Goal: Task Accomplishment & Management: Use online tool/utility

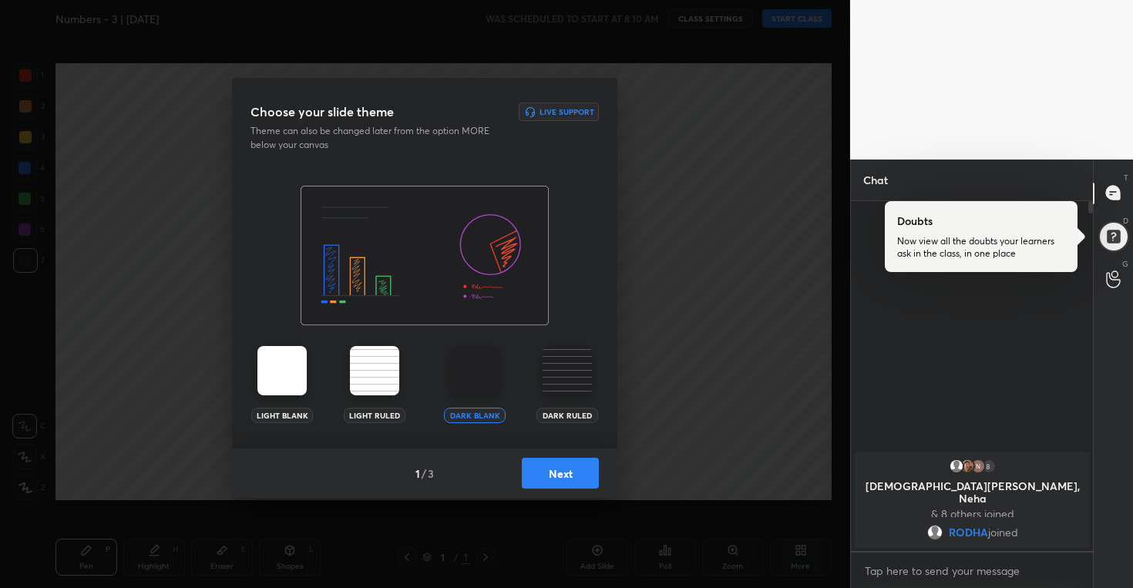
click at [565, 479] on button "Next" at bounding box center [560, 473] width 77 height 31
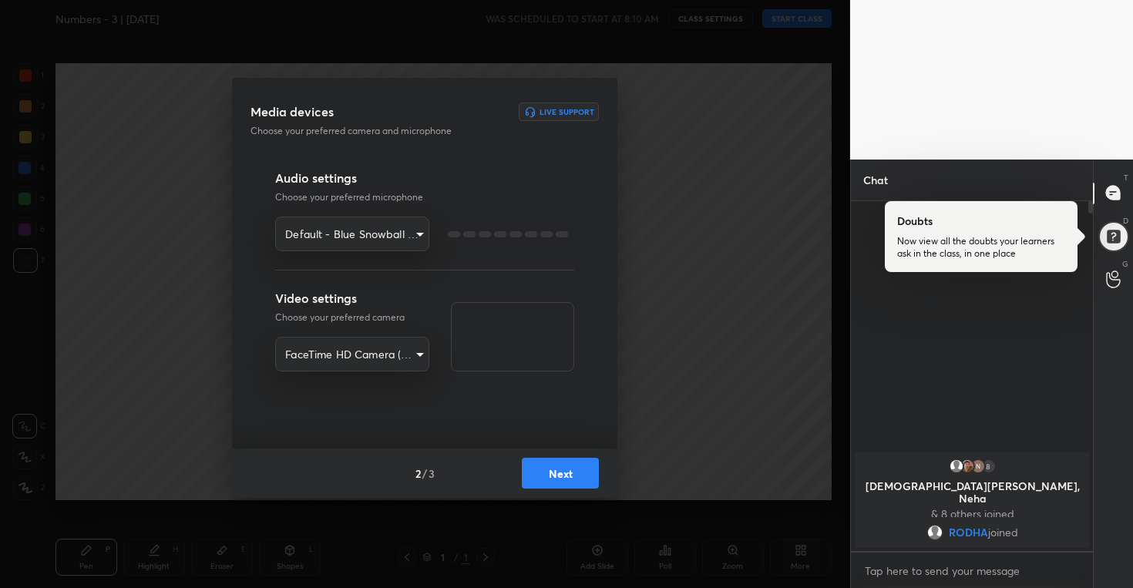
click at [565, 479] on button "Next" at bounding box center [560, 473] width 77 height 31
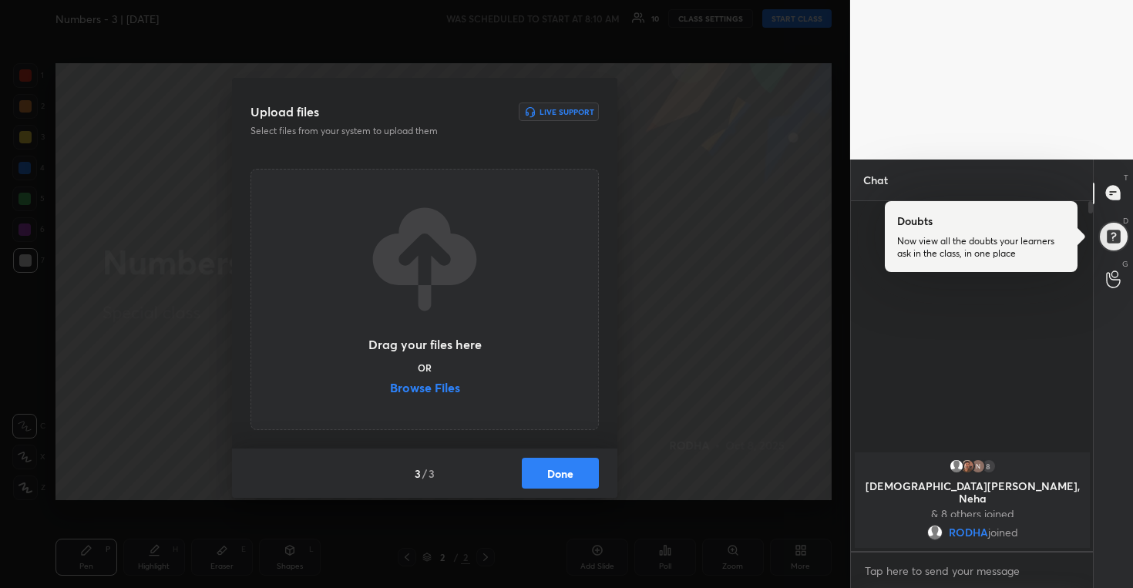
click at [436, 392] on label "Browse Files" at bounding box center [425, 390] width 70 height 16
click at [390, 392] on input "Browse Files" at bounding box center [390, 390] width 0 height 16
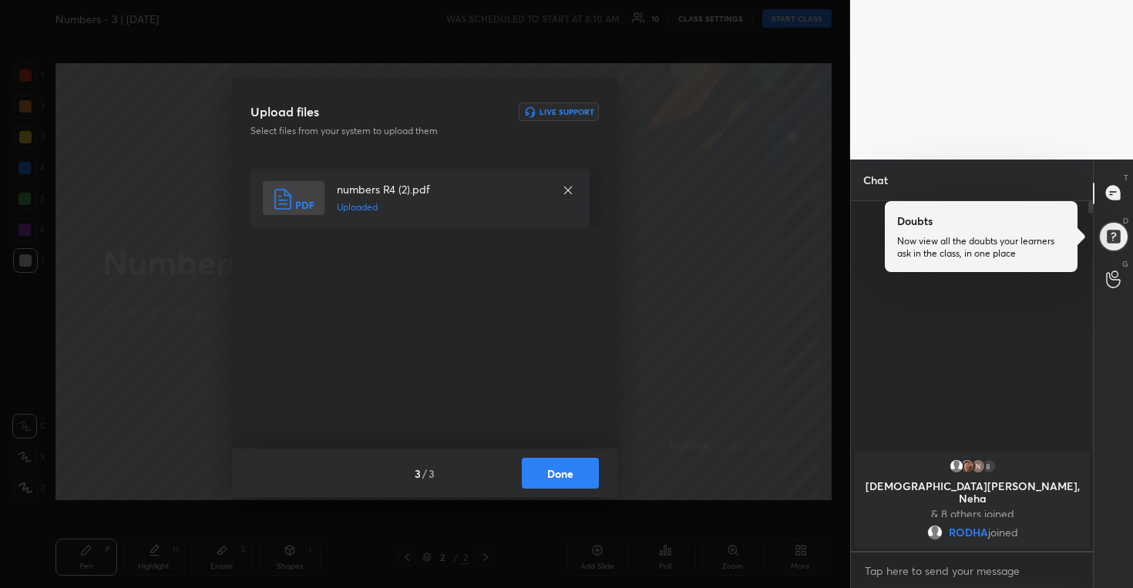
click at [567, 473] on button "Done" at bounding box center [560, 473] width 77 height 31
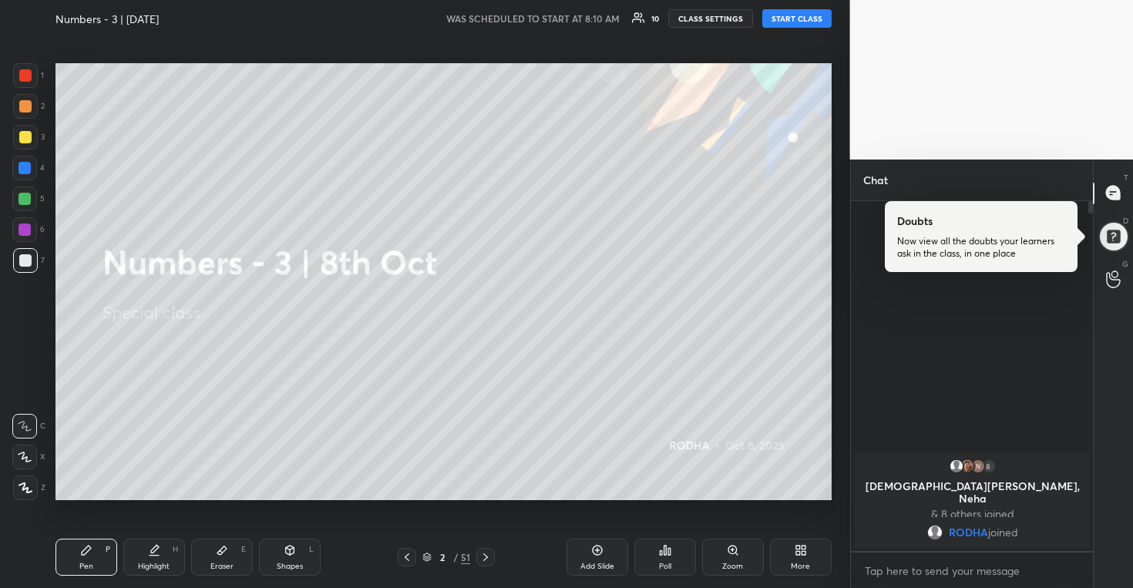
click at [810, 23] on button "START CLASS" at bounding box center [796, 18] width 69 height 19
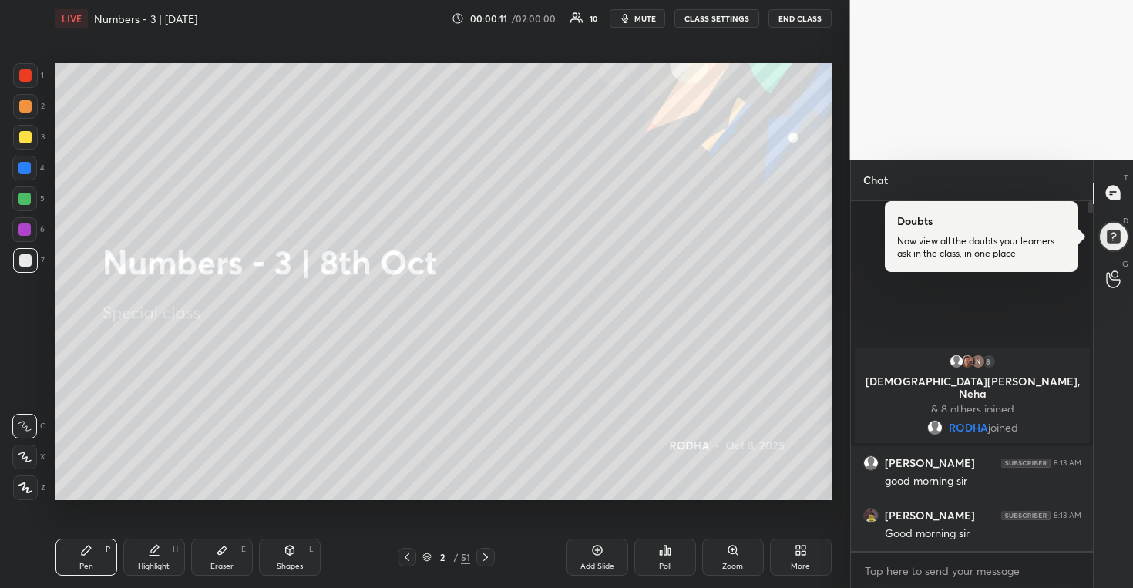
click at [796, 560] on div "More" at bounding box center [801, 557] width 62 height 37
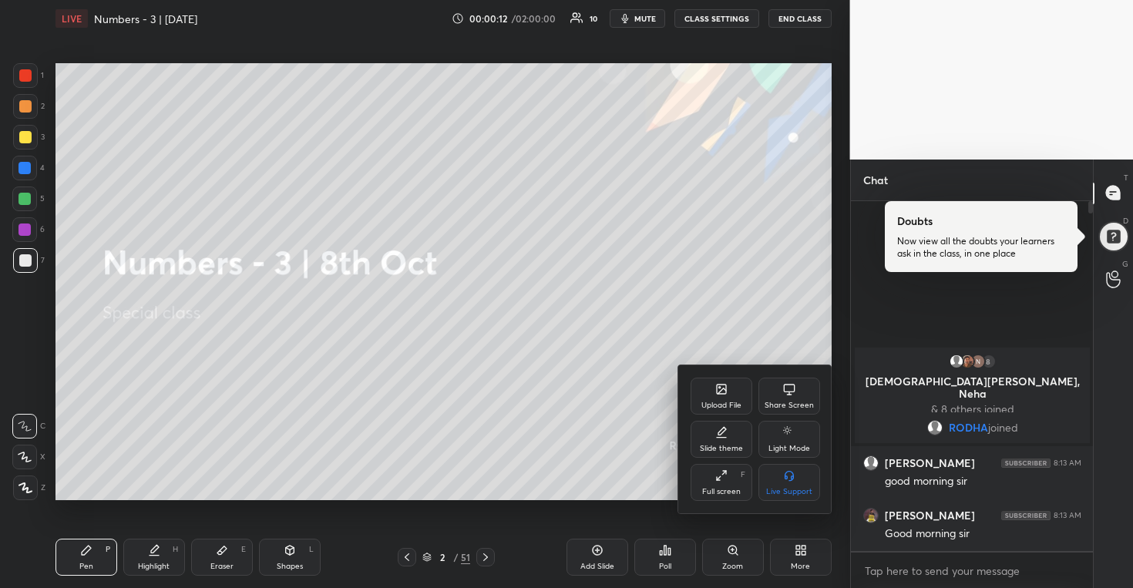
click at [728, 479] on div "Full screen F" at bounding box center [722, 482] width 62 height 37
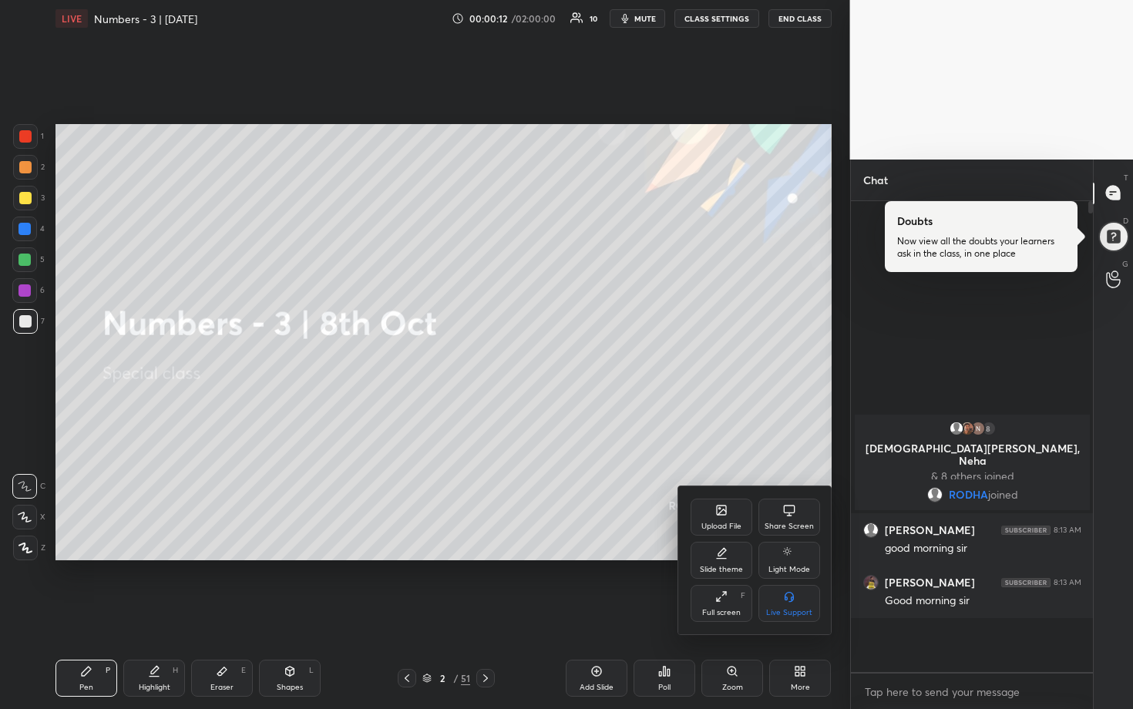
scroll to position [504, 237]
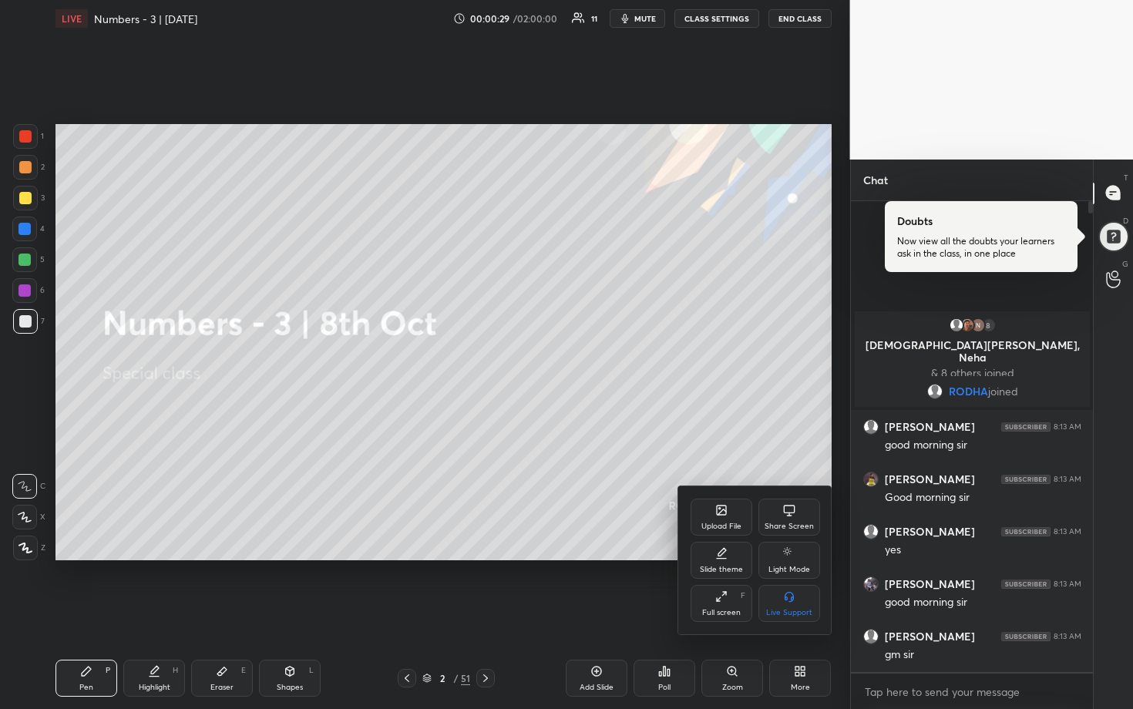
click at [724, 444] on div at bounding box center [566, 354] width 1133 height 709
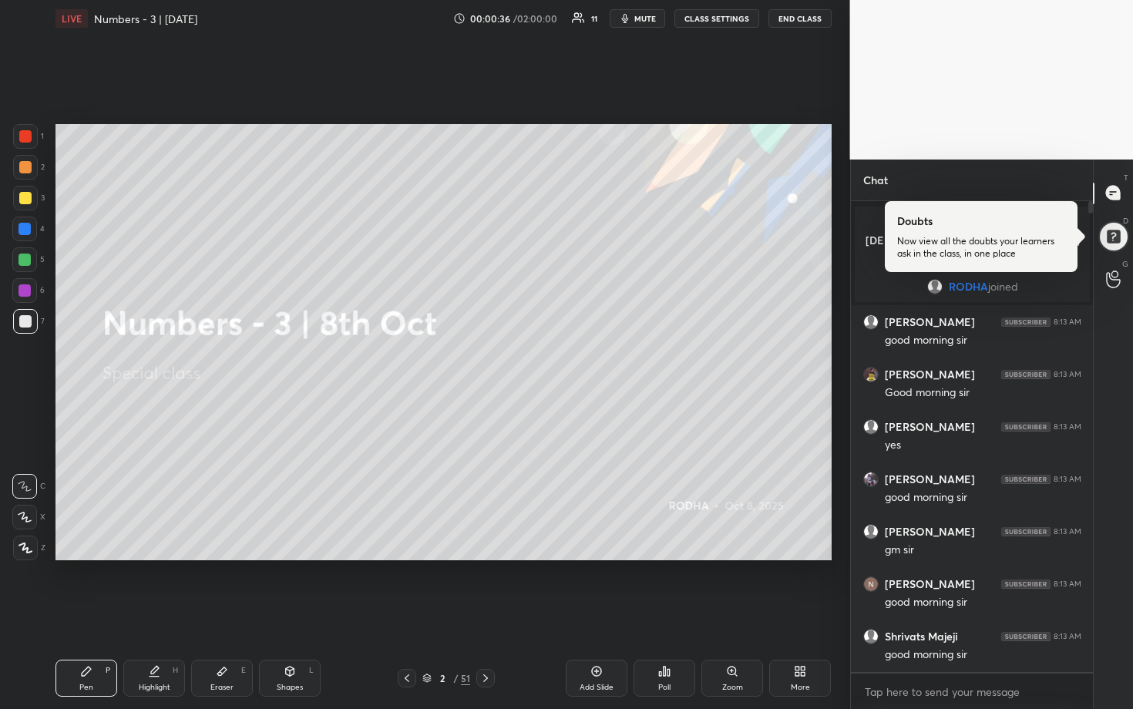
click at [22, 200] on div at bounding box center [25, 198] width 12 height 12
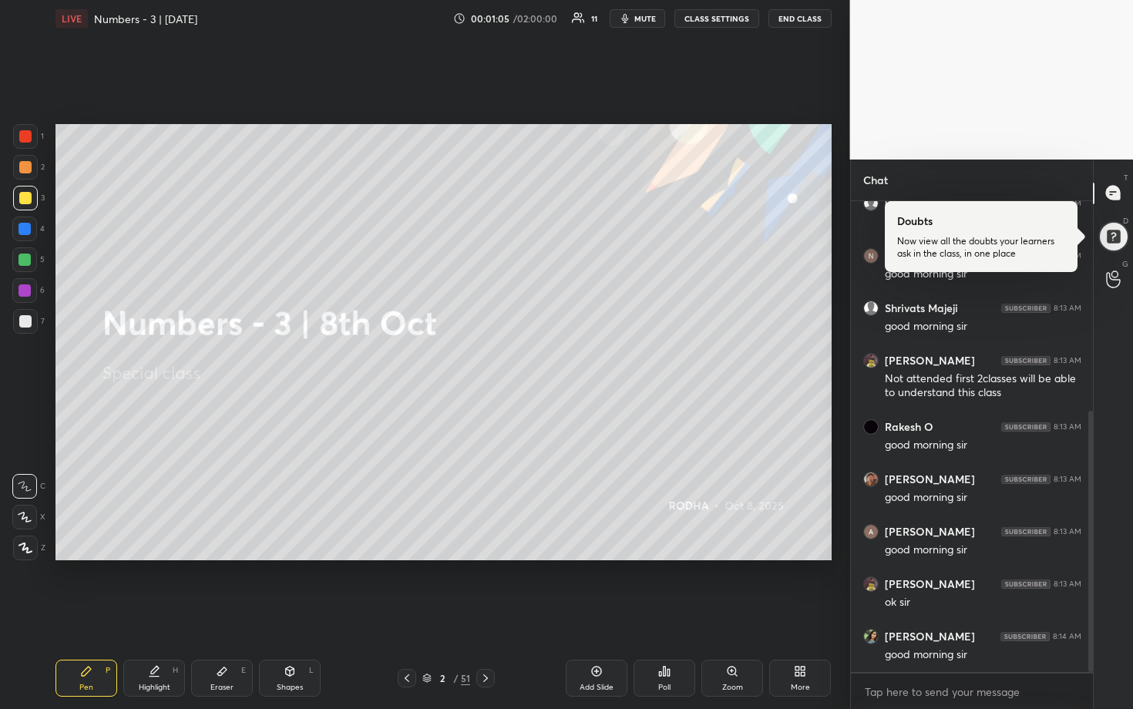
scroll to position [378, 0]
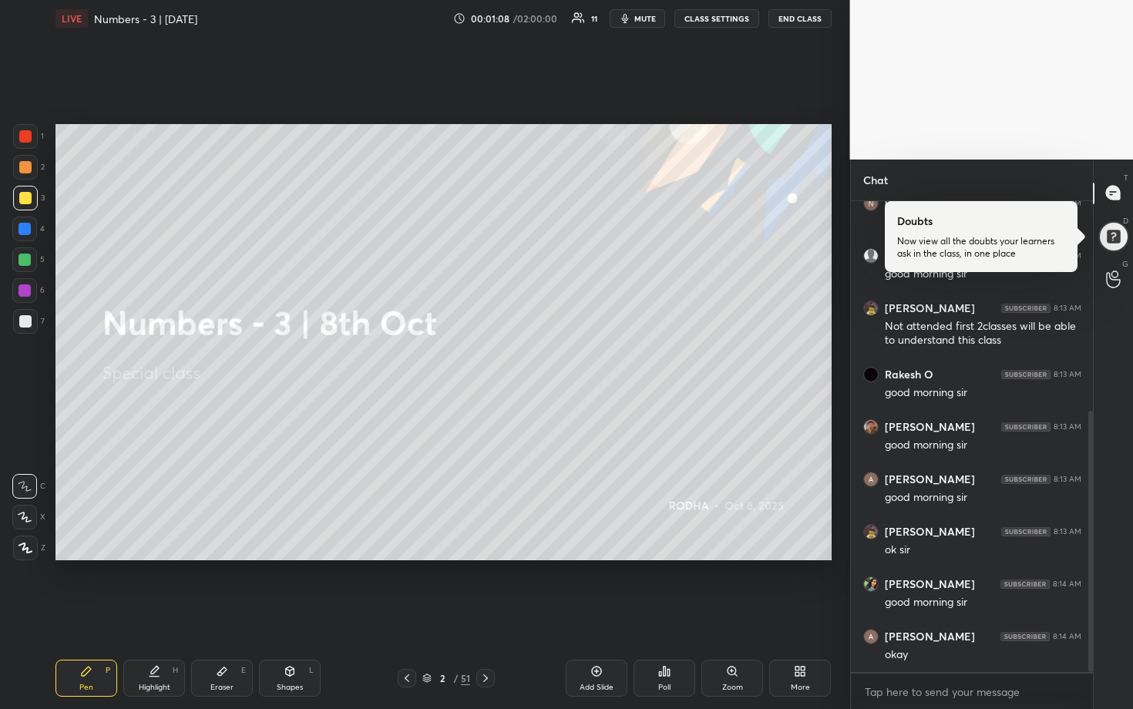
click at [486, 587] on icon at bounding box center [485, 678] width 12 height 12
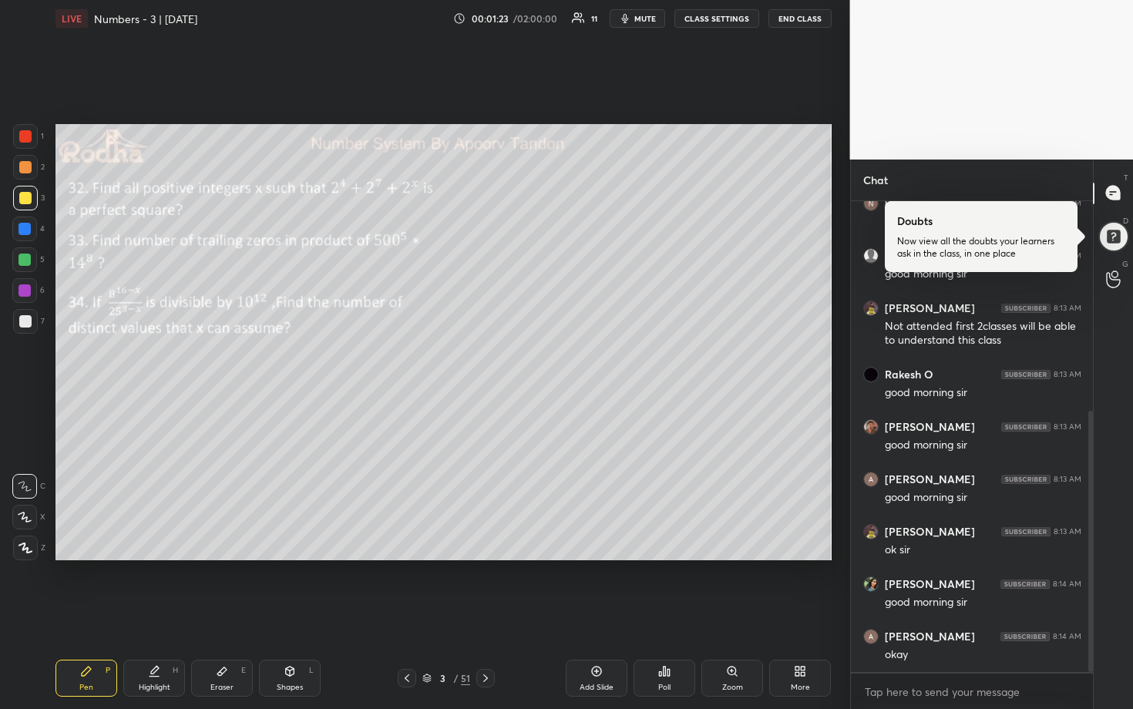
click at [26, 521] on icon at bounding box center [25, 517] width 12 height 9
click at [29, 203] on div at bounding box center [25, 198] width 12 height 12
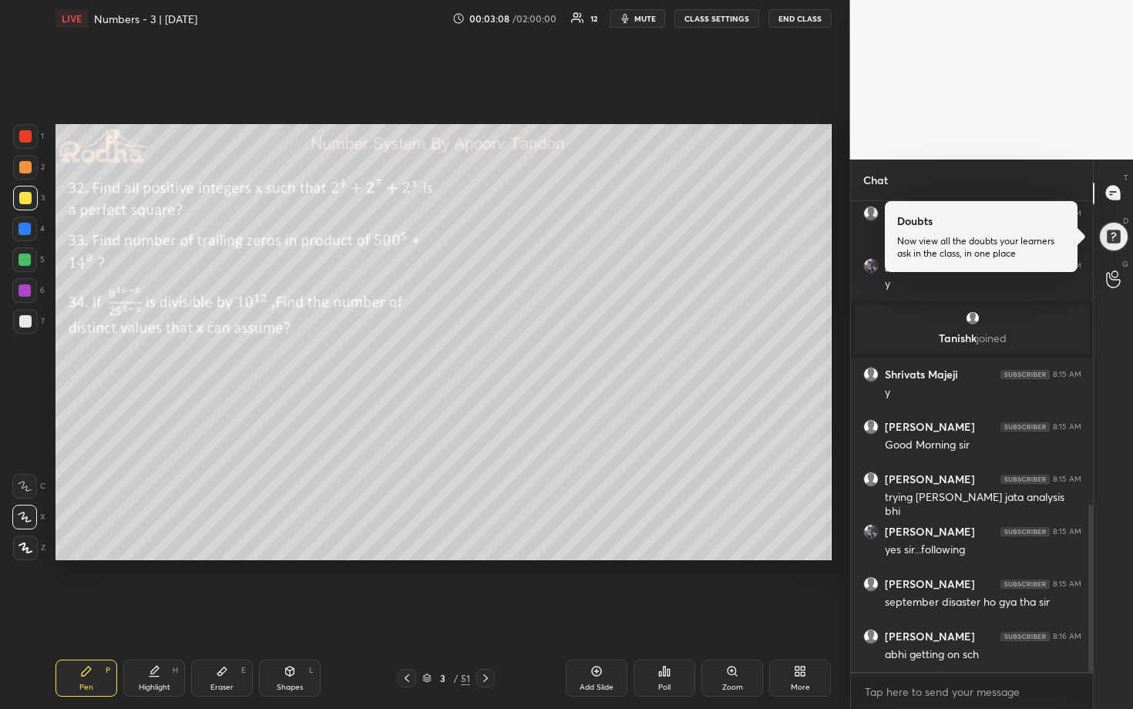
scroll to position [870, 0]
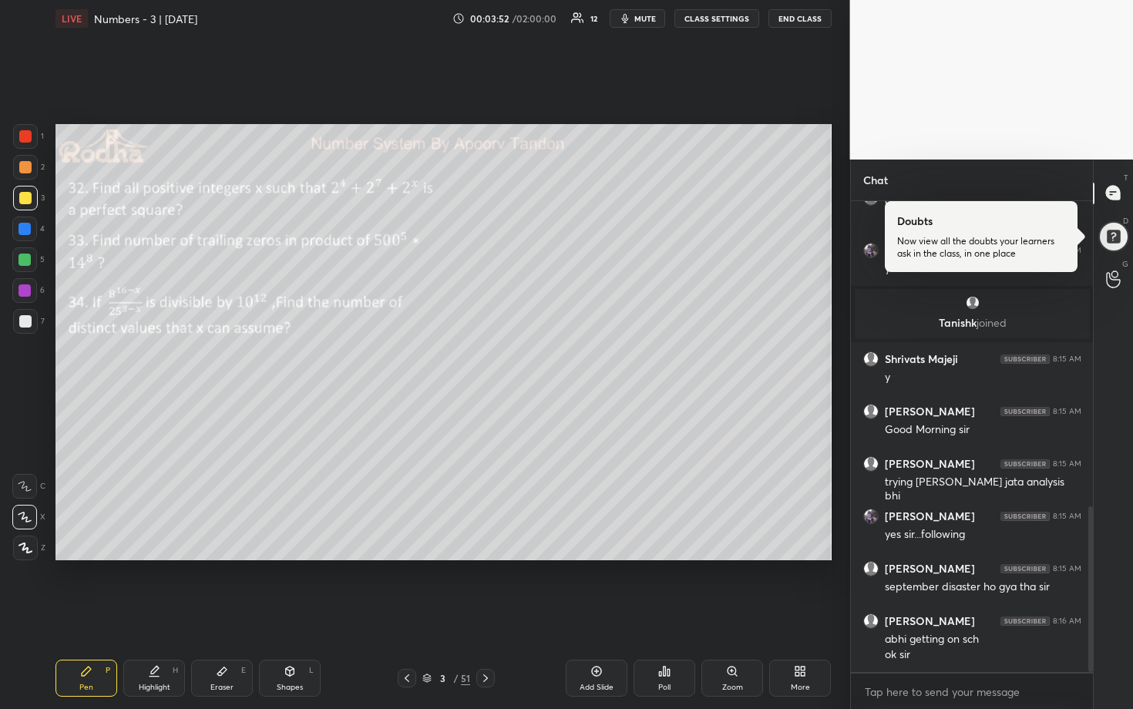
click at [483, 587] on icon at bounding box center [485, 678] width 12 height 12
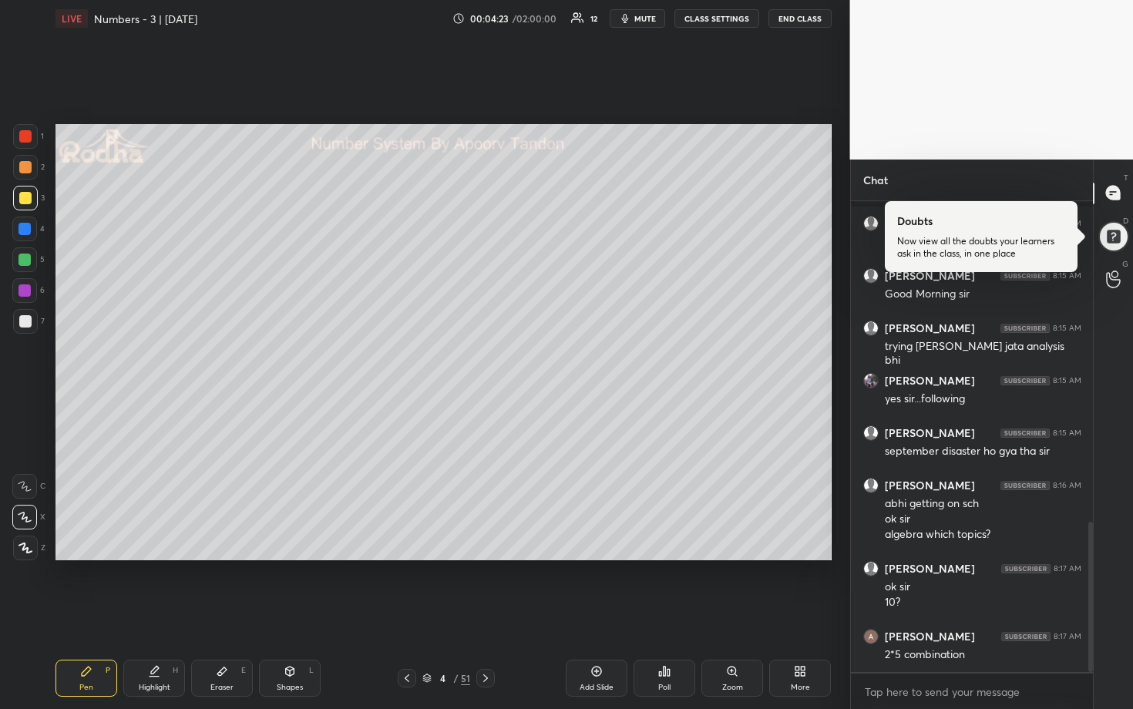
scroll to position [1110, 0]
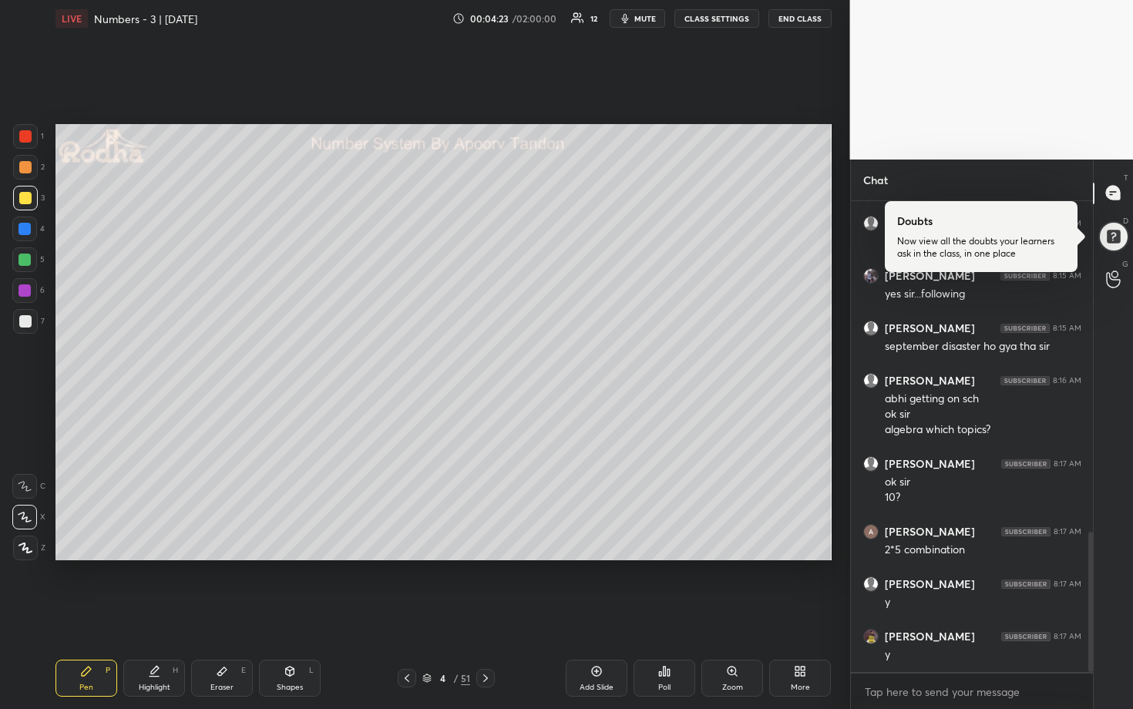
click at [29, 316] on div at bounding box center [25, 321] width 12 height 12
click at [22, 262] on div at bounding box center [25, 260] width 12 height 12
click at [25, 167] on div at bounding box center [25, 167] width 12 height 12
click at [31, 136] on div at bounding box center [25, 136] width 12 height 12
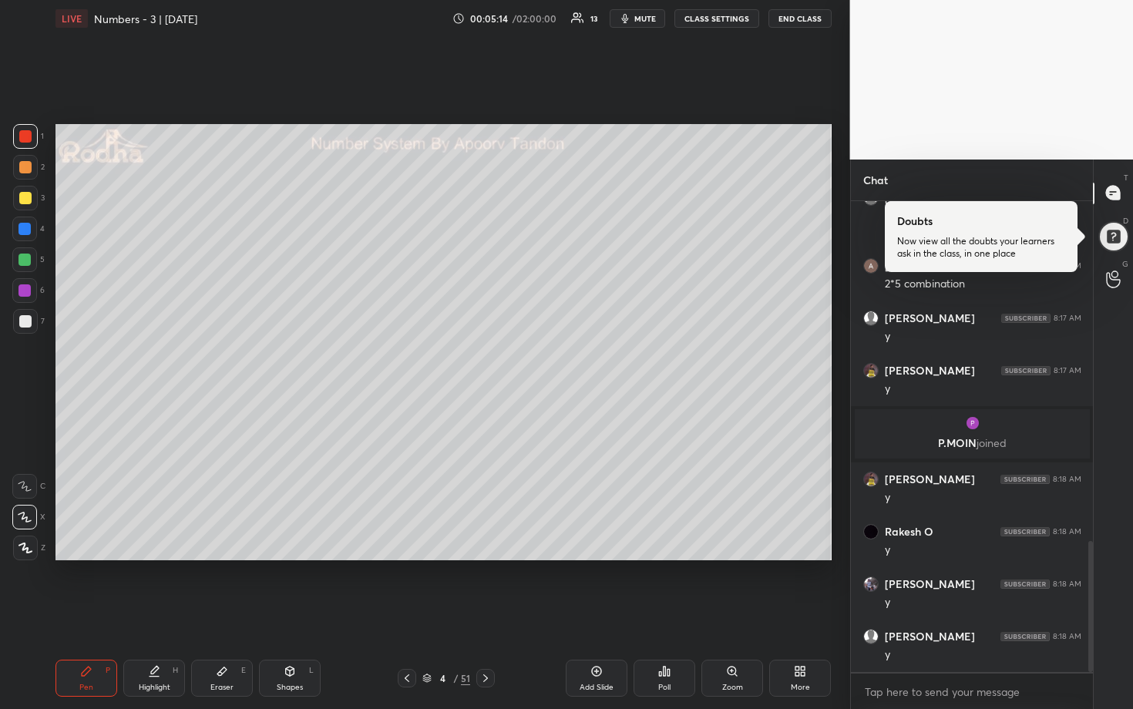
scroll to position [1279, 0]
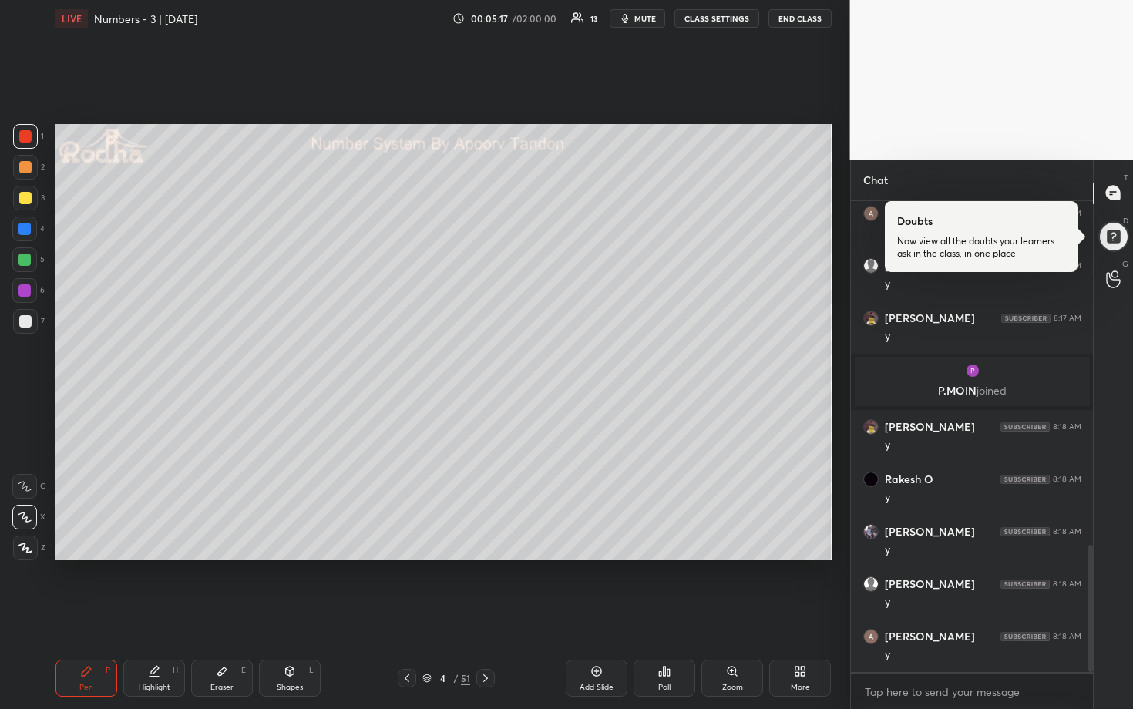
drag, startPoint x: 25, startPoint y: 323, endPoint x: 48, endPoint y: 294, distance: 37.3
click at [25, 322] on div at bounding box center [25, 321] width 12 height 12
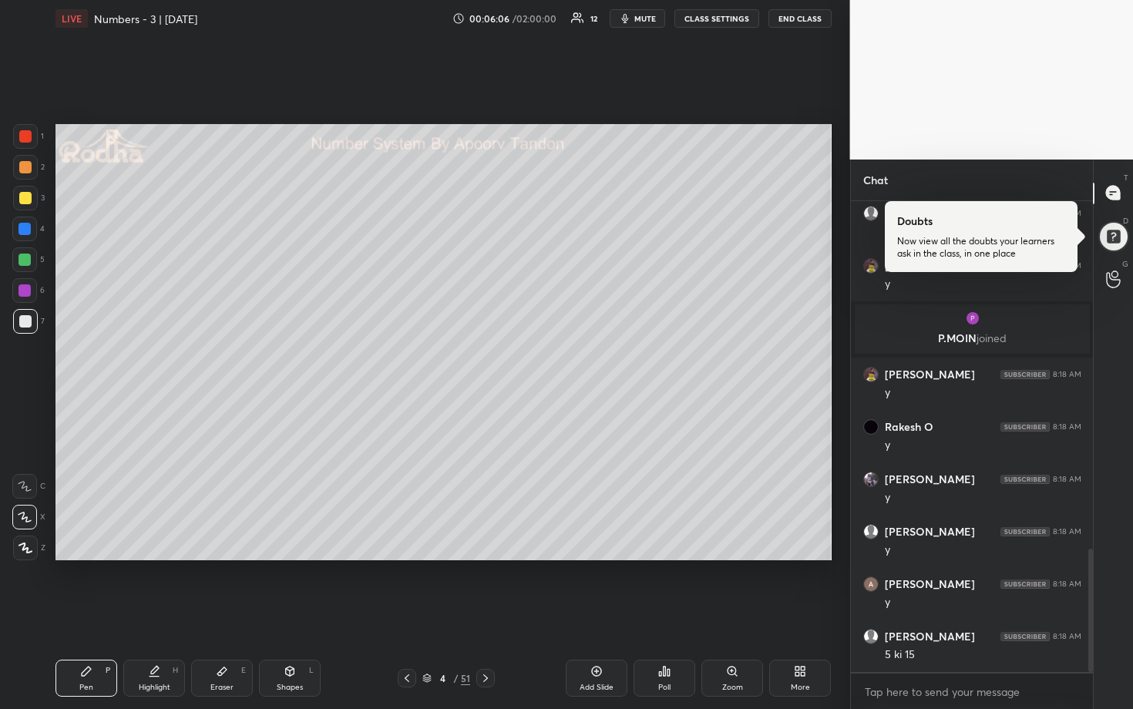
click at [19, 258] on div at bounding box center [25, 260] width 12 height 12
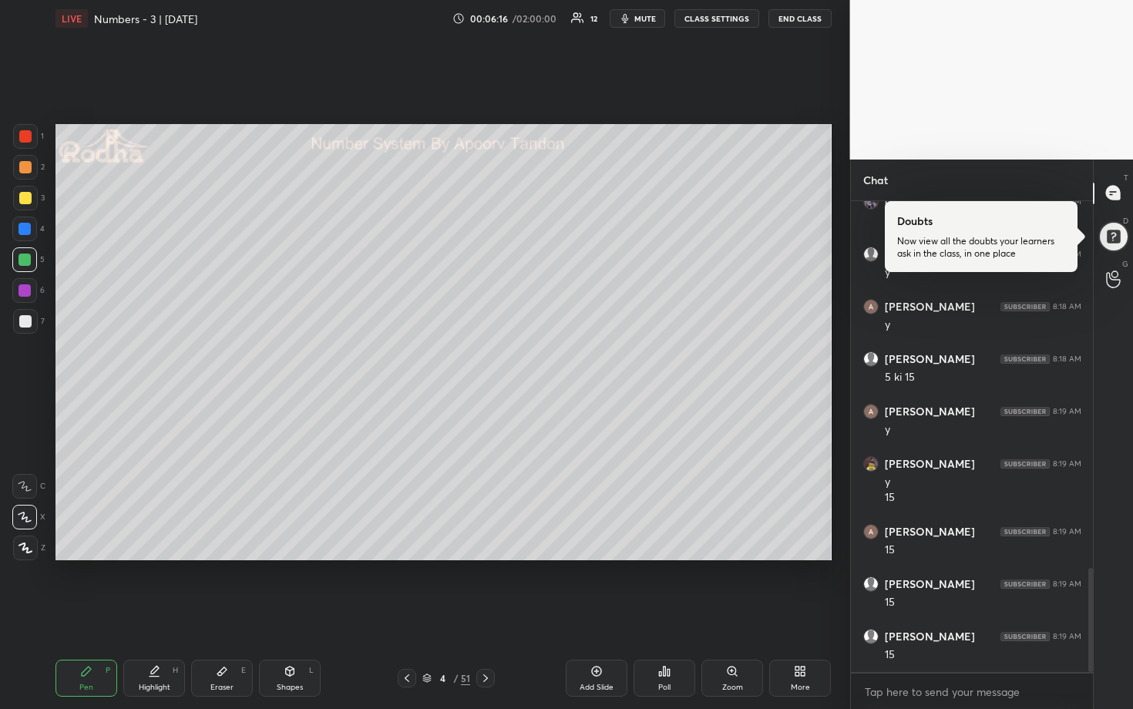
scroll to position [1661, 0]
click at [649, 22] on span "mute" at bounding box center [645, 18] width 22 height 11
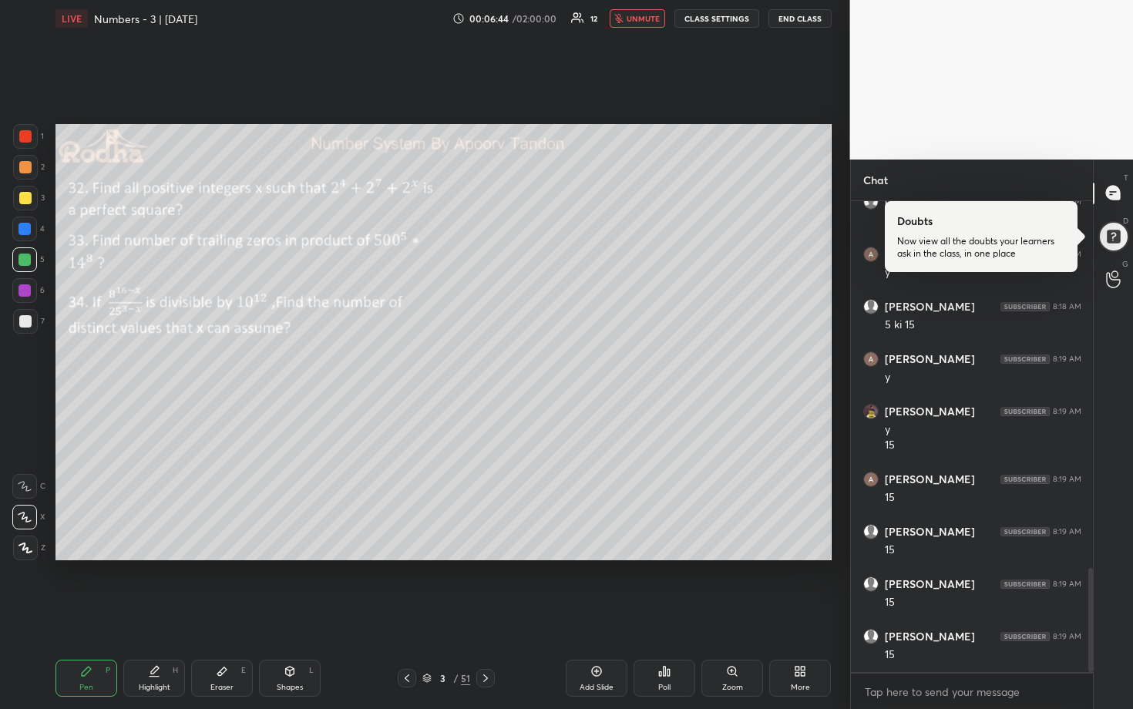
click at [796, 12] on button "END CLASS" at bounding box center [800, 18] width 63 height 19
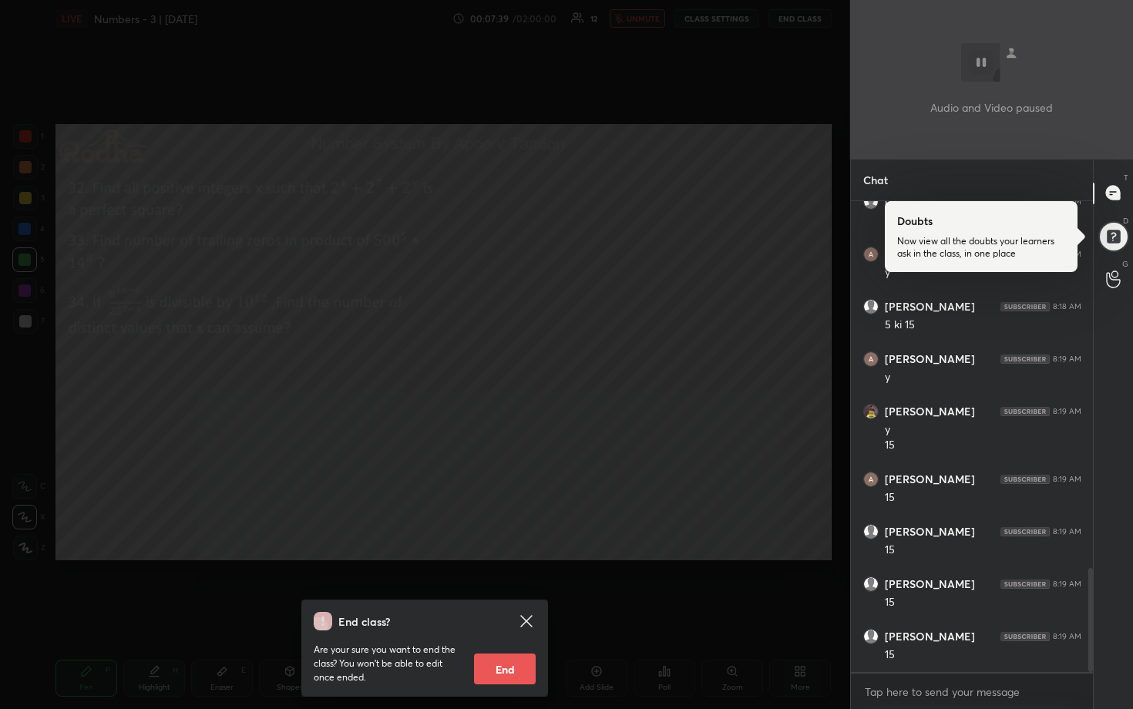
click at [614, 265] on div "End class? Are your sure you want to end the class? You won’t be able to edit o…" at bounding box center [425, 354] width 850 height 709
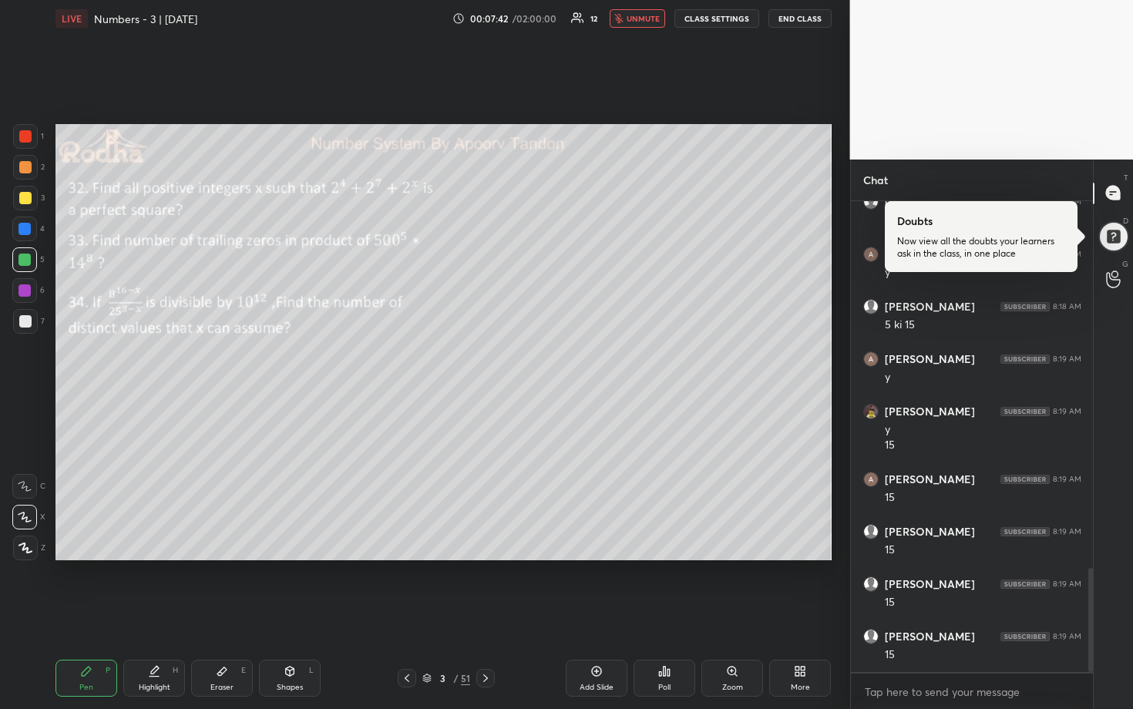
click at [635, 19] on span "unmute" at bounding box center [643, 18] width 33 height 11
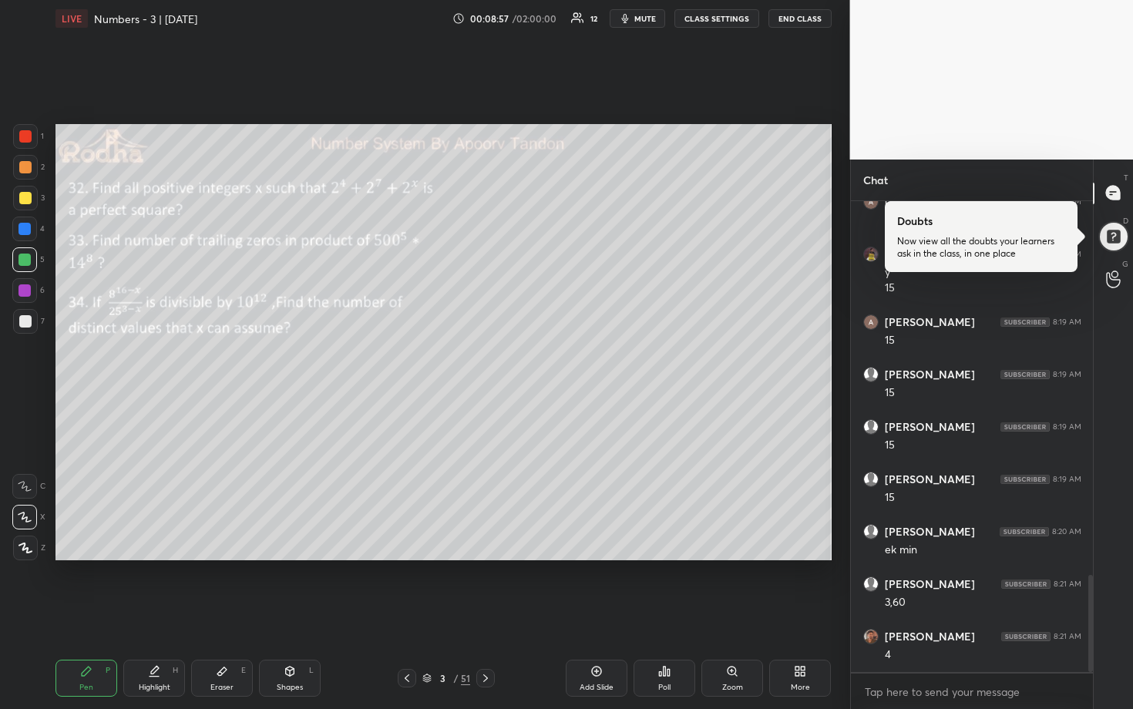
scroll to position [1871, 0]
click at [31, 206] on div at bounding box center [25, 198] width 25 height 25
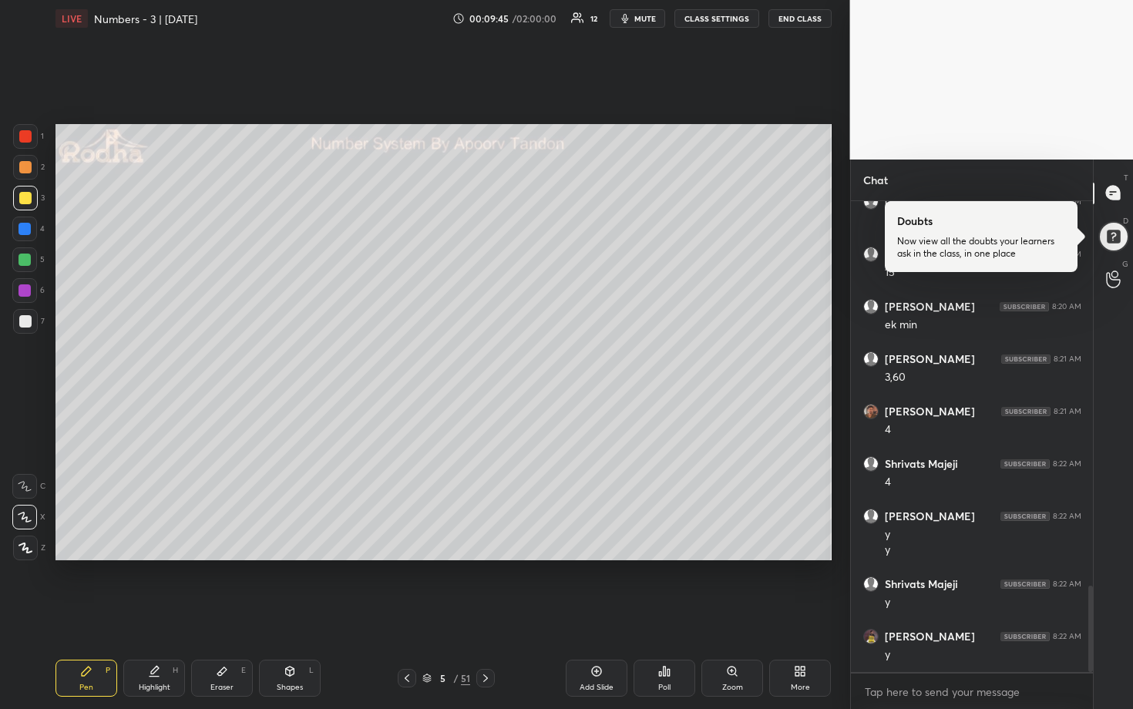
scroll to position [2096, 0]
drag, startPoint x: 27, startPoint y: 325, endPoint x: 46, endPoint y: 330, distance: 20.0
click at [28, 325] on div at bounding box center [25, 321] width 12 height 12
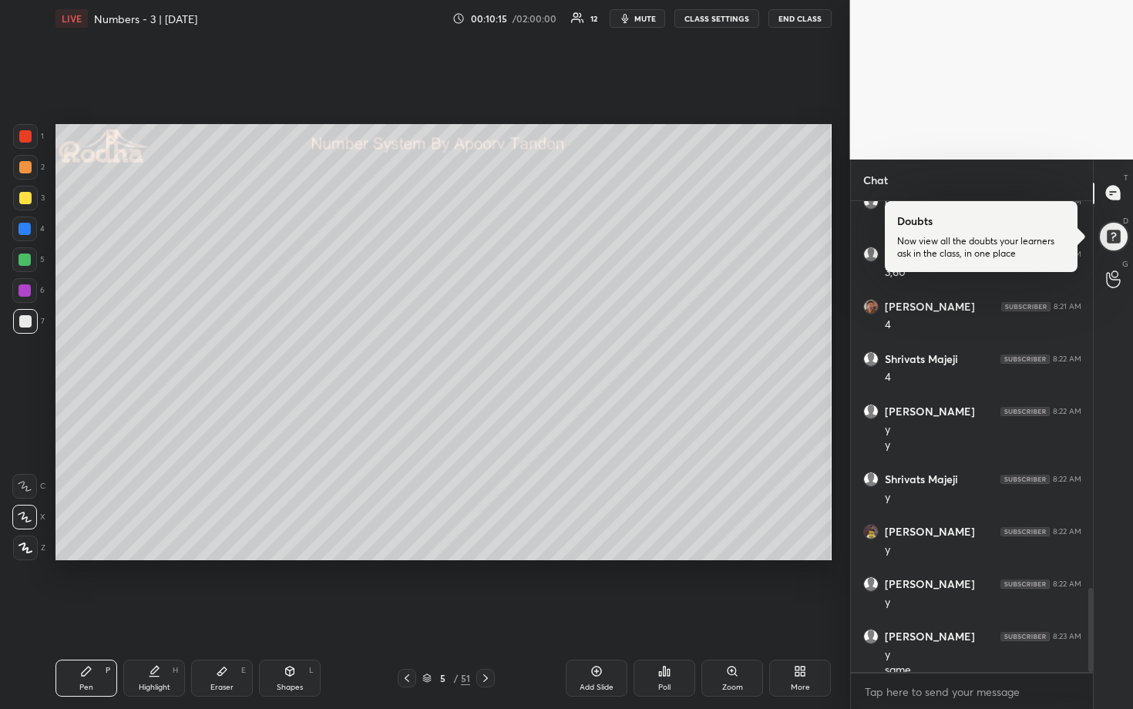
scroll to position [2164, 0]
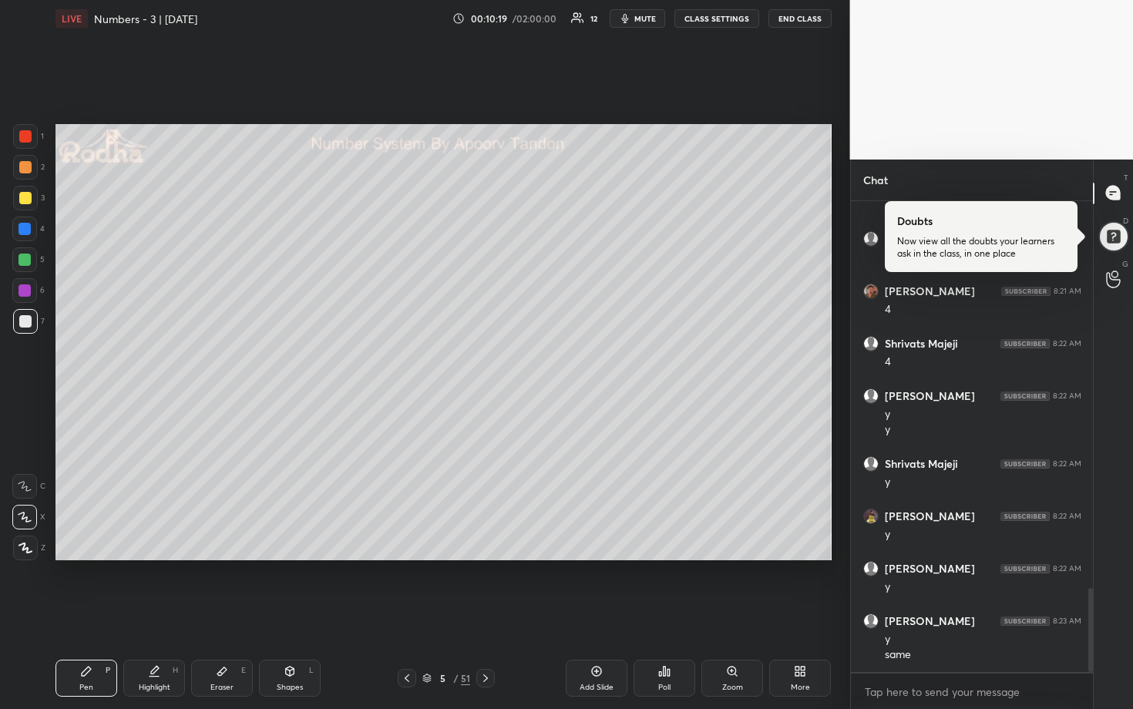
click at [26, 257] on div at bounding box center [25, 260] width 12 height 12
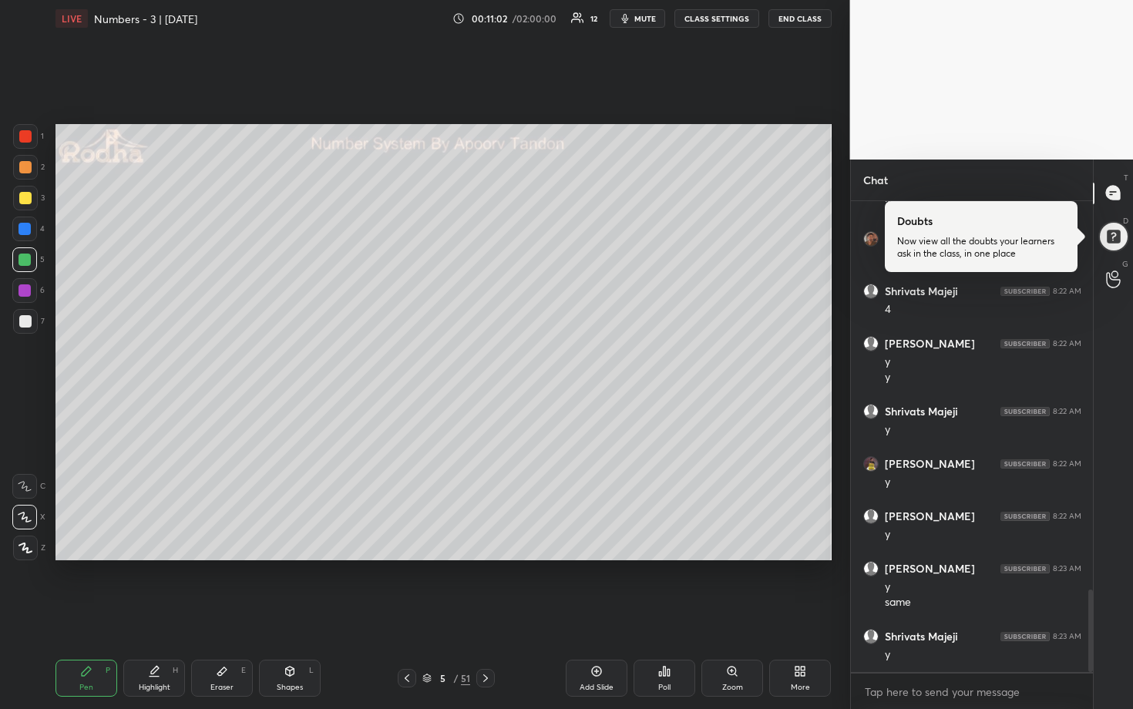
click at [23, 167] on div at bounding box center [25, 167] width 12 height 12
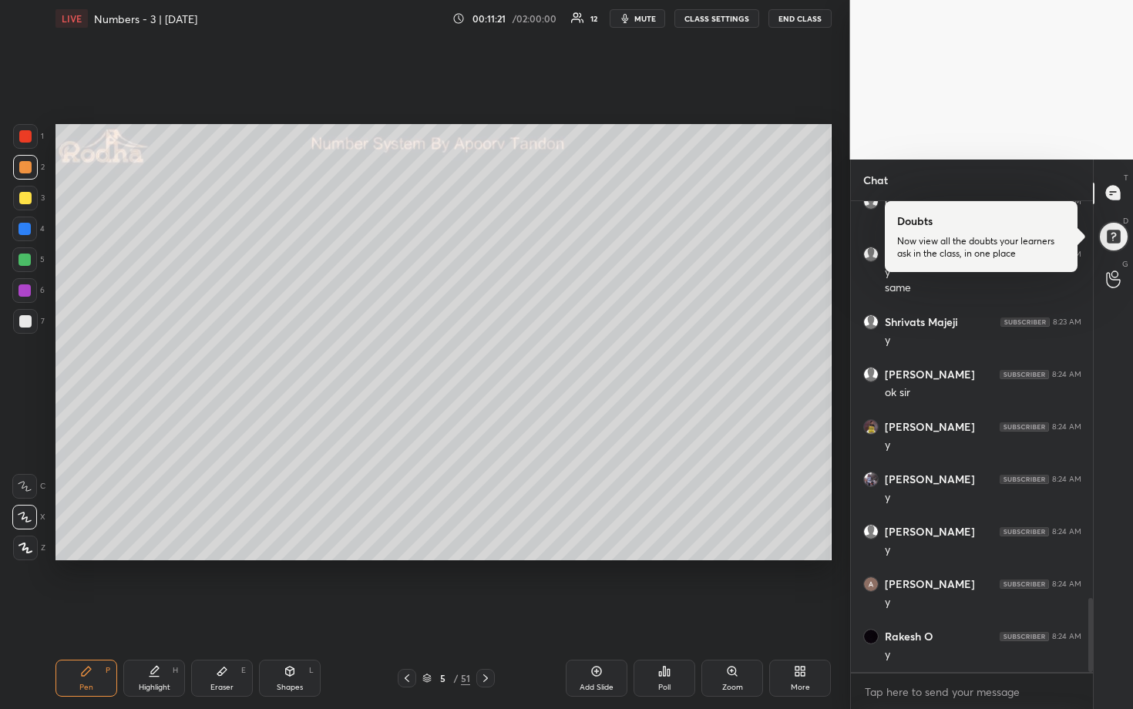
scroll to position [2583, 0]
drag, startPoint x: 645, startPoint y: 22, endPoint x: 698, endPoint y: 22, distance: 53.2
click at [645, 22] on span "mute" at bounding box center [645, 18] width 22 height 11
click at [790, 22] on button "END CLASS" at bounding box center [800, 18] width 63 height 19
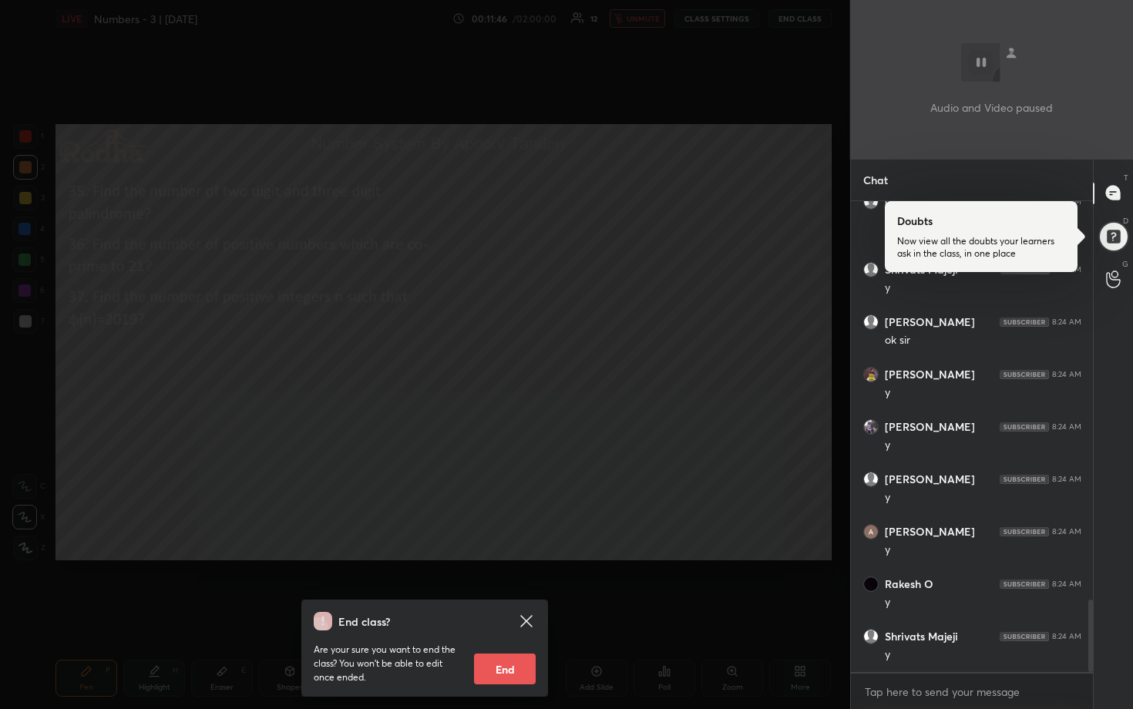
click at [742, 103] on div "End class? Are your sure you want to end the class? You won’t be able to edit o…" at bounding box center [425, 354] width 850 height 709
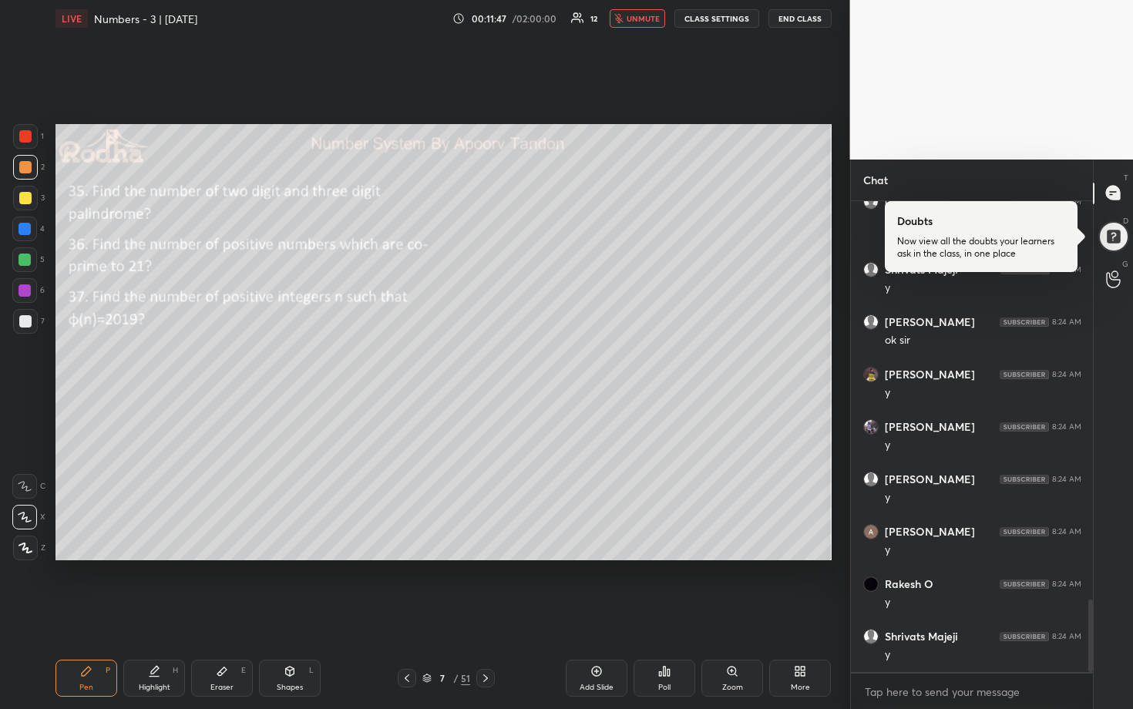
click at [637, 11] on button "unmute" at bounding box center [638, 18] width 56 height 19
click at [640, 20] on span "mute" at bounding box center [645, 18] width 22 height 11
click at [799, 21] on button "END CLASS" at bounding box center [800, 18] width 63 height 19
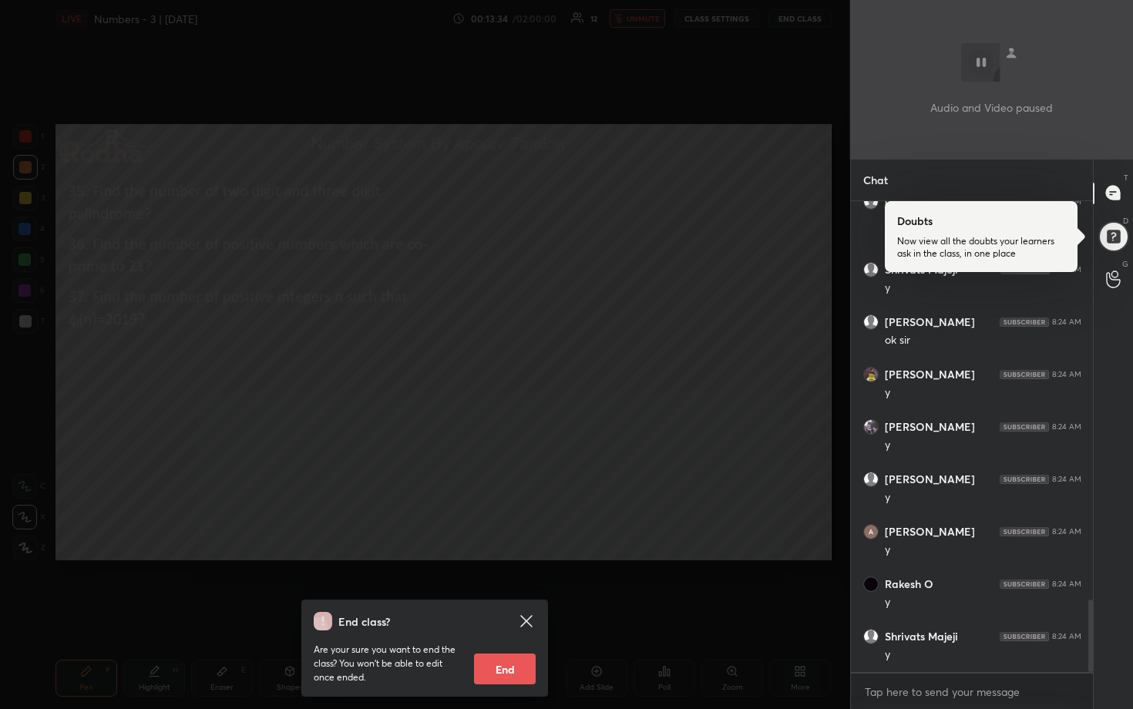
drag, startPoint x: 633, startPoint y: 158, endPoint x: 648, endPoint y: 106, distance: 54.6
click at [633, 159] on div "End class? Are your sure you want to end the class? You won’t be able to edit o…" at bounding box center [425, 354] width 850 height 709
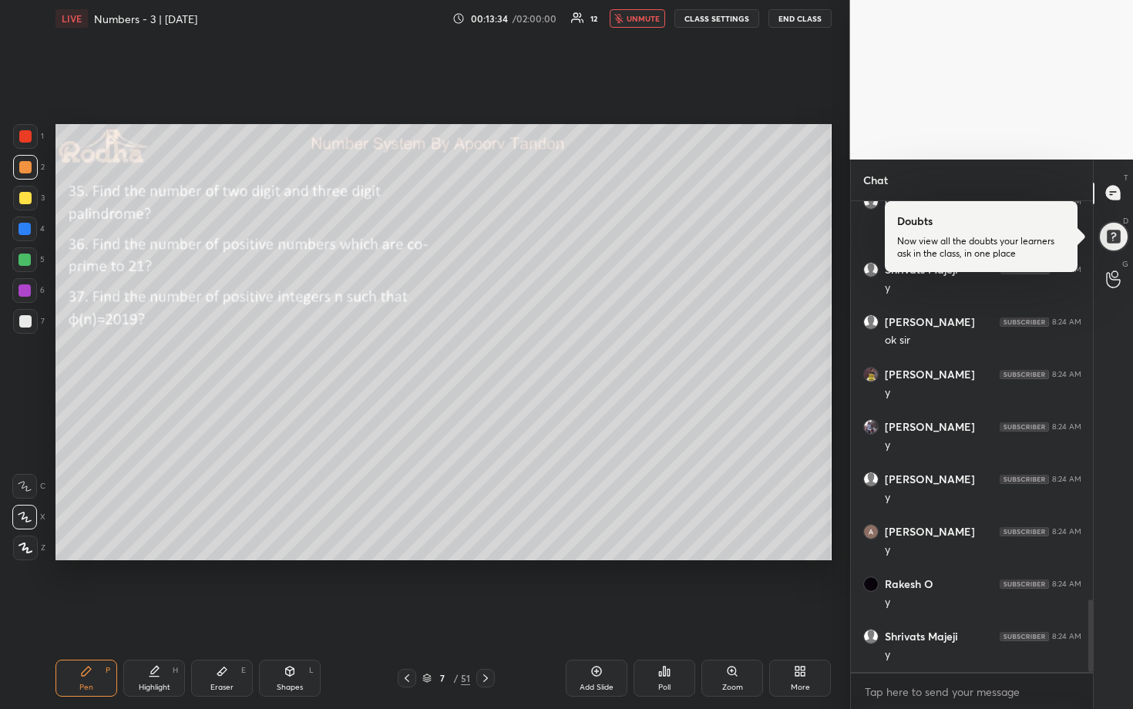
click at [650, 13] on span "unmute" at bounding box center [643, 18] width 33 height 11
click at [22, 325] on div at bounding box center [25, 321] width 12 height 12
click at [646, 16] on span "mute" at bounding box center [645, 18] width 22 height 11
click at [785, 20] on button "END CLASS" at bounding box center [800, 18] width 63 height 19
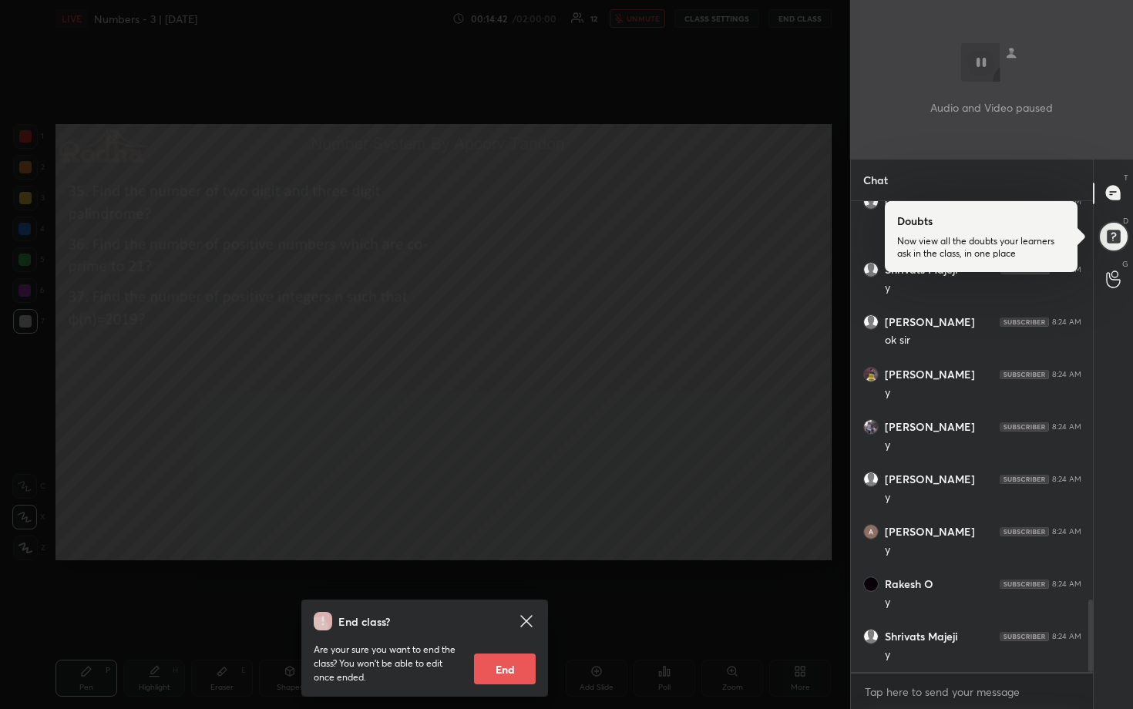
click at [744, 189] on div "End class? Are your sure you want to end the class? You won’t be able to edit o…" at bounding box center [425, 354] width 850 height 709
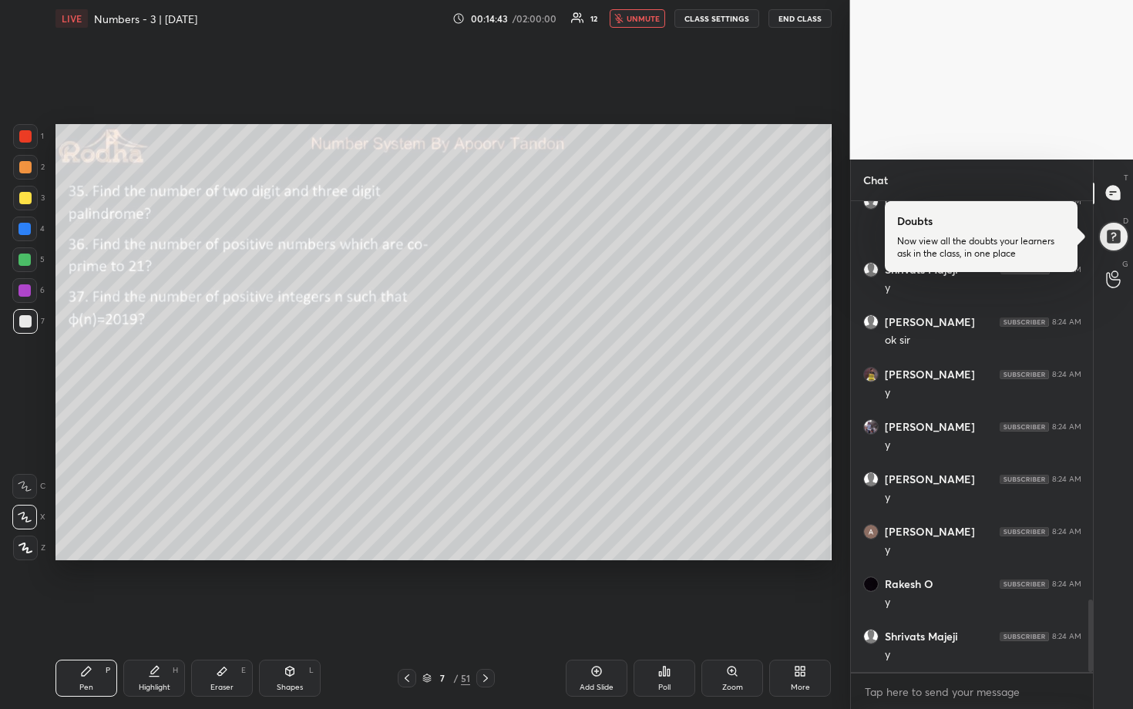
click at [634, 17] on span "unmute" at bounding box center [643, 18] width 33 height 11
click at [28, 169] on div at bounding box center [25, 167] width 12 height 12
click at [32, 192] on div at bounding box center [25, 198] width 25 height 25
click at [22, 254] on div at bounding box center [25, 260] width 12 height 12
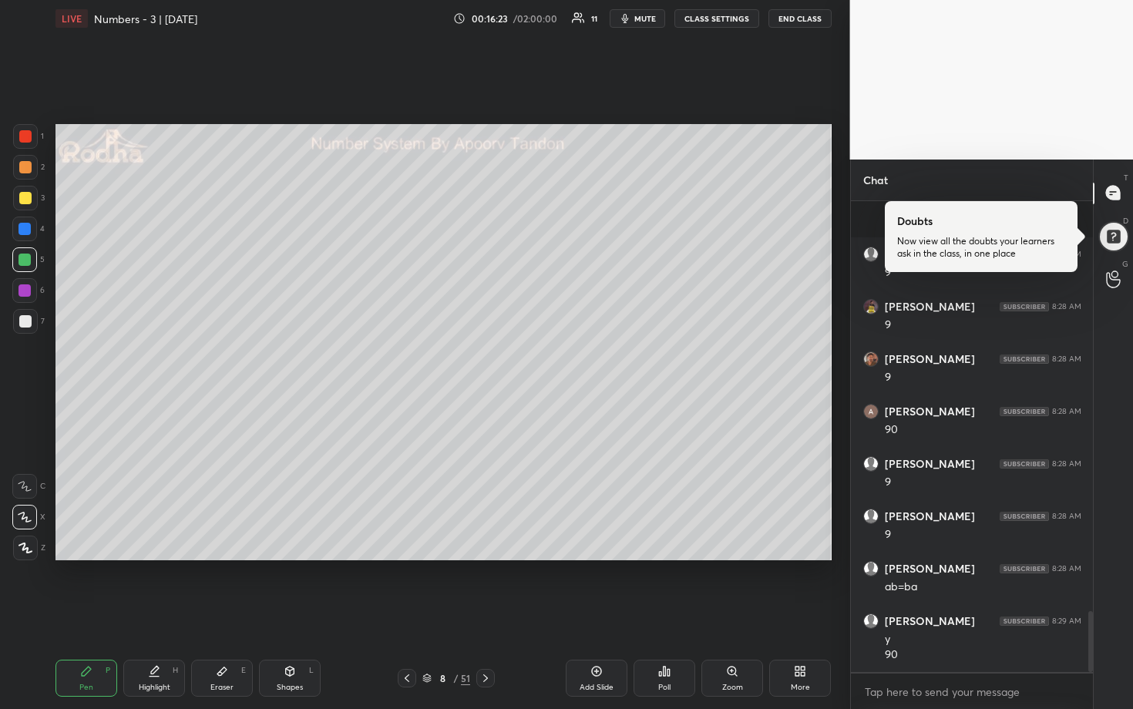
scroll to position [3175, 0]
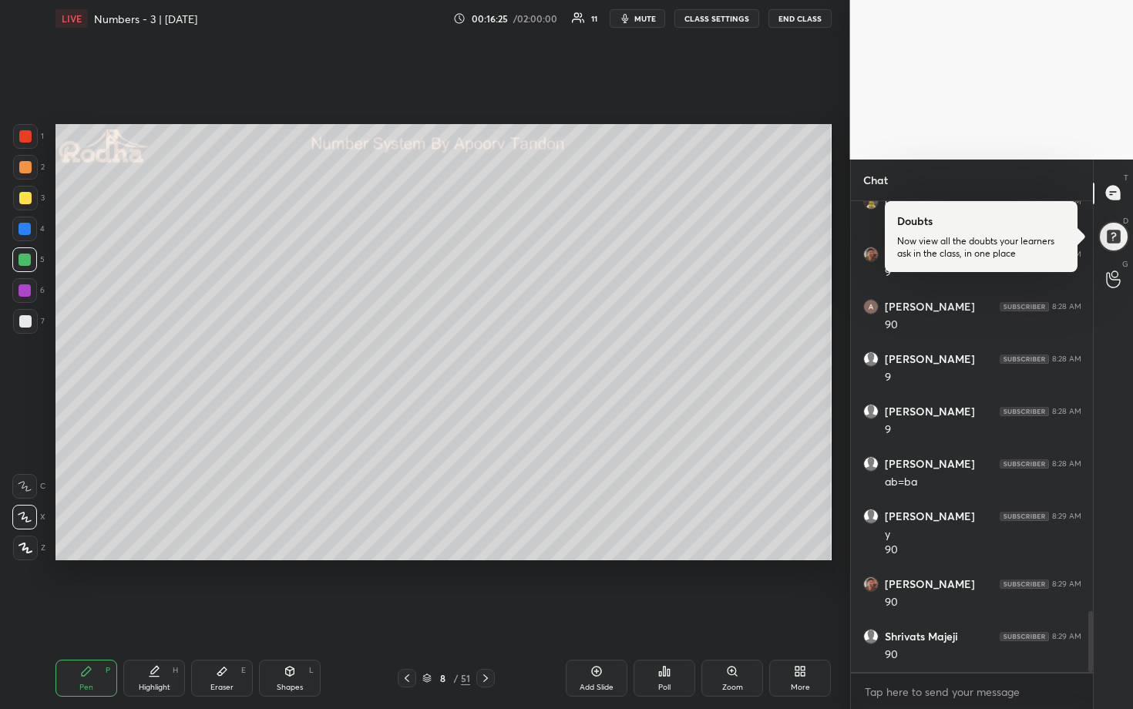
click at [24, 199] on div at bounding box center [25, 198] width 12 height 12
click at [17, 231] on div at bounding box center [24, 229] width 25 height 25
click at [27, 321] on div at bounding box center [25, 321] width 12 height 12
click at [488, 587] on div at bounding box center [485, 678] width 19 height 19
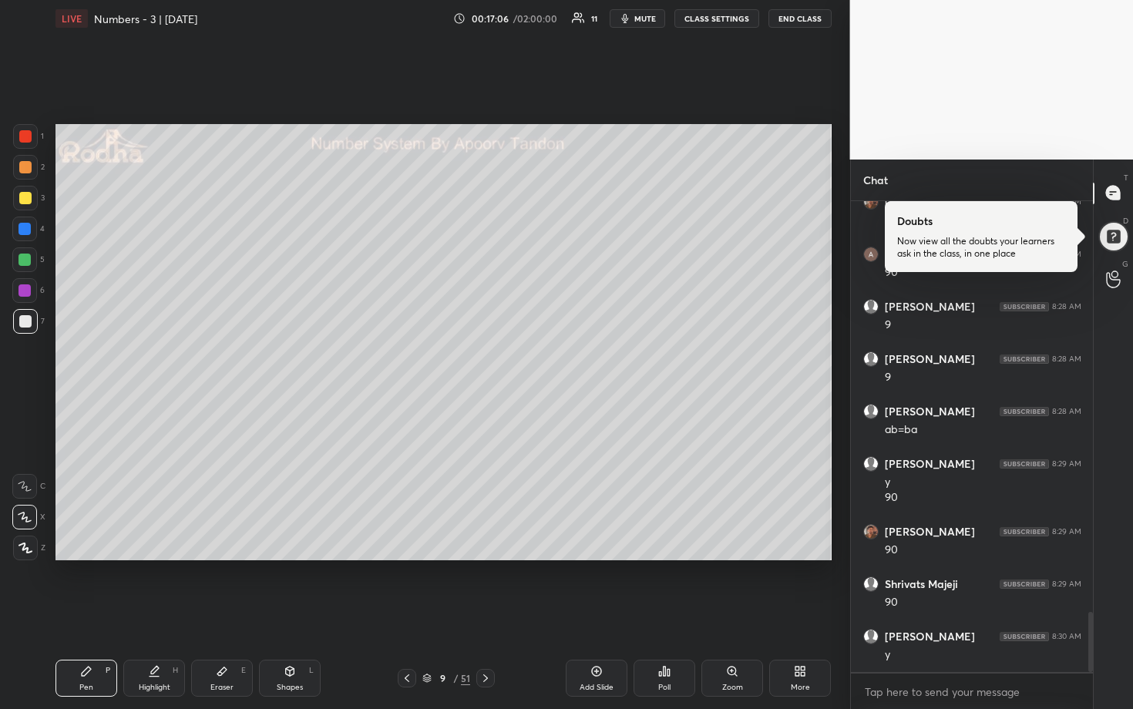
click at [25, 198] on div at bounding box center [25, 198] width 12 height 12
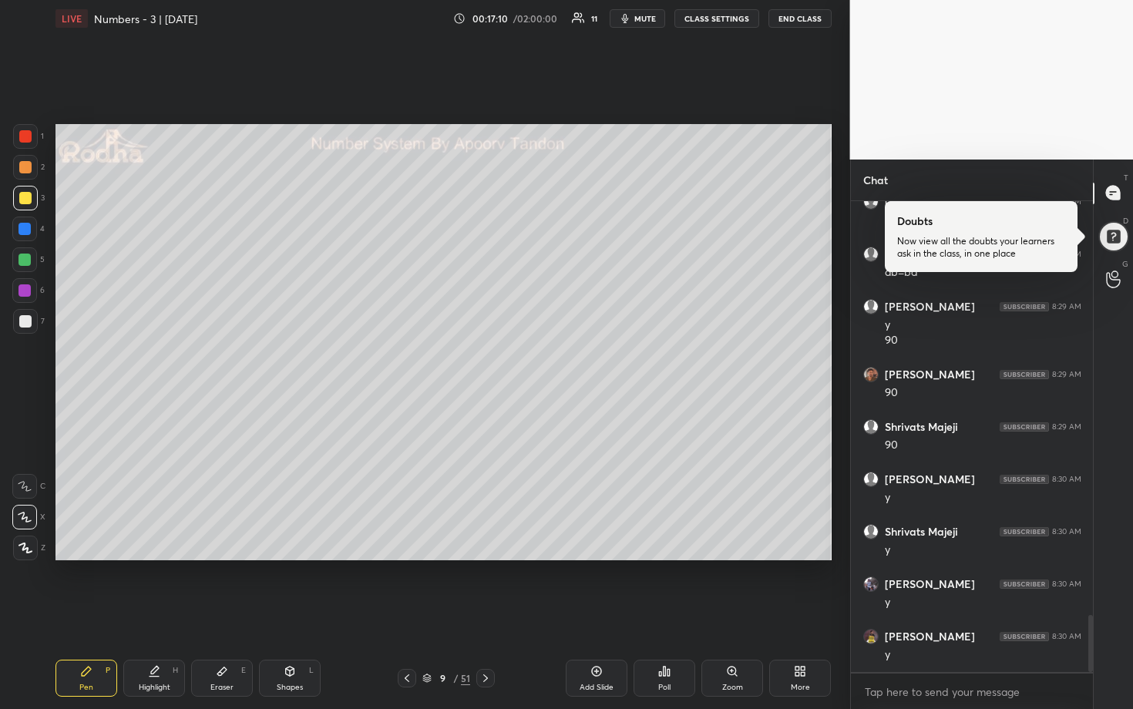
scroll to position [3437, 0]
click at [25, 258] on div at bounding box center [25, 260] width 12 height 12
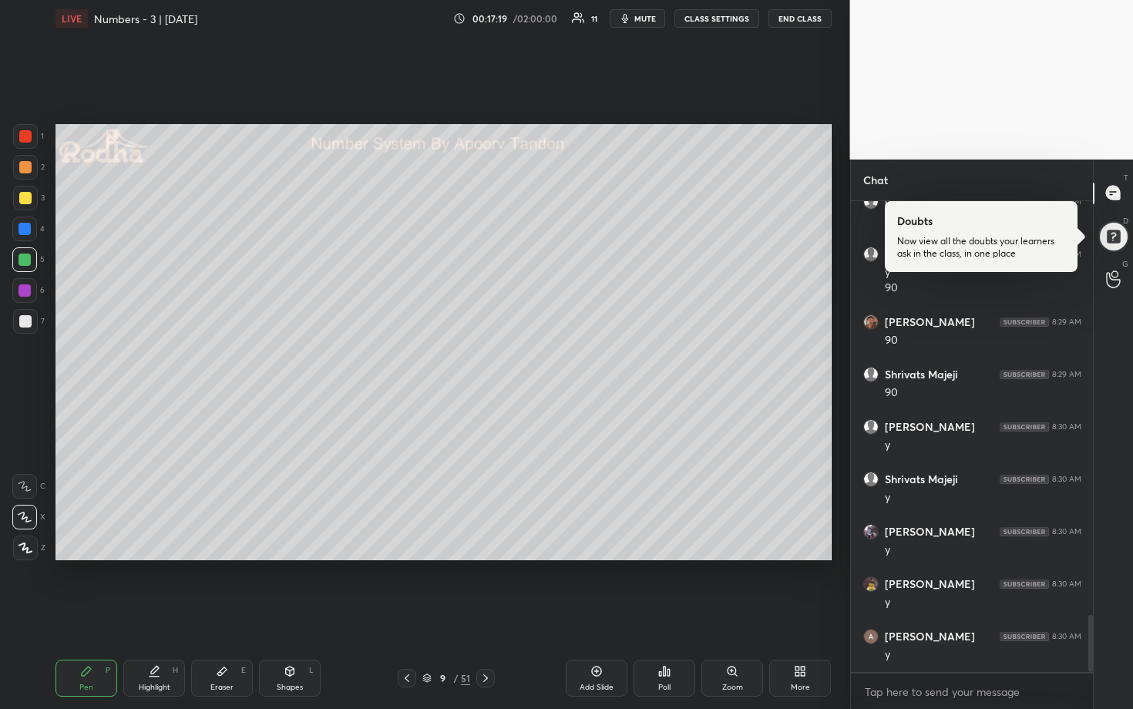
drag, startPoint x: 32, startPoint y: 322, endPoint x: 51, endPoint y: 307, distance: 24.7
click at [33, 321] on div at bounding box center [25, 321] width 25 height 25
drag, startPoint x: 22, startPoint y: 257, endPoint x: 32, endPoint y: 263, distance: 12.4
click at [22, 257] on div at bounding box center [25, 260] width 12 height 12
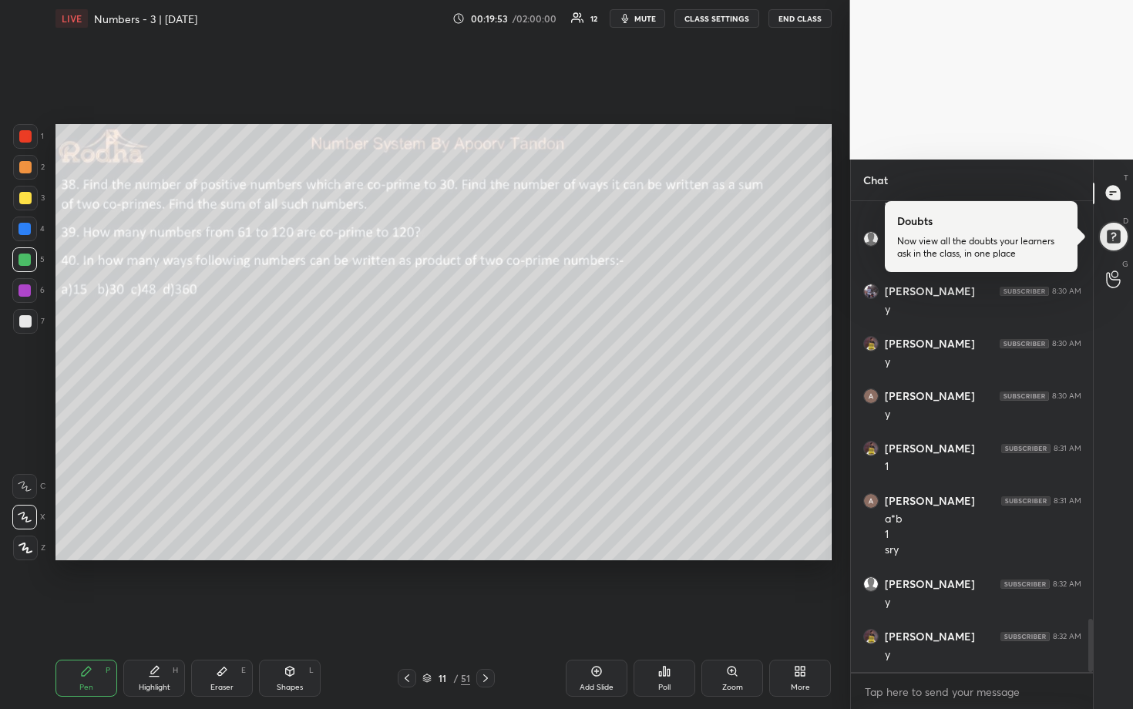
scroll to position [3730, 0]
click at [30, 174] on div at bounding box center [25, 167] width 25 height 25
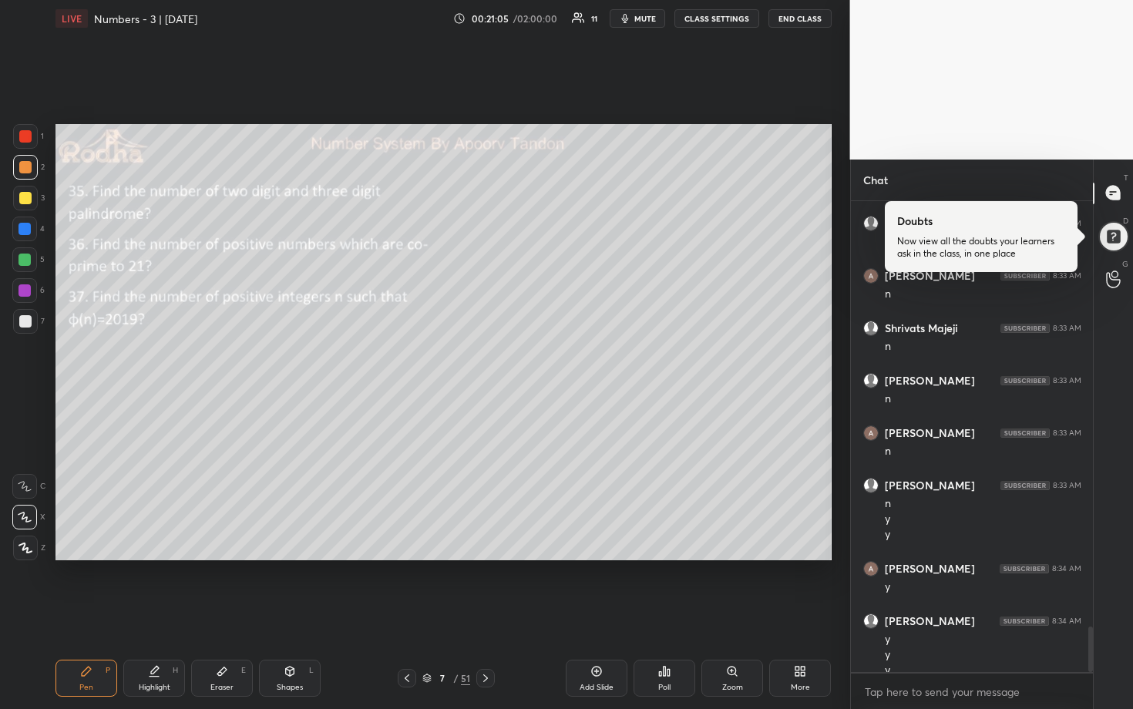
scroll to position [4421, 0]
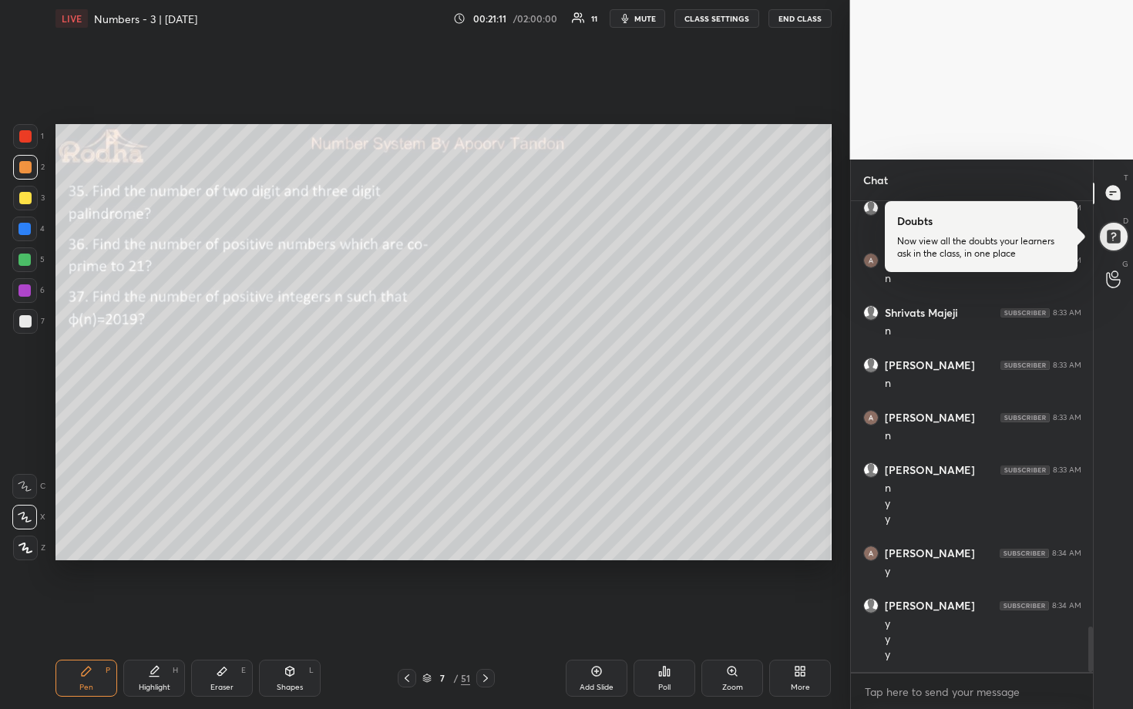
click at [25, 325] on div at bounding box center [25, 321] width 12 height 12
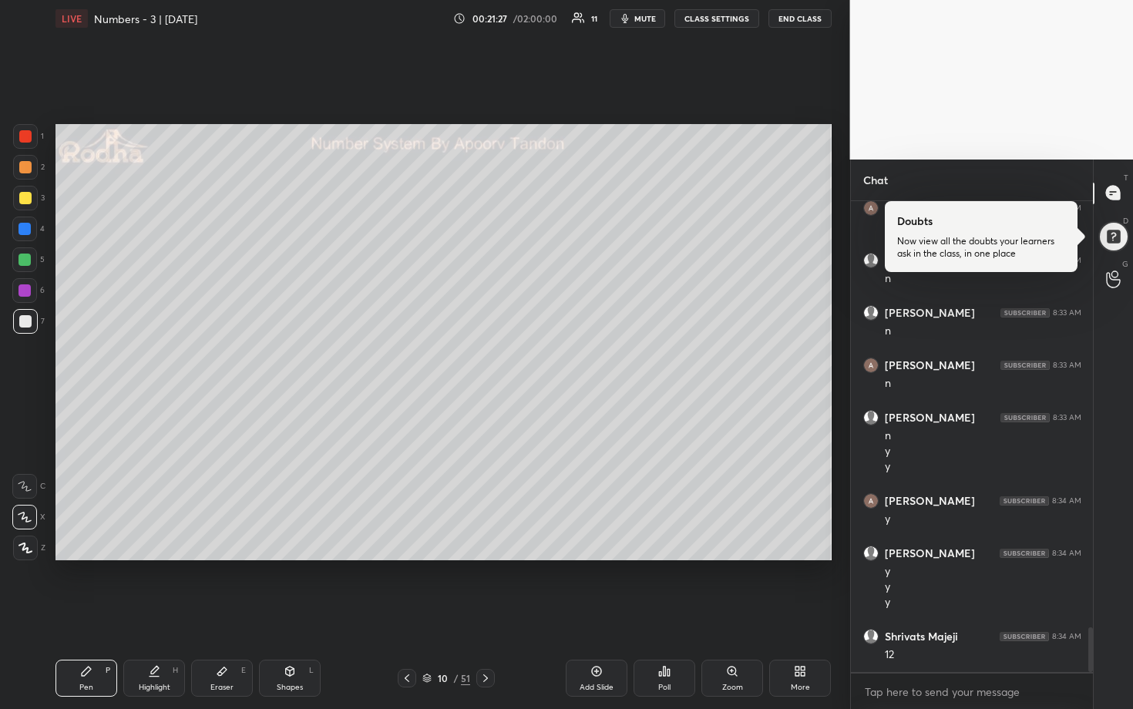
drag, startPoint x: 22, startPoint y: 168, endPoint x: 34, endPoint y: 195, distance: 29.4
click at [23, 169] on div at bounding box center [25, 167] width 12 height 12
click at [30, 203] on div at bounding box center [25, 198] width 25 height 25
click at [25, 320] on div at bounding box center [25, 321] width 12 height 12
drag, startPoint x: 23, startPoint y: 197, endPoint x: 54, endPoint y: 196, distance: 30.8
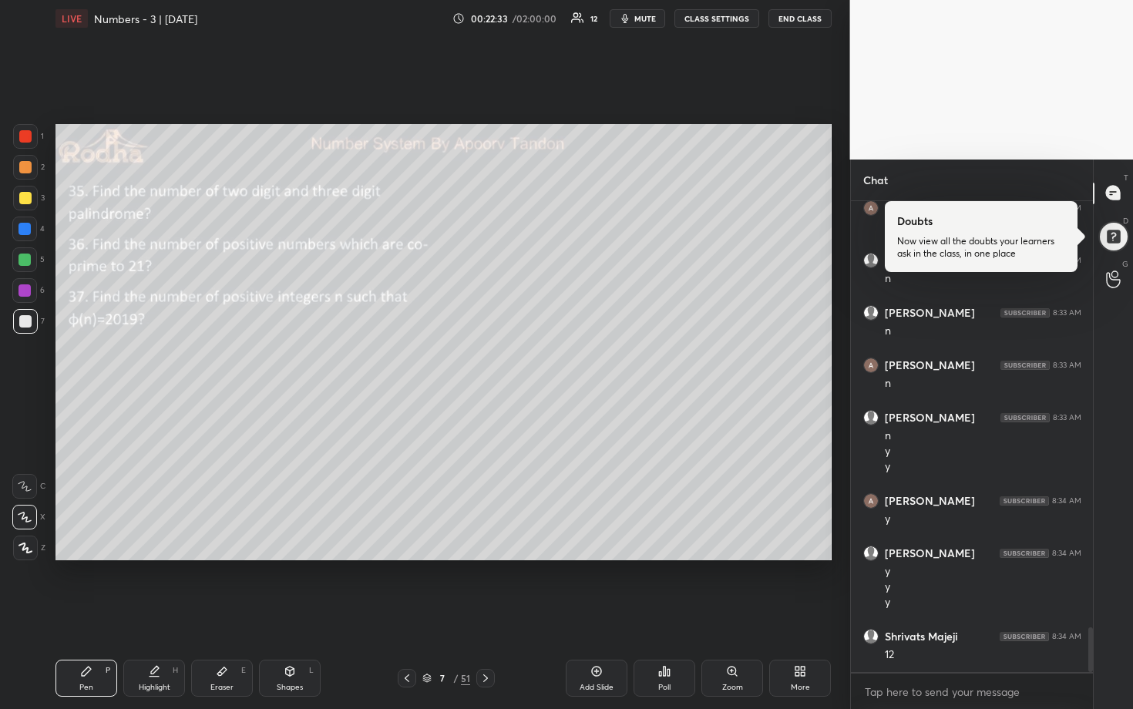
click at [24, 197] on div at bounding box center [25, 198] width 12 height 12
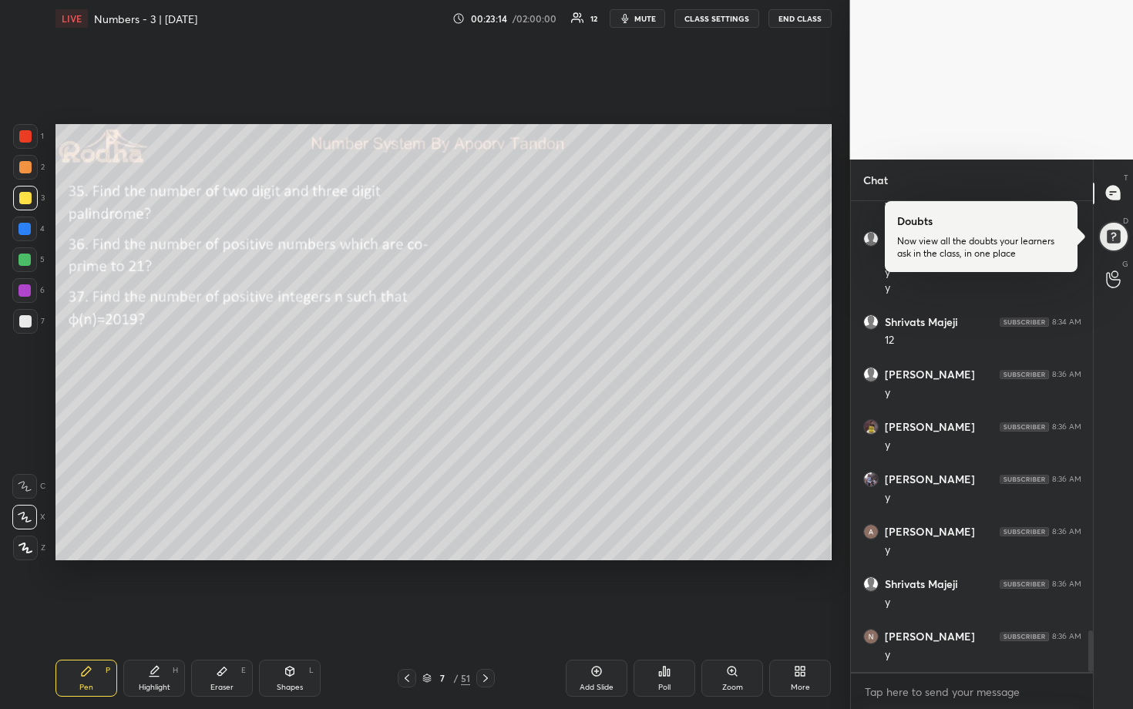
scroll to position [4840, 0]
click at [28, 287] on div at bounding box center [25, 290] width 12 height 12
click at [19, 141] on div at bounding box center [25, 136] width 25 height 25
drag, startPoint x: 25, startPoint y: 320, endPoint x: 50, endPoint y: 328, distance: 26.6
click at [25, 321] on div at bounding box center [25, 321] width 12 height 12
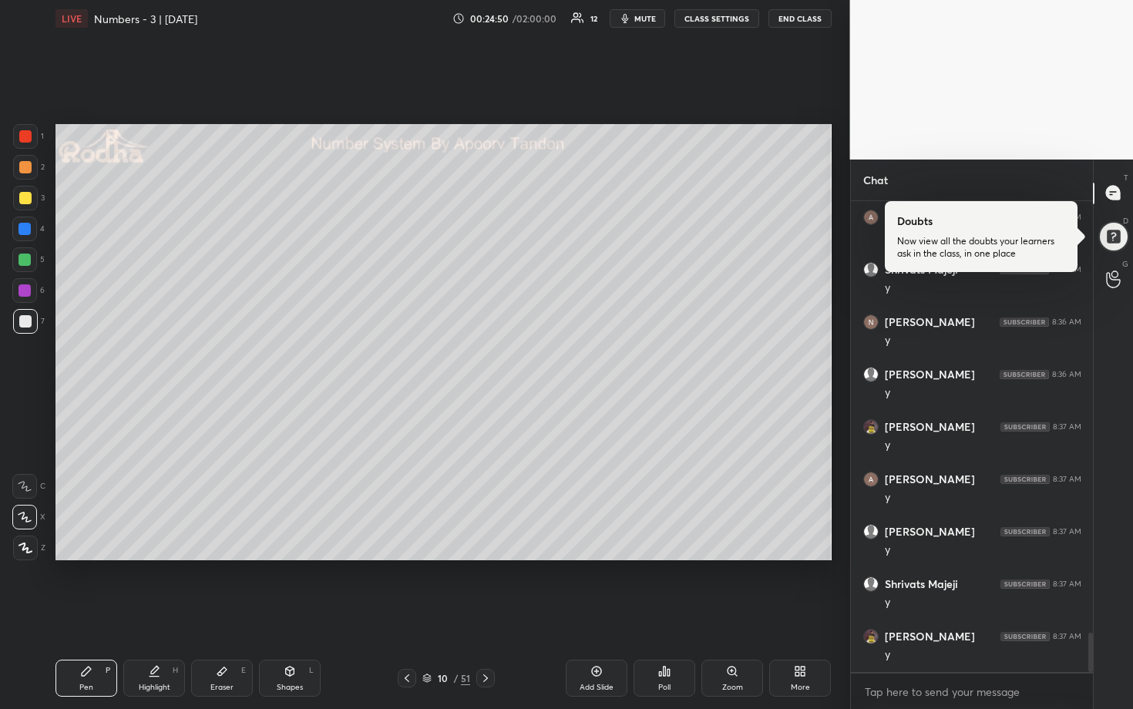
scroll to position [5155, 0]
click at [28, 254] on div at bounding box center [25, 260] width 12 height 12
click at [231, 587] on div "Eraser" at bounding box center [221, 688] width 23 height 8
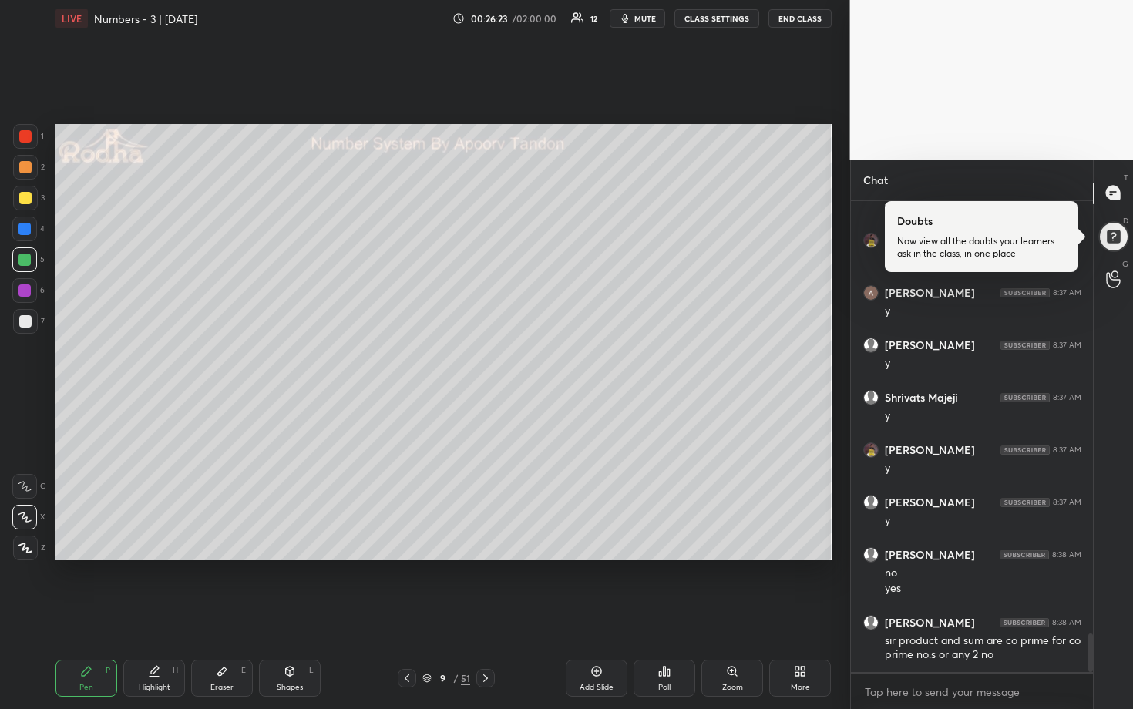
scroll to position [5341, 0]
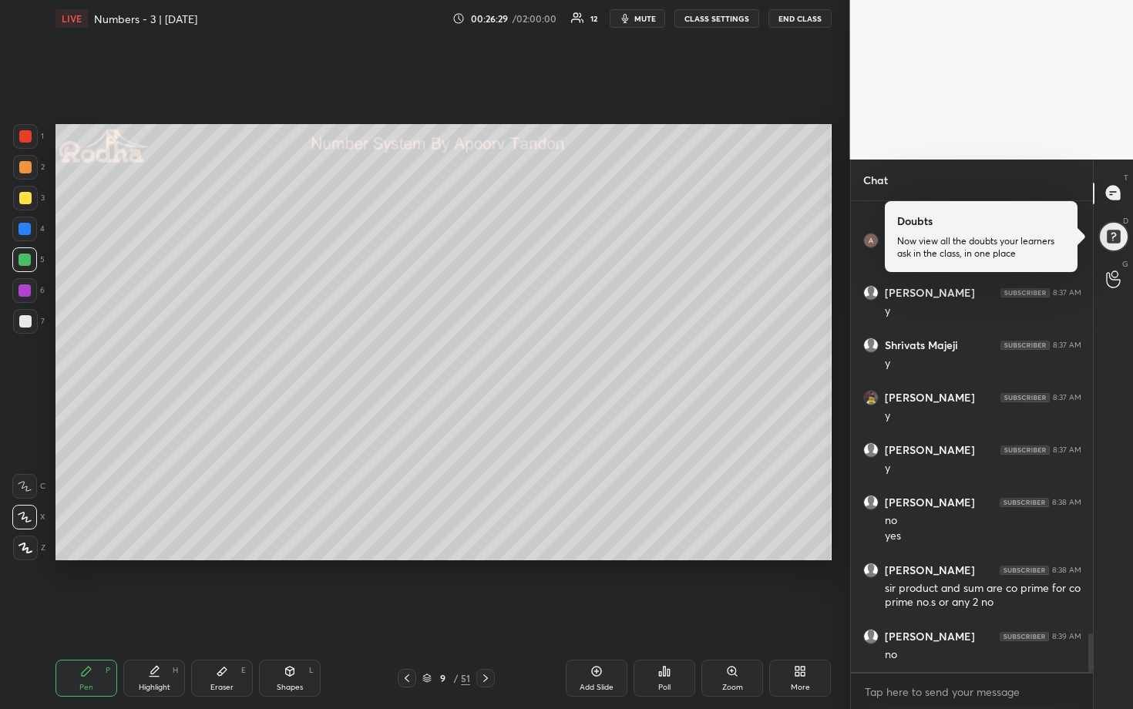
drag, startPoint x: 231, startPoint y: 685, endPoint x: 241, endPoint y: 670, distance: 18.4
click at [231, 587] on div "Eraser E" at bounding box center [222, 678] width 62 height 37
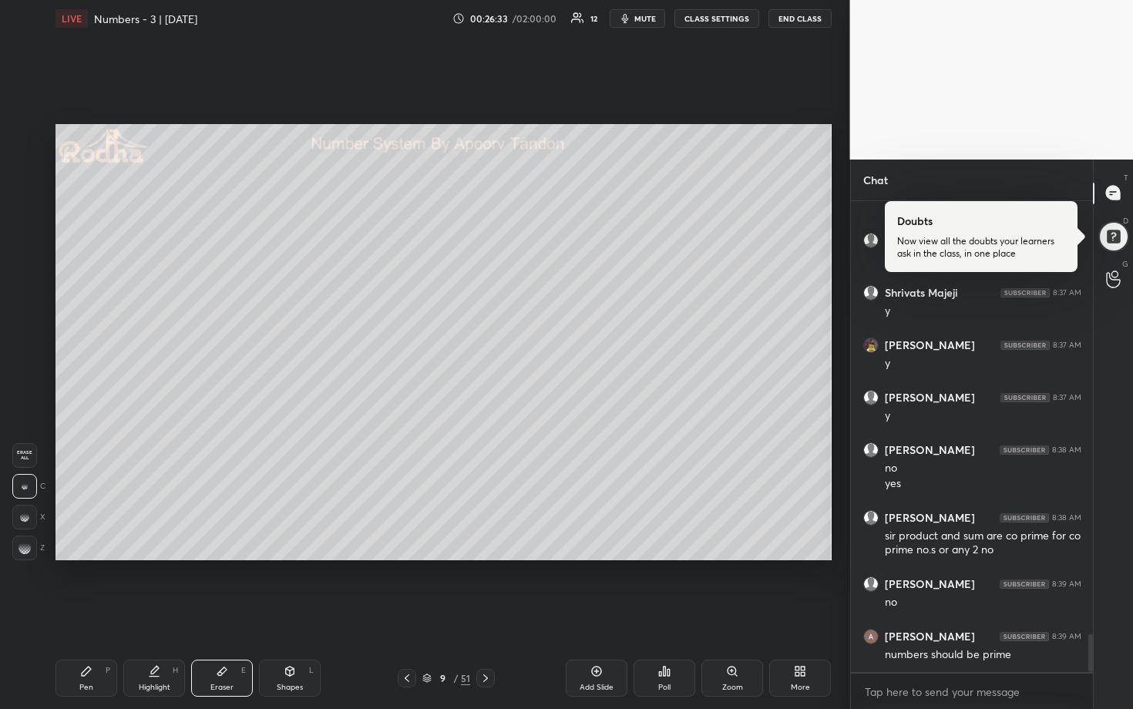
scroll to position [5446, 0]
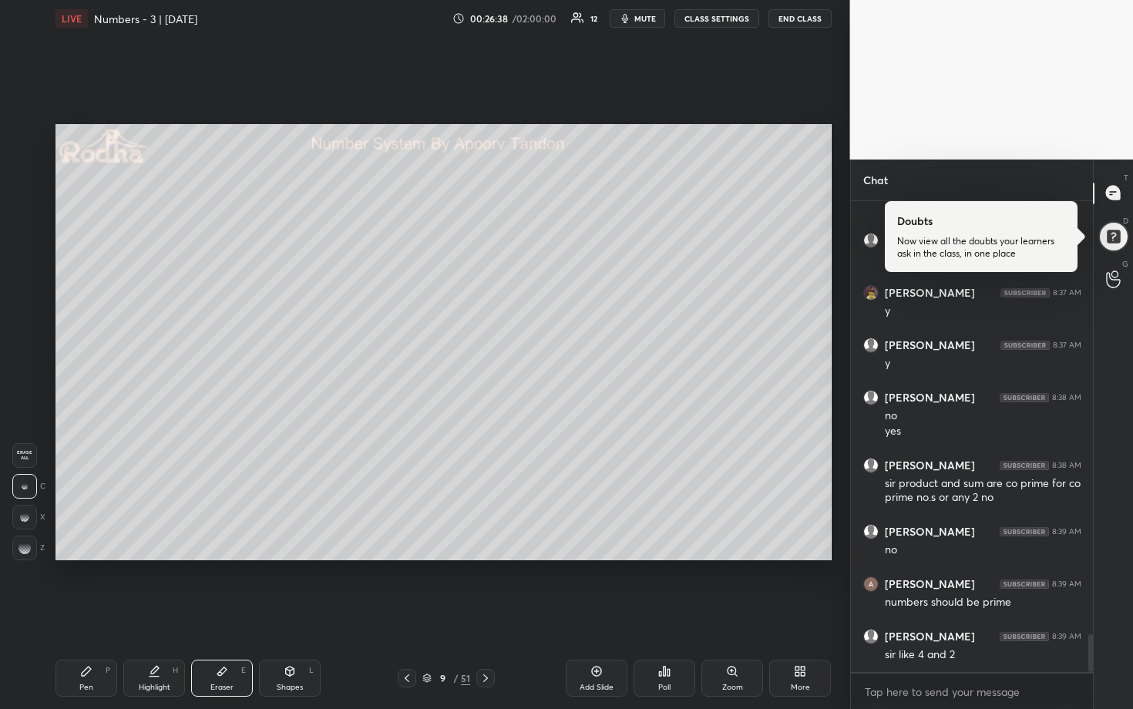
click at [107, 587] on div "Pen P" at bounding box center [87, 678] width 62 height 37
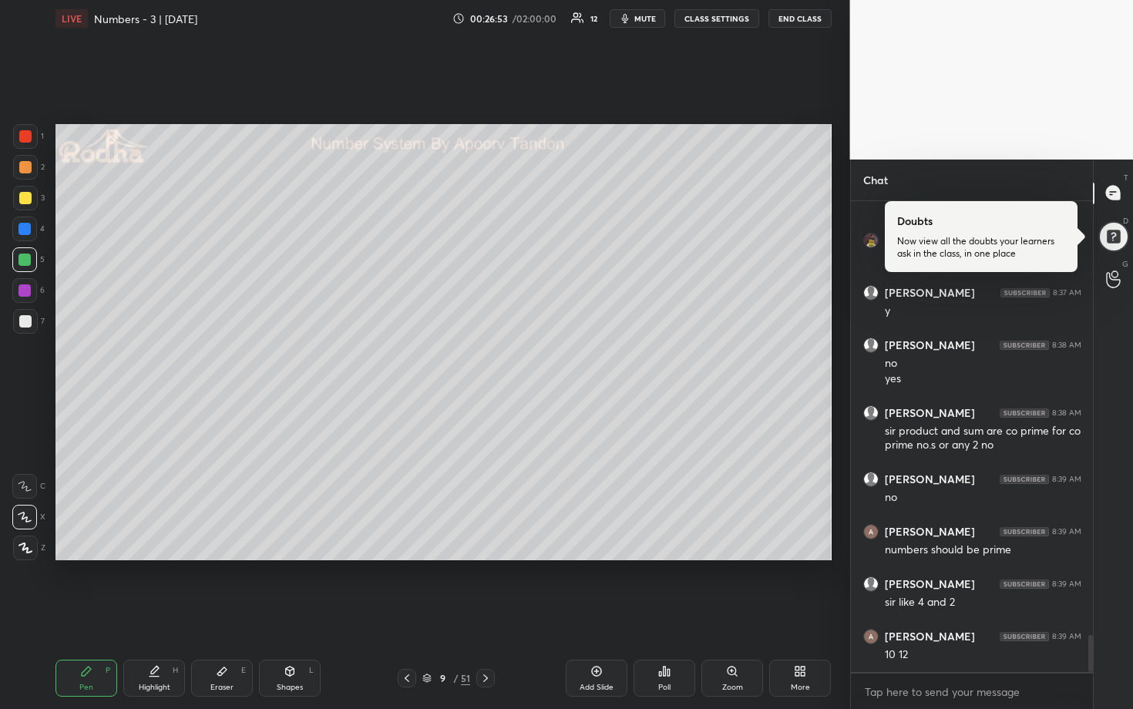
drag, startPoint x: 28, startPoint y: 172, endPoint x: 46, endPoint y: 186, distance: 23.1
click at [28, 173] on div at bounding box center [25, 167] width 12 height 12
click at [27, 260] on div at bounding box center [25, 260] width 12 height 12
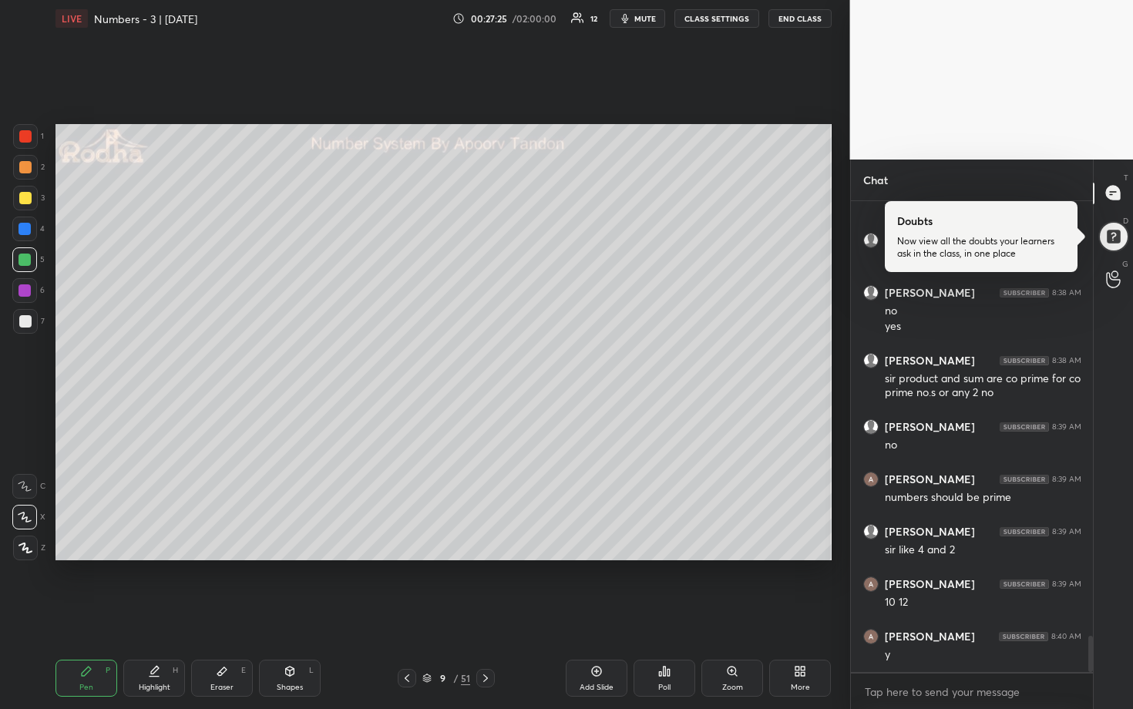
scroll to position [5603, 0]
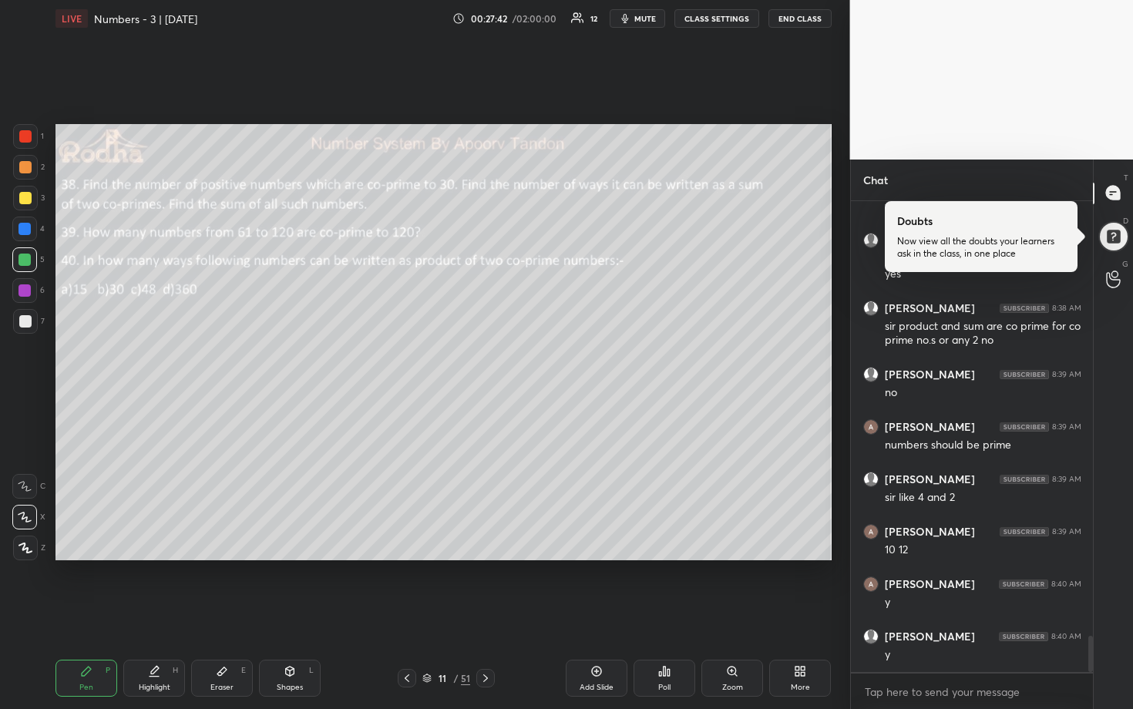
drag, startPoint x: 648, startPoint y: 21, endPoint x: 659, endPoint y: 22, distance: 10.8
click at [648, 22] on span "mute" at bounding box center [645, 18] width 22 height 11
click at [797, 21] on button "END CLASS" at bounding box center [800, 18] width 63 height 19
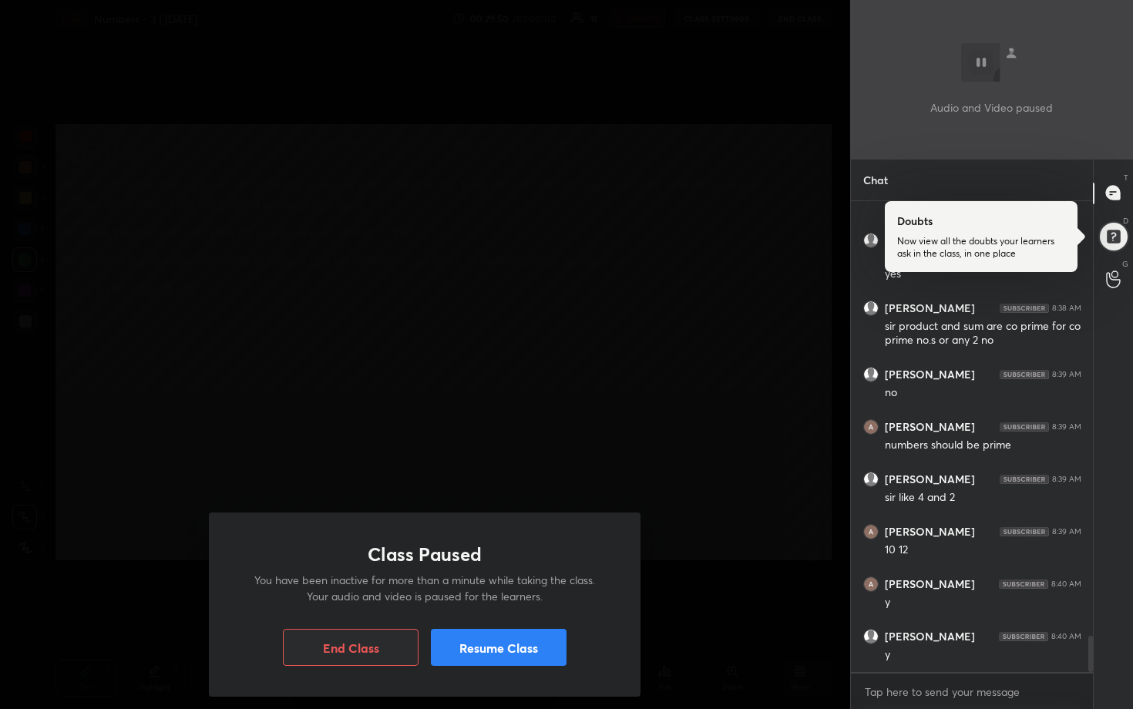
click at [475, 587] on button "Resume Class" at bounding box center [499, 647] width 136 height 37
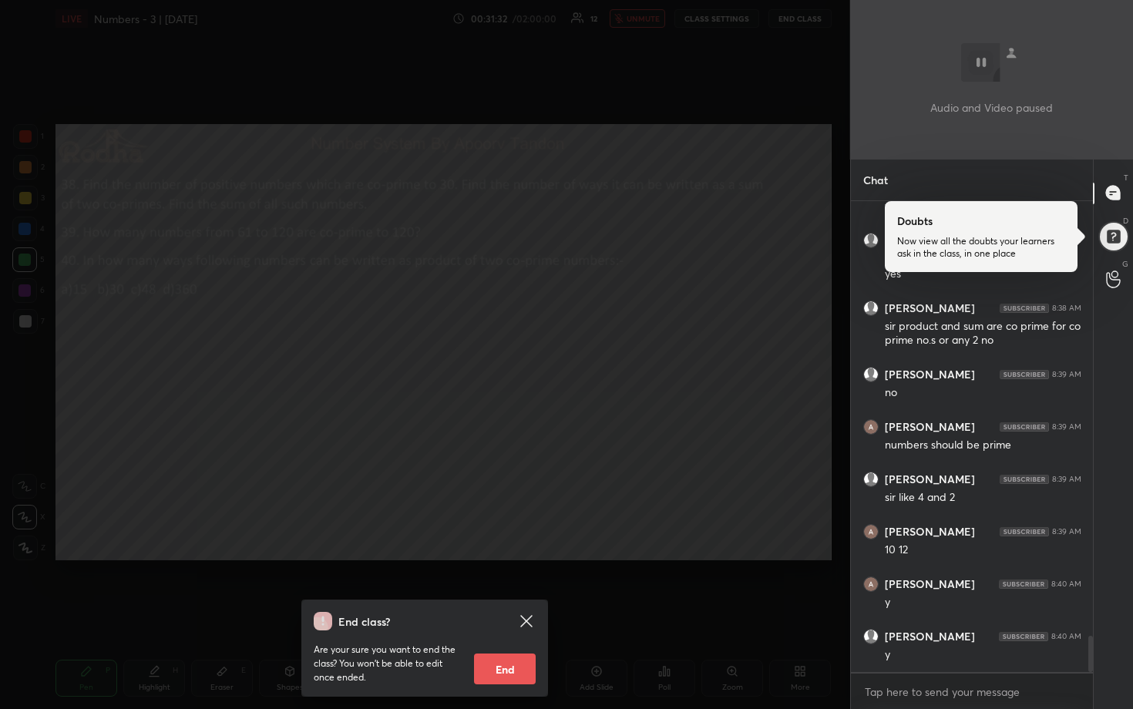
scroll to position [5660, 0]
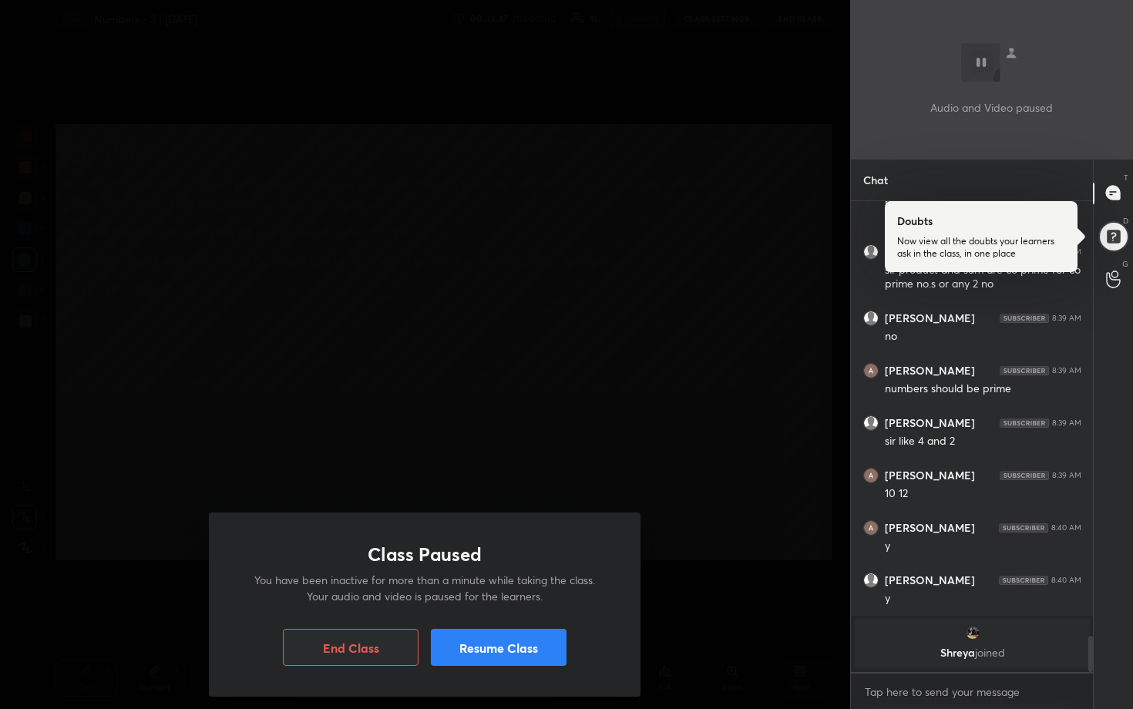
click at [592, 274] on div "Class Paused You have been inactive for more than a minute while taking the cla…" at bounding box center [425, 354] width 850 height 709
click at [500, 587] on div "Class Paused You have been inactive for more than a minute while taking the cla…" at bounding box center [425, 605] width 432 height 184
click at [503, 587] on button "Resume Class" at bounding box center [499, 647] width 136 height 37
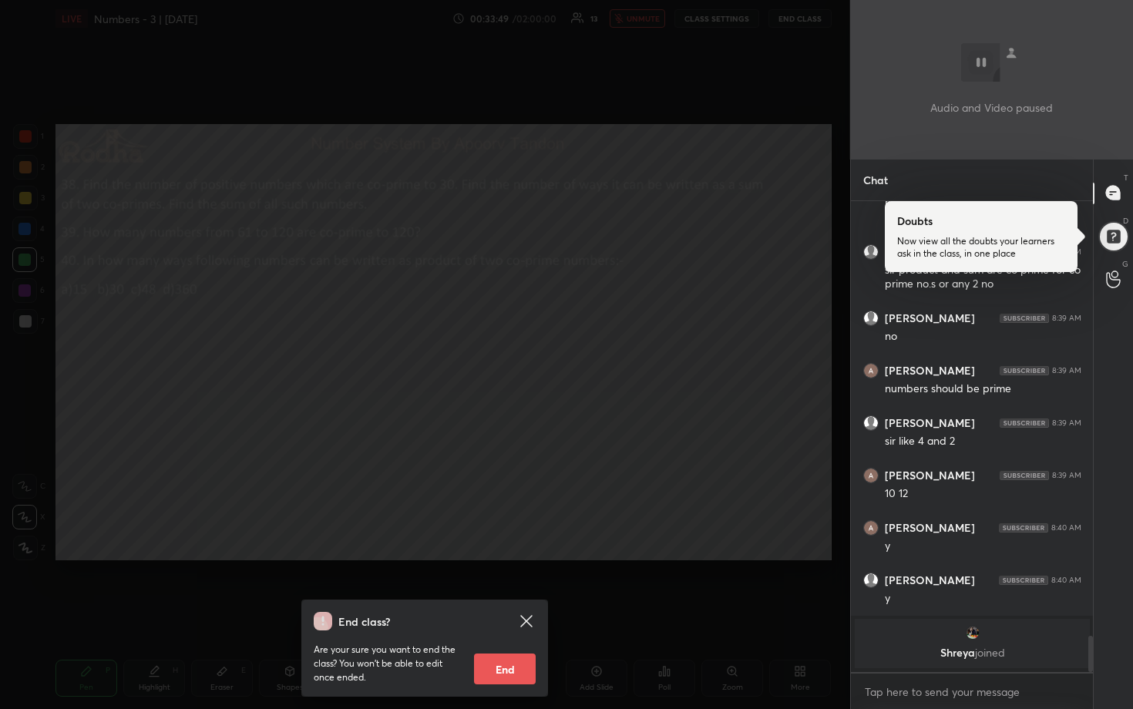
click at [587, 415] on div "End class? Are your sure you want to end the class? You won’t be able to edit o…" at bounding box center [425, 354] width 850 height 709
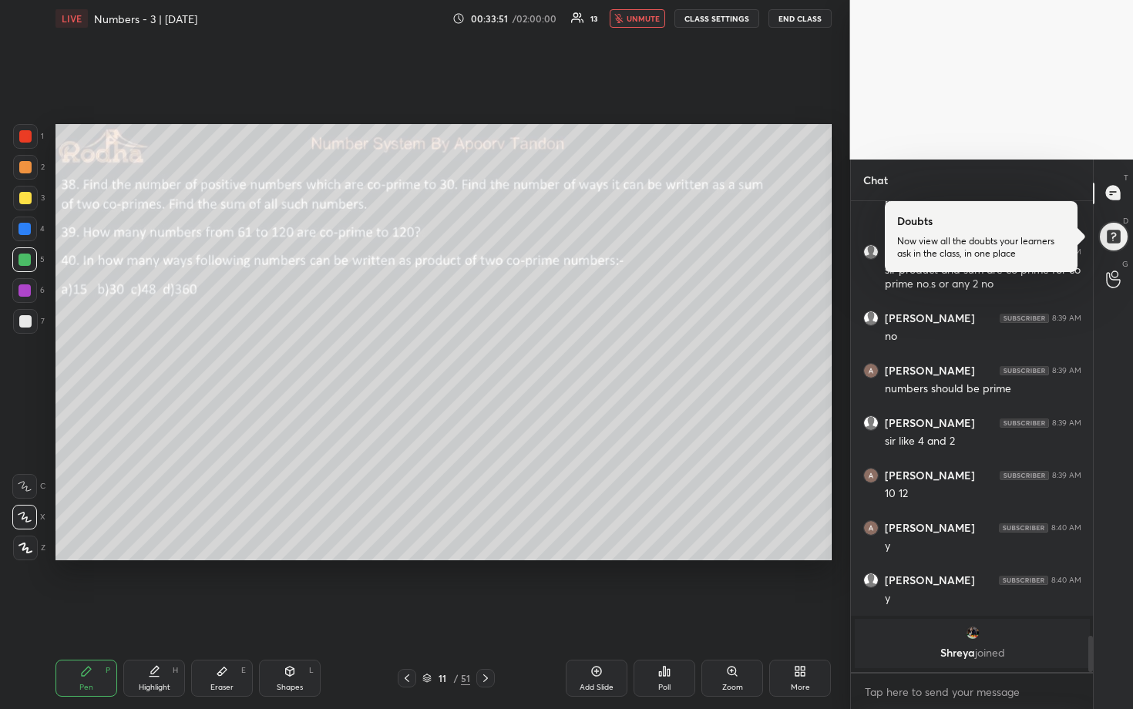
click at [647, 21] on span "unmute" at bounding box center [643, 18] width 33 height 11
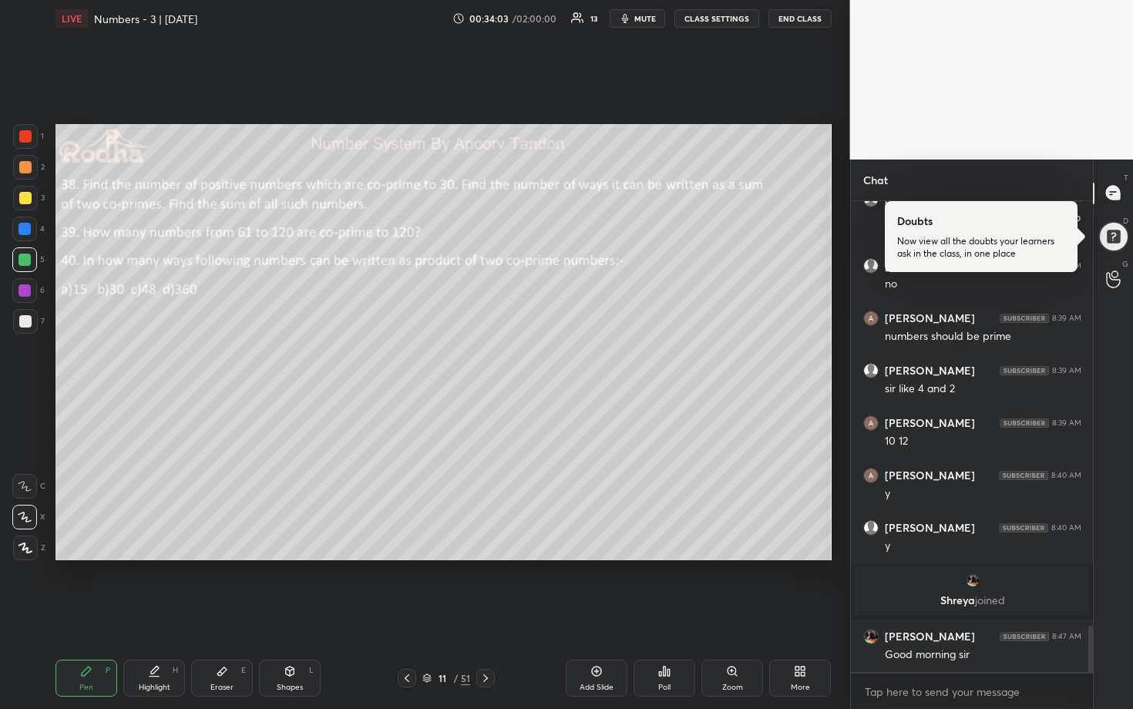
click at [29, 201] on div at bounding box center [25, 198] width 12 height 12
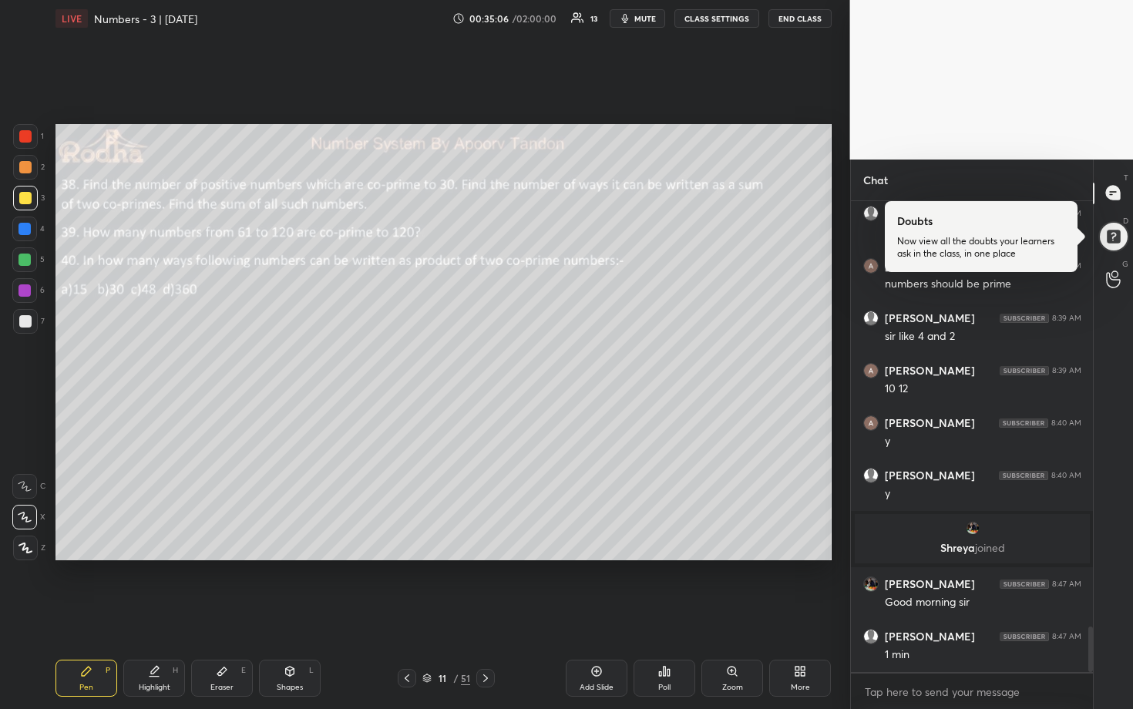
click at [26, 323] on div at bounding box center [25, 321] width 12 height 12
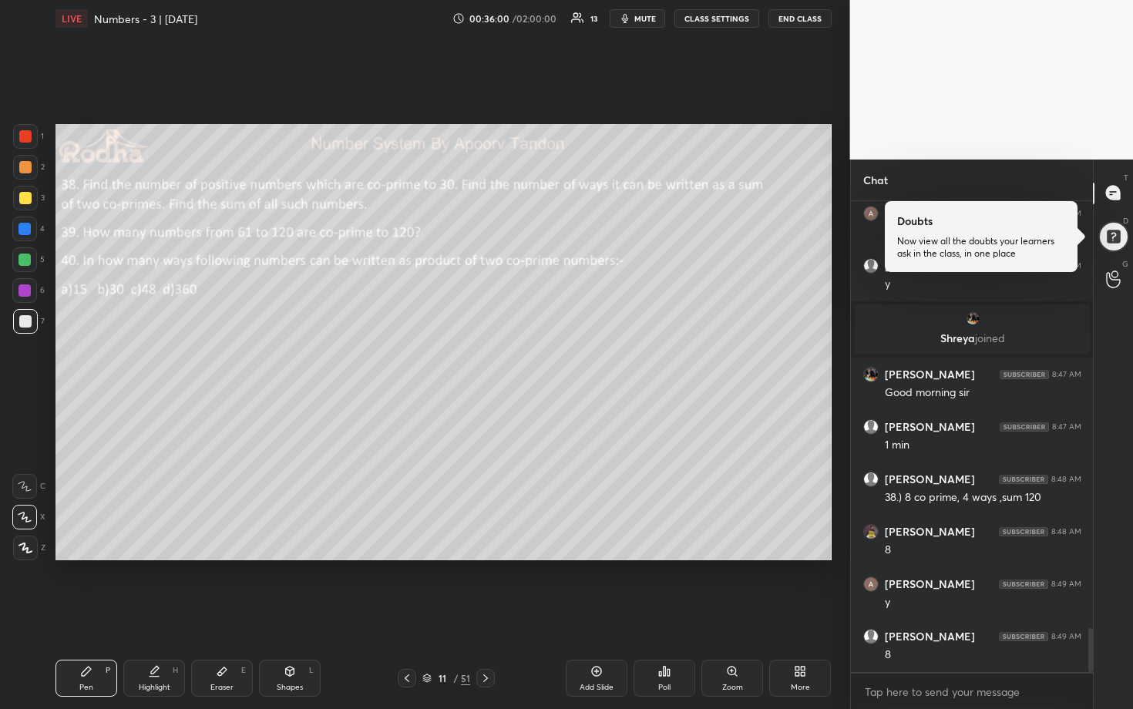
scroll to position [4639, 0]
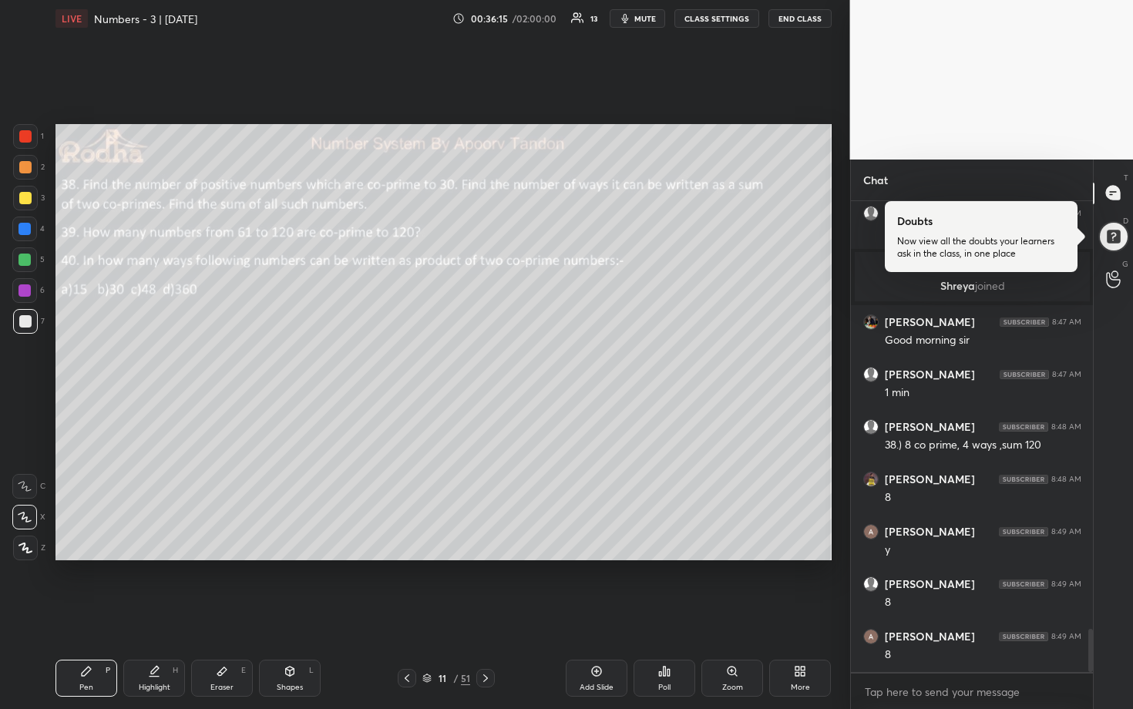
click at [29, 262] on div at bounding box center [25, 260] width 12 height 12
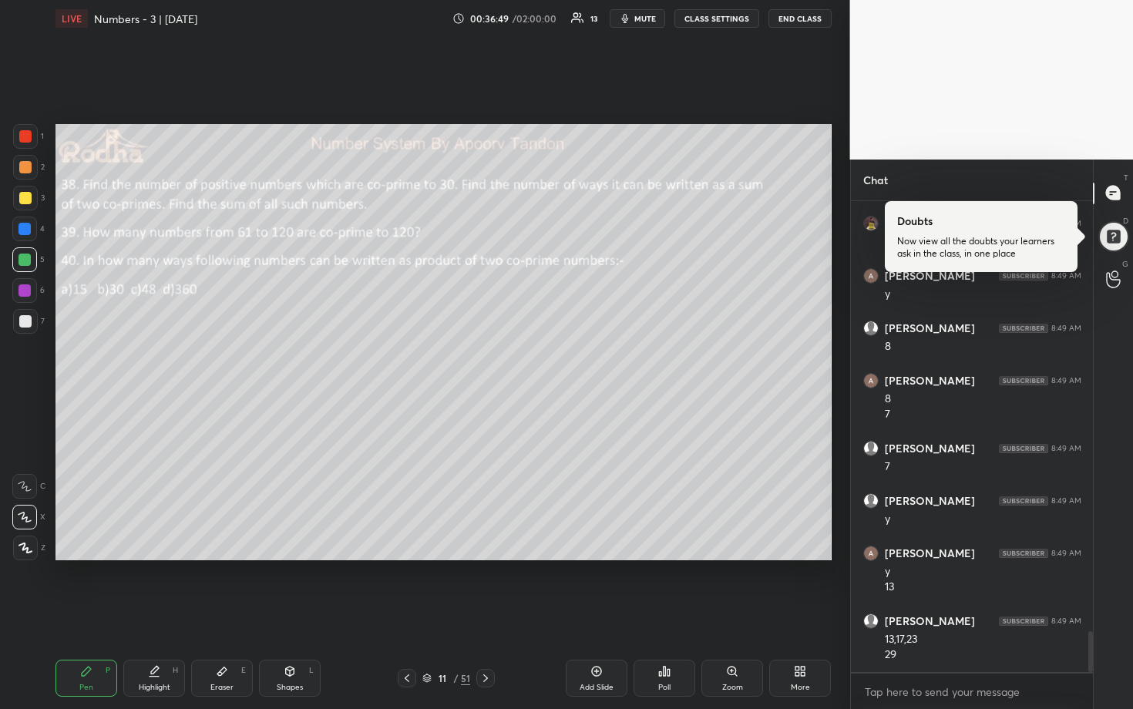
scroll to position [4947, 0]
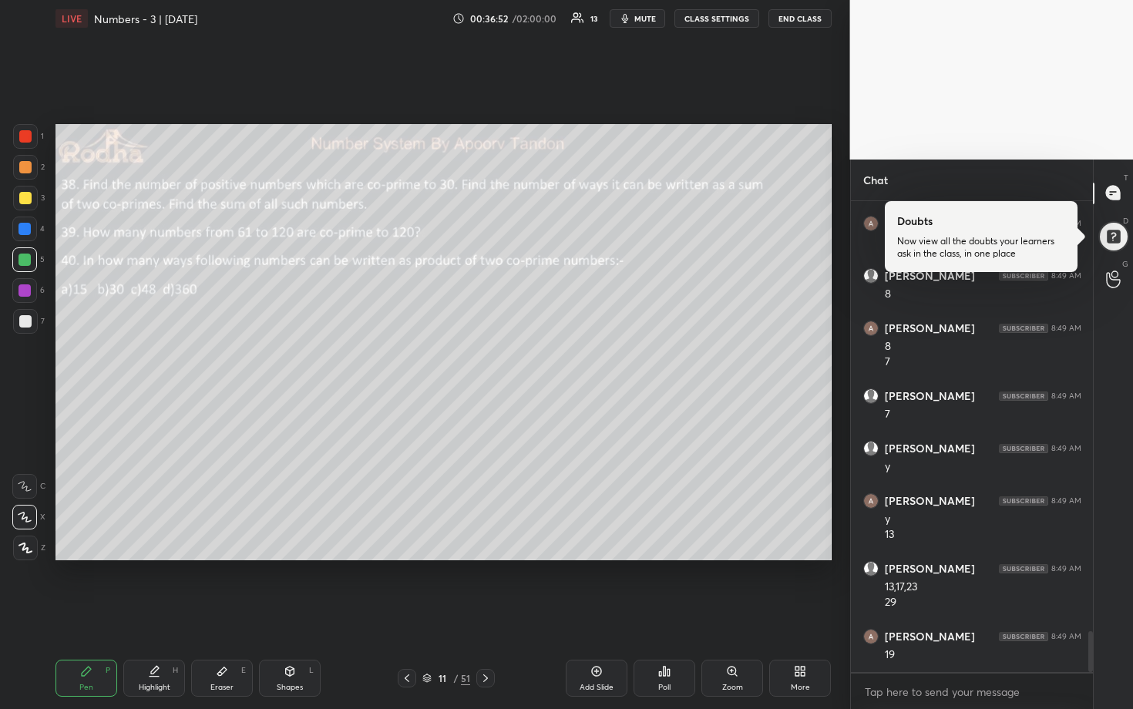
click at [234, 587] on div "Eraser E" at bounding box center [222, 678] width 62 height 37
click at [89, 587] on icon at bounding box center [86, 671] width 12 height 12
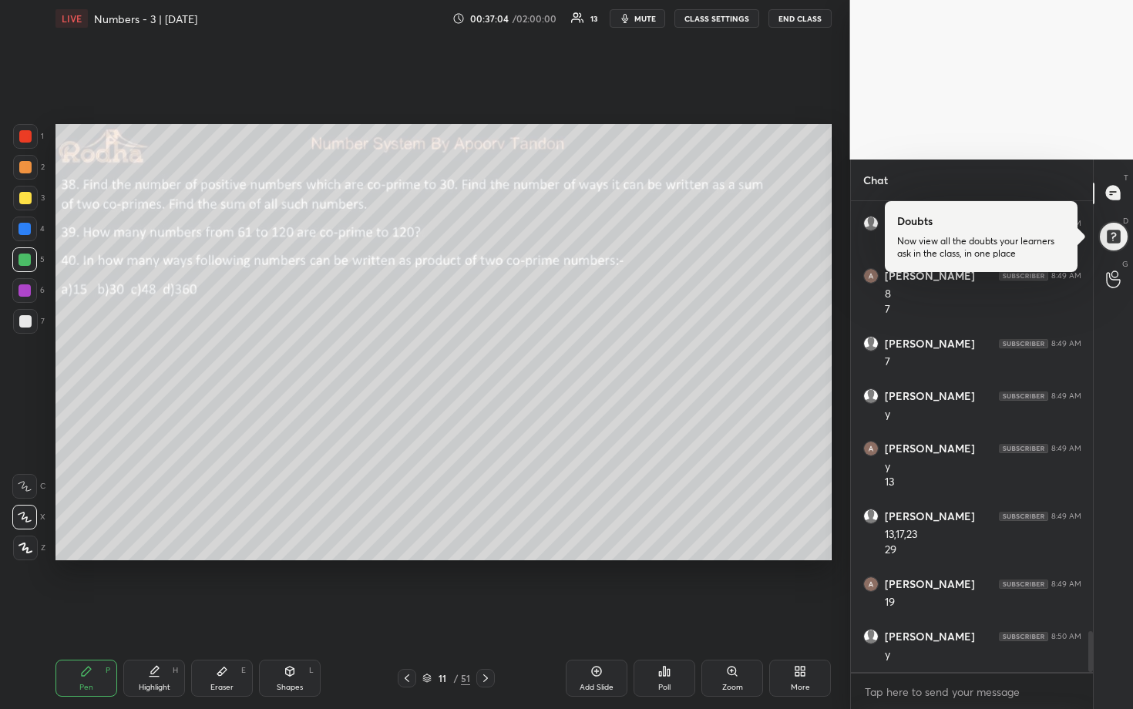
click at [28, 166] on div at bounding box center [25, 167] width 12 height 12
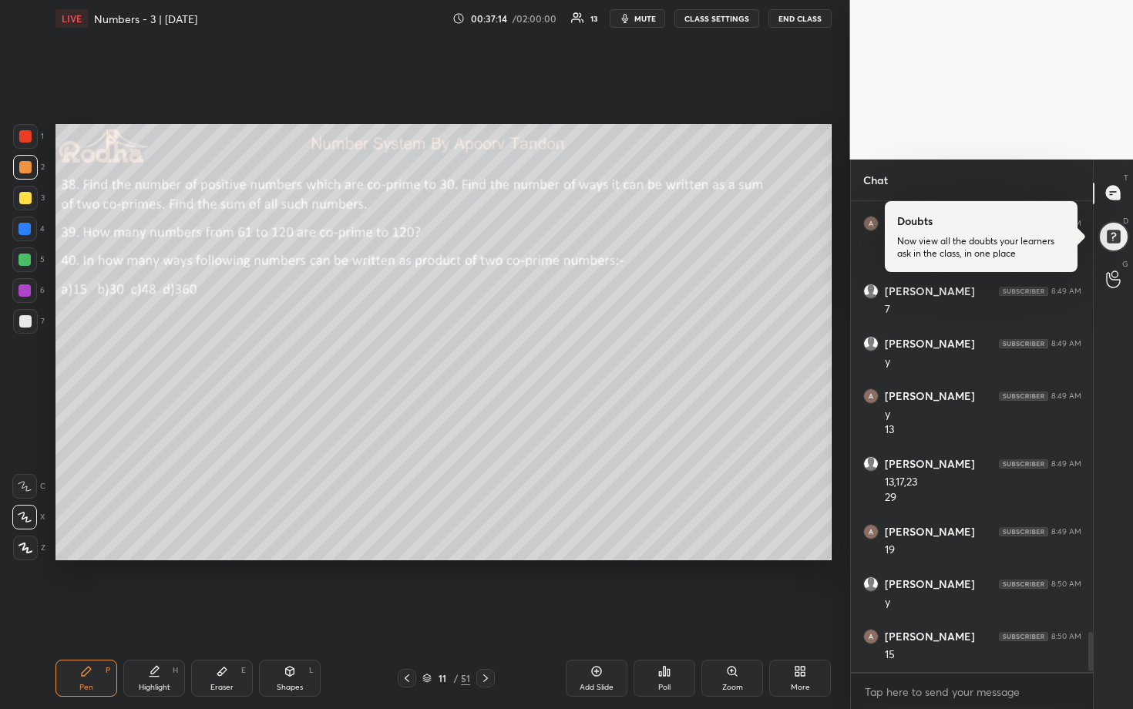
scroll to position [5105, 0]
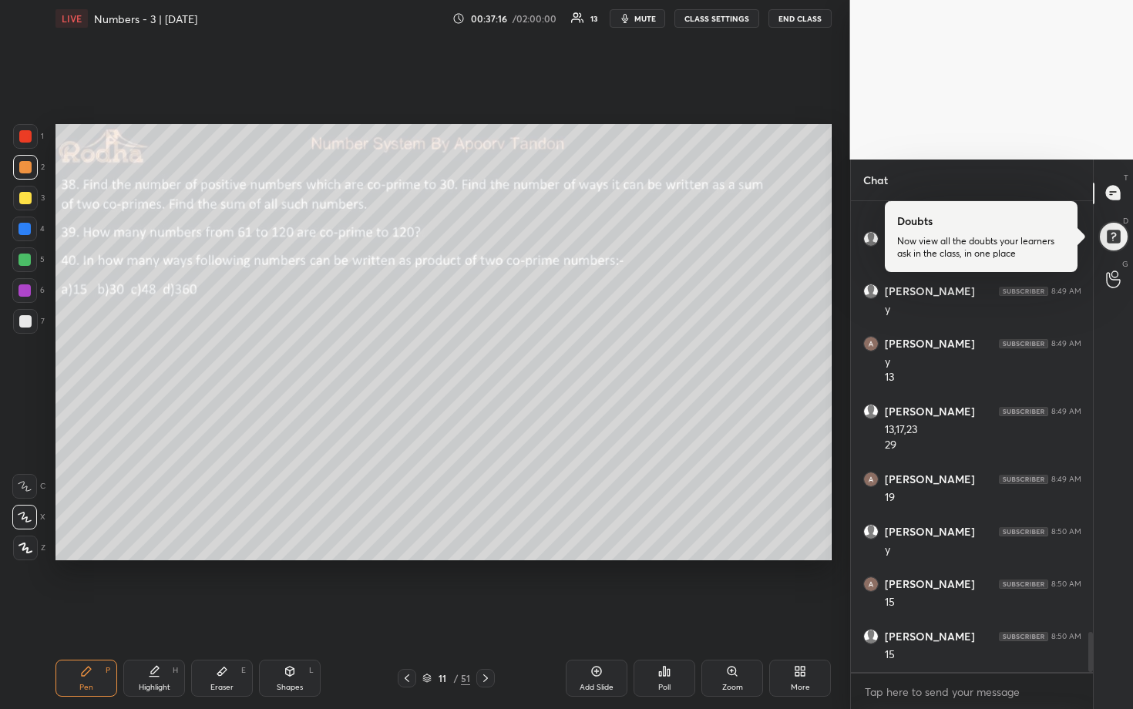
click at [24, 226] on div at bounding box center [25, 229] width 12 height 12
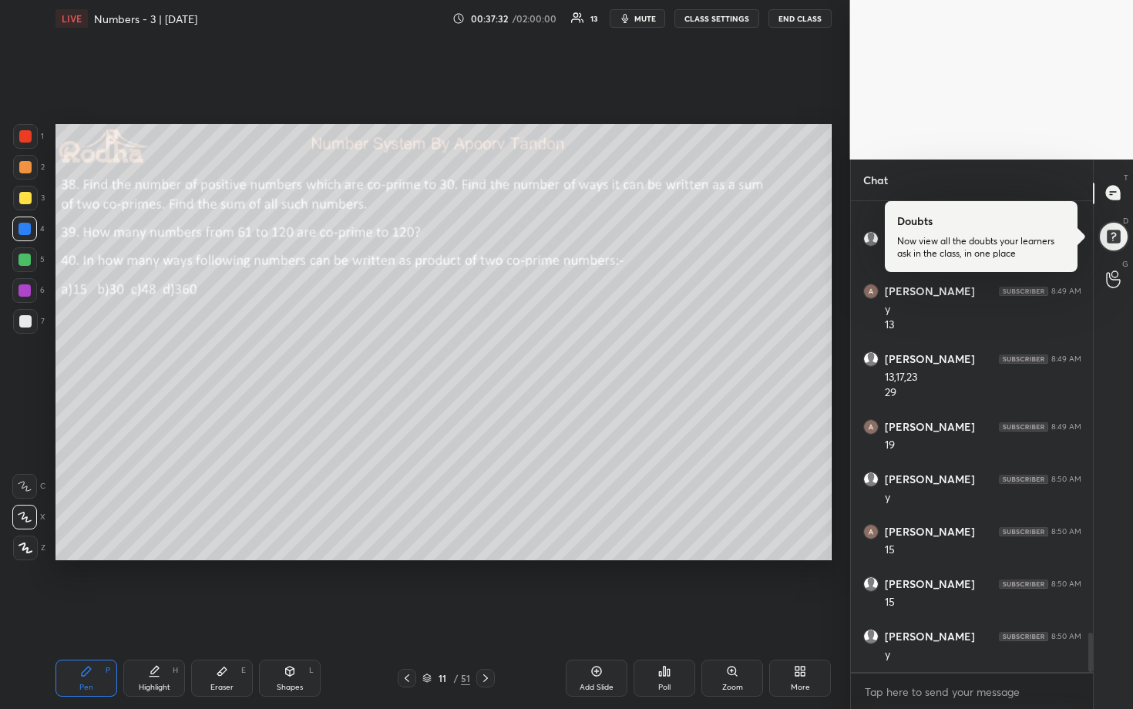
scroll to position [5209, 0]
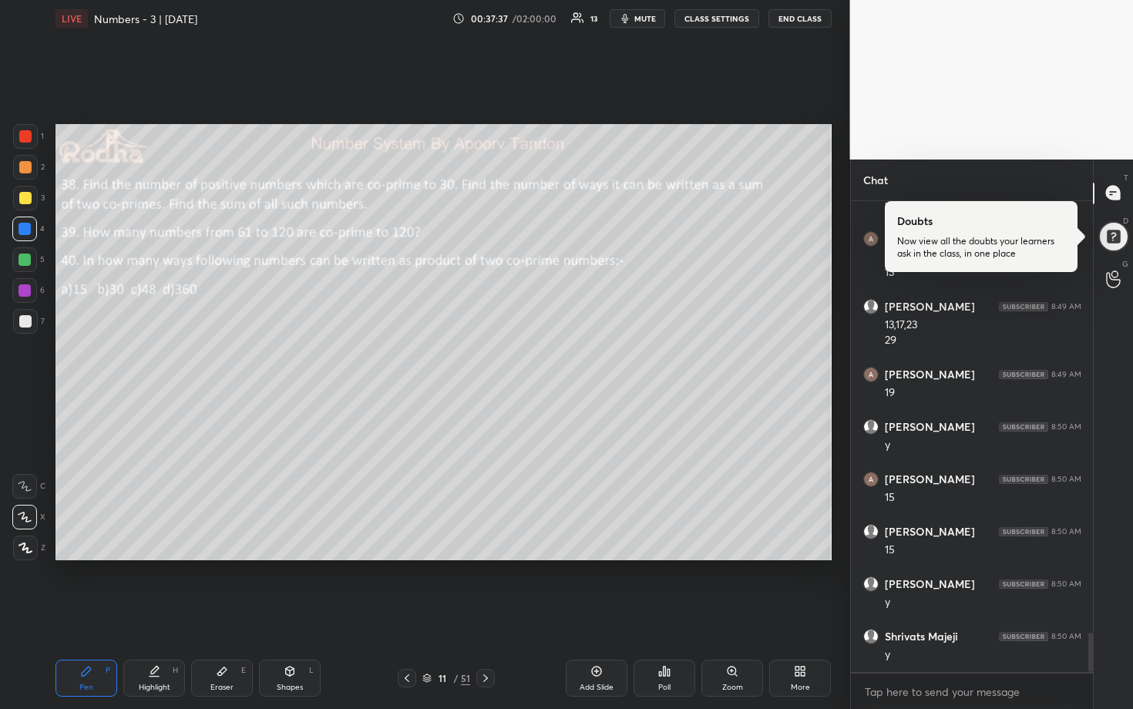
click at [28, 325] on div at bounding box center [25, 321] width 12 height 12
click at [28, 167] on div at bounding box center [25, 167] width 12 height 12
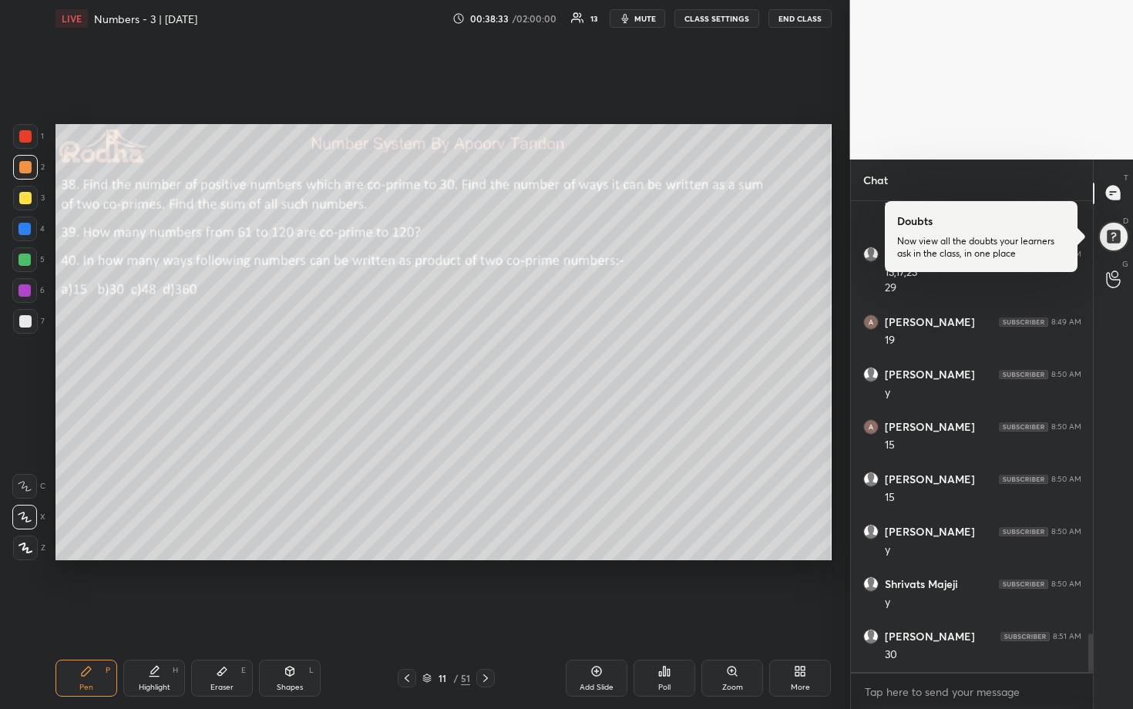
click at [23, 261] on div at bounding box center [25, 260] width 12 height 12
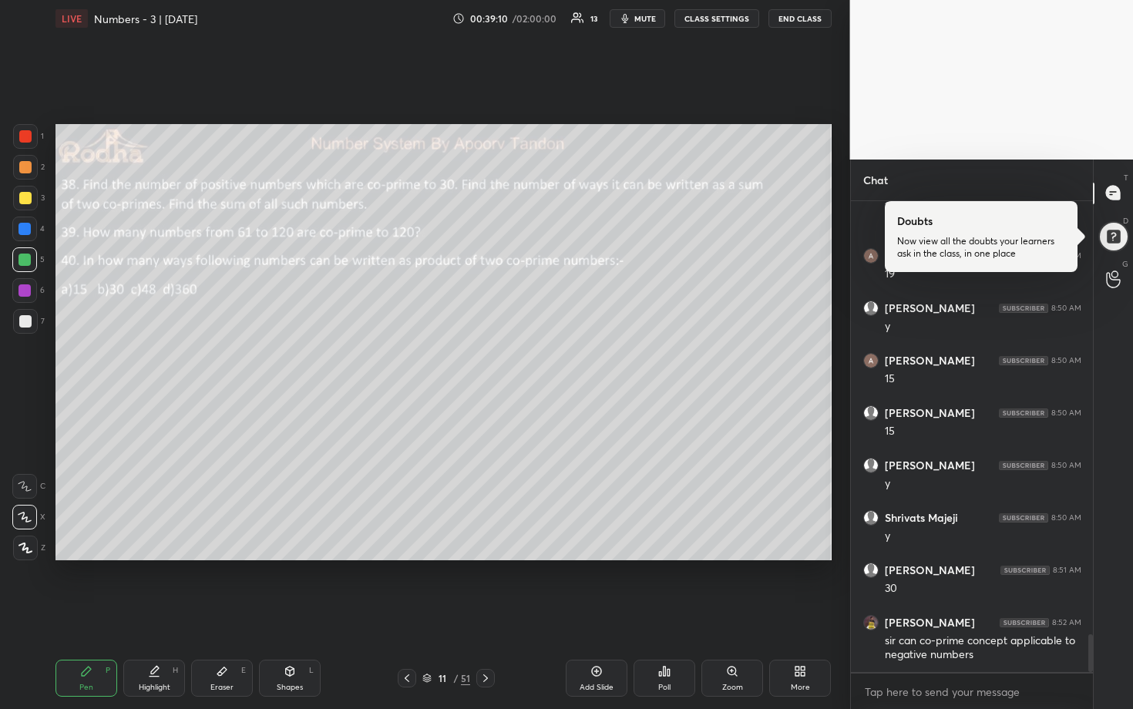
scroll to position [5380, 0]
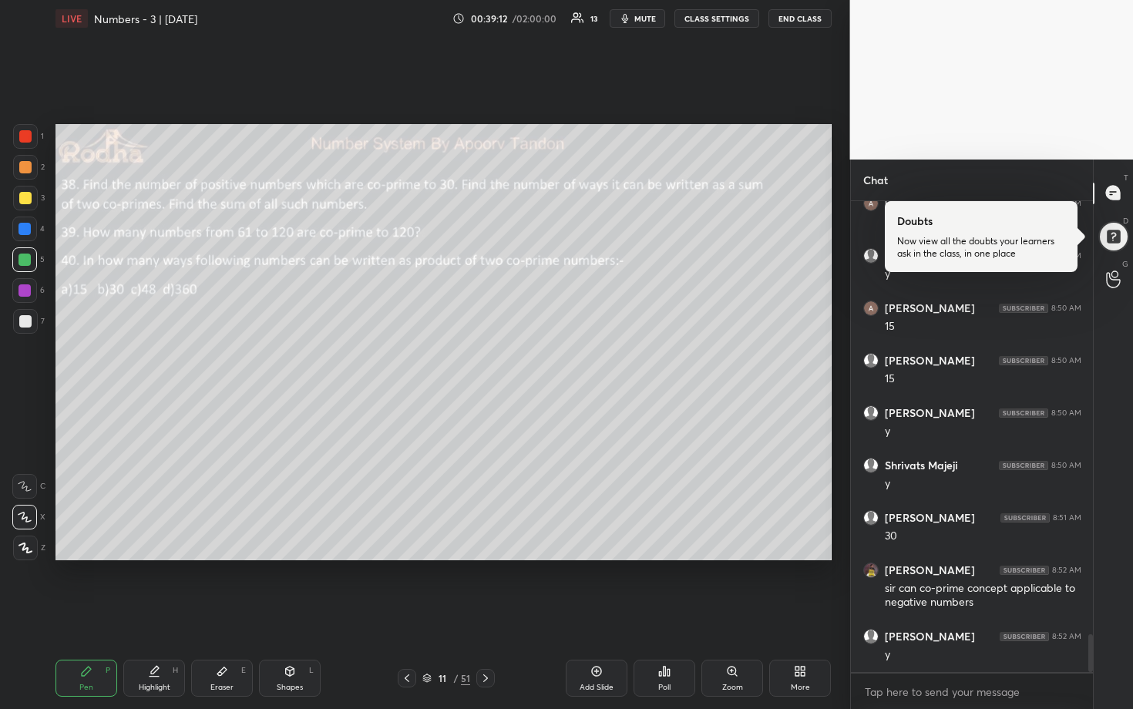
click at [486, 587] on icon at bounding box center [485, 678] width 12 height 12
click at [23, 199] on div at bounding box center [25, 198] width 12 height 12
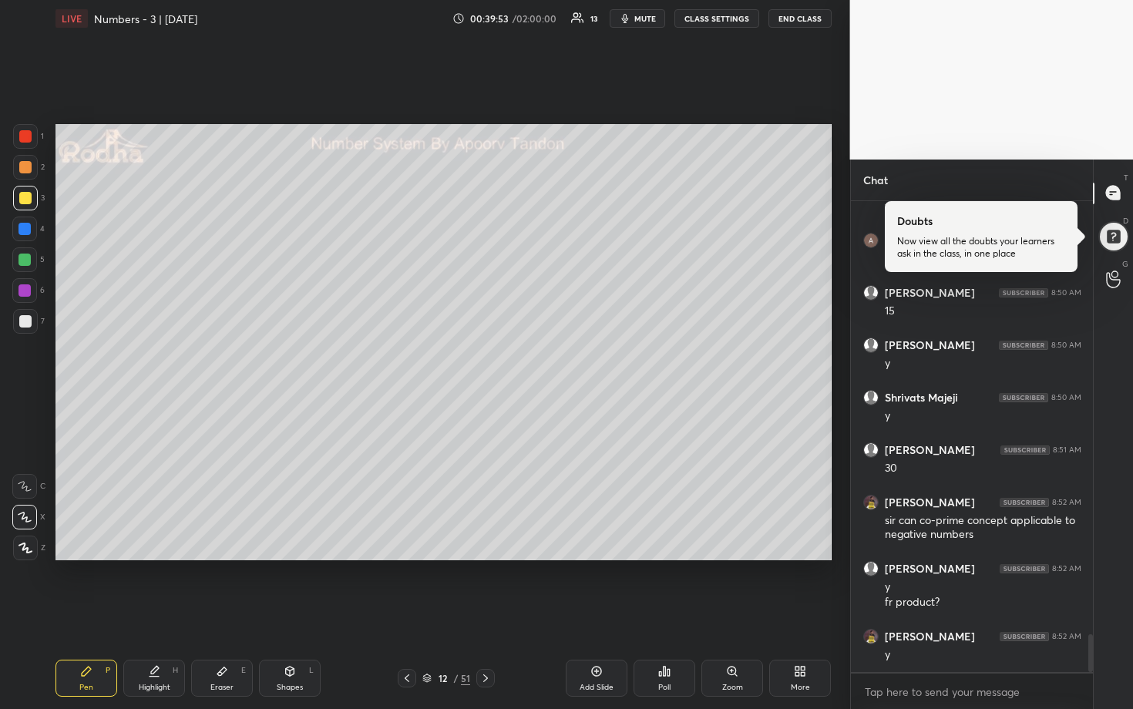
scroll to position [5501, 0]
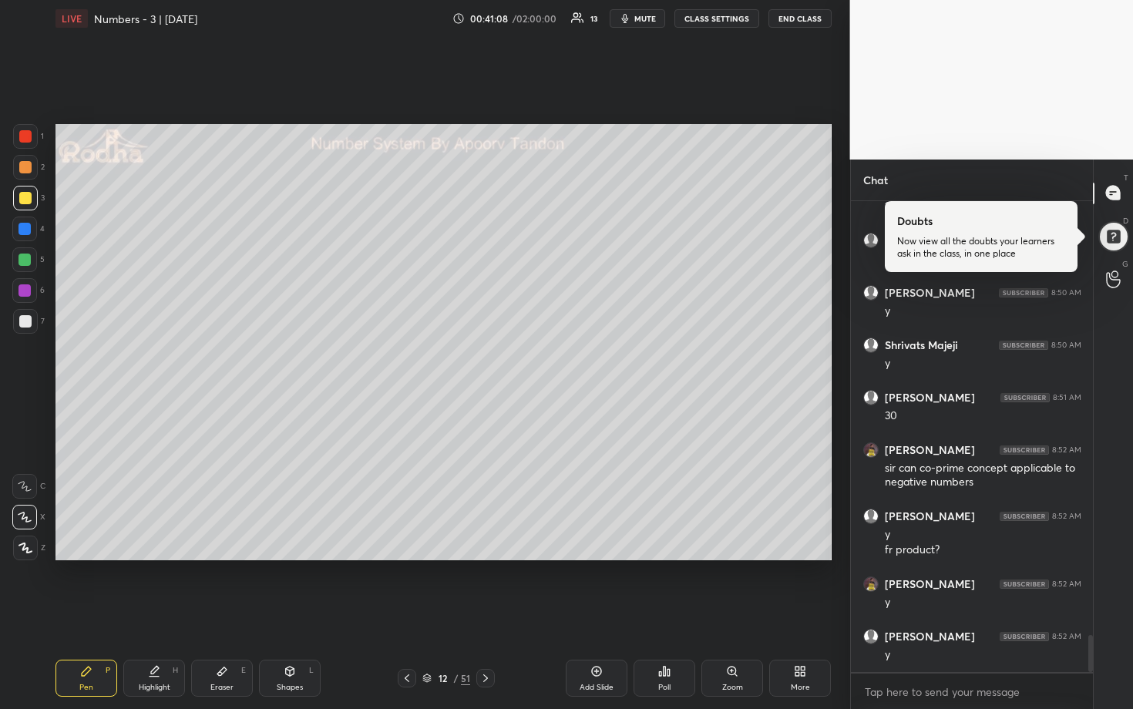
click at [22, 260] on div at bounding box center [25, 260] width 12 height 12
click at [26, 200] on div at bounding box center [25, 198] width 12 height 12
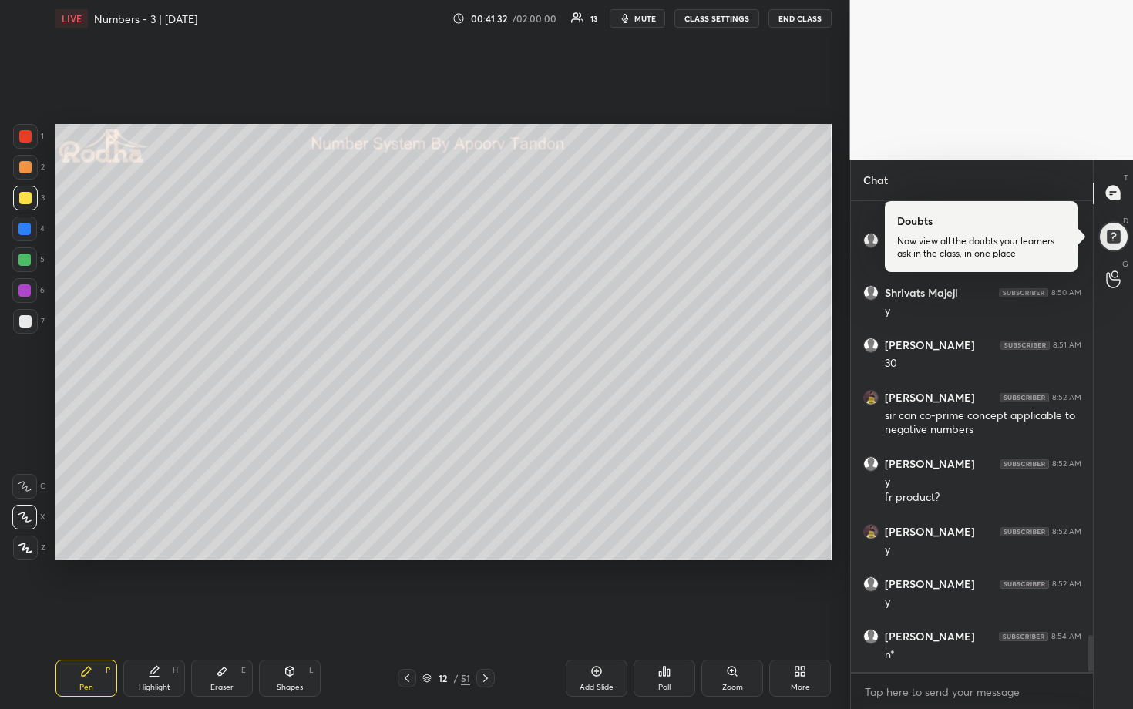
drag, startPoint x: 27, startPoint y: 260, endPoint x: 42, endPoint y: 265, distance: 15.6
click at [28, 259] on div at bounding box center [25, 260] width 12 height 12
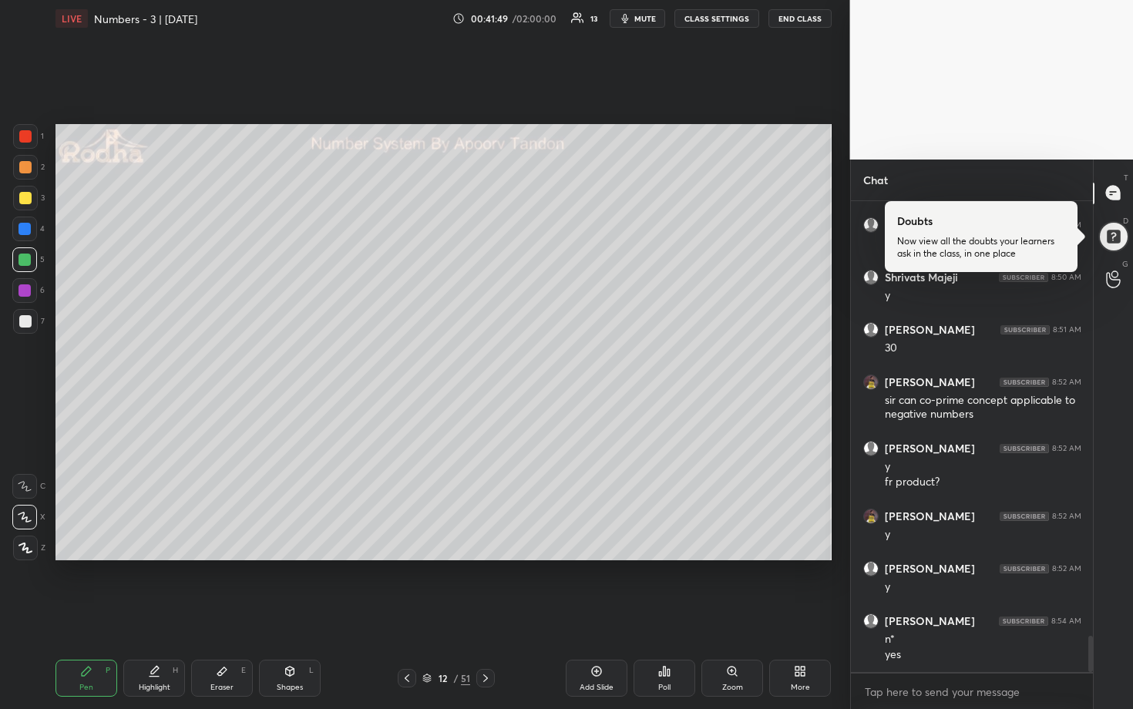
scroll to position [5621, 0]
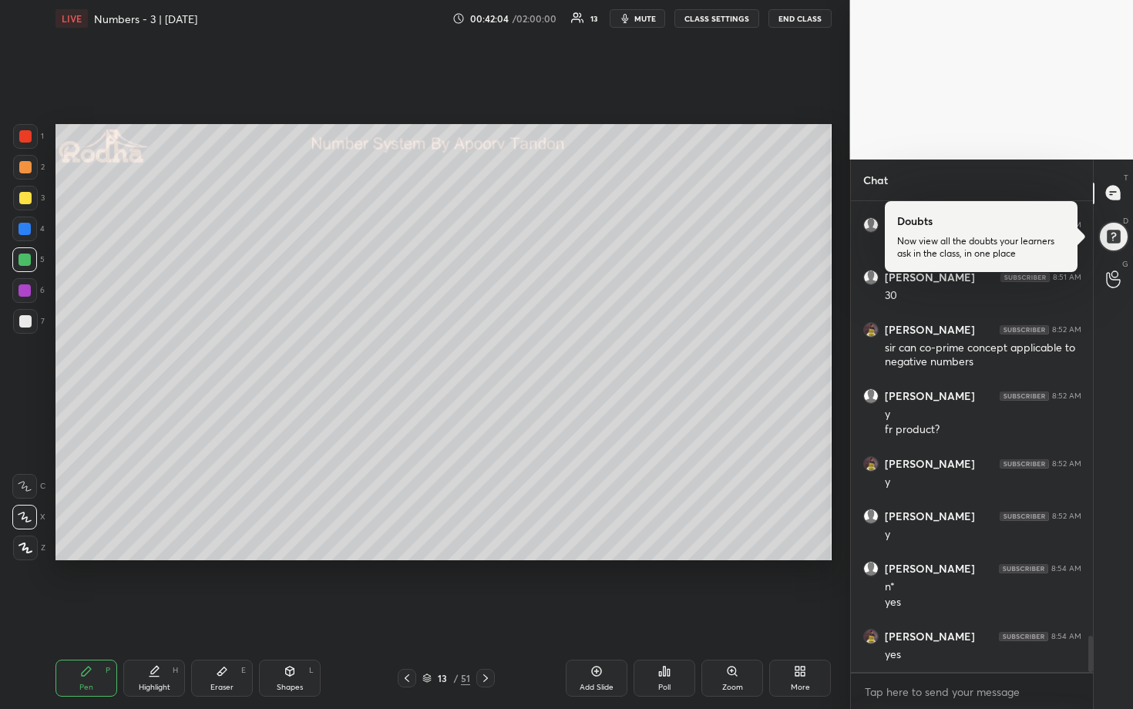
click at [29, 199] on div at bounding box center [25, 198] width 12 height 12
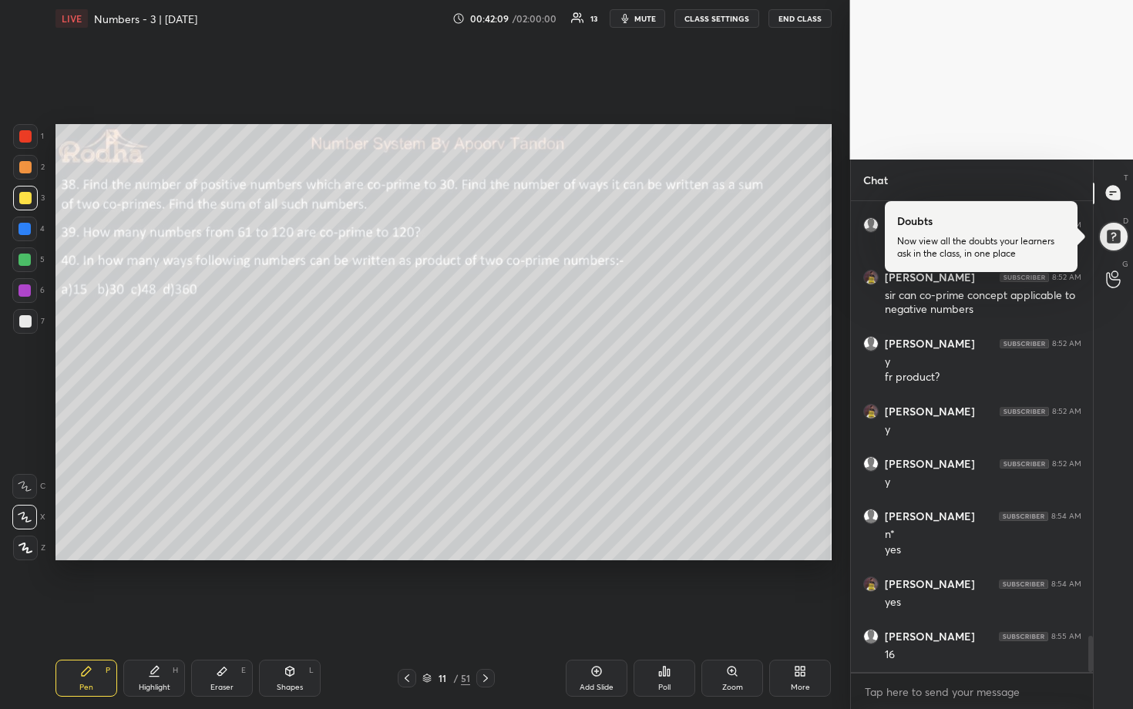
scroll to position [5726, 0]
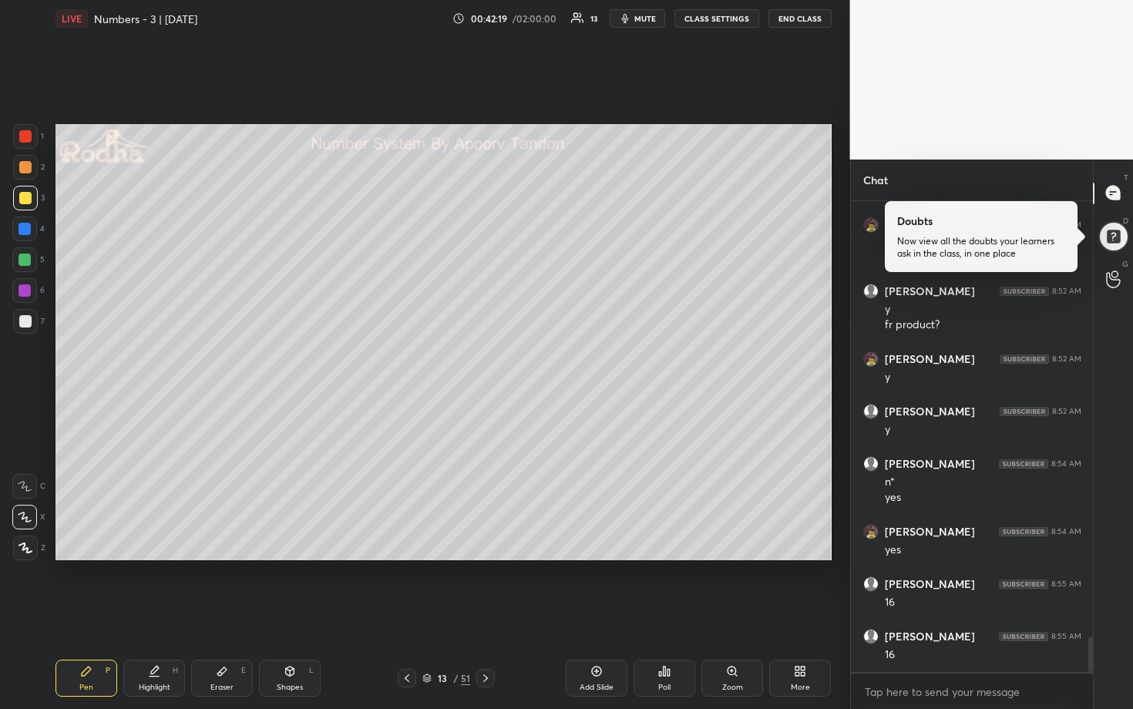
drag, startPoint x: 22, startPoint y: 261, endPoint x: 33, endPoint y: 257, distance: 11.5
click at [22, 261] on div at bounding box center [25, 260] width 12 height 12
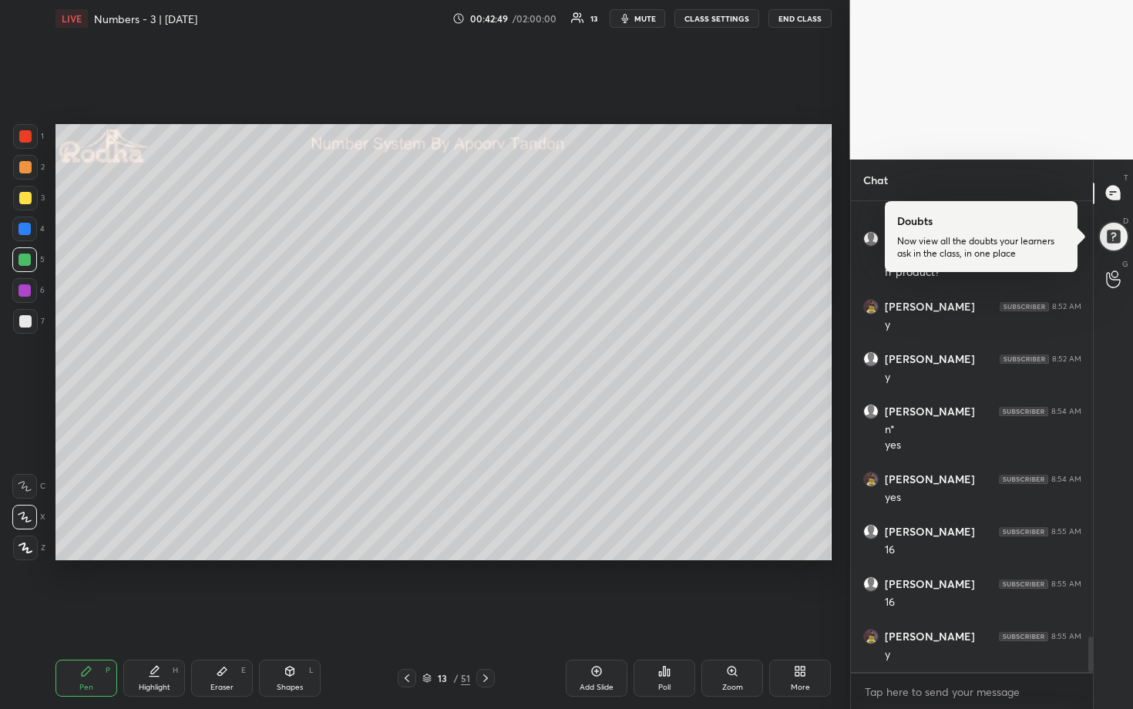
scroll to position [5831, 0]
click at [28, 169] on div at bounding box center [25, 167] width 12 height 12
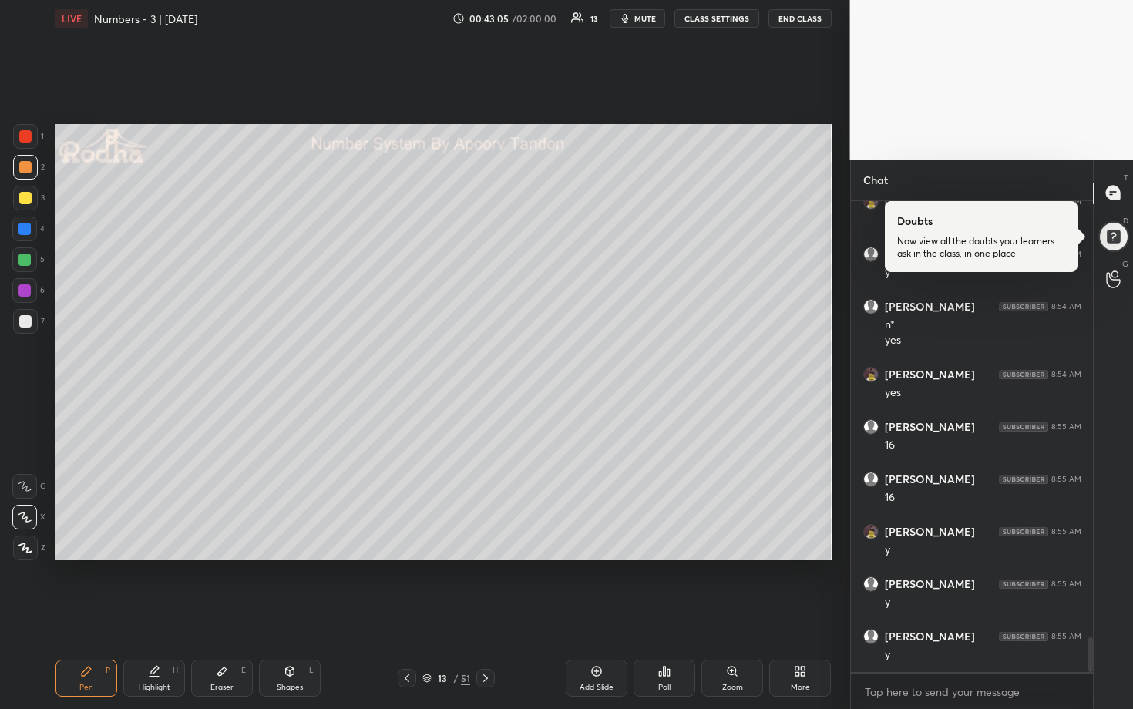
drag, startPoint x: 21, startPoint y: 232, endPoint x: 32, endPoint y: 237, distance: 12.8
click at [22, 233] on div at bounding box center [25, 229] width 12 height 12
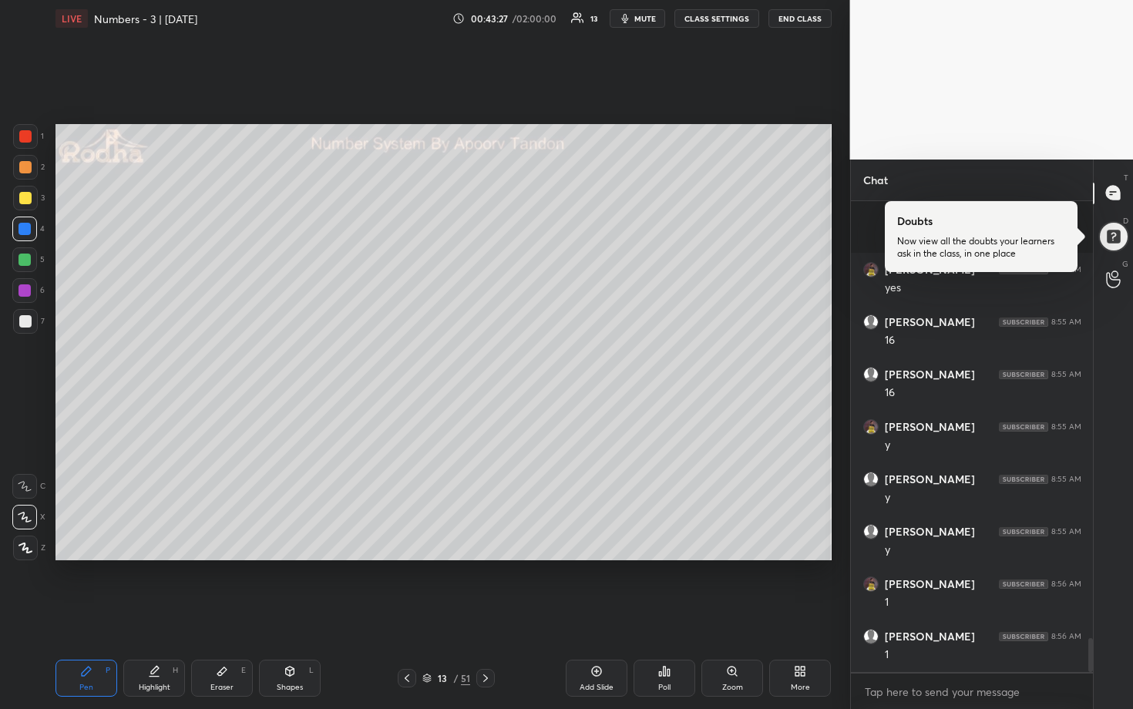
scroll to position [6093, 0]
click at [26, 318] on div at bounding box center [25, 321] width 12 height 12
click at [23, 232] on div at bounding box center [25, 229] width 12 height 12
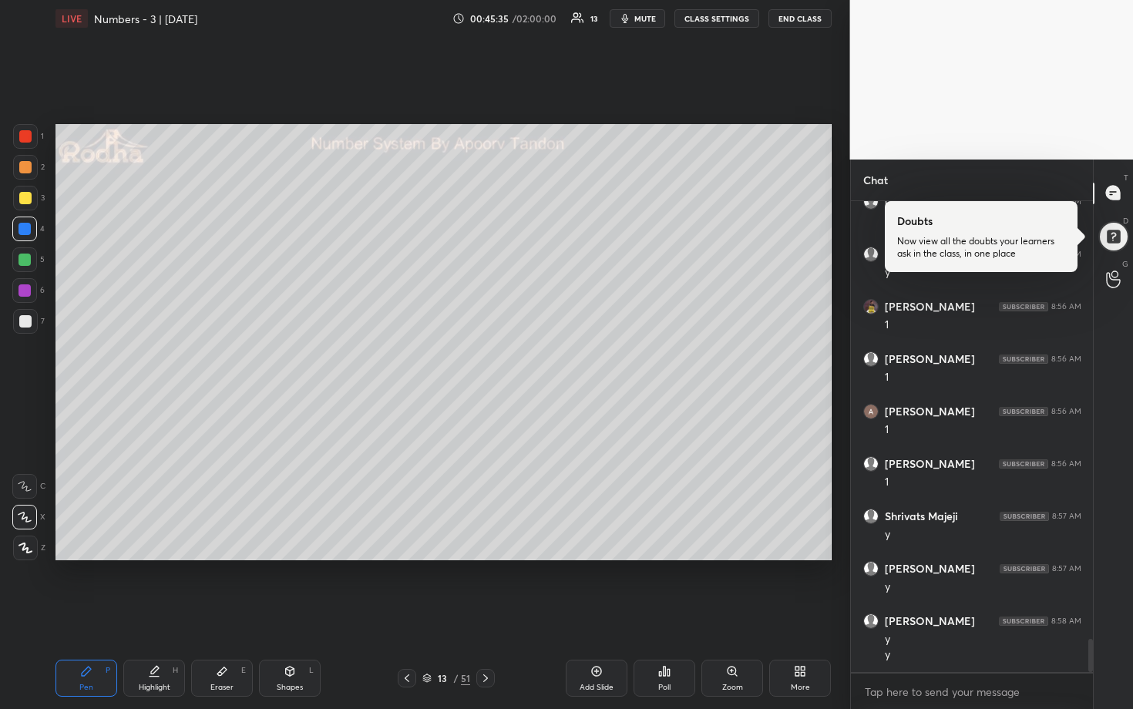
drag, startPoint x: 25, startPoint y: 197, endPoint x: 35, endPoint y: 197, distance: 9.3
click at [26, 197] on div at bounding box center [25, 198] width 12 height 12
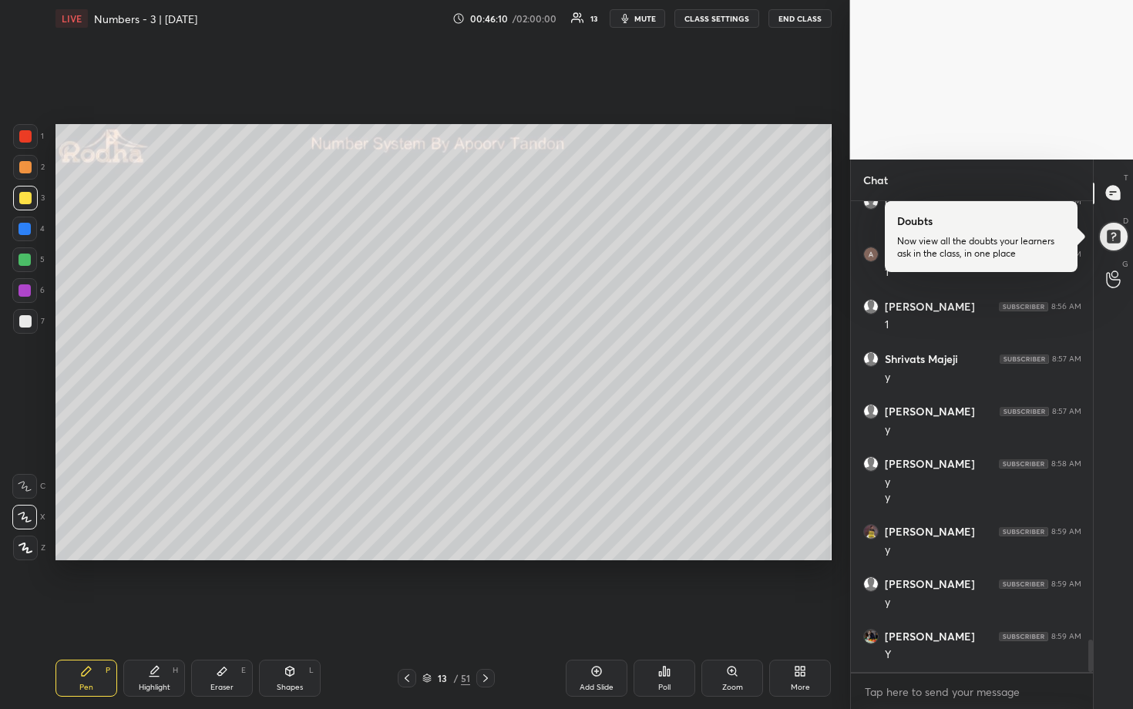
scroll to position [6475, 0]
click at [24, 323] on div at bounding box center [25, 321] width 12 height 12
click at [23, 192] on div at bounding box center [25, 198] width 12 height 12
drag, startPoint x: 25, startPoint y: 318, endPoint x: 41, endPoint y: 335, distance: 23.4
click at [25, 318] on div at bounding box center [25, 321] width 12 height 12
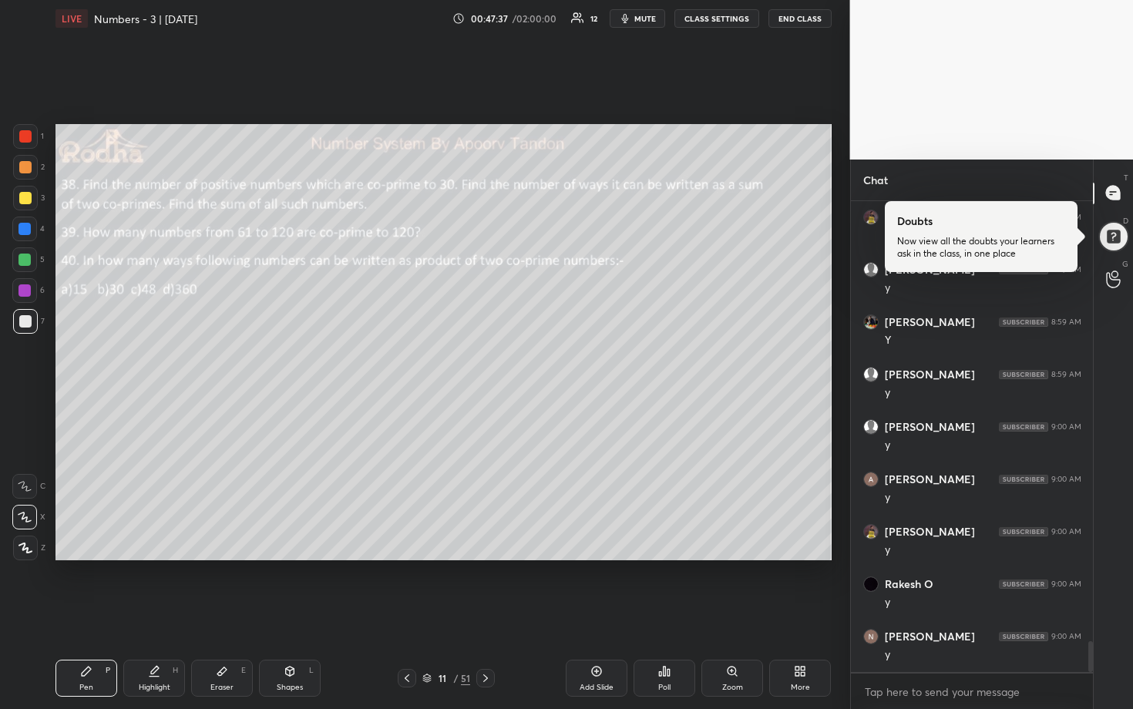
scroll to position [6790, 0]
click at [24, 172] on div at bounding box center [25, 167] width 12 height 12
click at [26, 258] on div at bounding box center [25, 260] width 12 height 12
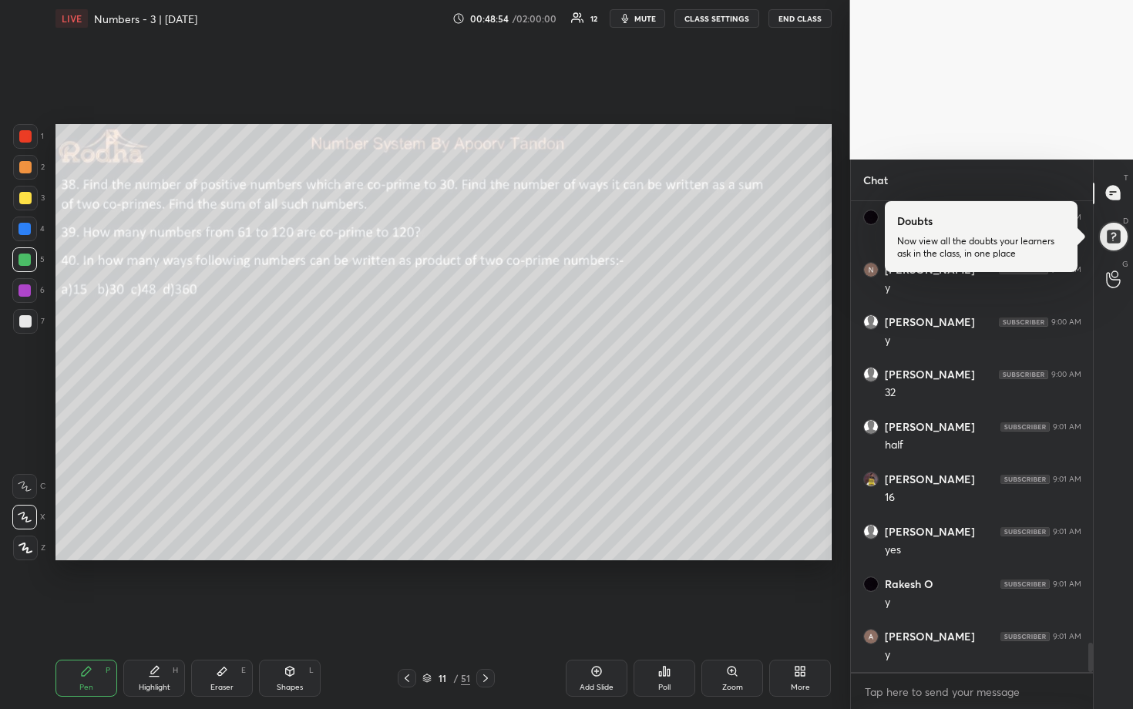
click at [23, 198] on div at bounding box center [25, 198] width 12 height 12
click at [29, 328] on div at bounding box center [25, 321] width 25 height 25
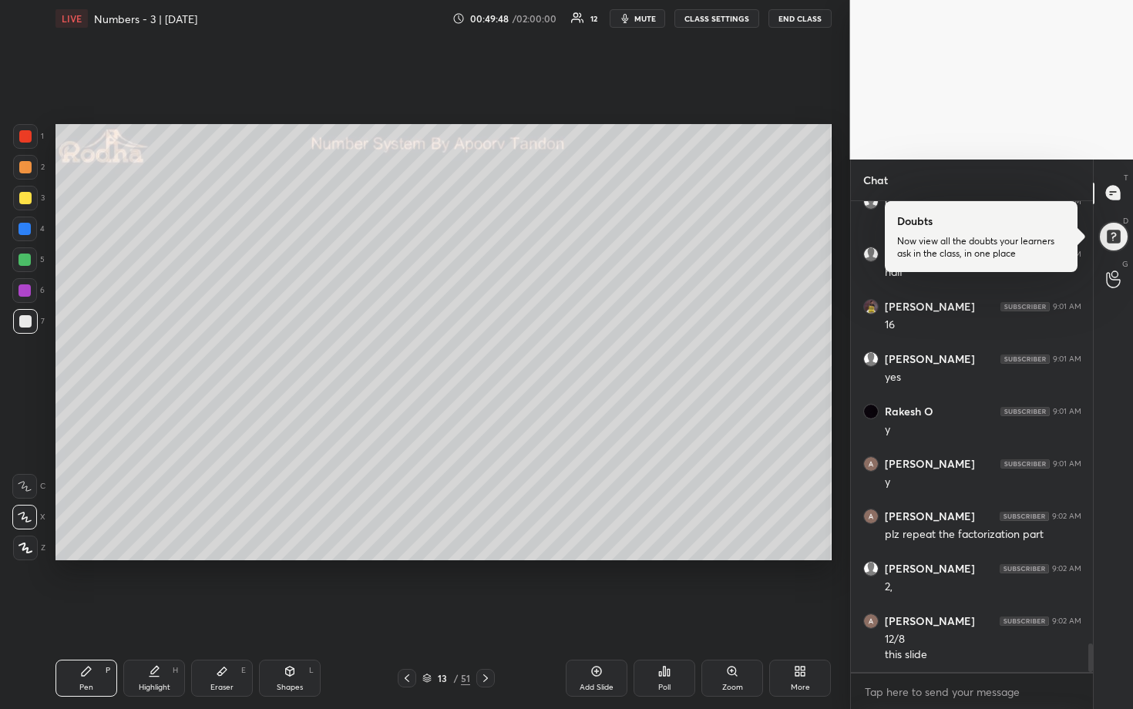
scroll to position [7292, 0]
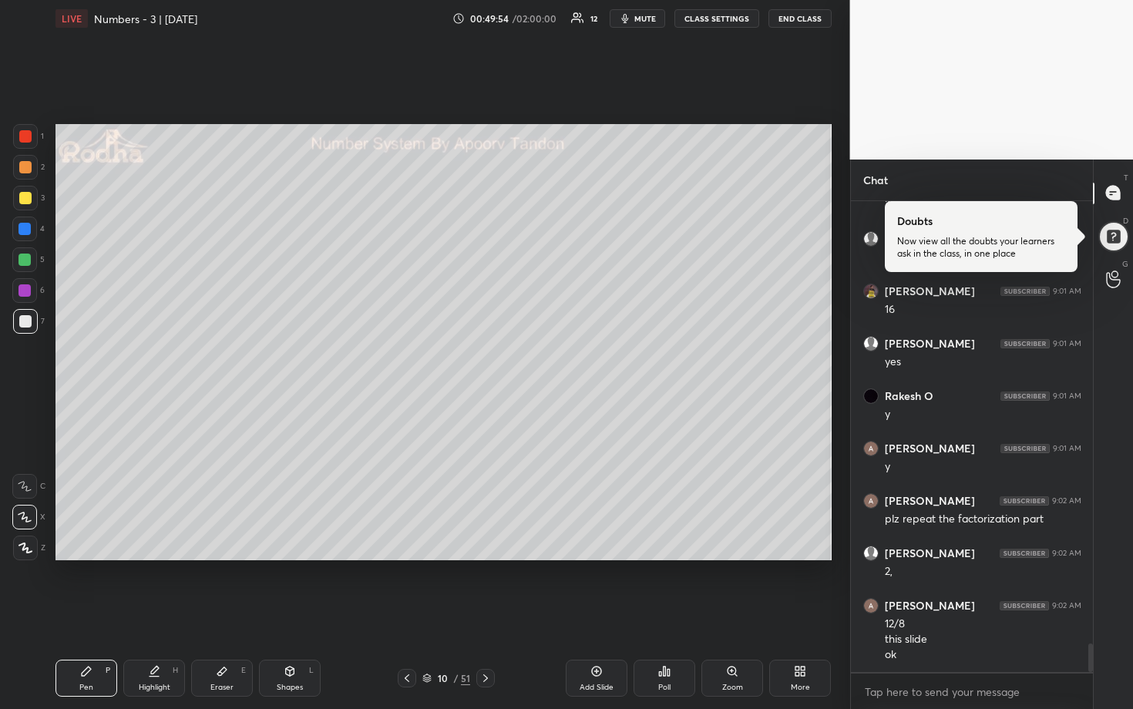
click at [598, 587] on div "Add Slide" at bounding box center [597, 688] width 34 height 8
click at [23, 171] on div at bounding box center [25, 167] width 12 height 12
drag, startPoint x: 23, startPoint y: 199, endPoint x: 32, endPoint y: 201, distance: 9.5
click at [23, 201] on div at bounding box center [25, 198] width 12 height 12
click at [26, 230] on div at bounding box center [25, 229] width 12 height 12
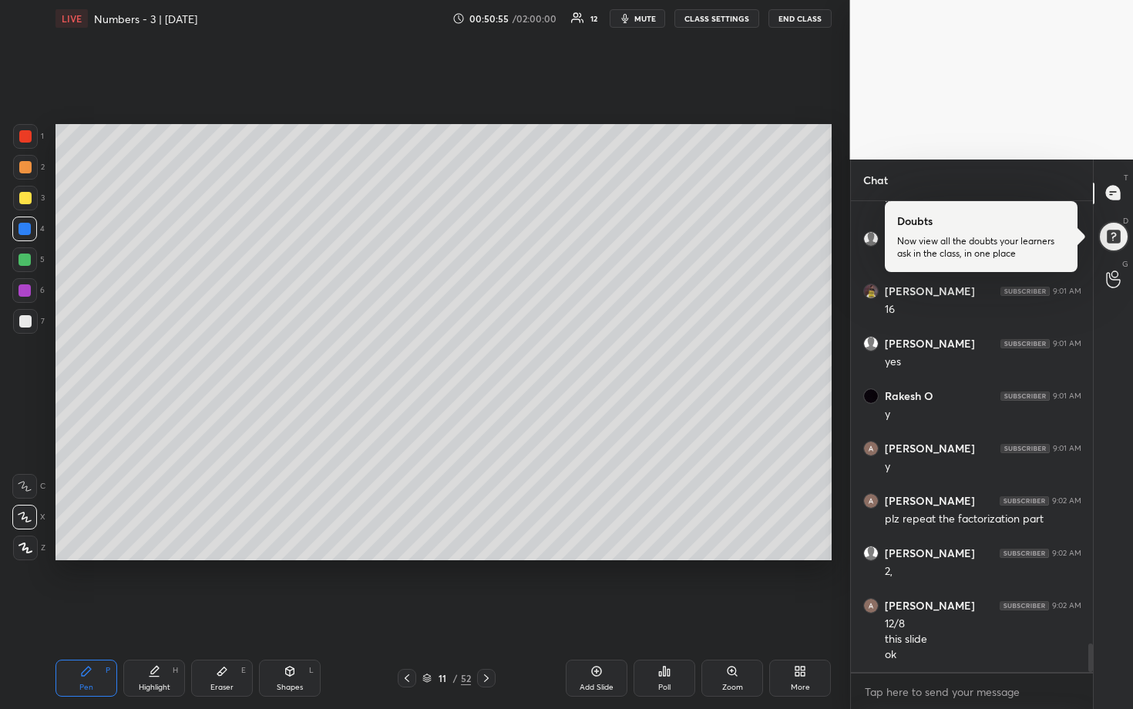
click at [19, 258] on div at bounding box center [24, 259] width 25 height 25
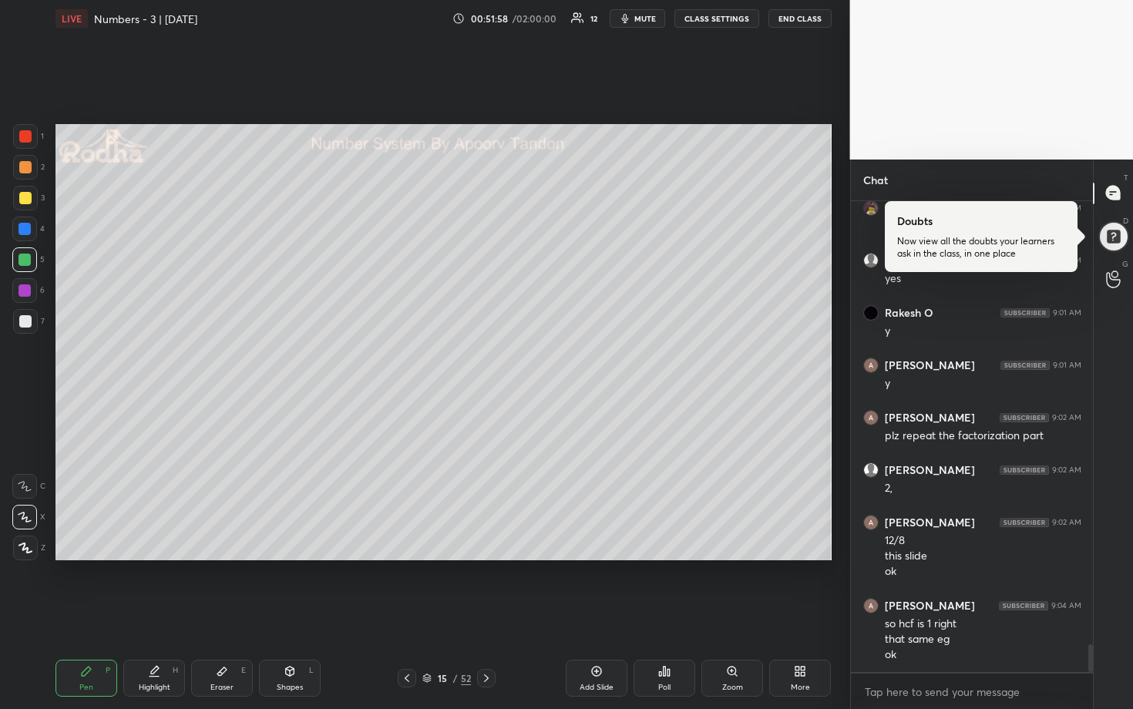
scroll to position [7428, 0]
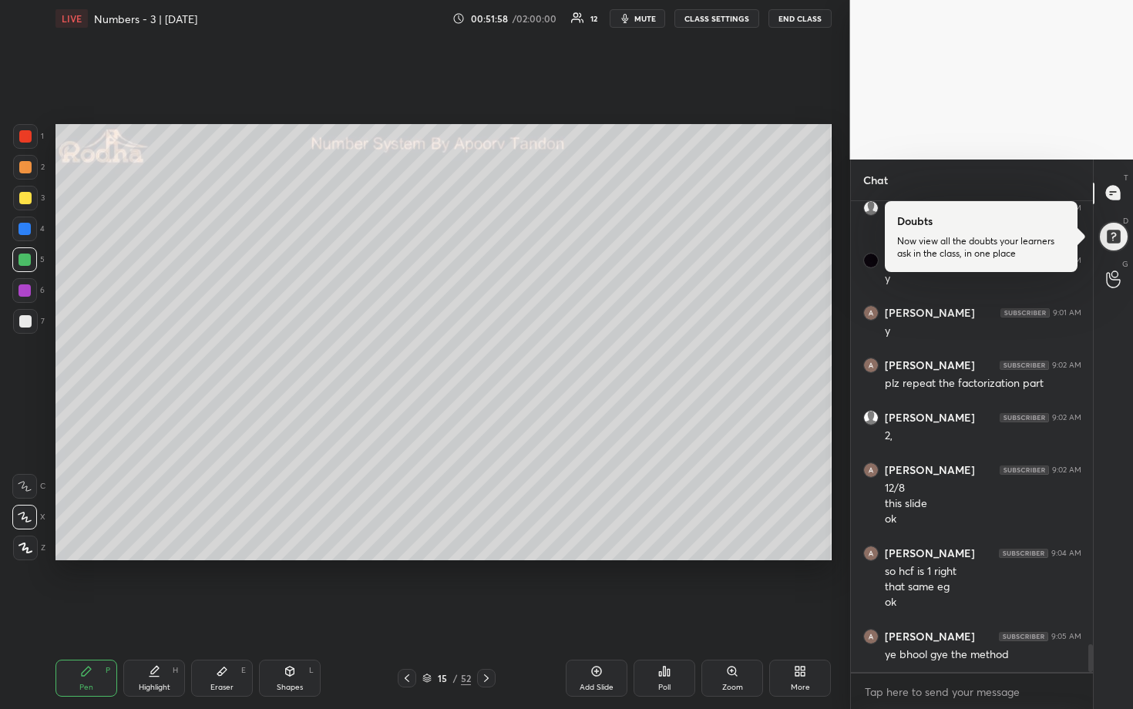
click at [26, 325] on div at bounding box center [25, 321] width 12 height 12
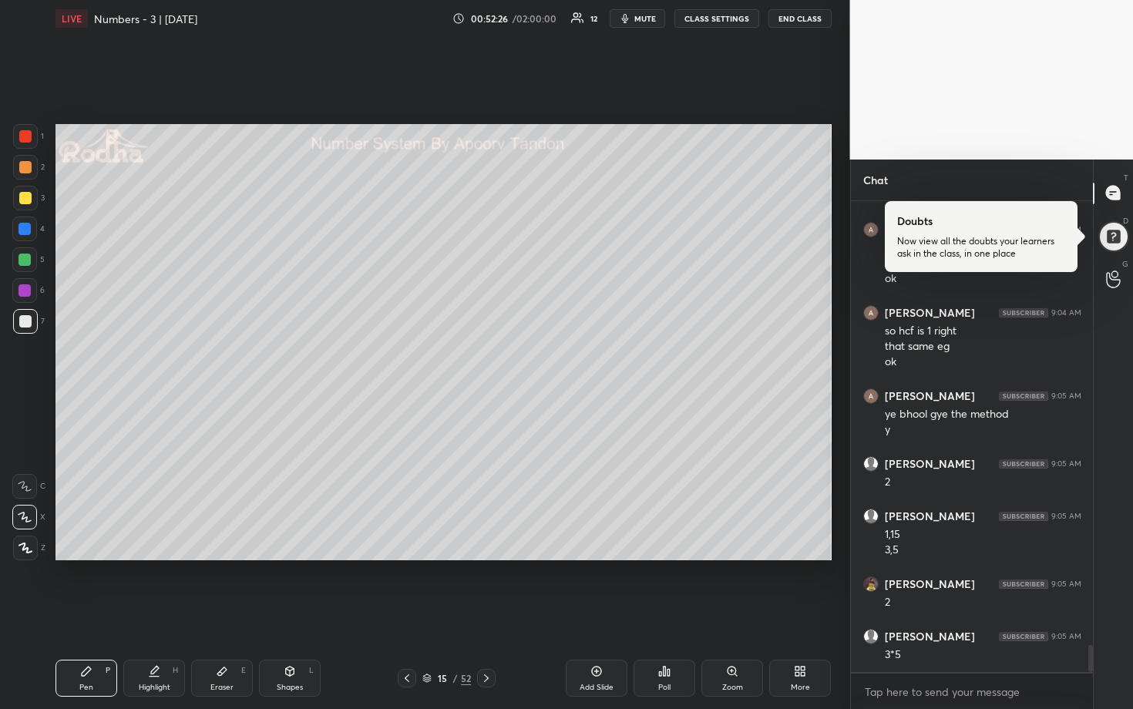
scroll to position [7721, 0]
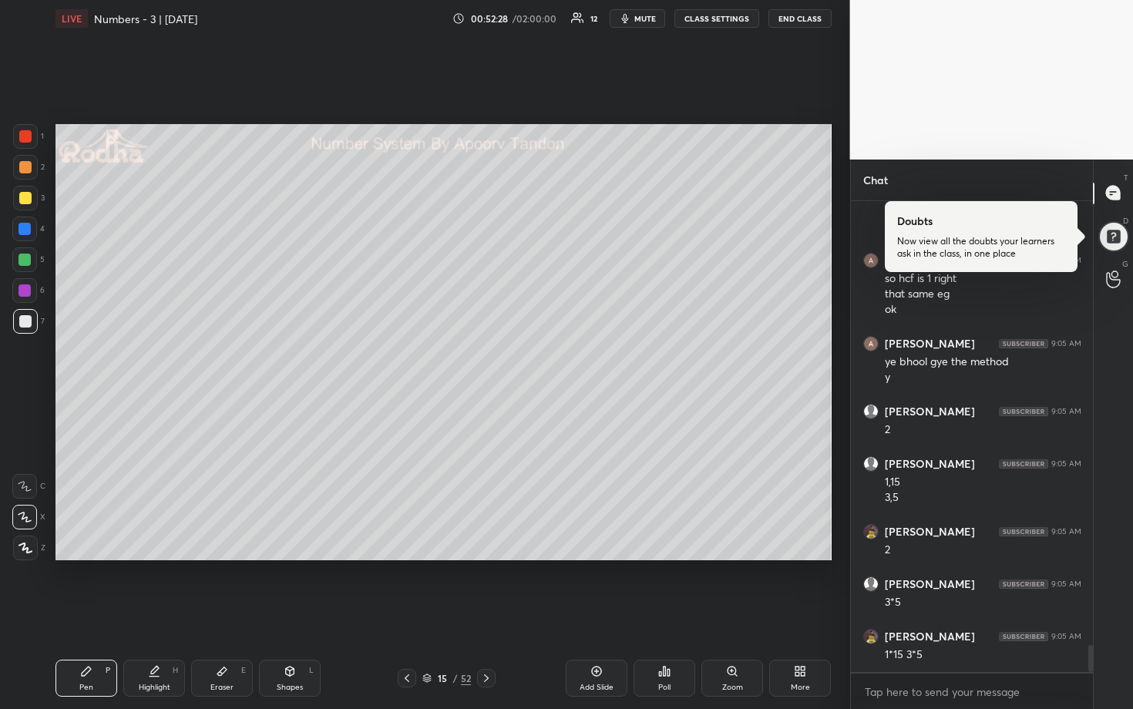
click at [22, 205] on div at bounding box center [25, 198] width 25 height 25
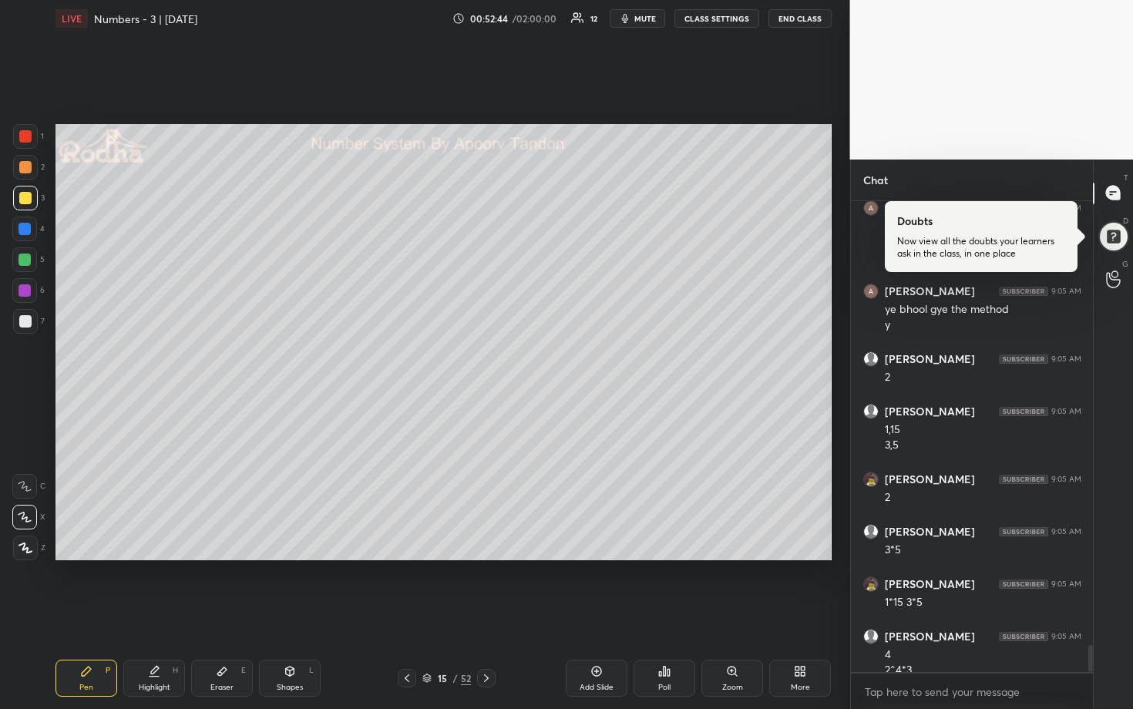
scroll to position [7789, 0]
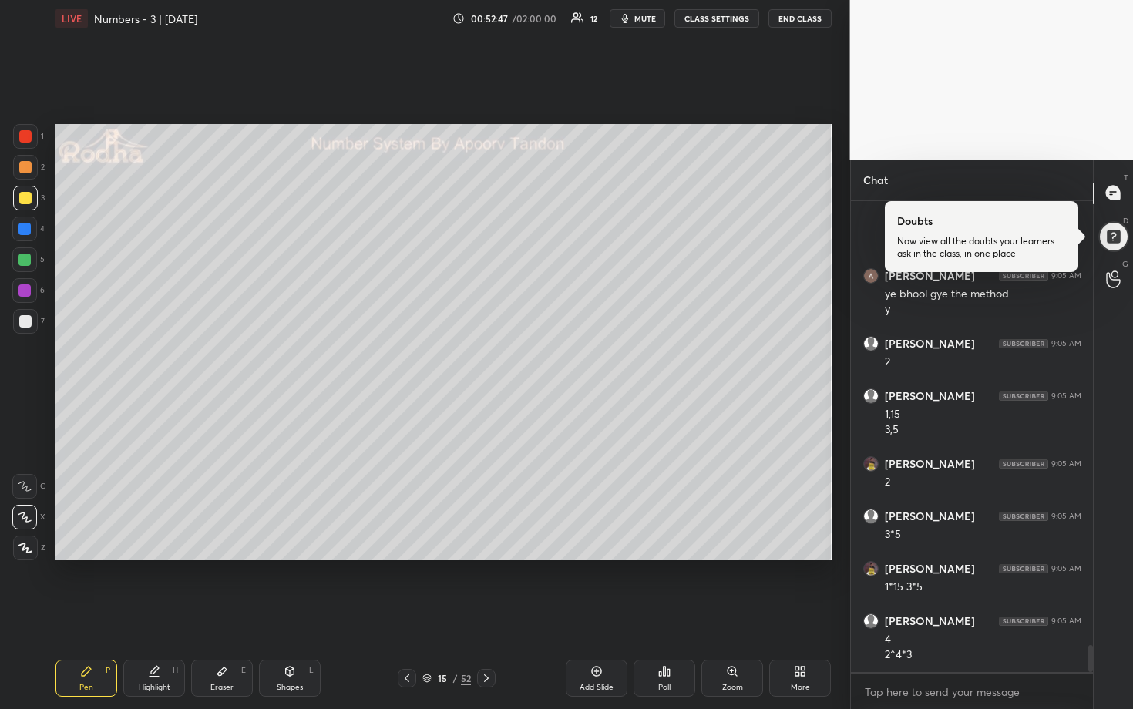
click at [27, 325] on div at bounding box center [25, 321] width 12 height 12
click at [26, 323] on div at bounding box center [25, 321] width 12 height 12
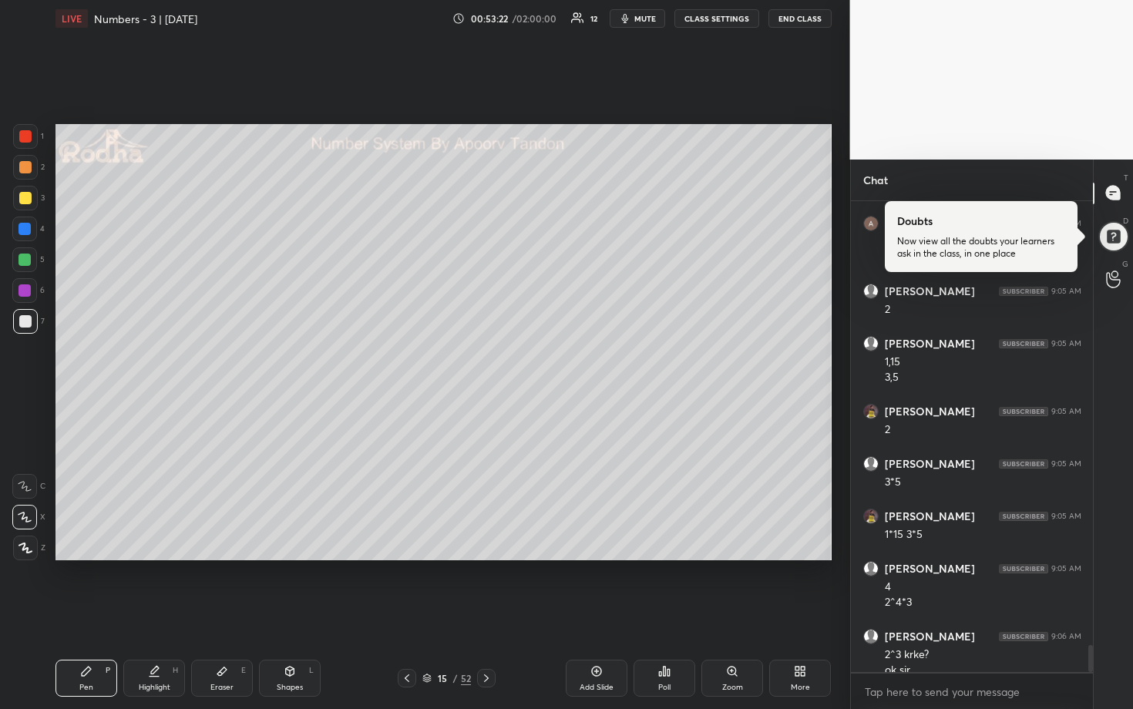
scroll to position [7856, 0]
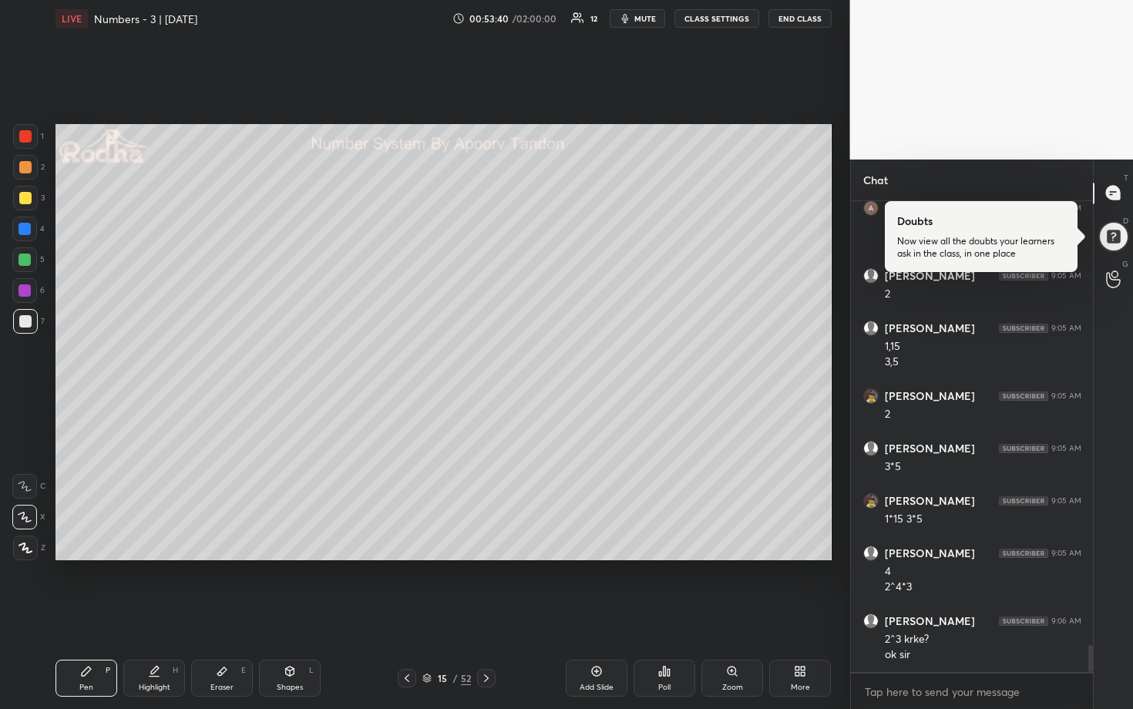
drag, startPoint x: 229, startPoint y: 681, endPoint x: 268, endPoint y: 598, distance: 92.1
click at [230, 587] on div "Eraser E" at bounding box center [222, 678] width 62 height 37
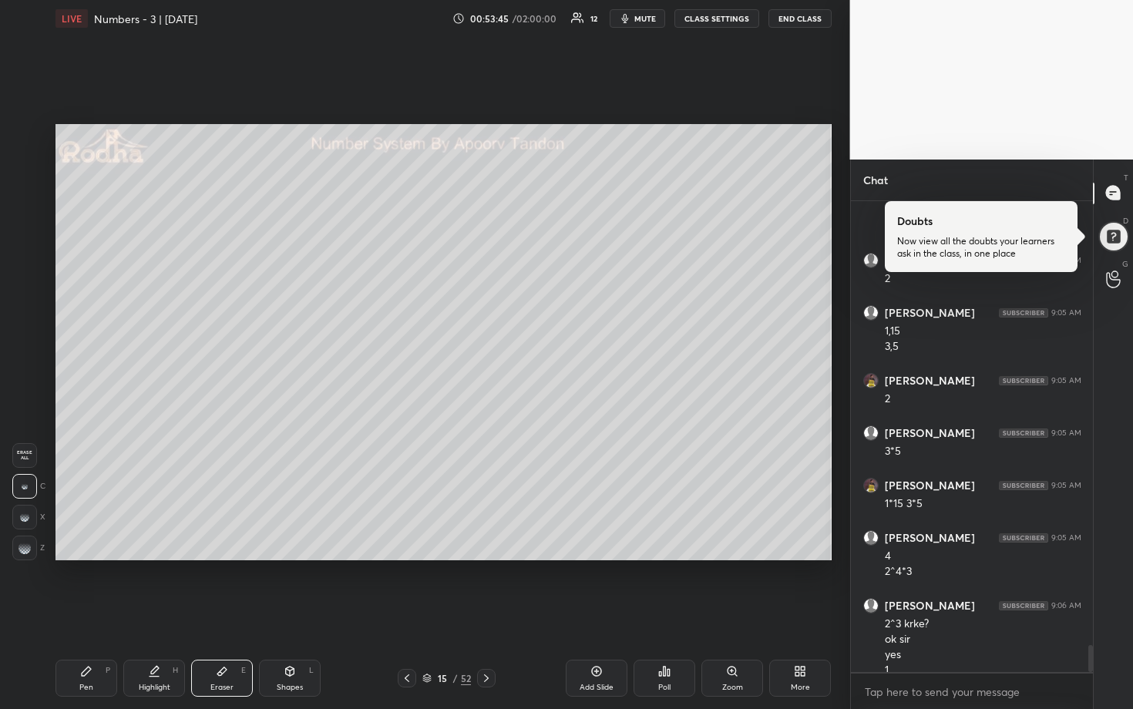
scroll to position [7887, 0]
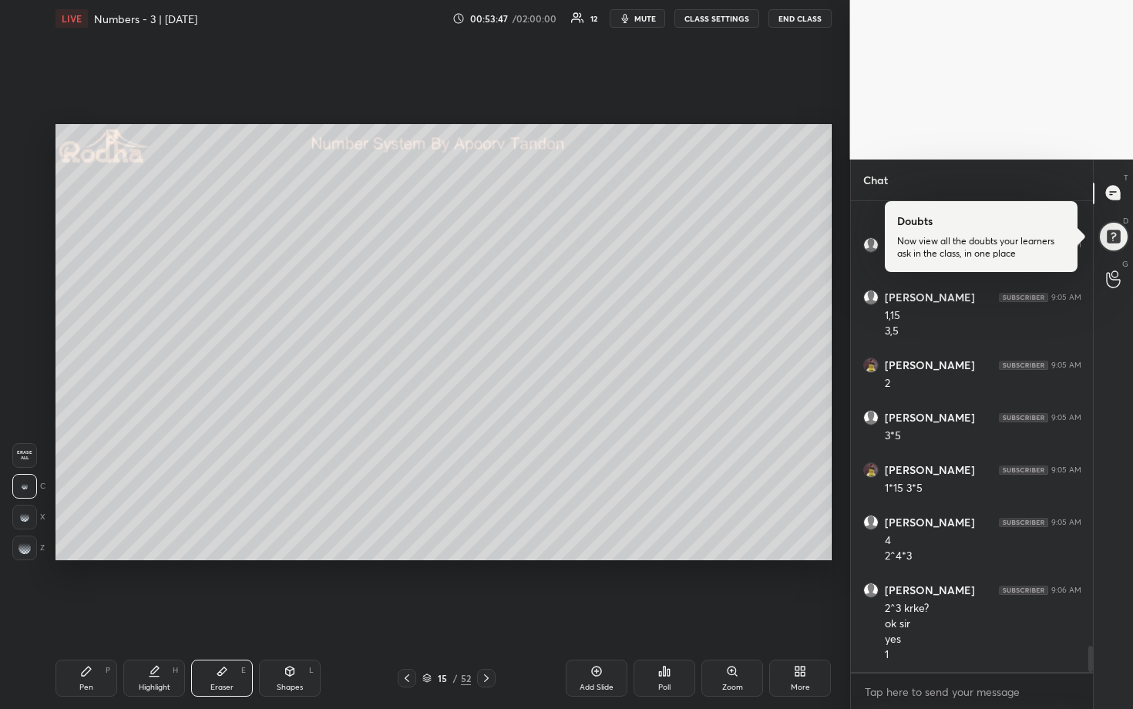
click at [94, 587] on div "Pen P" at bounding box center [87, 678] width 62 height 37
click at [23, 197] on div at bounding box center [25, 198] width 12 height 12
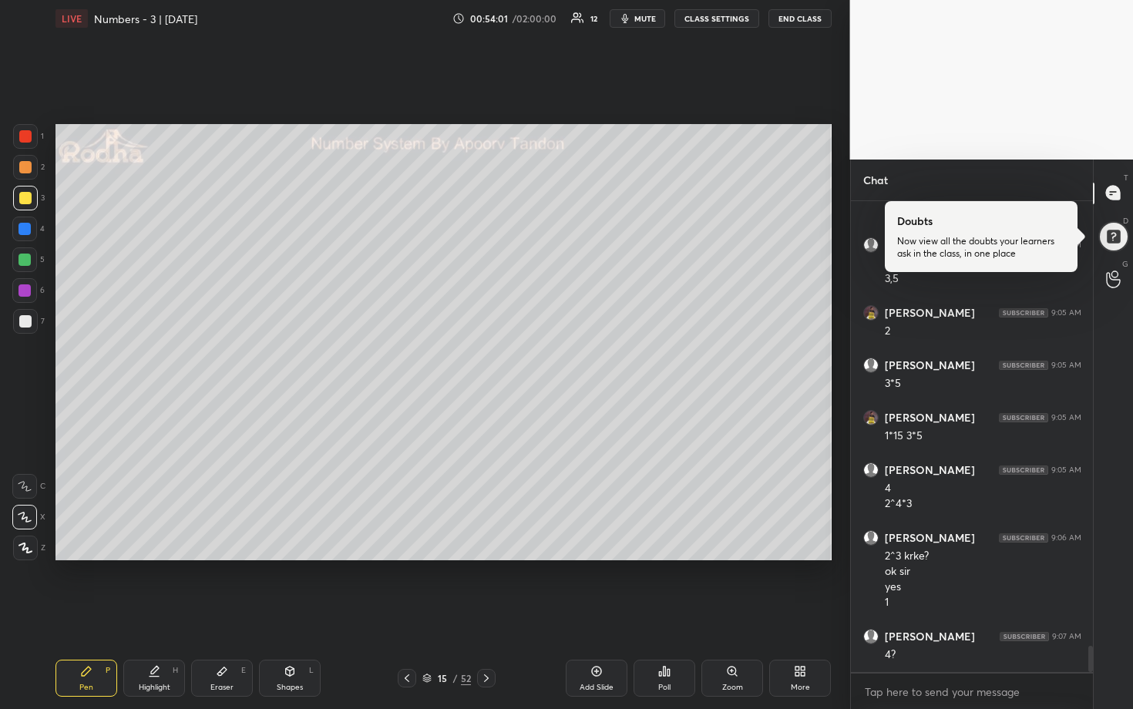
click at [29, 315] on div at bounding box center [25, 321] width 12 height 12
click at [28, 262] on div at bounding box center [25, 260] width 12 height 12
click at [27, 320] on div at bounding box center [25, 321] width 12 height 12
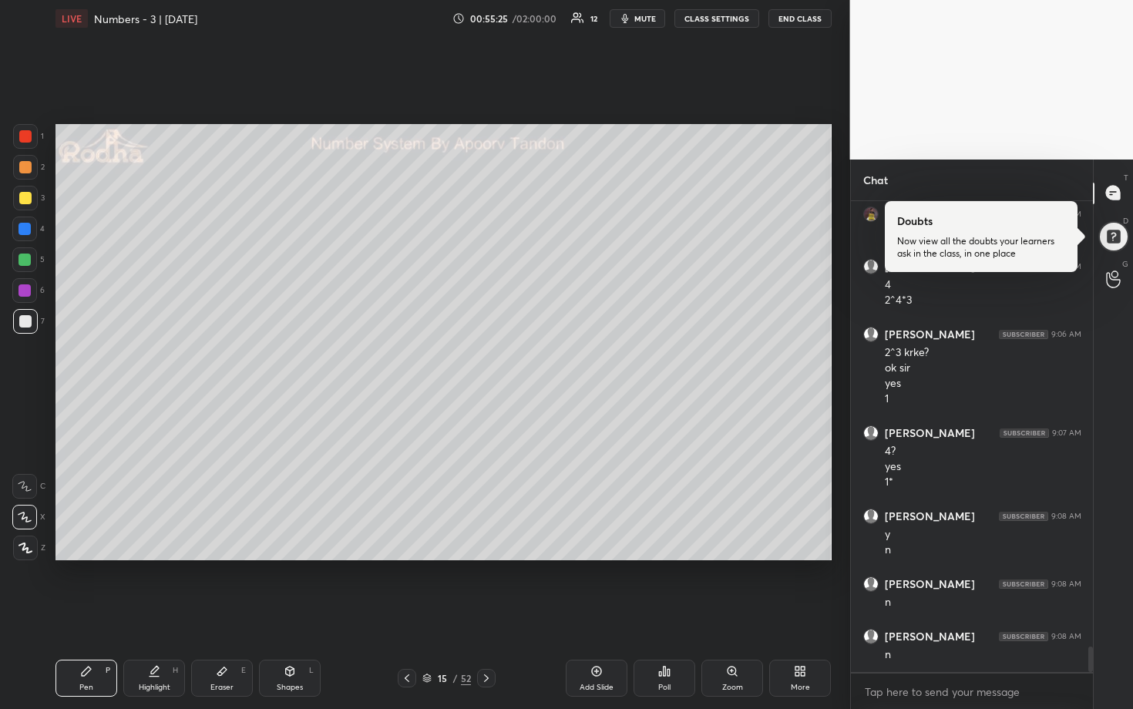
scroll to position [8196, 0]
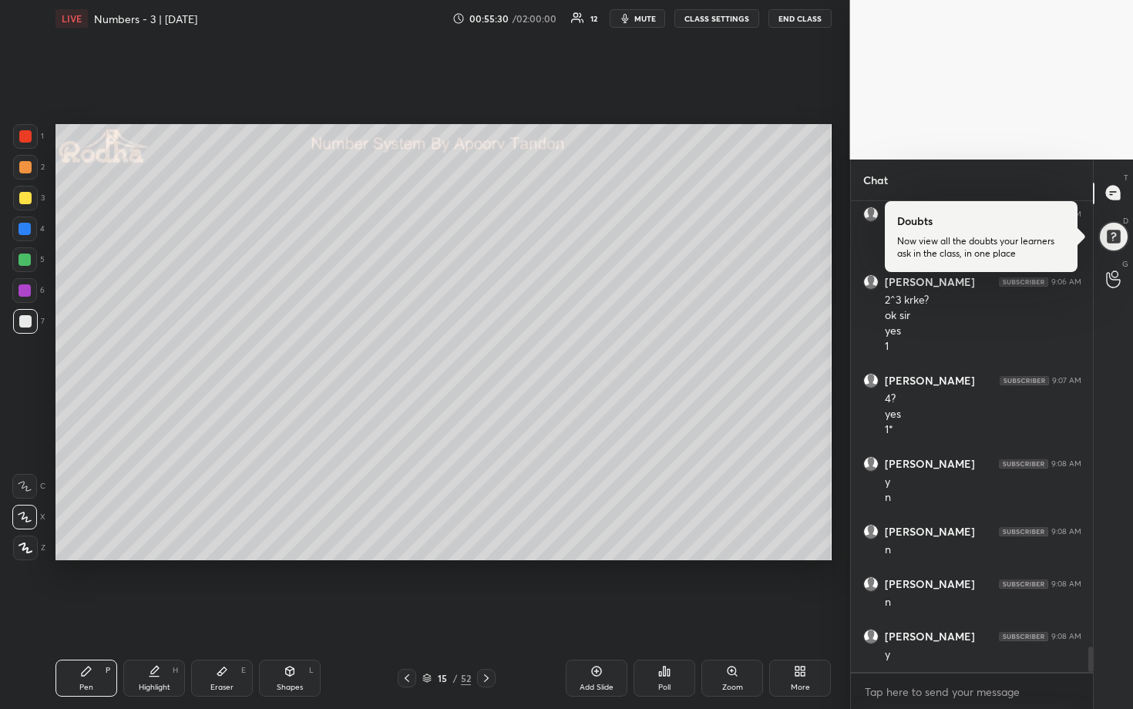
click at [24, 265] on div at bounding box center [25, 260] width 12 height 12
click at [22, 195] on div at bounding box center [25, 198] width 12 height 12
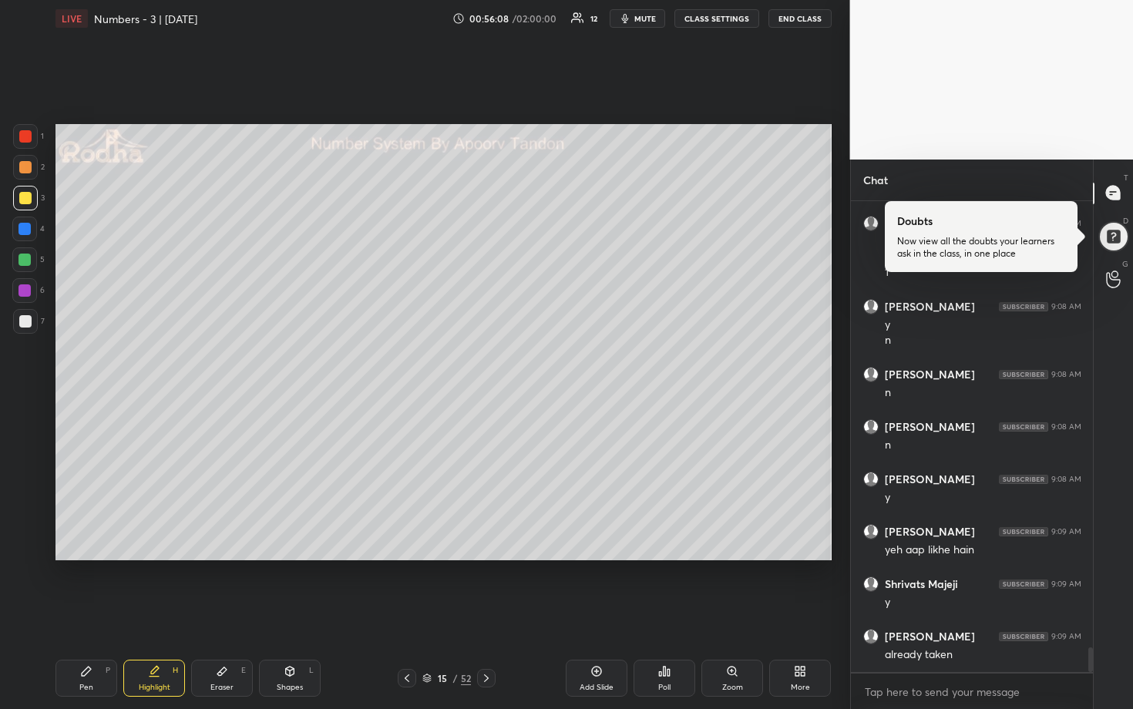
scroll to position [8405, 0]
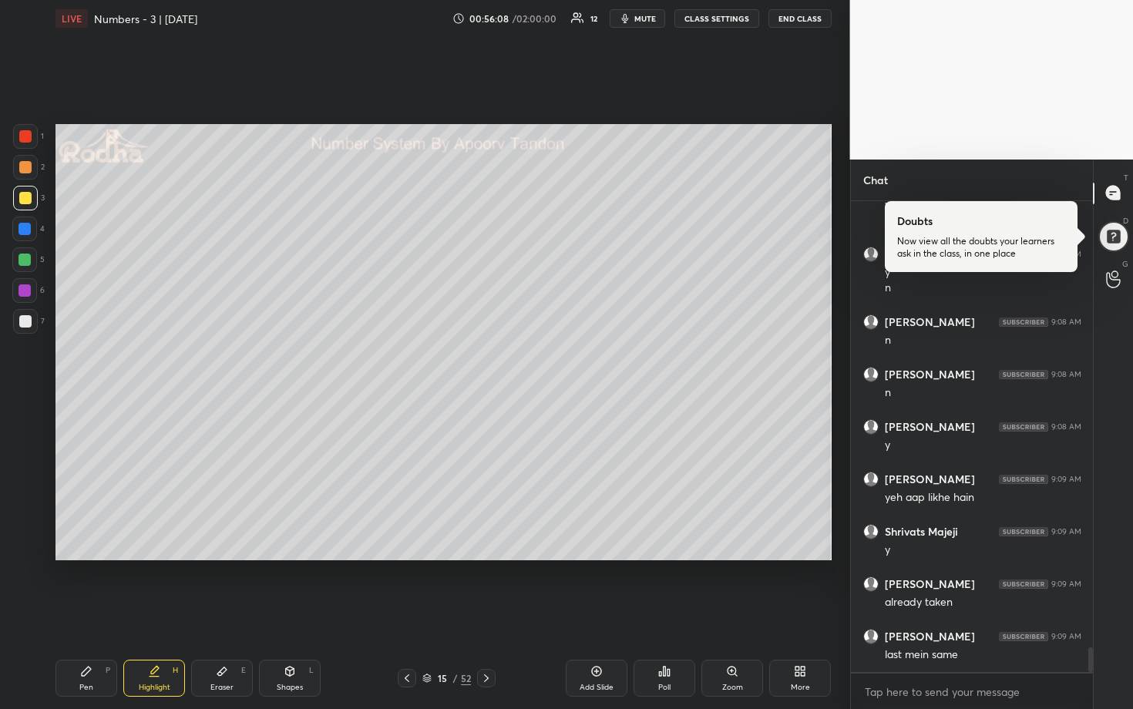
click at [222, 587] on icon at bounding box center [222, 671] width 12 height 12
click at [25, 555] on div at bounding box center [24, 548] width 25 height 25
drag, startPoint x: 103, startPoint y: 675, endPoint x: 107, endPoint y: 659, distance: 16.8
click at [103, 587] on div "Pen P" at bounding box center [87, 678] width 62 height 37
click at [26, 234] on div at bounding box center [25, 229] width 12 height 12
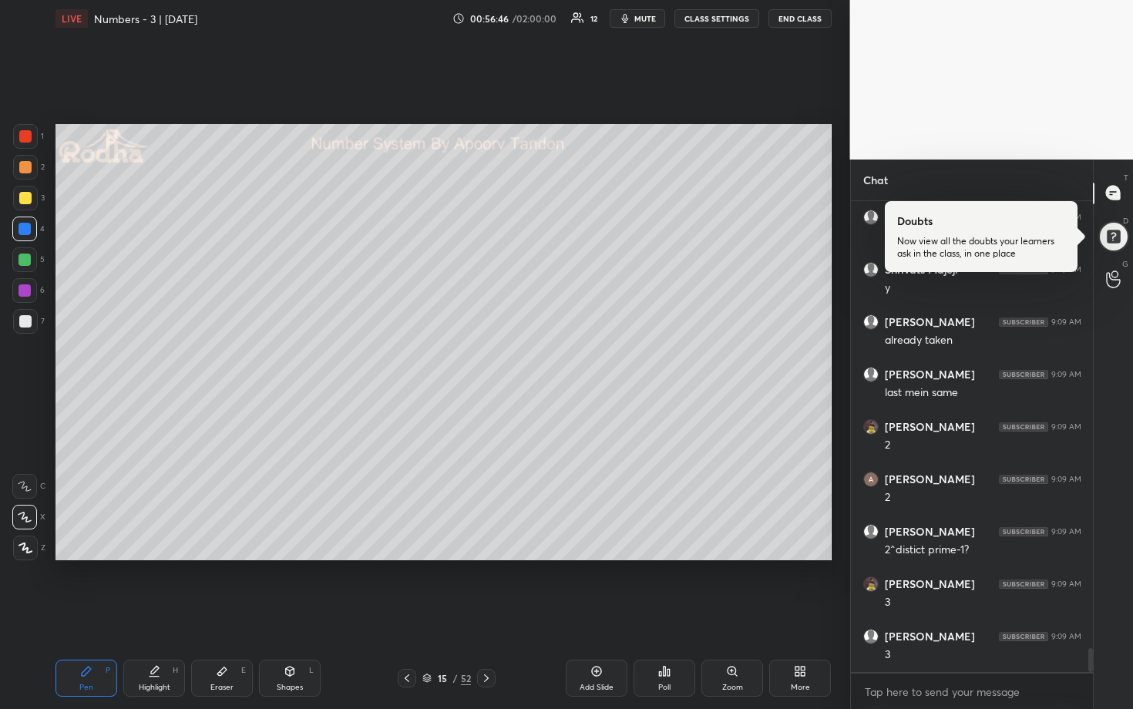
scroll to position [8720, 0]
click at [489, 587] on icon at bounding box center [486, 678] width 12 height 12
click at [415, 587] on div "16 / 52" at bounding box center [447, 678] width 98 height 19
click at [407, 587] on icon at bounding box center [407, 678] width 12 height 12
click at [405, 587] on icon at bounding box center [407, 678] width 5 height 8
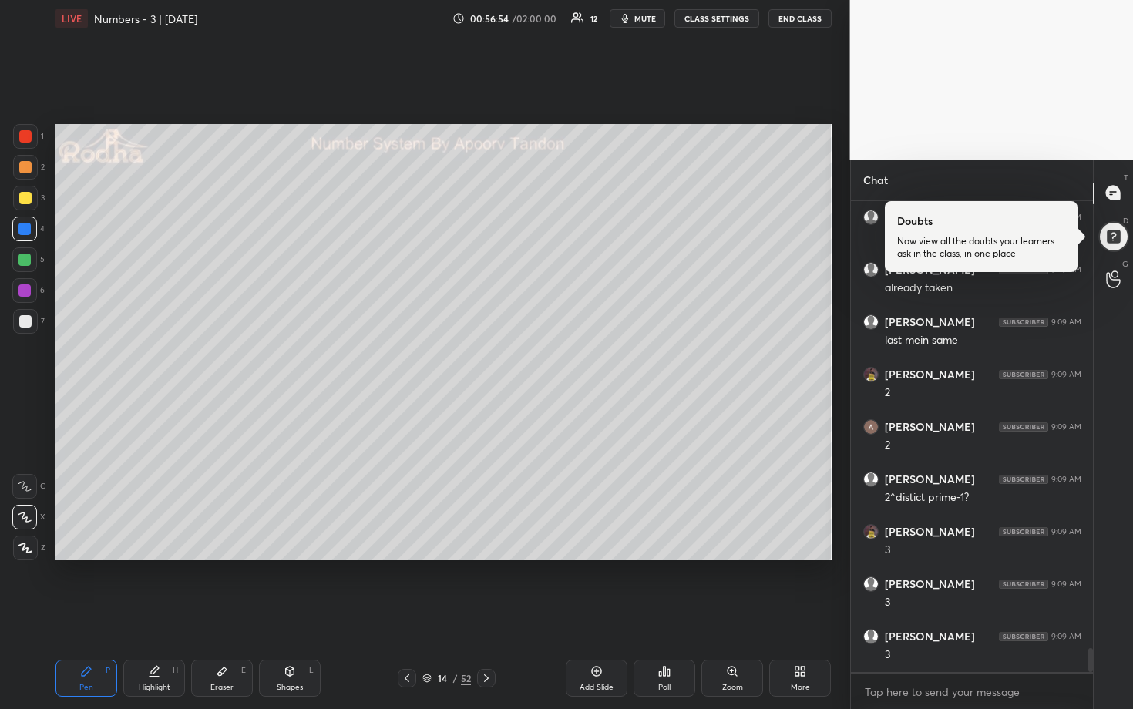
click at [405, 587] on icon at bounding box center [407, 678] width 12 height 12
click at [485, 587] on icon at bounding box center [486, 678] width 12 height 12
click at [486, 587] on icon at bounding box center [486, 678] width 5 height 8
drag, startPoint x: 588, startPoint y: 670, endPoint x: 584, endPoint y: 639, distance: 31.1
click at [589, 587] on div "Add Slide" at bounding box center [597, 678] width 62 height 37
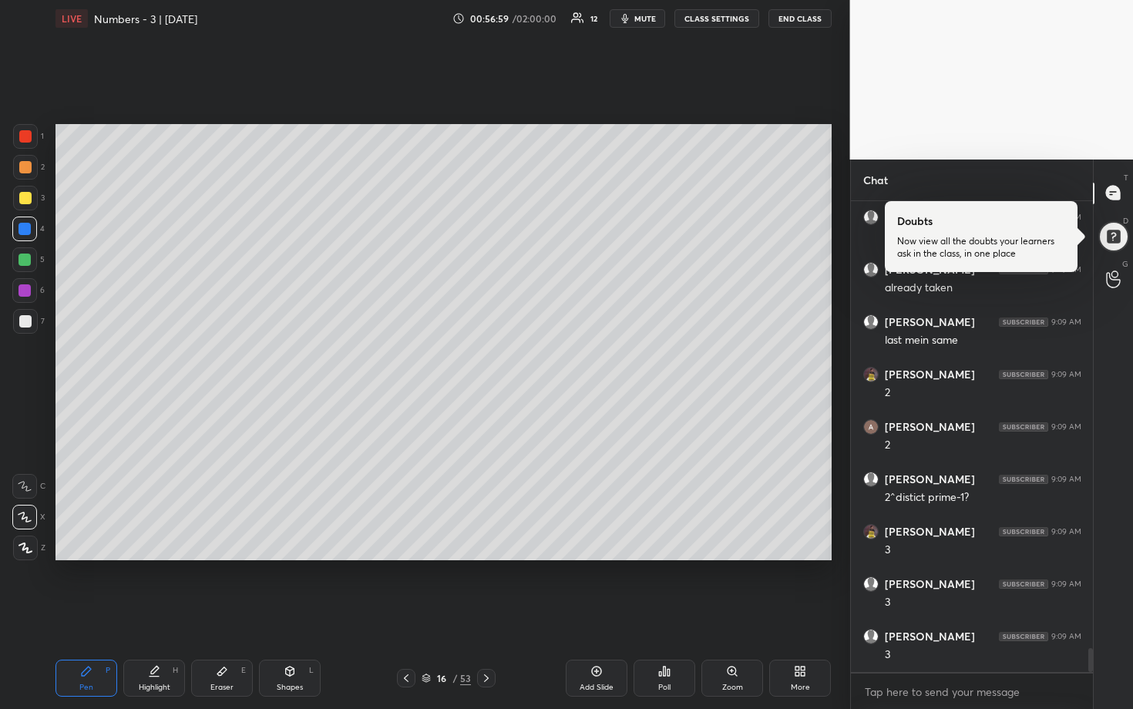
click at [22, 197] on div at bounding box center [25, 198] width 12 height 12
click at [25, 261] on div at bounding box center [25, 260] width 12 height 12
click at [23, 225] on div at bounding box center [25, 229] width 12 height 12
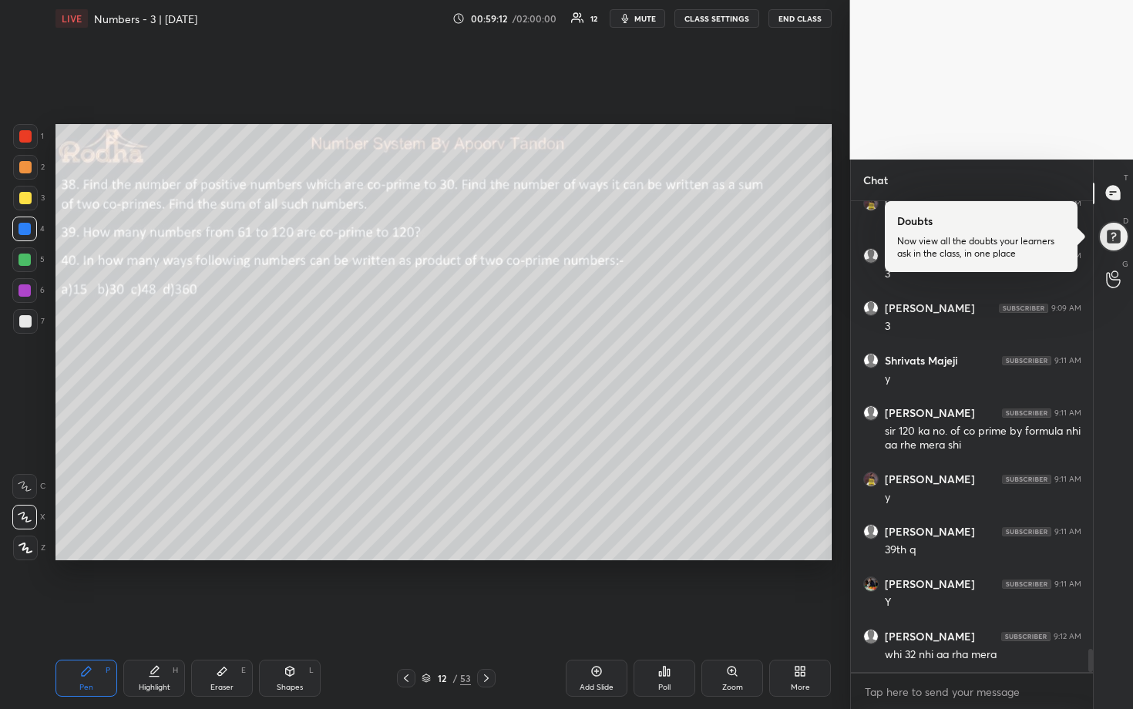
scroll to position [9064, 0]
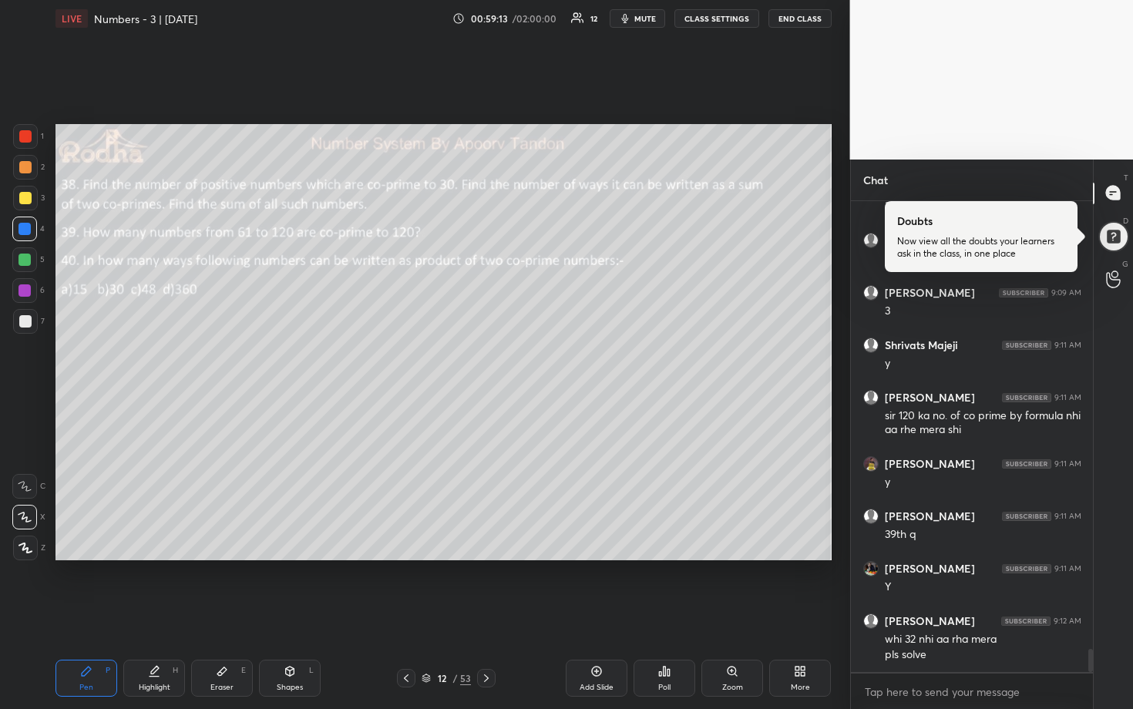
click at [599, 587] on icon at bounding box center [596, 671] width 12 height 12
click at [29, 193] on div at bounding box center [25, 198] width 12 height 12
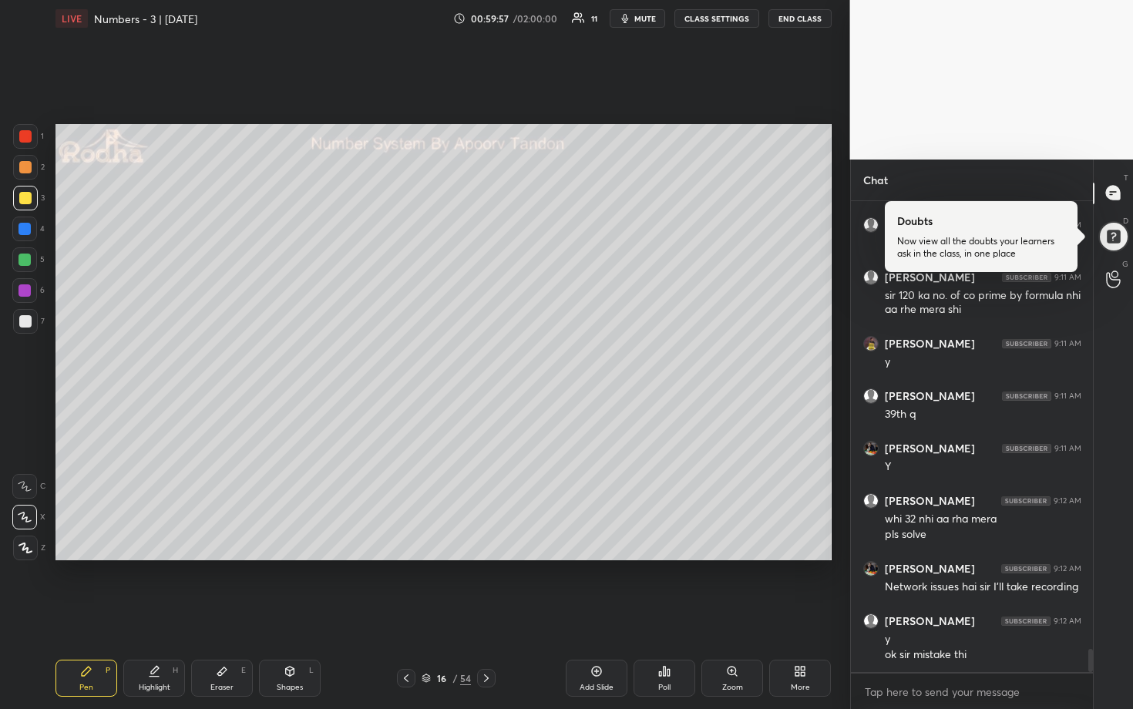
scroll to position [9236, 0]
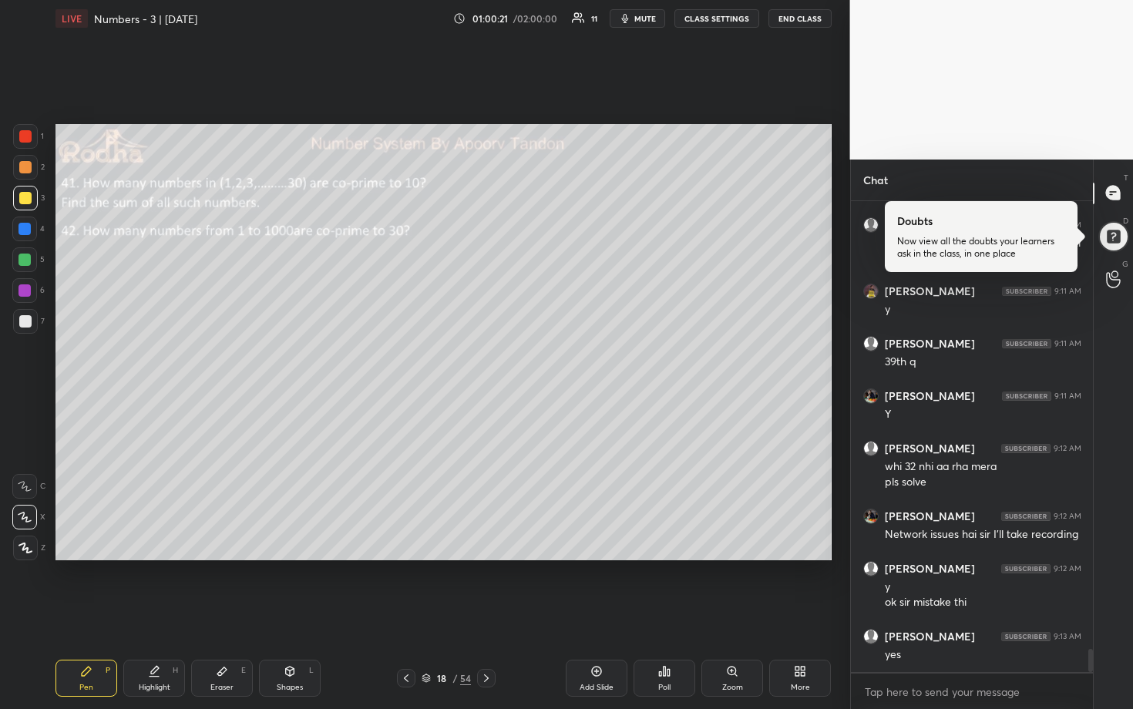
click at [642, 21] on span "mute" at bounding box center [645, 18] width 22 height 11
click at [778, 21] on button "END CLASS" at bounding box center [800, 18] width 63 height 19
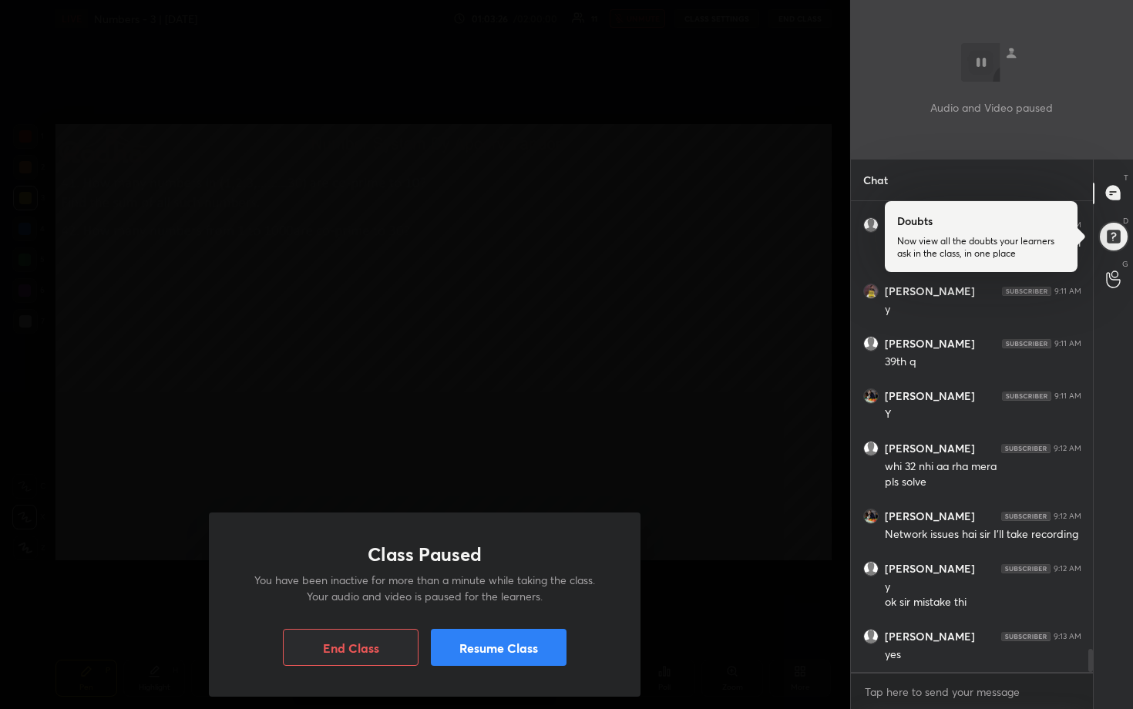
click at [531, 587] on button "Resume Class" at bounding box center [499, 647] width 136 height 37
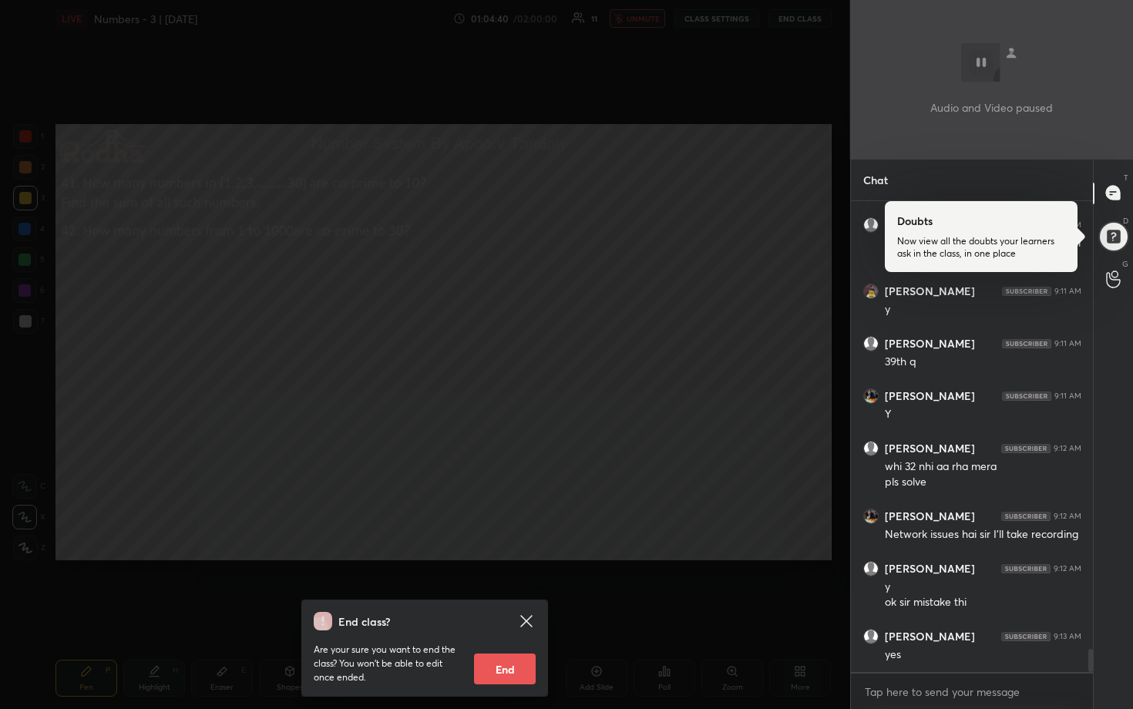
scroll to position [9303, 0]
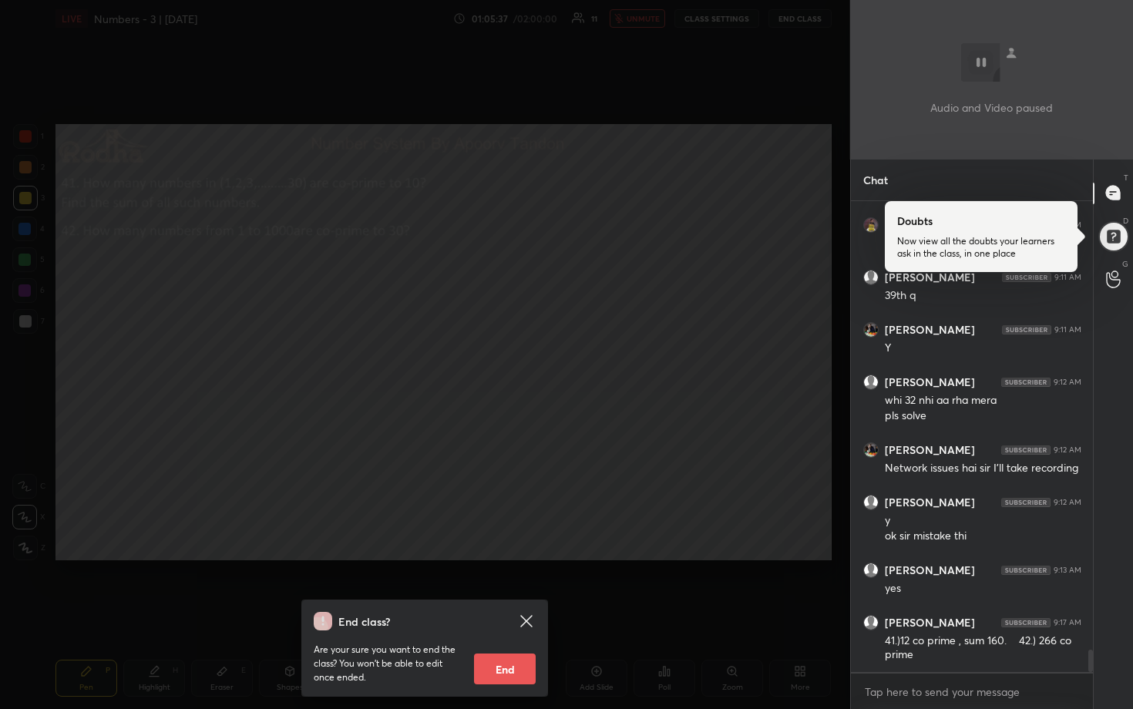
click at [652, 512] on div "End class? Are your sure you want to end the class? You won’t be able to edit o…" at bounding box center [425, 354] width 850 height 709
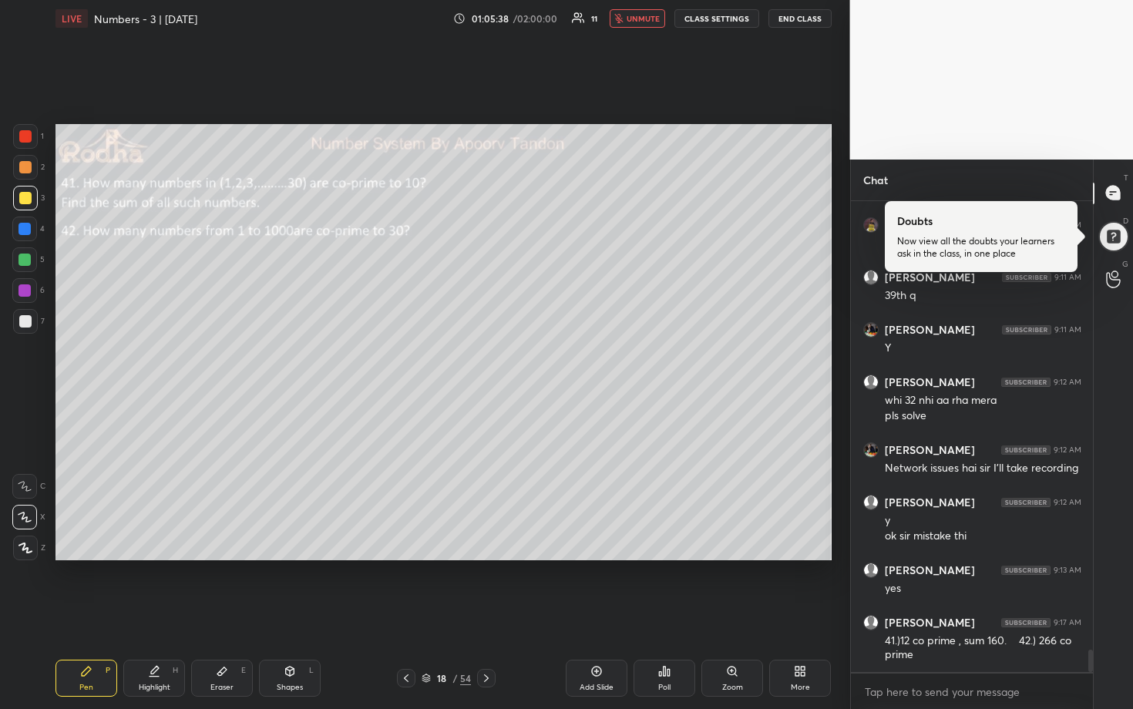
click at [654, 25] on button "unmute" at bounding box center [638, 18] width 56 height 19
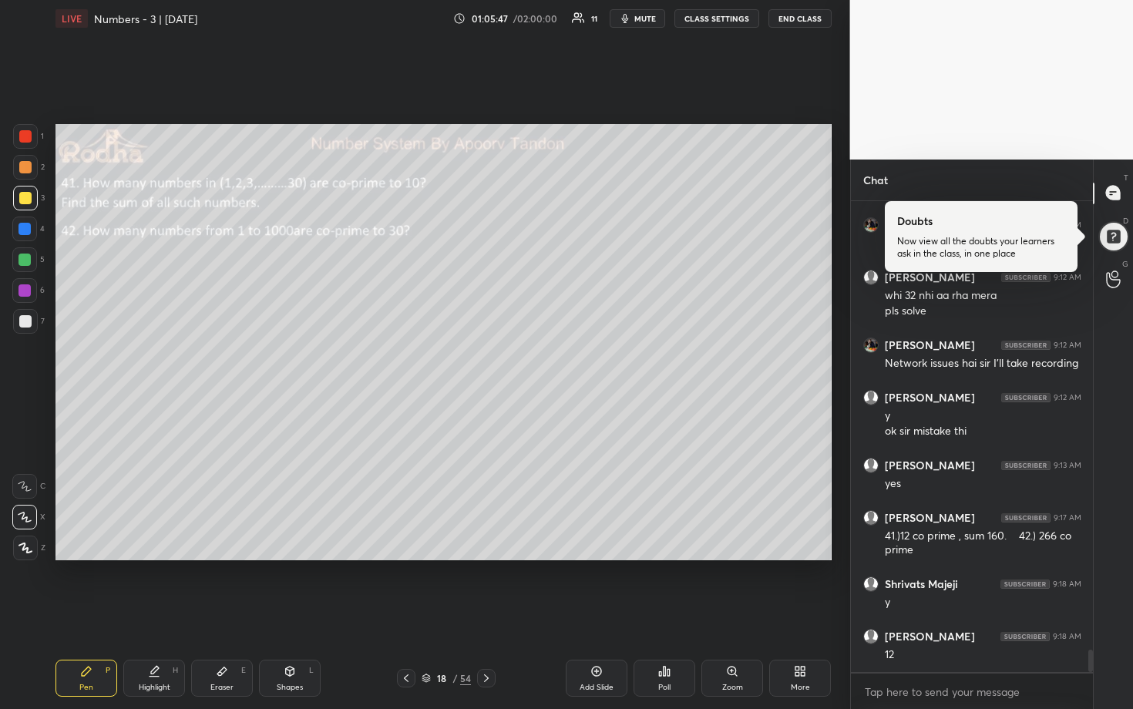
scroll to position [9460, 0]
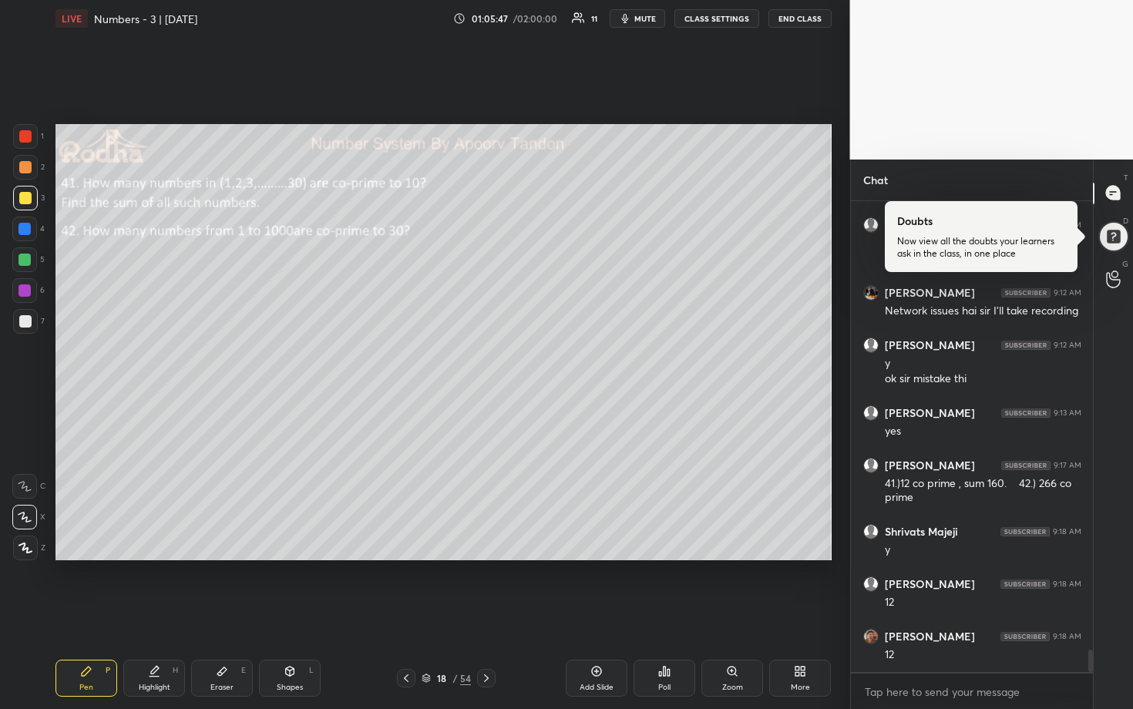
click at [80, 299] on div "Setting up your live class Poll for secs No correct answer Start poll" at bounding box center [443, 342] width 789 height 611
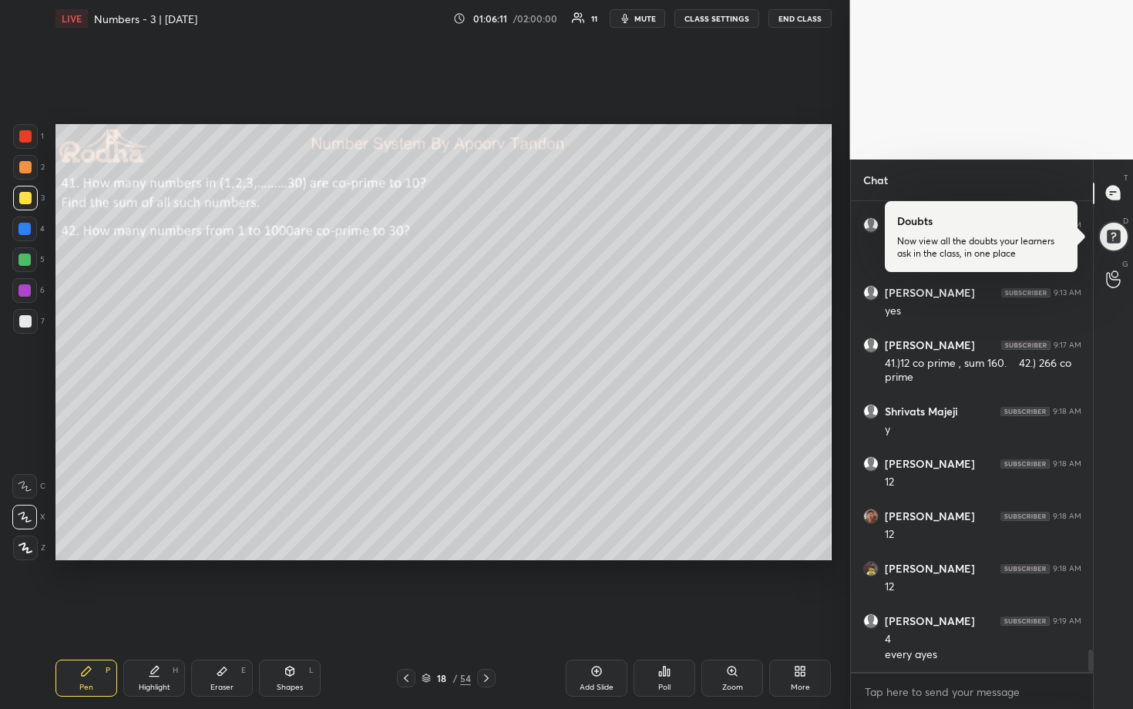
scroll to position [9632, 0]
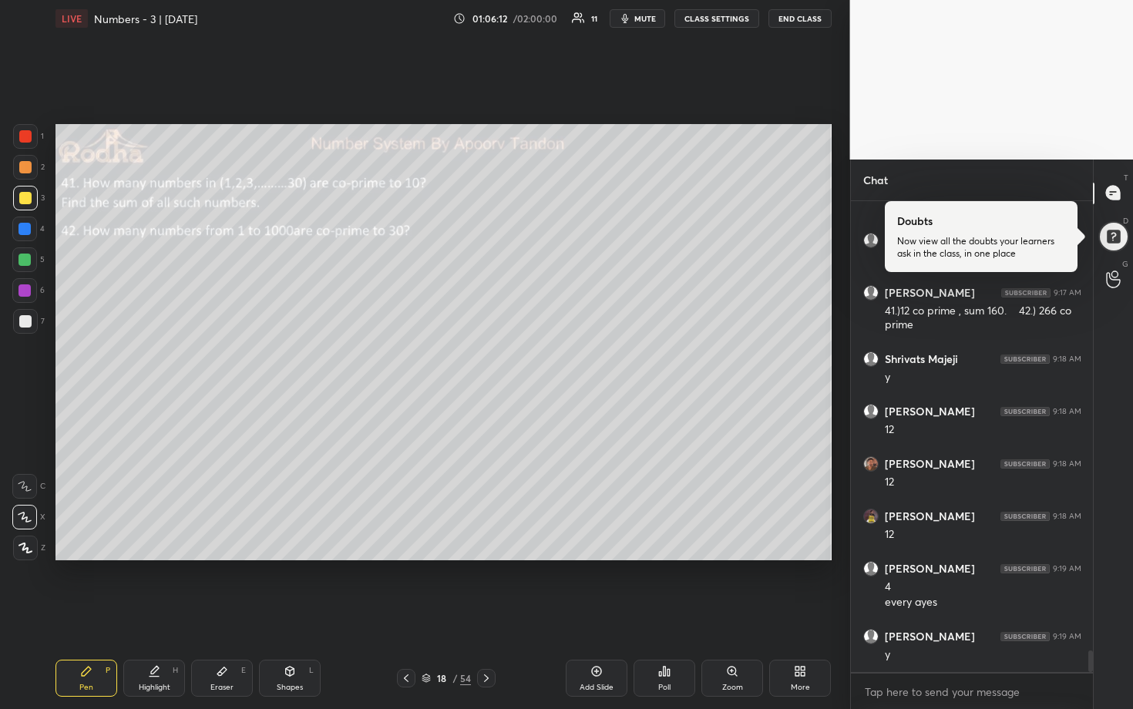
click at [32, 254] on div at bounding box center [24, 259] width 25 height 25
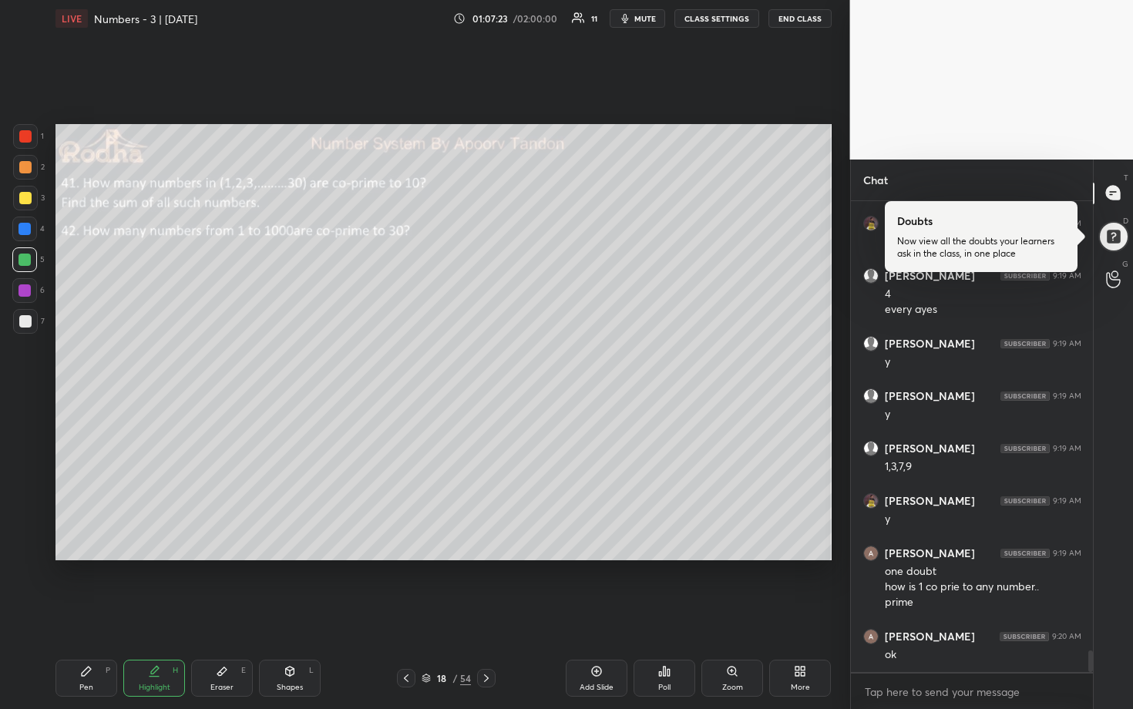
scroll to position [9978, 0]
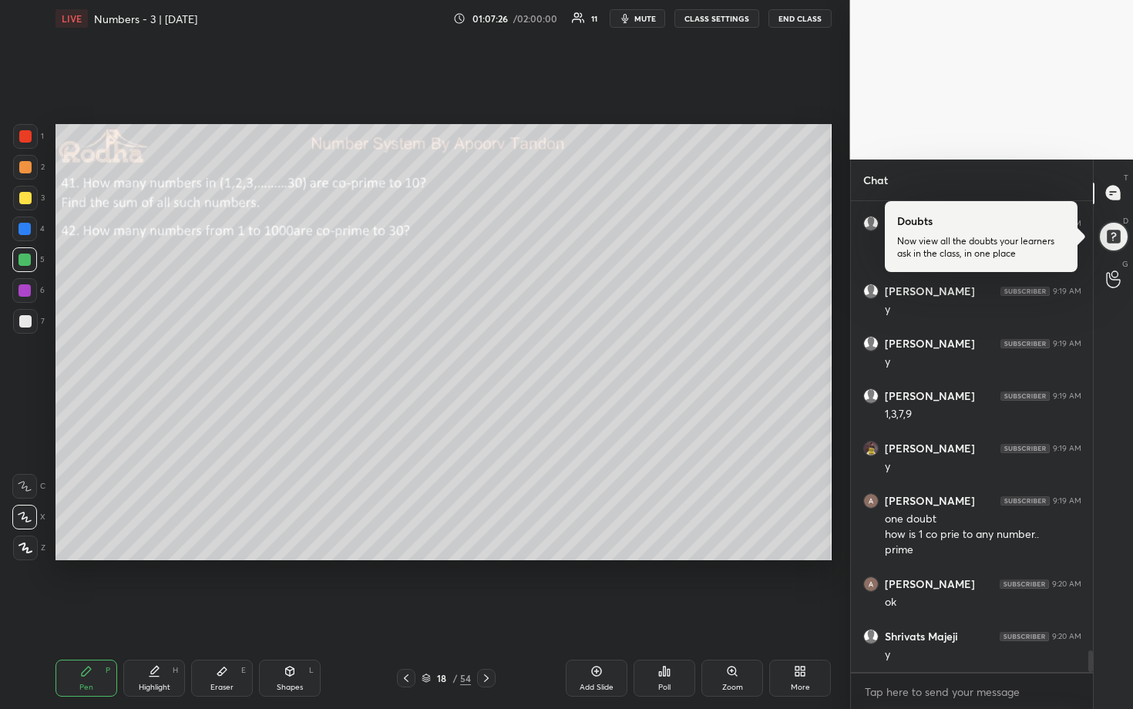
click at [29, 324] on div at bounding box center [25, 321] width 12 height 12
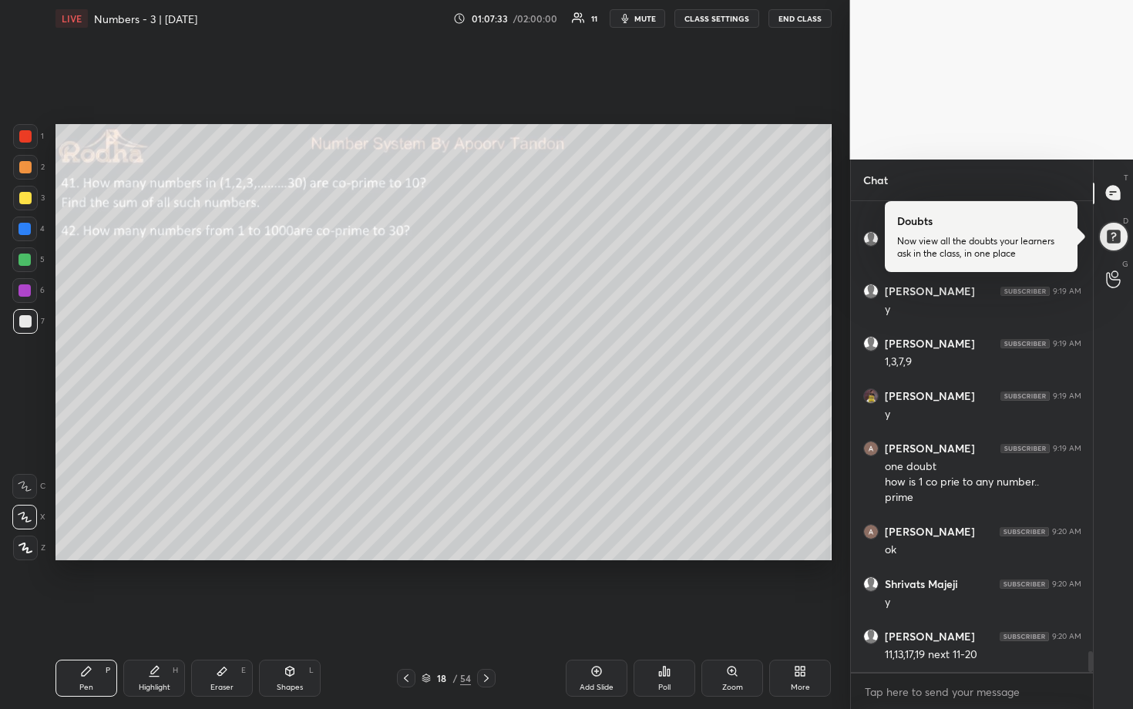
click at [26, 261] on div at bounding box center [25, 260] width 12 height 12
drag, startPoint x: 28, startPoint y: 198, endPoint x: 41, endPoint y: 210, distance: 17.5
click at [27, 199] on div at bounding box center [25, 198] width 12 height 12
click at [26, 168] on div at bounding box center [25, 167] width 12 height 12
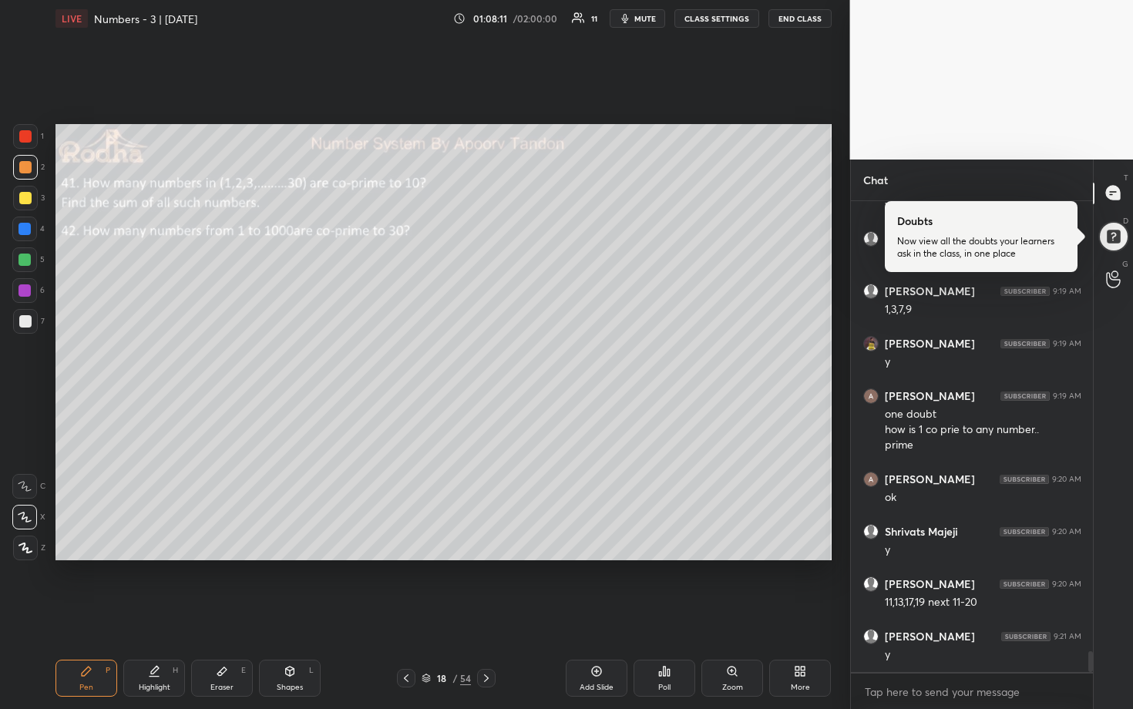
scroll to position [10135, 0]
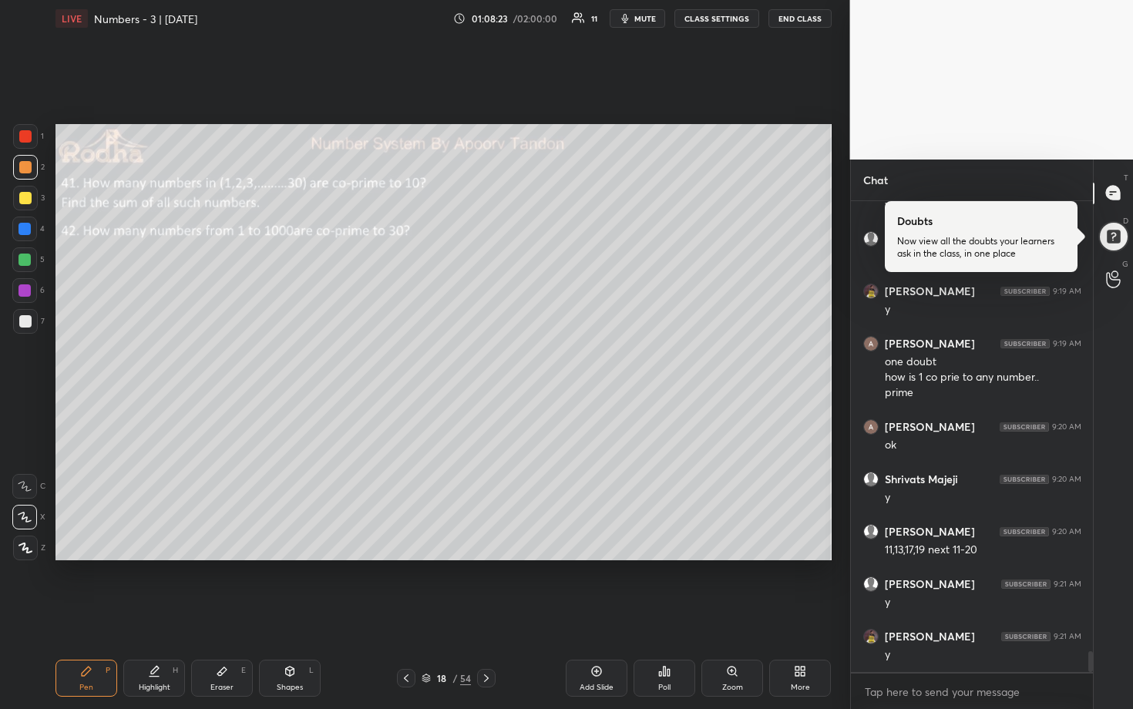
drag, startPoint x: 24, startPoint y: 316, endPoint x: 47, endPoint y: 318, distance: 23.2
click at [24, 316] on div at bounding box center [25, 321] width 12 height 12
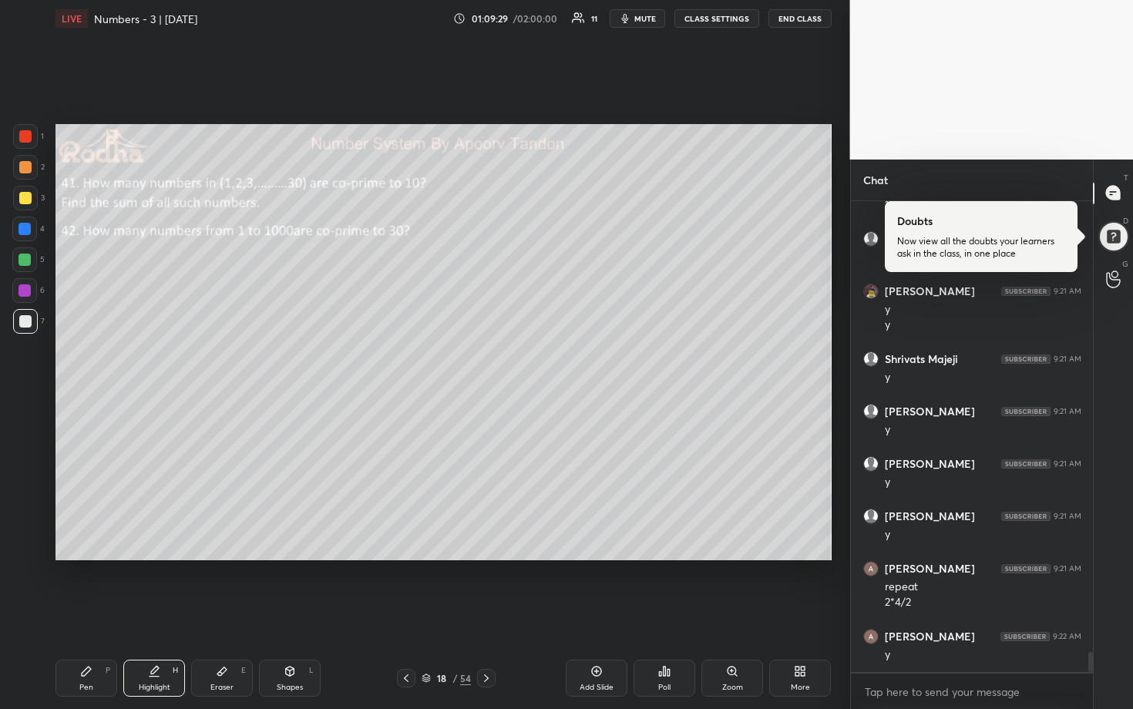
scroll to position [10496, 0]
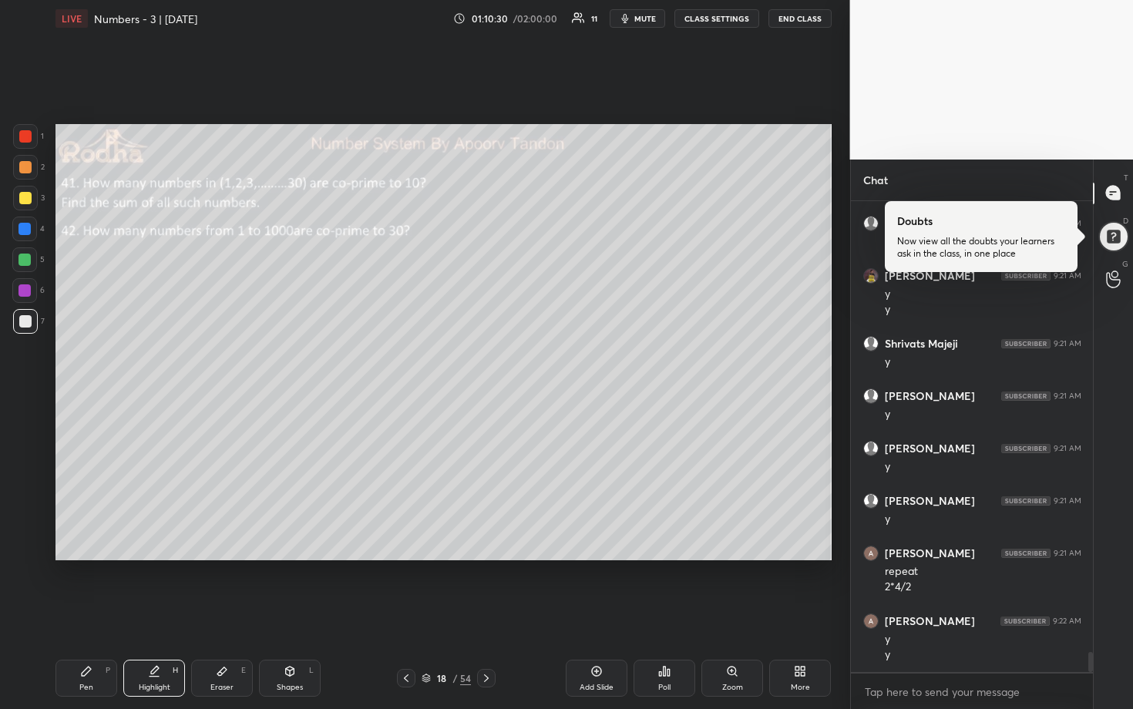
click at [29, 173] on div at bounding box center [25, 167] width 25 height 25
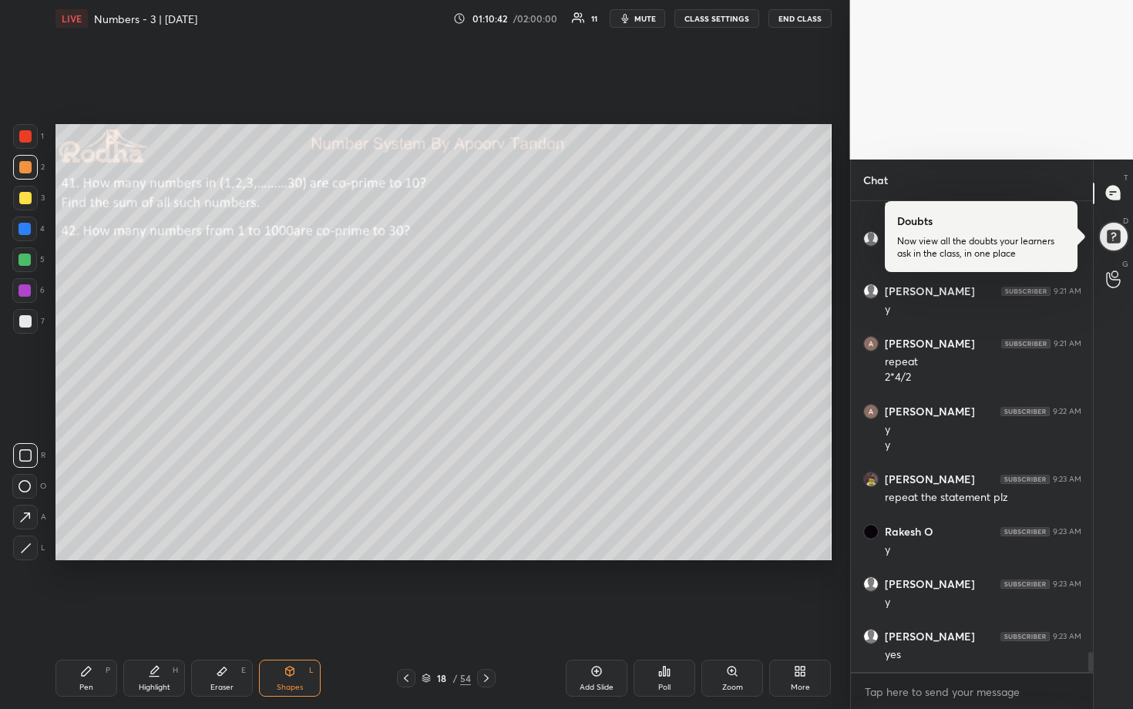
scroll to position [10758, 0]
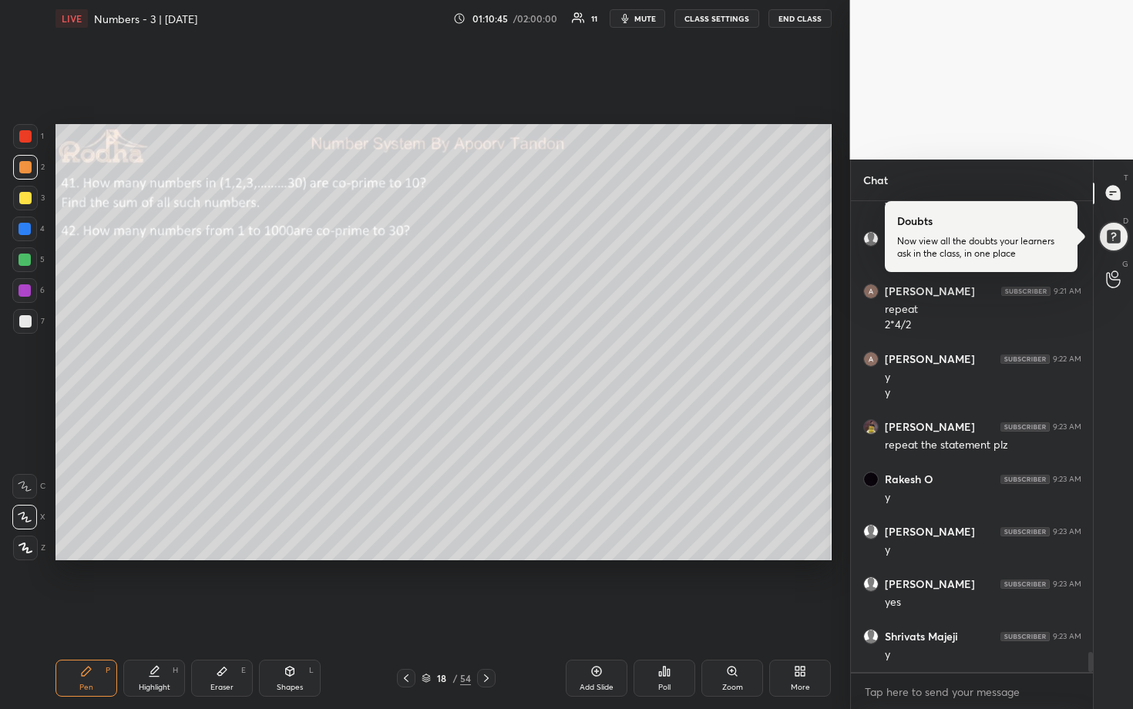
click at [23, 320] on div at bounding box center [25, 321] width 12 height 12
drag, startPoint x: 22, startPoint y: 201, endPoint x: 35, endPoint y: 199, distance: 13.3
click at [24, 201] on div at bounding box center [25, 198] width 12 height 12
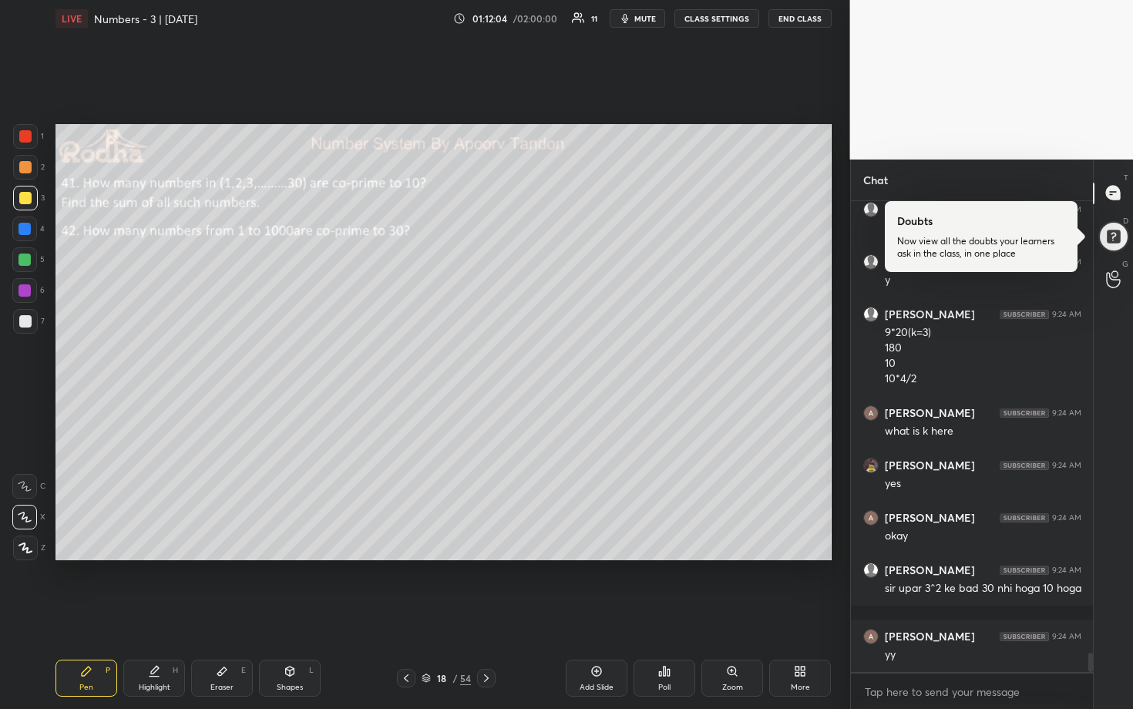
scroll to position [11185, 0]
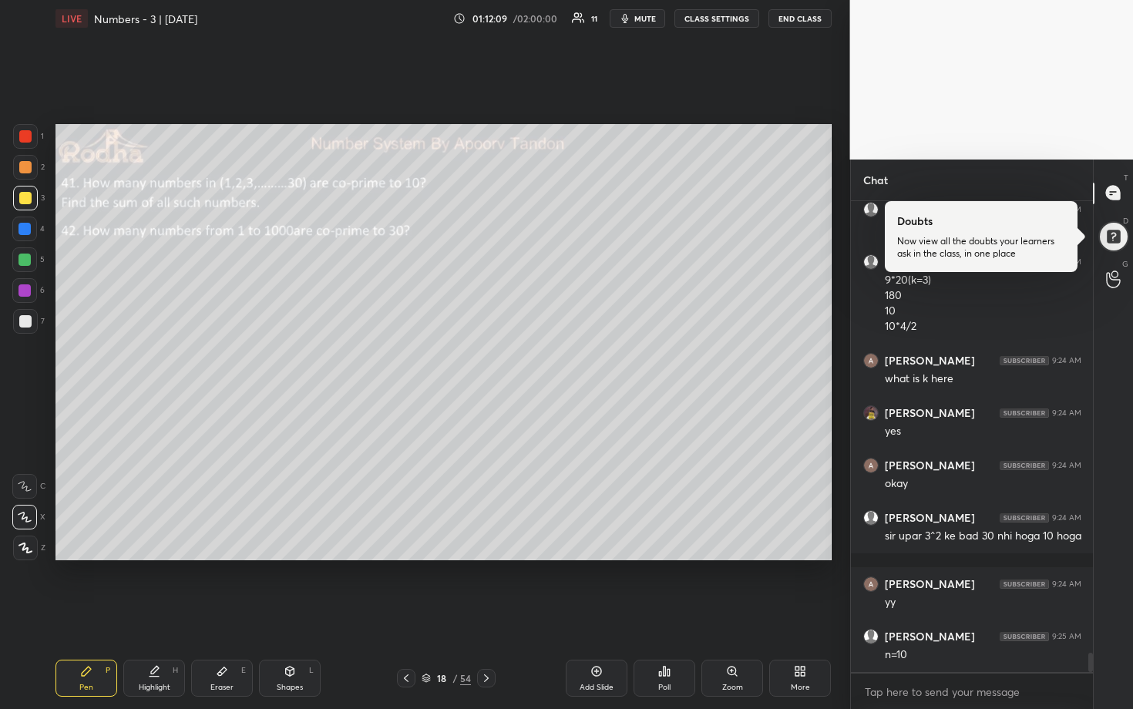
drag, startPoint x: 220, startPoint y: 687, endPoint x: 234, endPoint y: 668, distance: 22.7
click at [222, 587] on div "Eraser" at bounding box center [221, 688] width 23 height 8
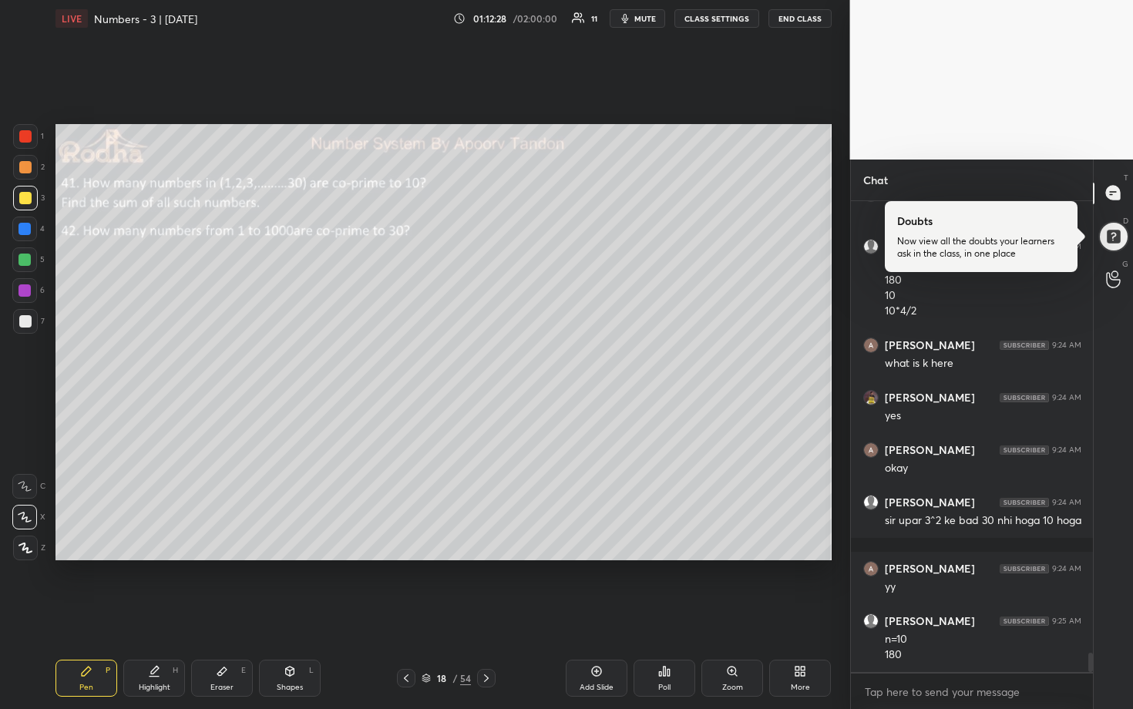
scroll to position [11253, 0]
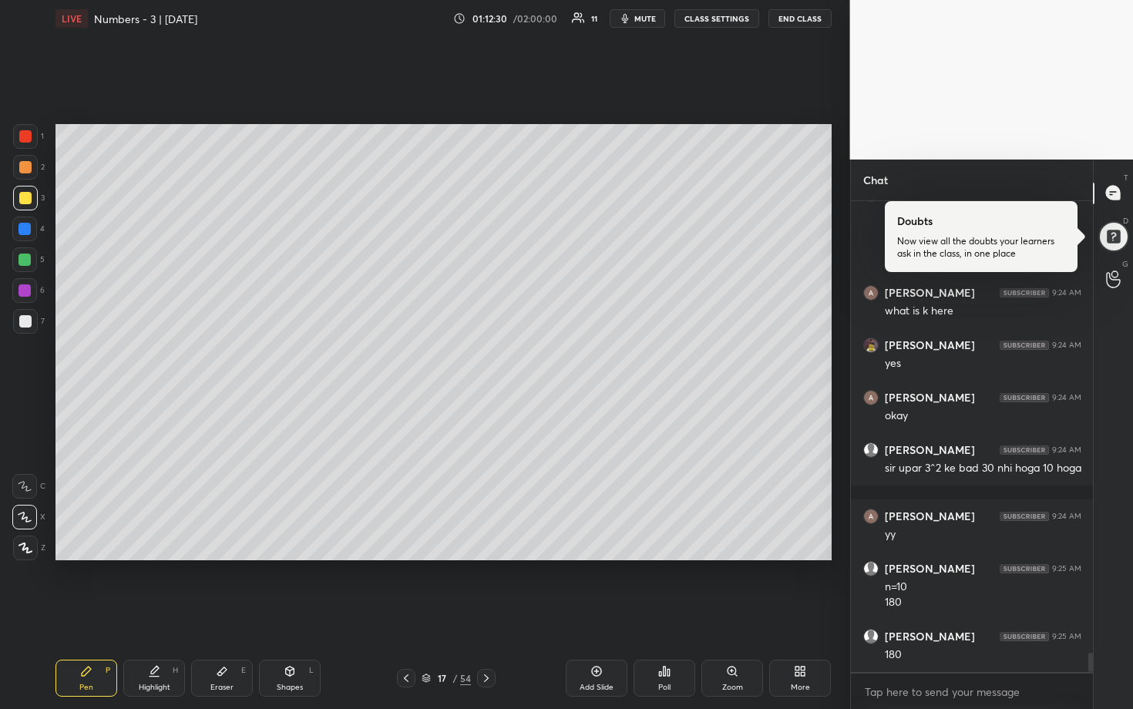
drag, startPoint x: 608, startPoint y: 674, endPoint x: 607, endPoint y: 664, distance: 10.1
click at [607, 587] on div "Add Slide" at bounding box center [597, 678] width 62 height 37
drag, startPoint x: 22, startPoint y: 262, endPoint x: 36, endPoint y: 252, distance: 17.7
click at [22, 261] on div at bounding box center [25, 260] width 12 height 12
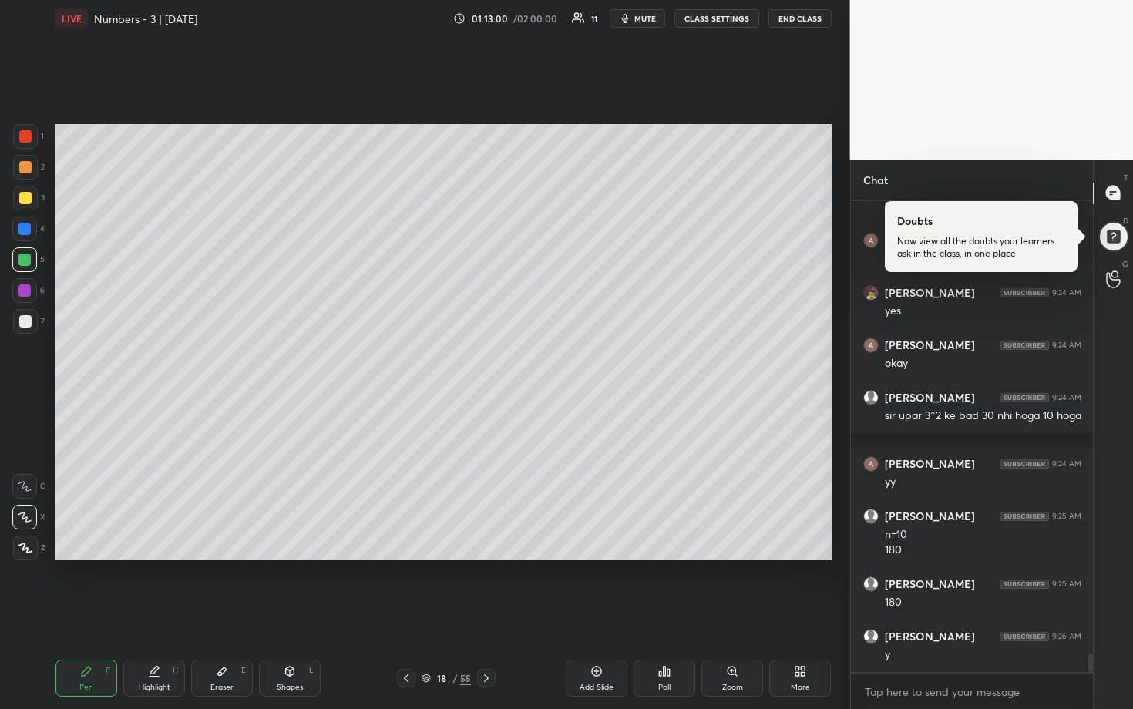
click at [29, 231] on div at bounding box center [25, 229] width 12 height 12
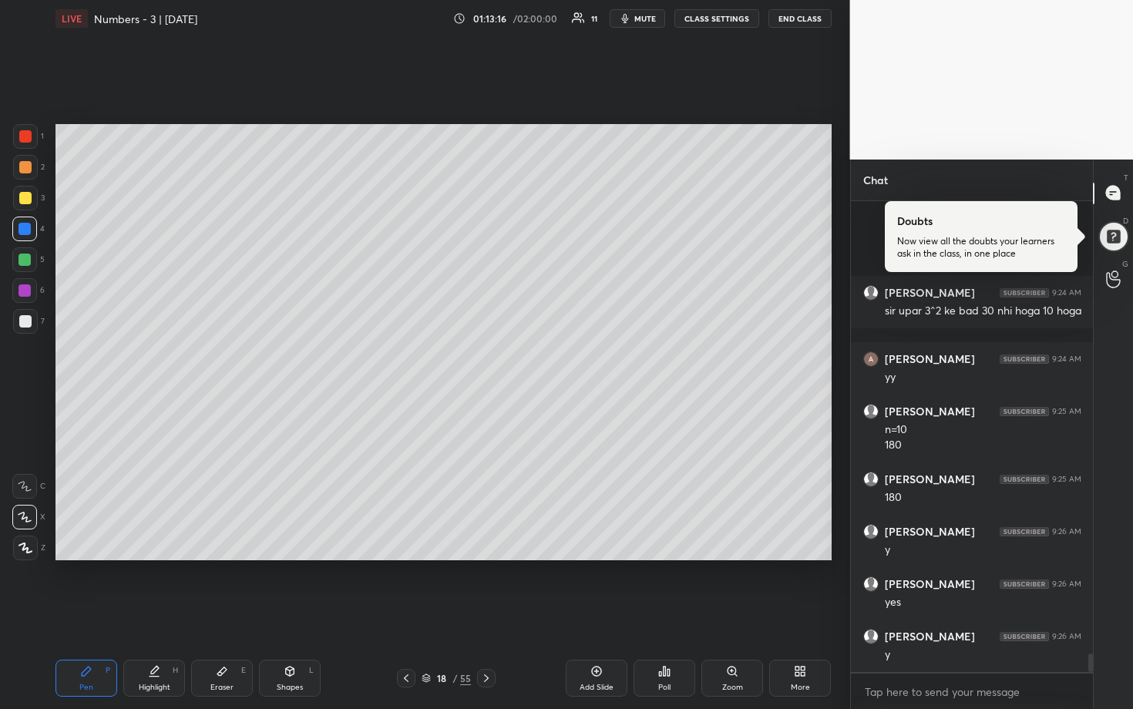
scroll to position [11567, 0]
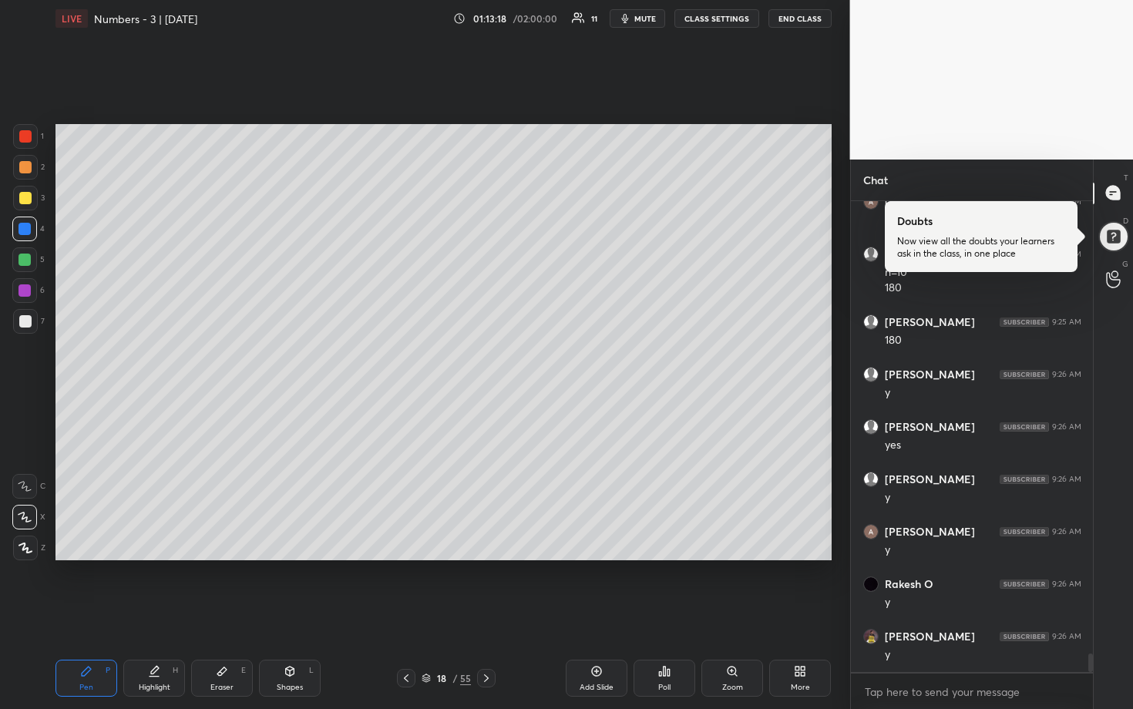
drag, startPoint x: 22, startPoint y: 322, endPoint x: 32, endPoint y: 316, distance: 11.8
click at [22, 322] on div at bounding box center [25, 321] width 12 height 12
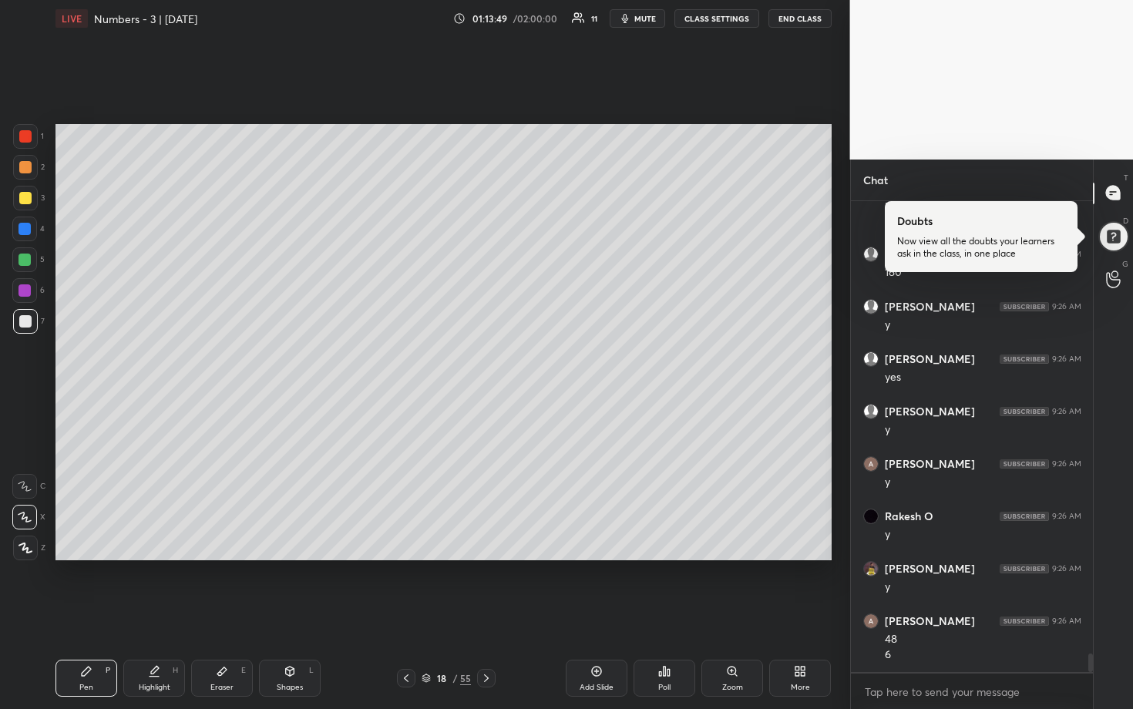
click at [32, 193] on div at bounding box center [25, 198] width 25 height 25
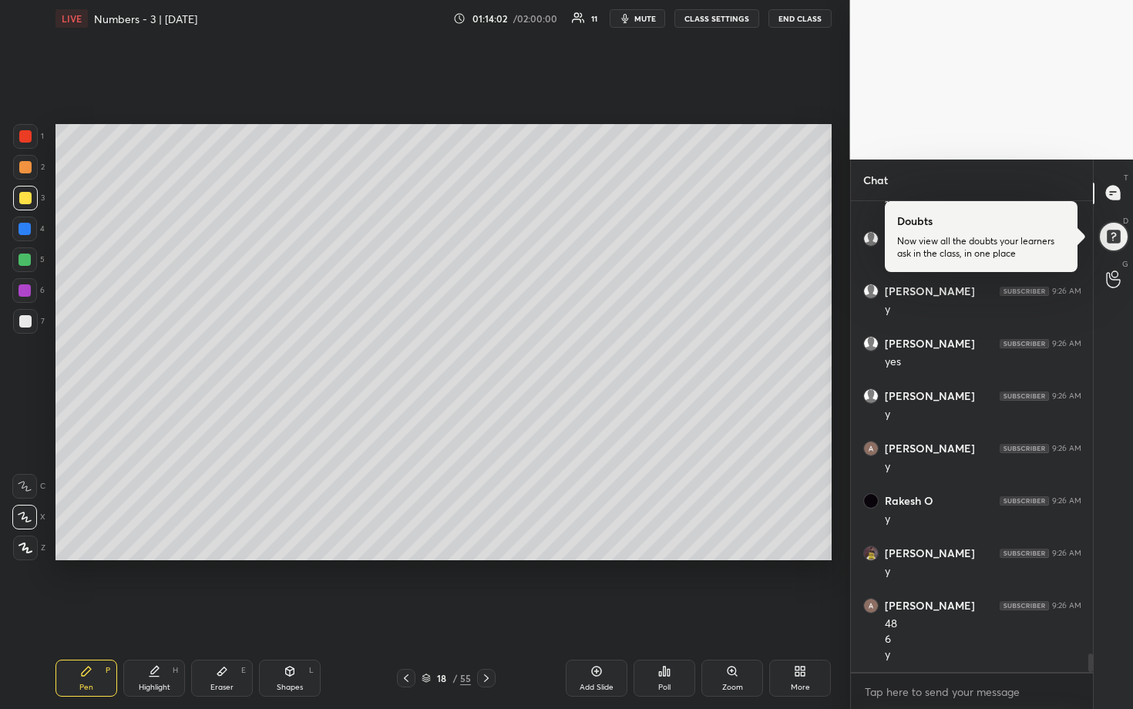
click at [23, 261] on div at bounding box center [25, 260] width 12 height 12
drag, startPoint x: 25, startPoint y: 318, endPoint x: 45, endPoint y: 321, distance: 20.4
click at [25, 319] on div at bounding box center [25, 321] width 12 height 12
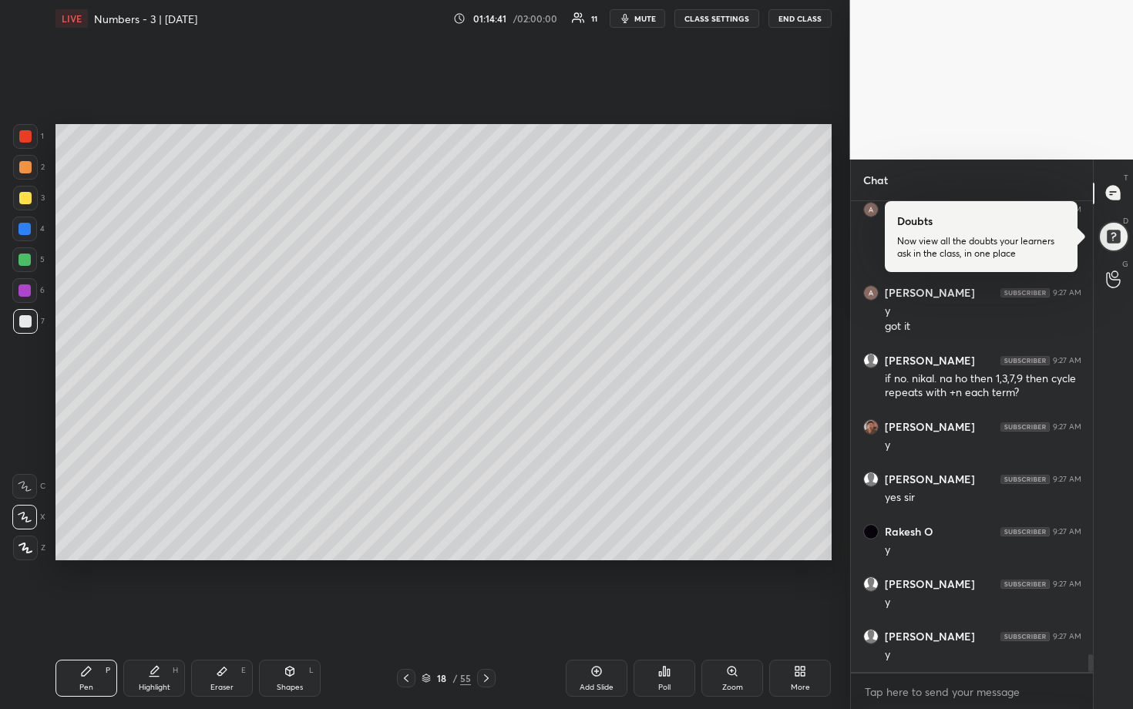
scroll to position [12152, 0]
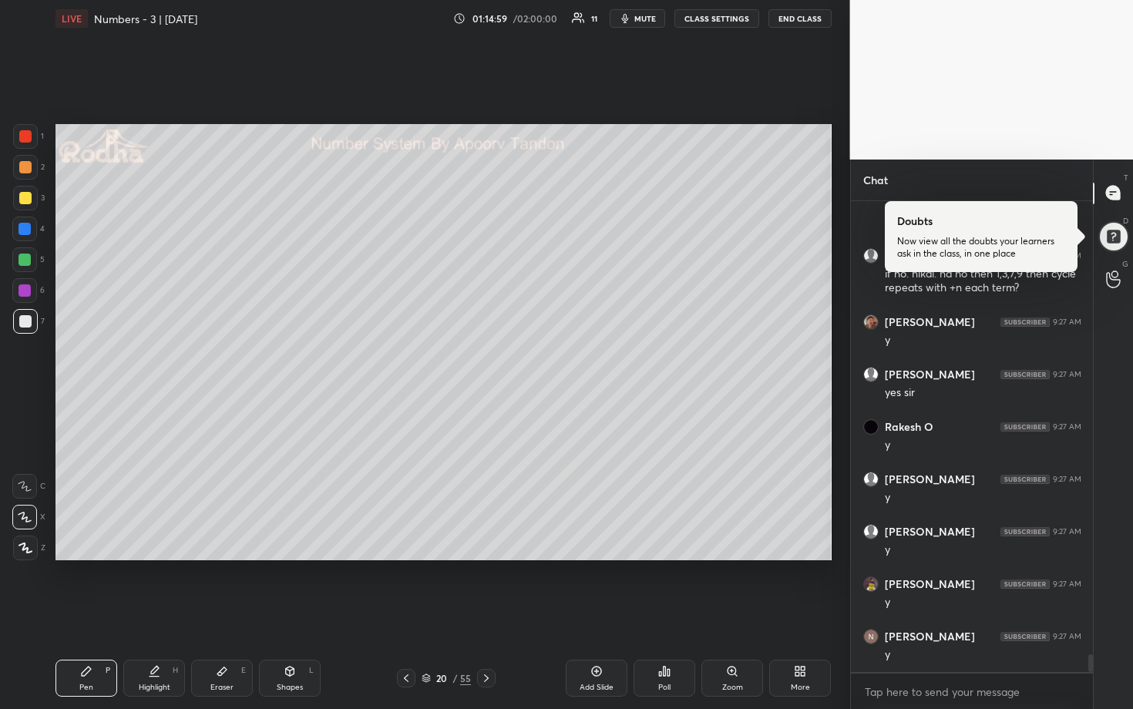
click at [27, 198] on div at bounding box center [25, 198] width 12 height 12
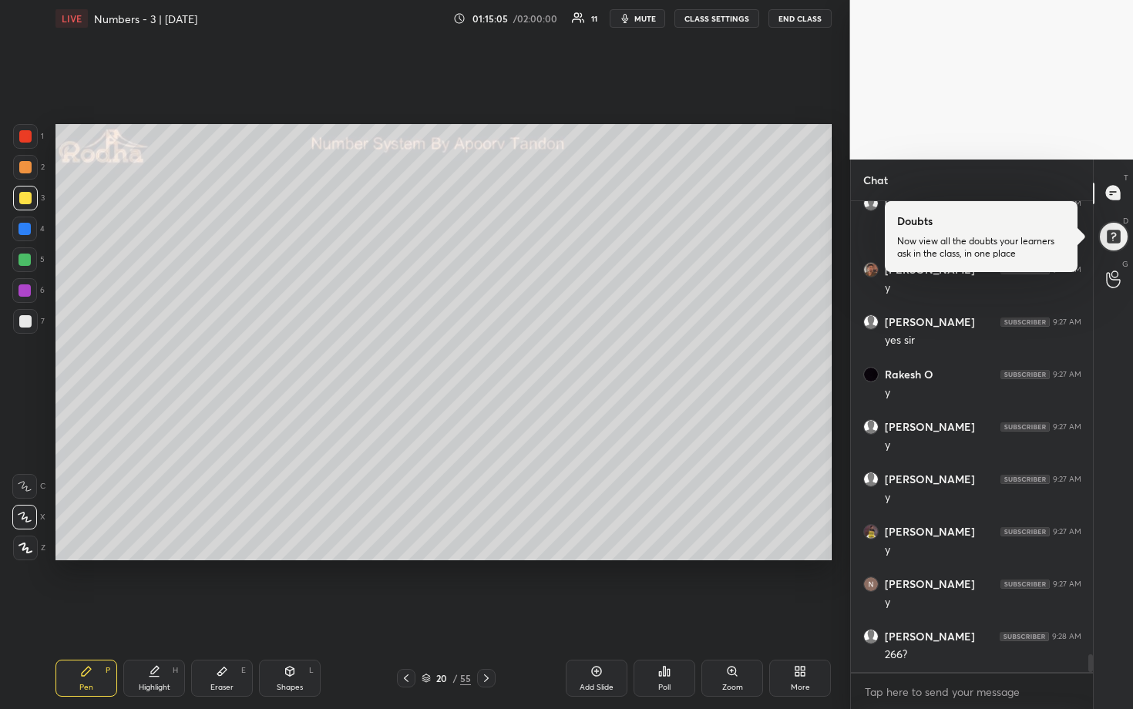
click at [26, 262] on div at bounding box center [25, 260] width 12 height 12
drag, startPoint x: 25, startPoint y: 193, endPoint x: 53, endPoint y: 197, distance: 28.0
click at [25, 193] on div at bounding box center [25, 198] width 12 height 12
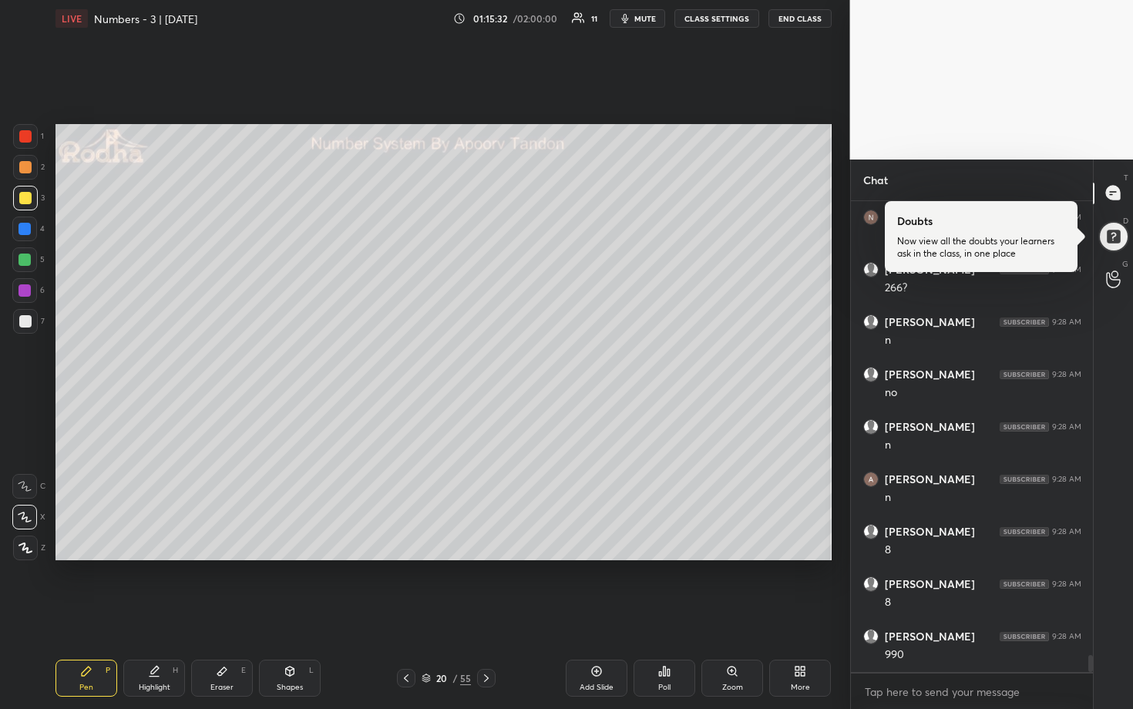
drag, startPoint x: 20, startPoint y: 256, endPoint x: 42, endPoint y: 260, distance: 22.7
click at [21, 256] on div at bounding box center [25, 260] width 12 height 12
drag, startPoint x: 33, startPoint y: 316, endPoint x: 52, endPoint y: 316, distance: 19.3
click at [35, 316] on div at bounding box center [25, 321] width 25 height 25
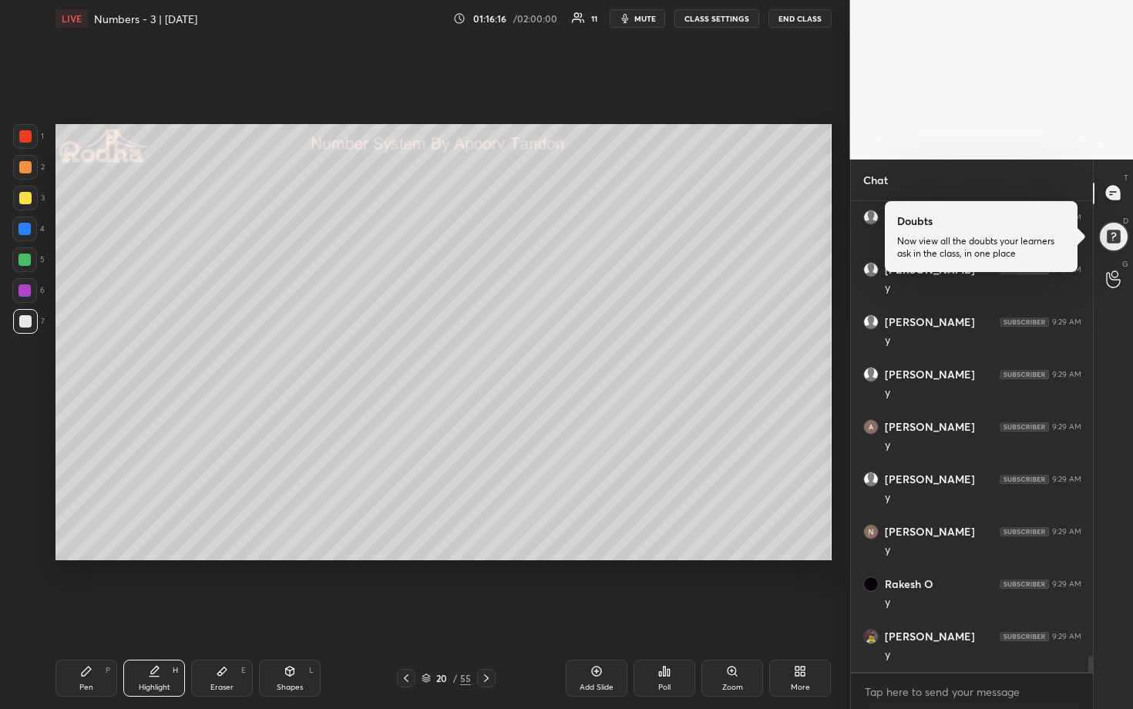
scroll to position [13148, 0]
click at [19, 256] on div at bounding box center [25, 260] width 12 height 12
click at [22, 286] on div at bounding box center [25, 290] width 12 height 12
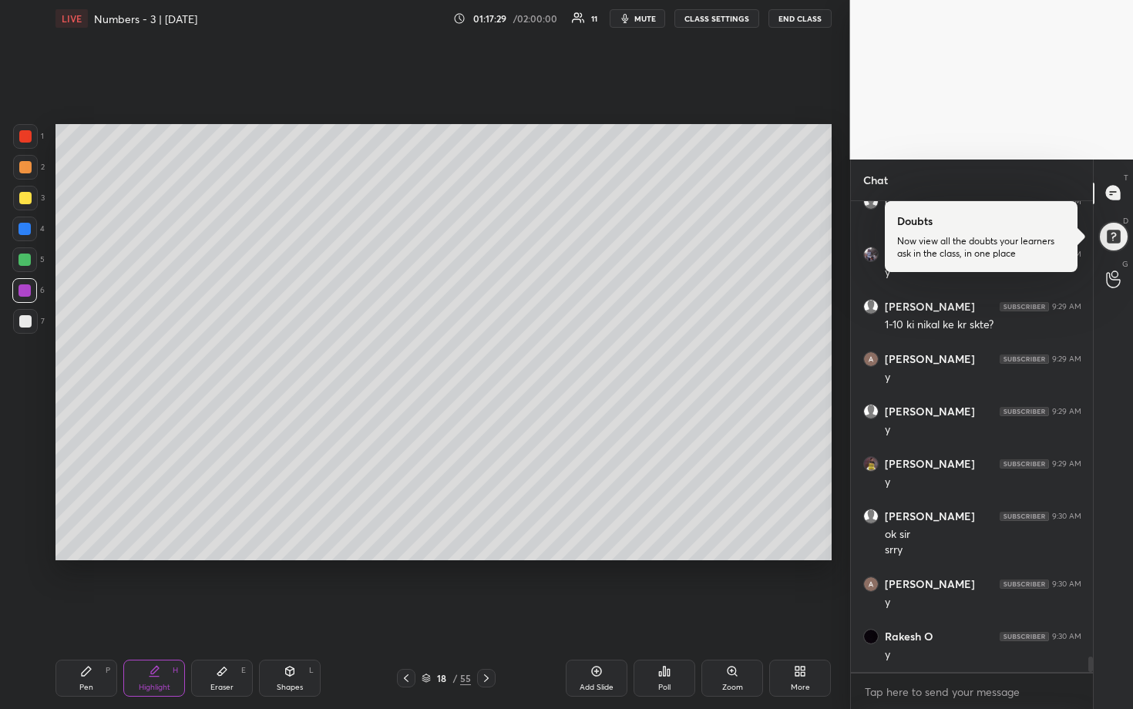
scroll to position [13635, 0]
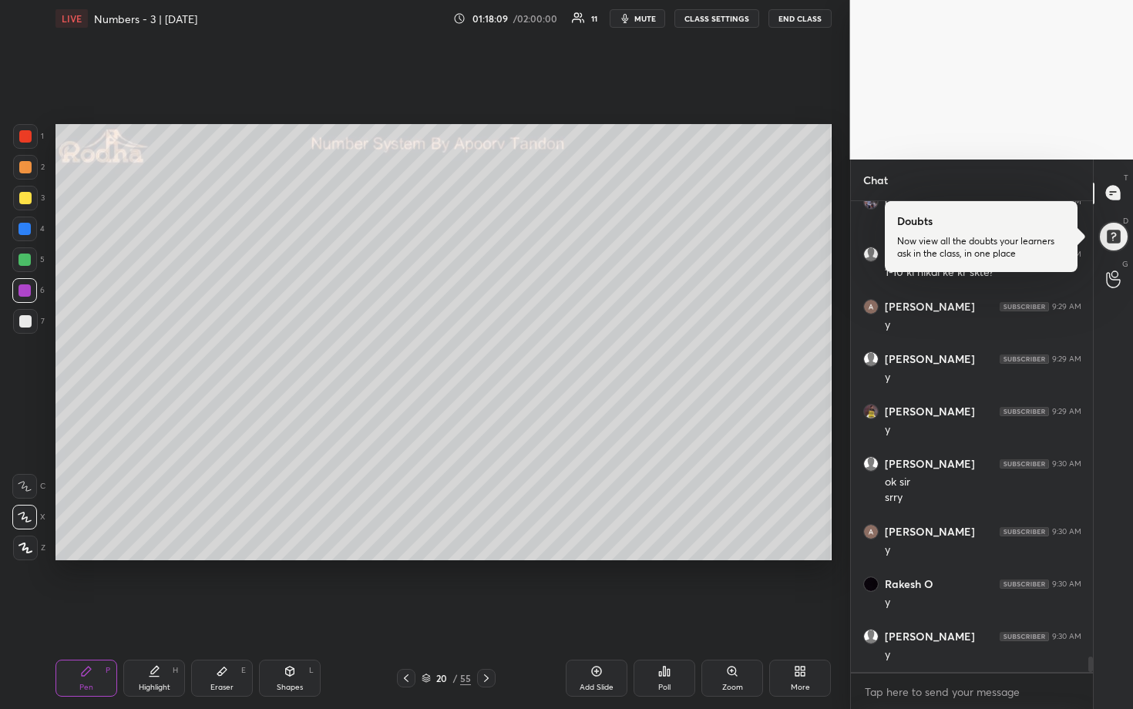
click at [231, 587] on div "Eraser E" at bounding box center [222, 678] width 62 height 37
drag, startPoint x: 97, startPoint y: 674, endPoint x: 189, endPoint y: 568, distance: 139.9
click at [98, 587] on div "Pen P" at bounding box center [87, 678] width 62 height 37
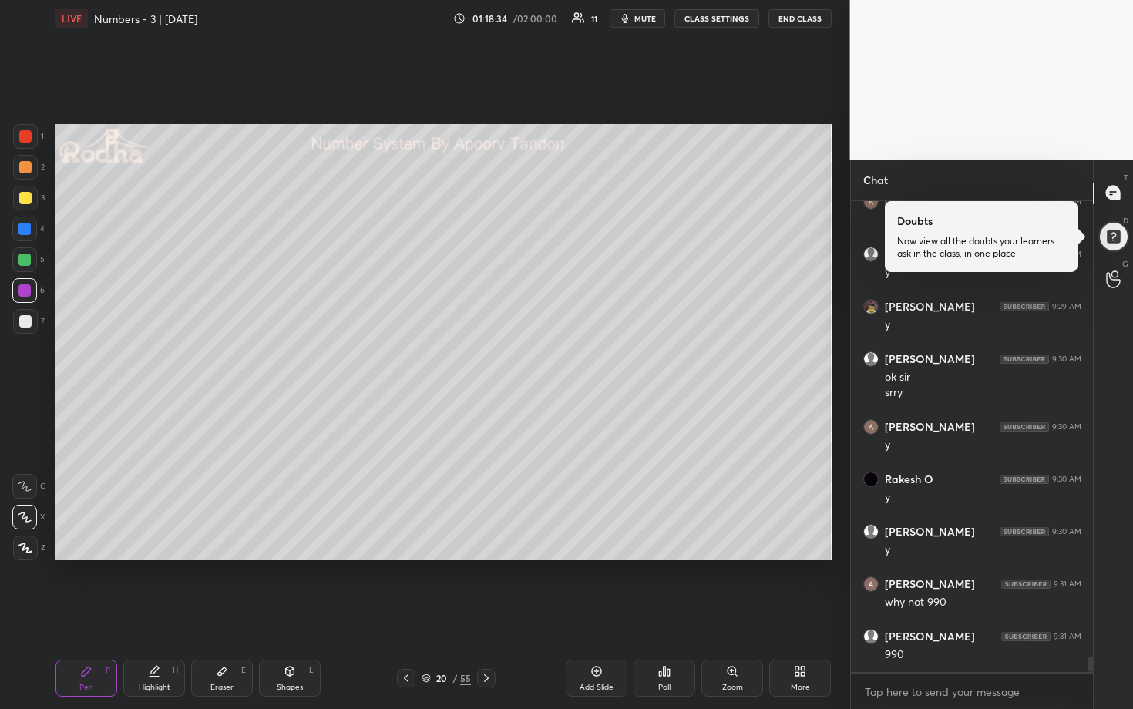
scroll to position [13792, 0]
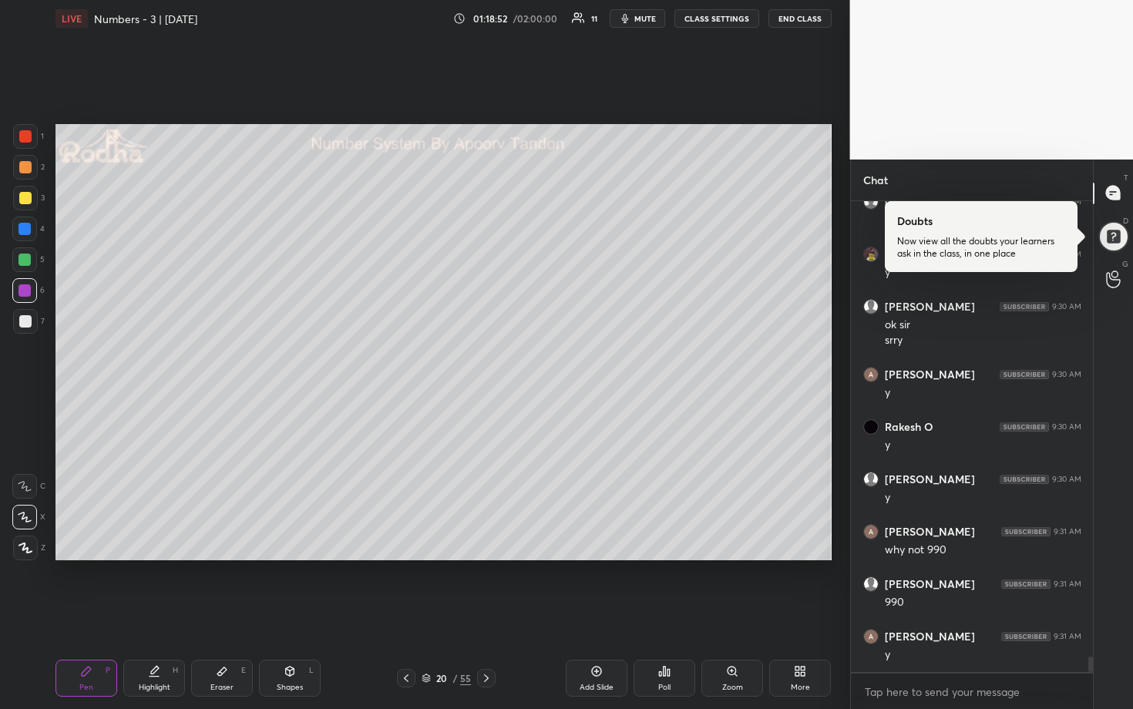
click at [23, 229] on div at bounding box center [25, 229] width 12 height 12
drag, startPoint x: 28, startPoint y: 166, endPoint x: 37, endPoint y: 174, distance: 12.5
click at [28, 166] on div at bounding box center [25, 167] width 12 height 12
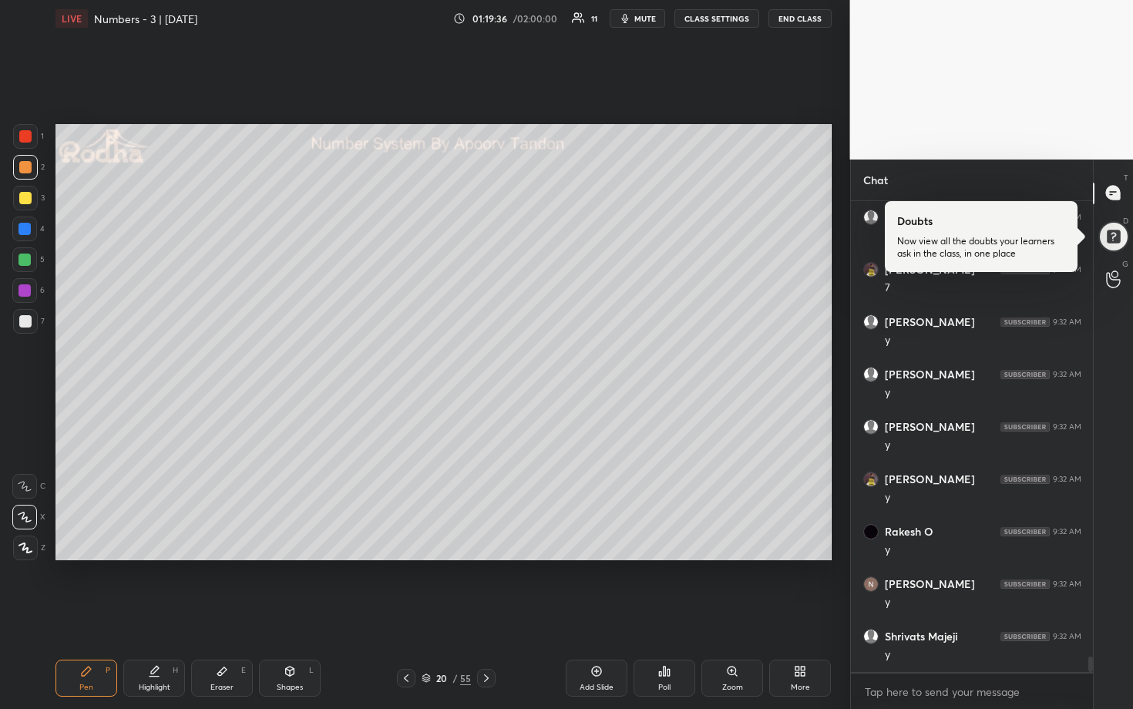
scroll to position [14316, 0]
click at [654, 19] on span "mute" at bounding box center [645, 18] width 22 height 11
click at [809, 22] on button "END CLASS" at bounding box center [800, 18] width 63 height 19
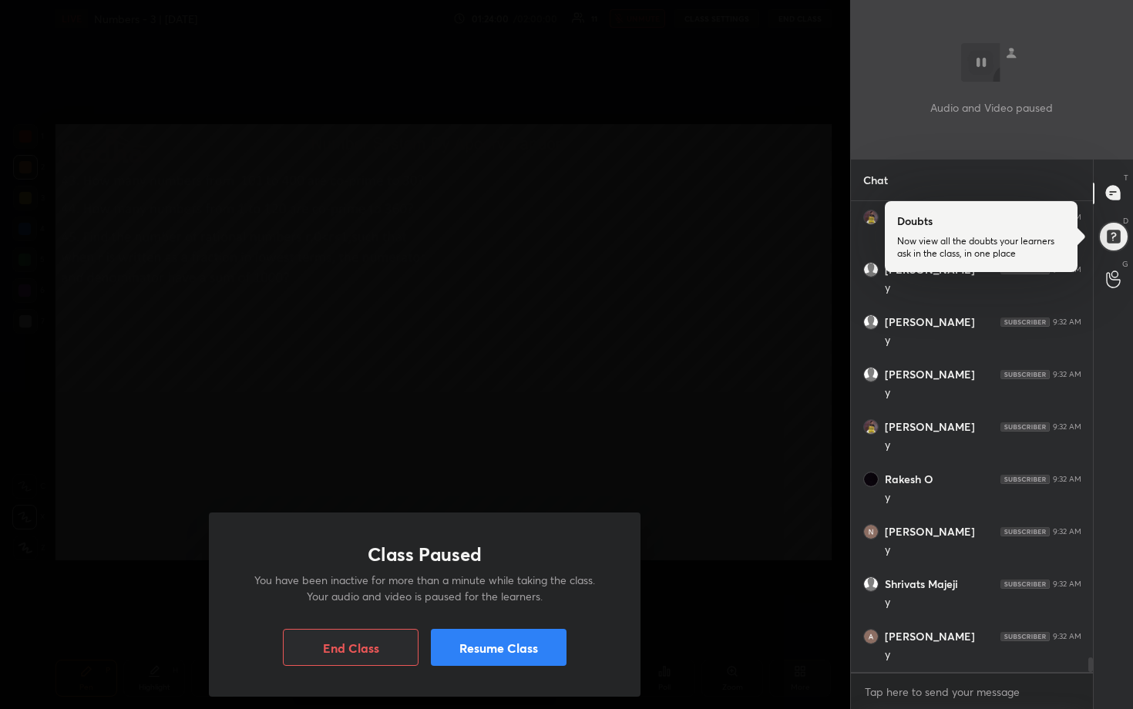
click at [497, 587] on button "Resume Class" at bounding box center [499, 647] width 136 height 37
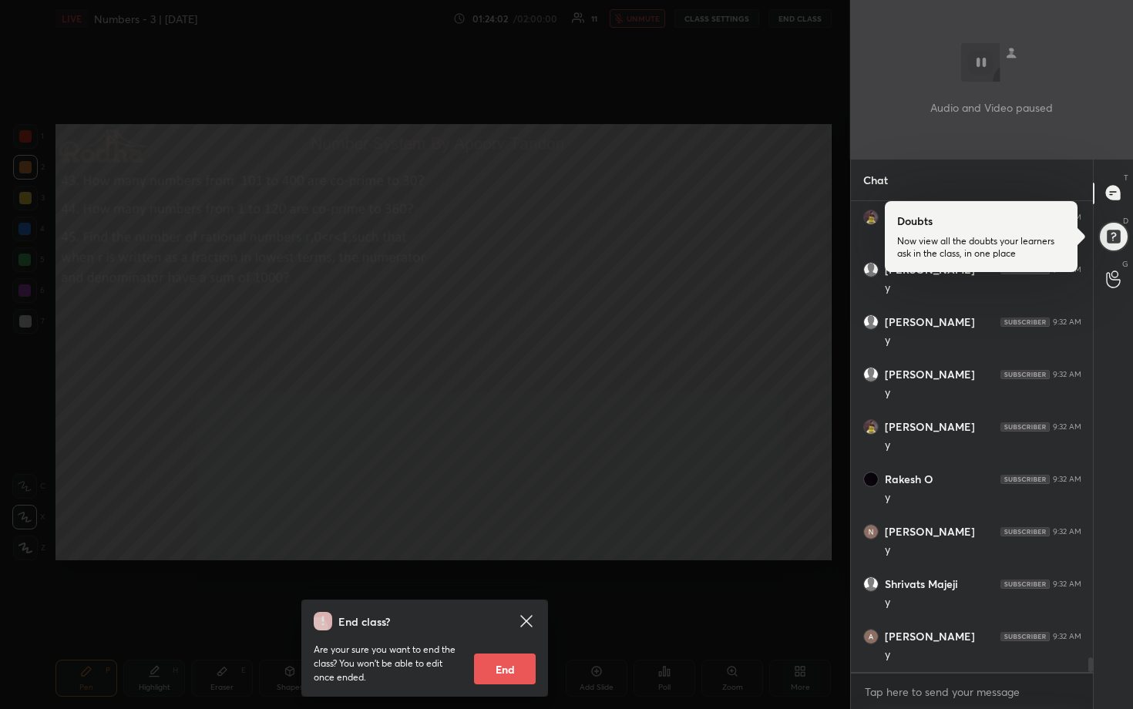
click at [523, 510] on div "End class? Are your sure you want to end the class? You won’t be able to edit o…" at bounding box center [425, 354] width 850 height 709
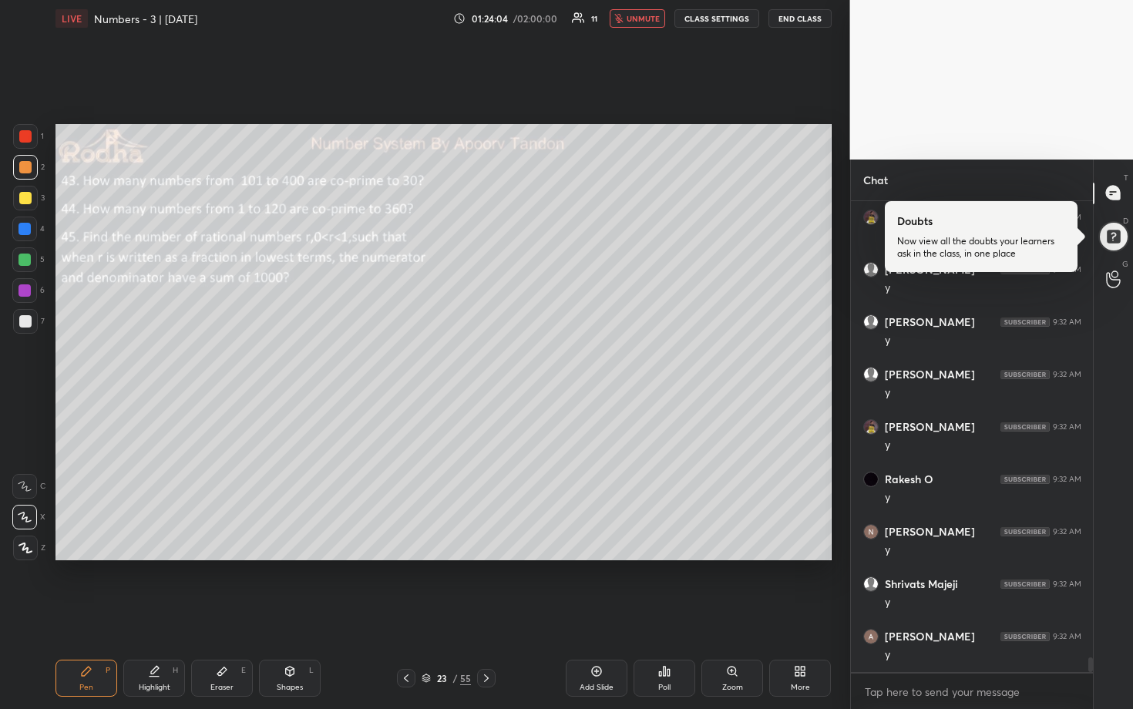
click at [647, 24] on button "unmute" at bounding box center [638, 18] width 56 height 19
click at [651, 22] on span "mute" at bounding box center [645, 18] width 22 height 11
click at [784, 19] on button "END CLASS" at bounding box center [800, 18] width 63 height 19
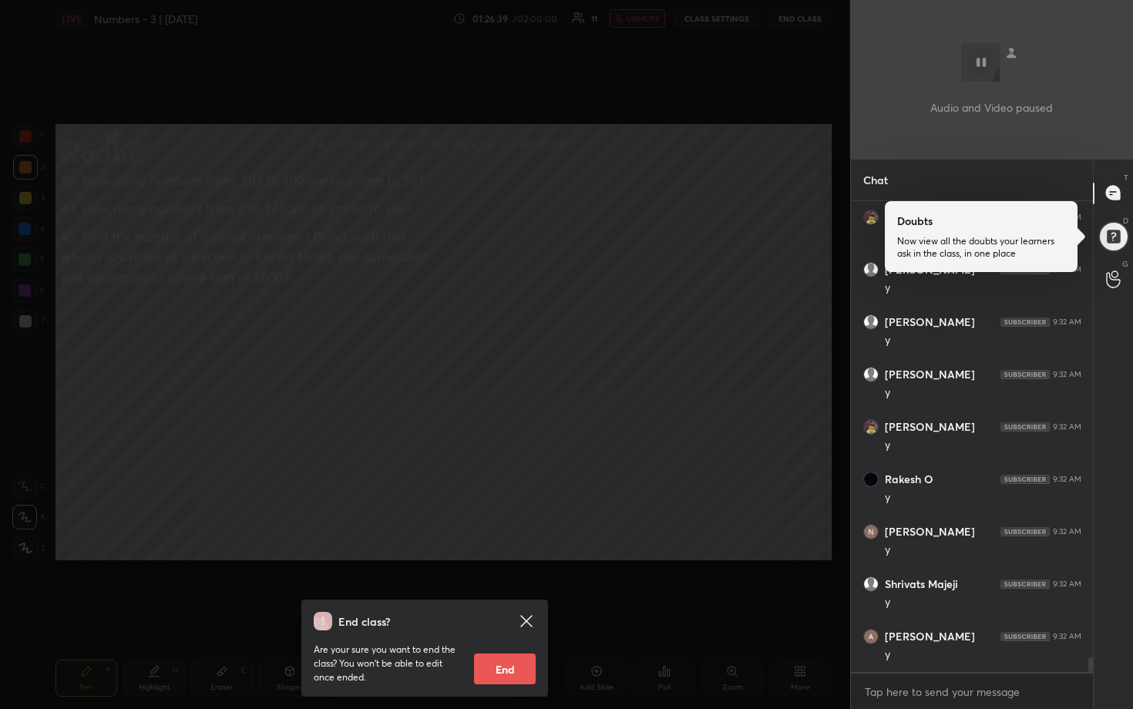
click at [630, 142] on div "End class? Are your sure you want to end the class? You won’t be able to edit o…" at bounding box center [425, 354] width 850 height 709
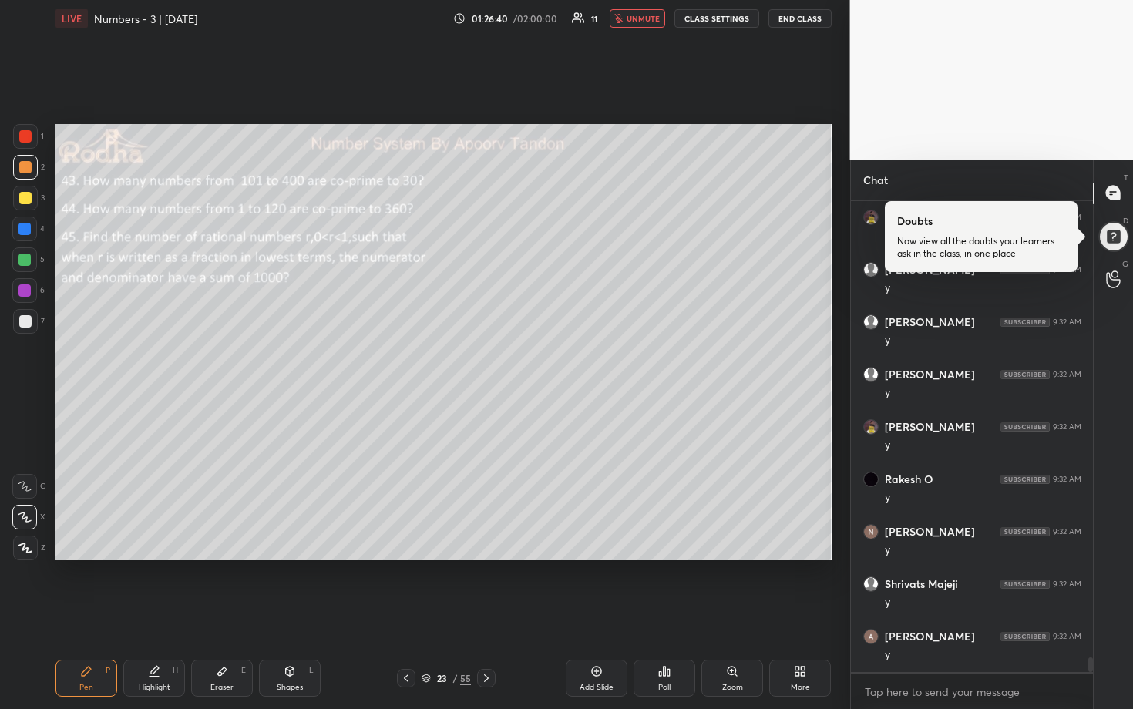
click at [647, 25] on button "unmute" at bounding box center [638, 18] width 56 height 19
click at [204, 587] on div "Eraser E" at bounding box center [222, 678] width 62 height 37
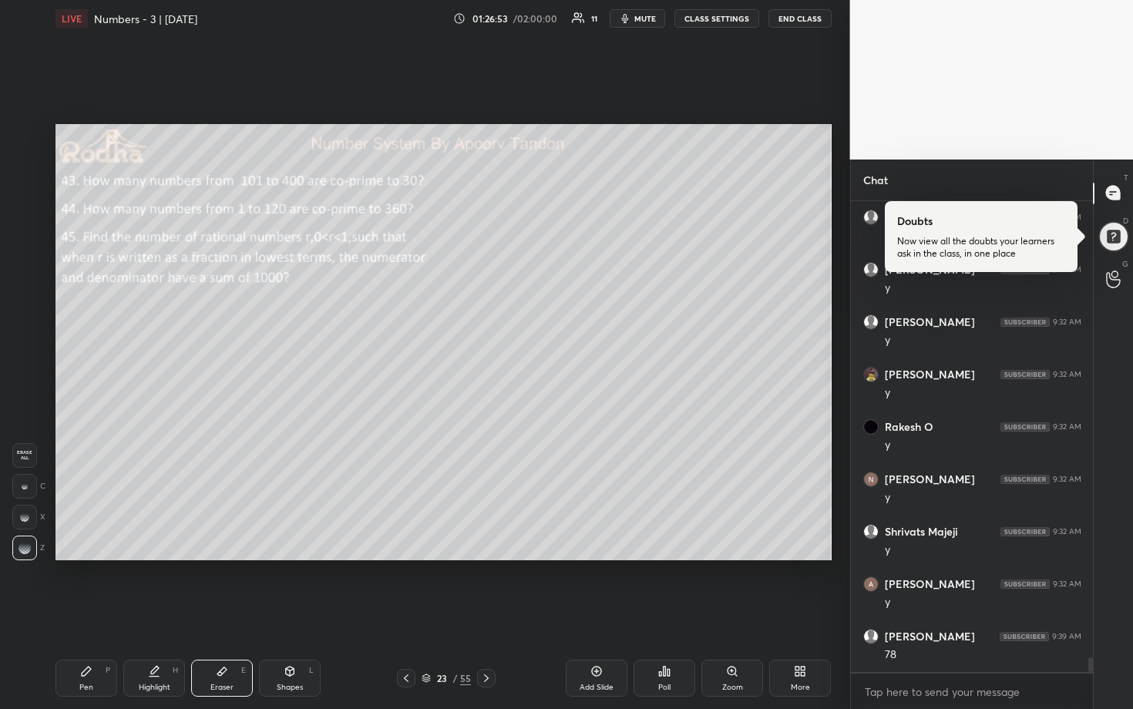
scroll to position [14421, 0]
drag, startPoint x: 95, startPoint y: 681, endPoint x: 104, endPoint y: 639, distance: 42.6
click at [96, 587] on div "Pen P" at bounding box center [87, 678] width 62 height 37
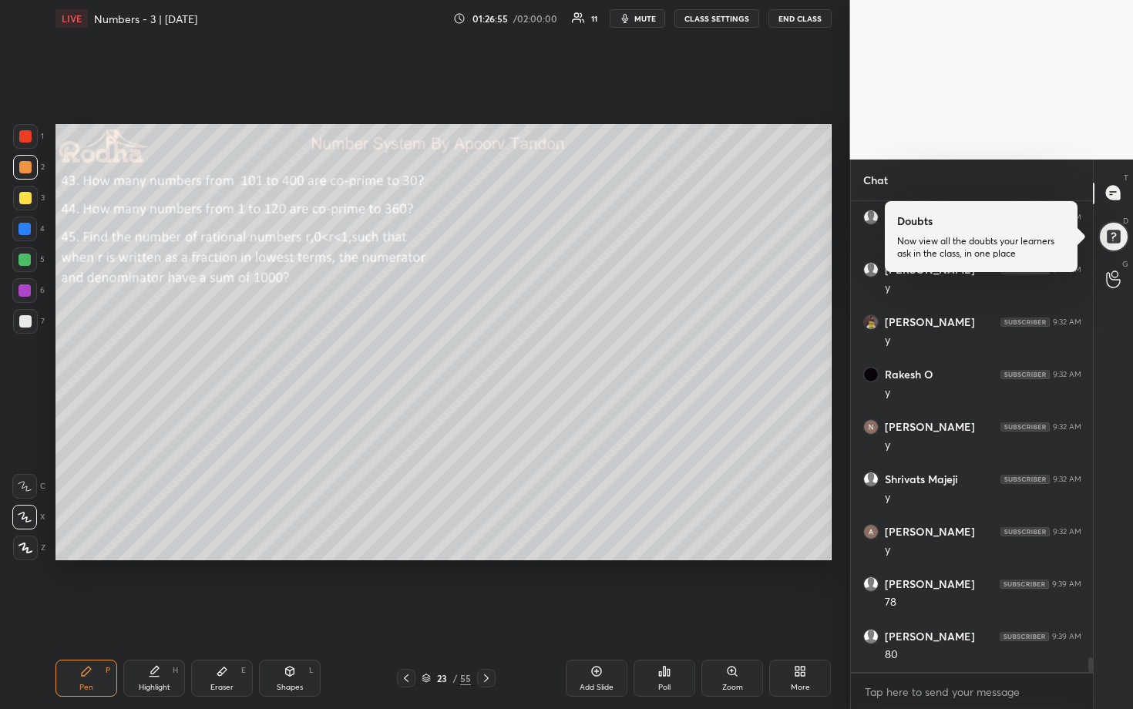
click at [26, 203] on div at bounding box center [25, 198] width 12 height 12
click at [29, 323] on div at bounding box center [25, 321] width 12 height 12
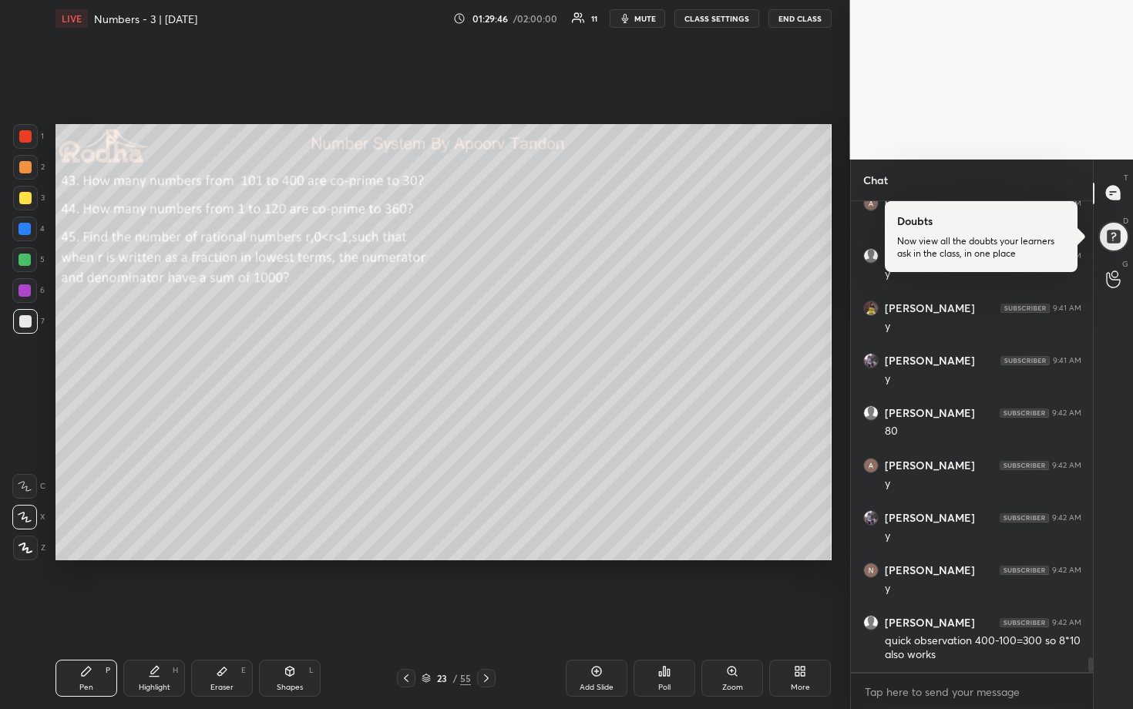
click at [27, 192] on div at bounding box center [25, 198] width 12 height 12
click at [483, 587] on icon at bounding box center [486, 678] width 12 height 12
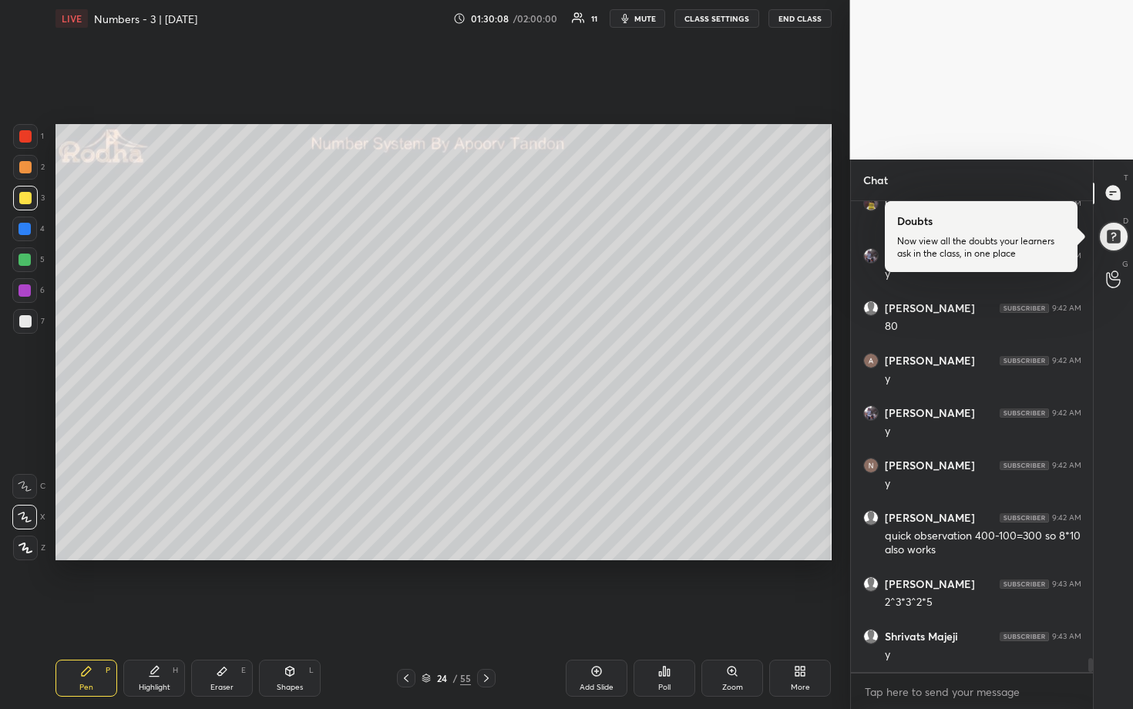
scroll to position [15221, 0]
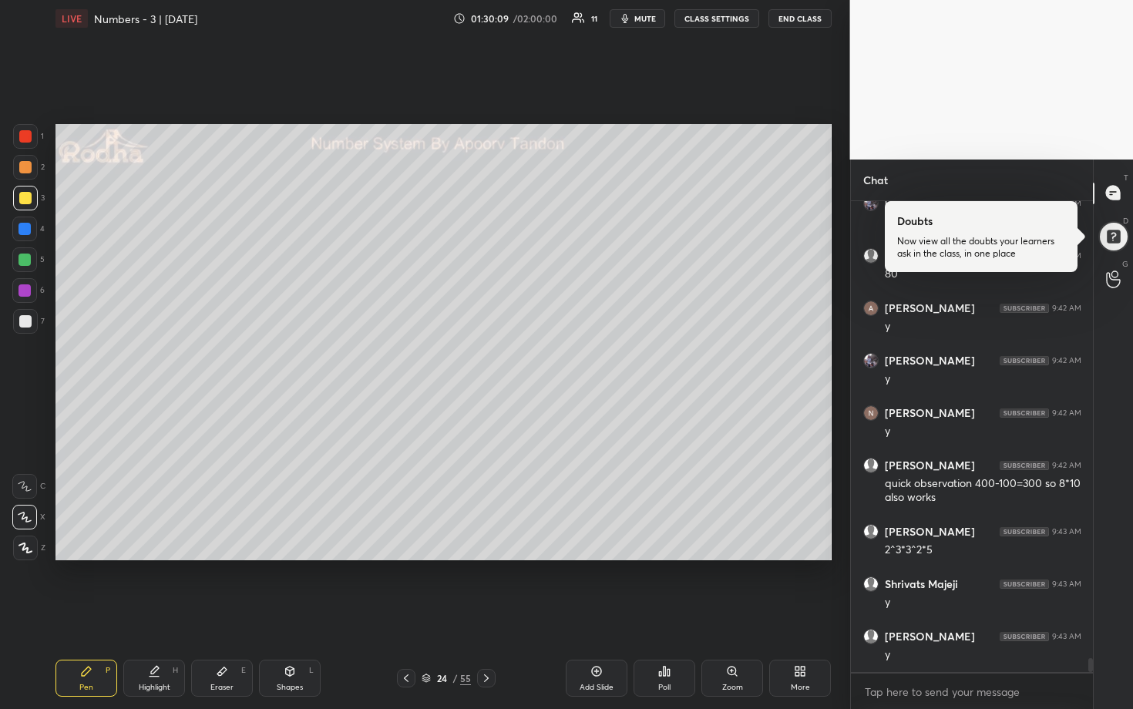
click at [28, 264] on div at bounding box center [25, 260] width 12 height 12
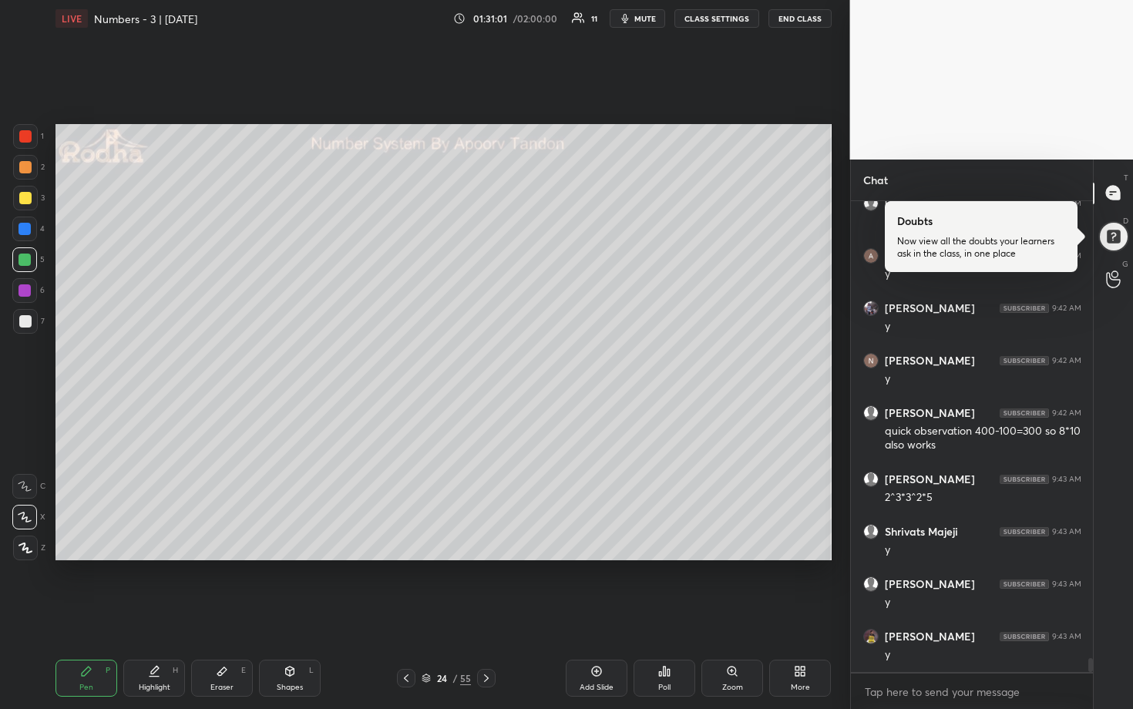
scroll to position [15326, 0]
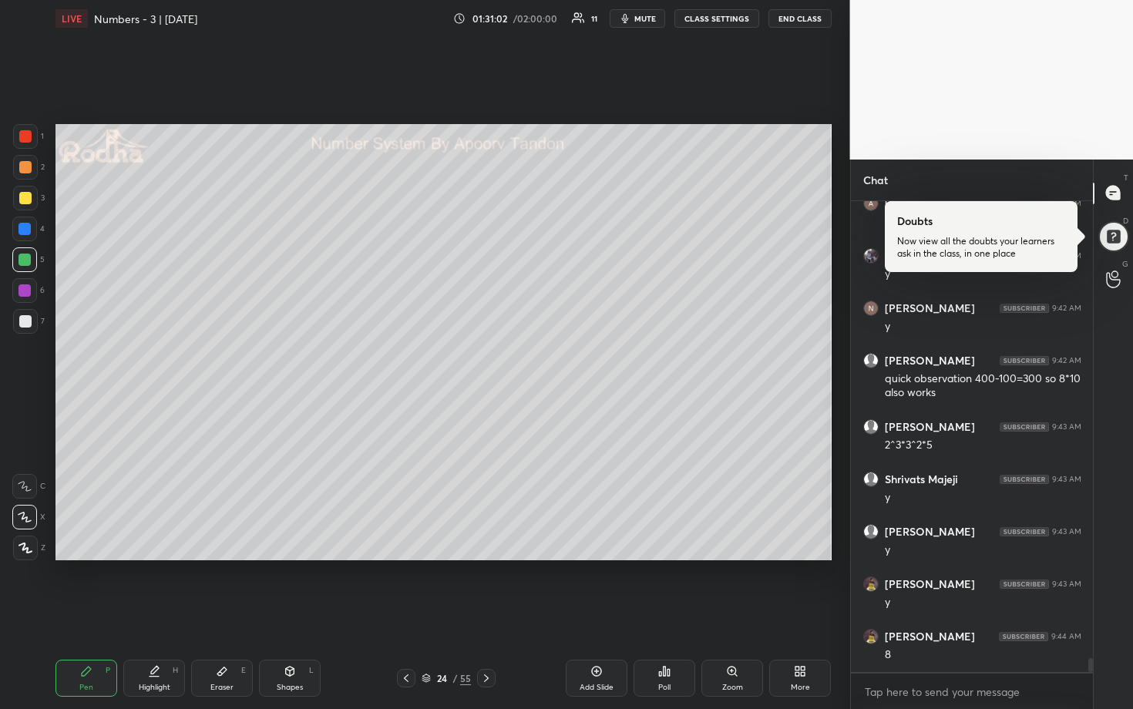
click at [29, 310] on div at bounding box center [25, 321] width 25 height 25
click at [24, 167] on div at bounding box center [25, 167] width 12 height 12
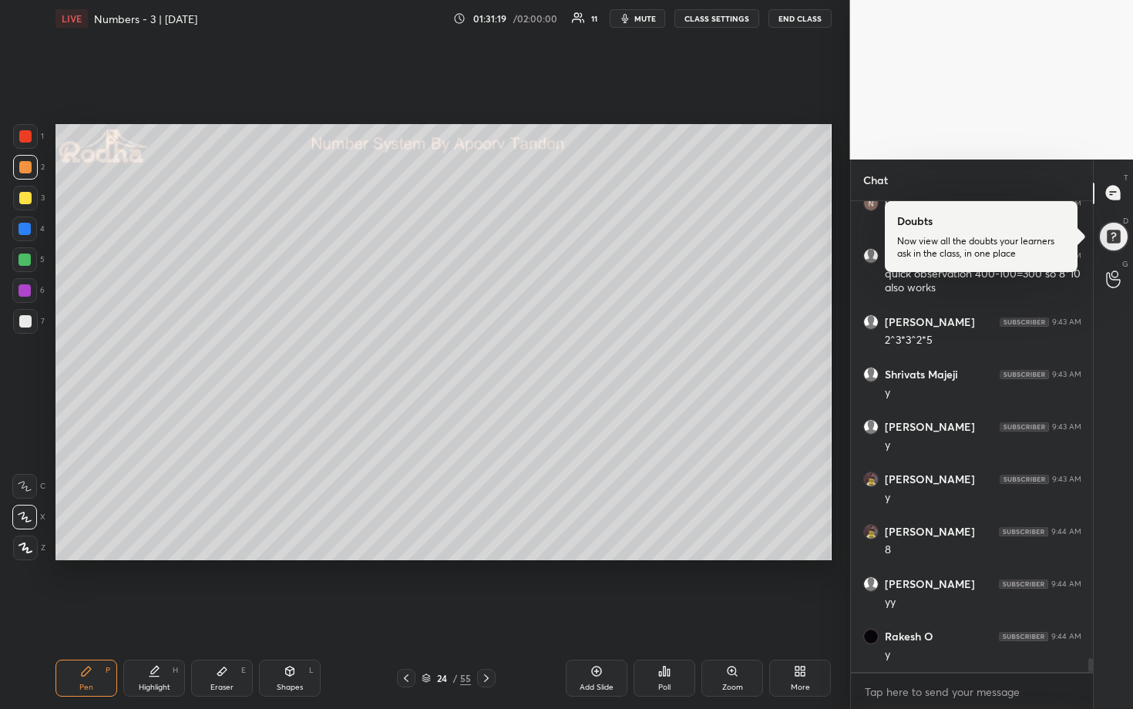
scroll to position [15483, 0]
click at [32, 200] on div at bounding box center [25, 198] width 25 height 25
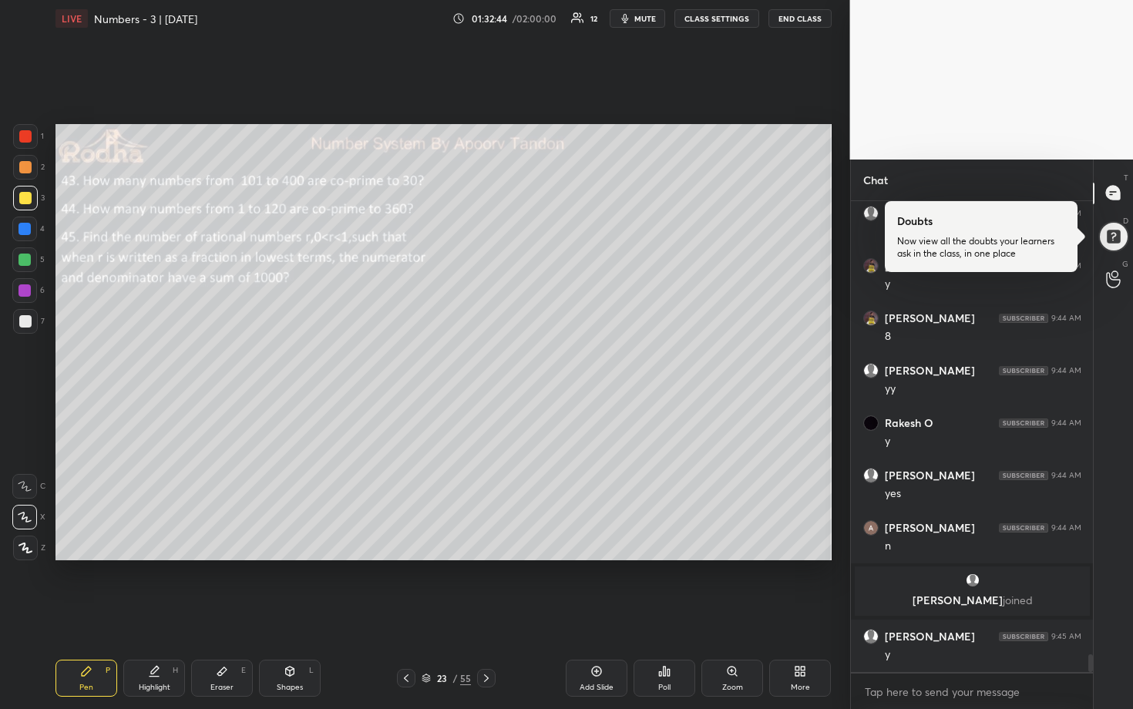
scroll to position [12238, 0]
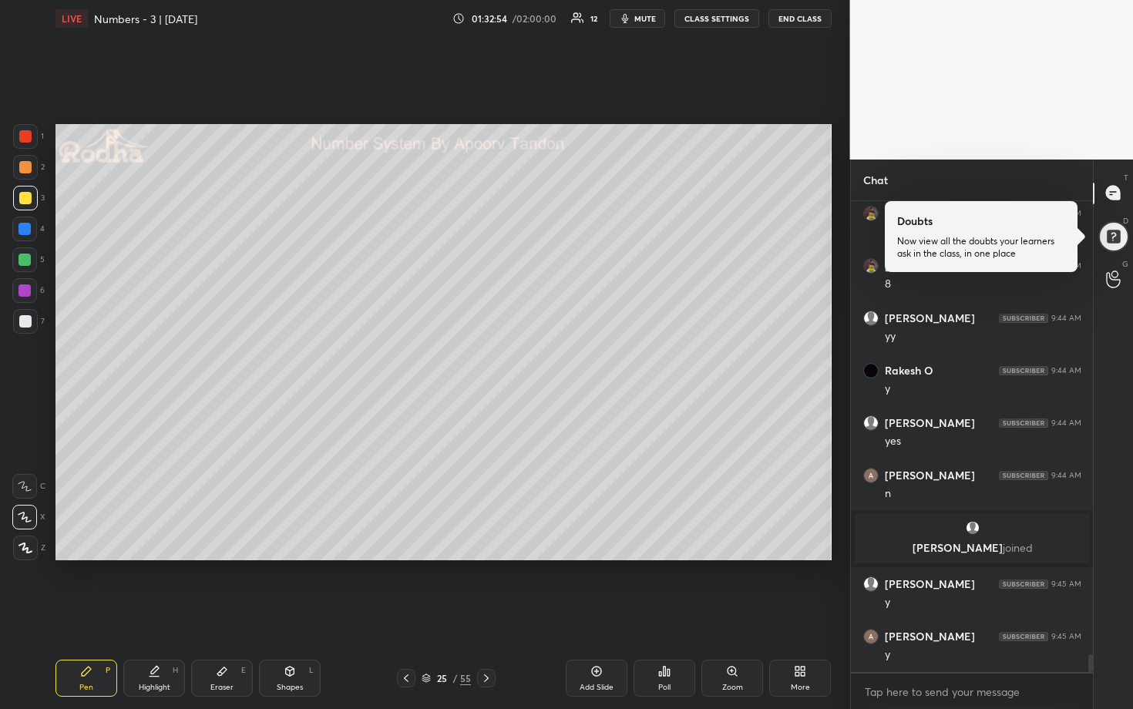
click at [26, 259] on div at bounding box center [25, 260] width 12 height 12
click at [25, 315] on div at bounding box center [25, 321] width 25 height 25
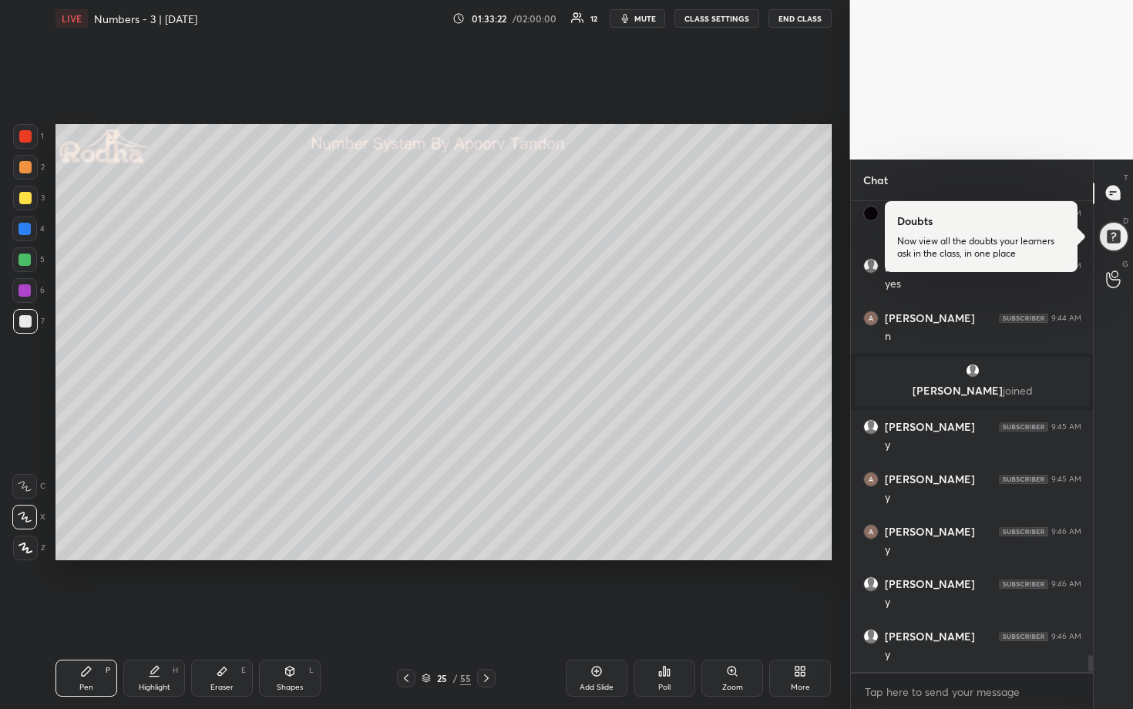
scroll to position [12448, 0]
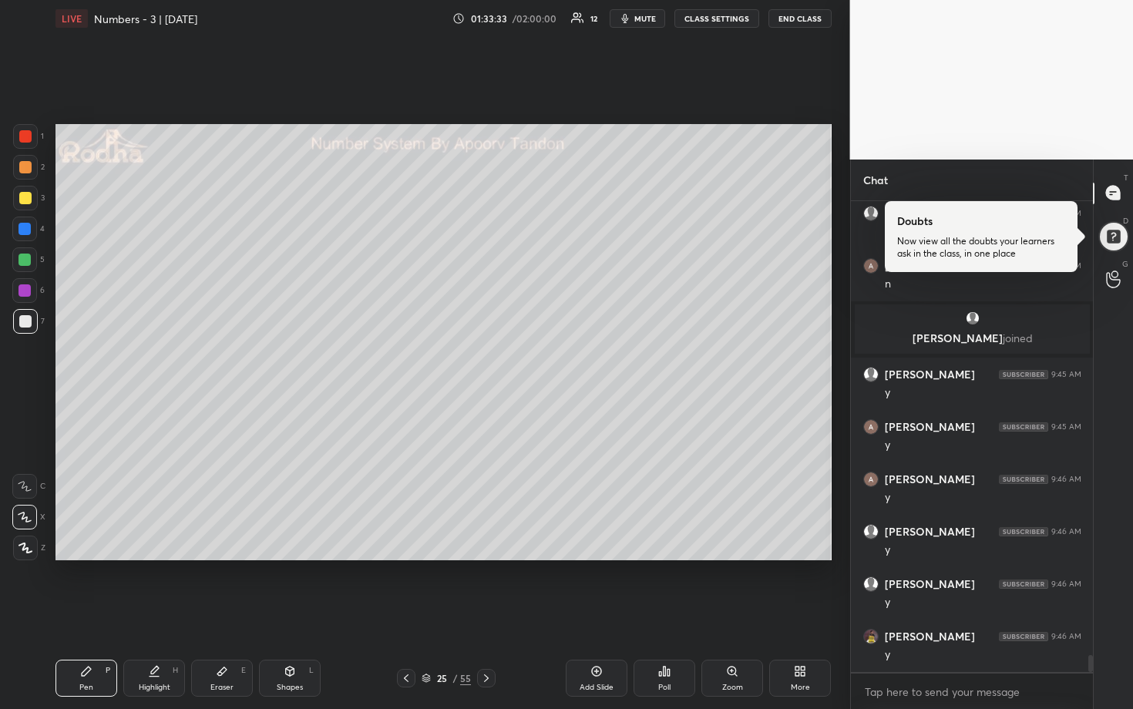
click at [29, 170] on div at bounding box center [25, 167] width 12 height 12
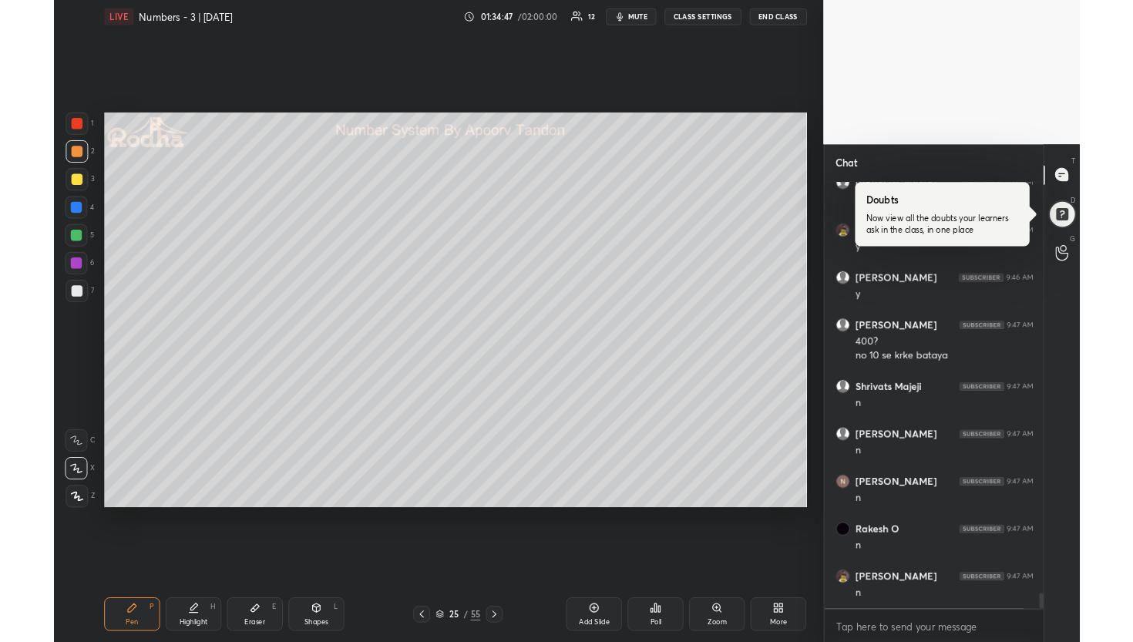
scroll to position [12882, 0]
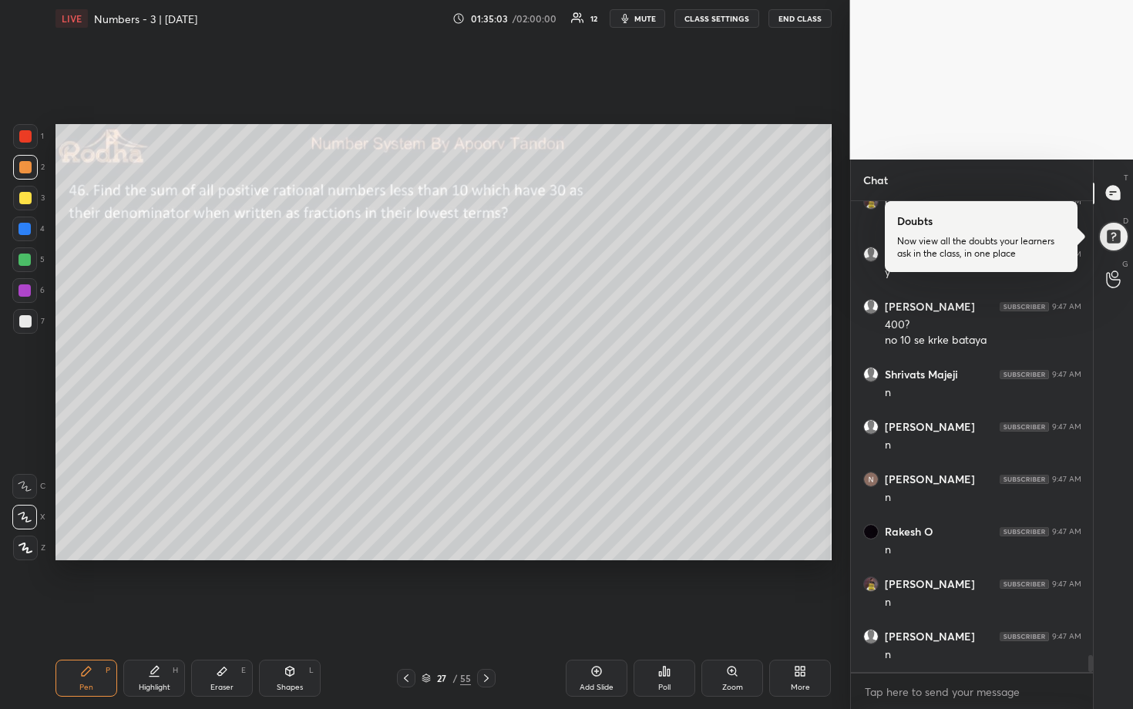
click at [643, 23] on button "mute" at bounding box center [638, 18] width 56 height 19
click at [800, 20] on button "END CLASS" at bounding box center [800, 18] width 63 height 19
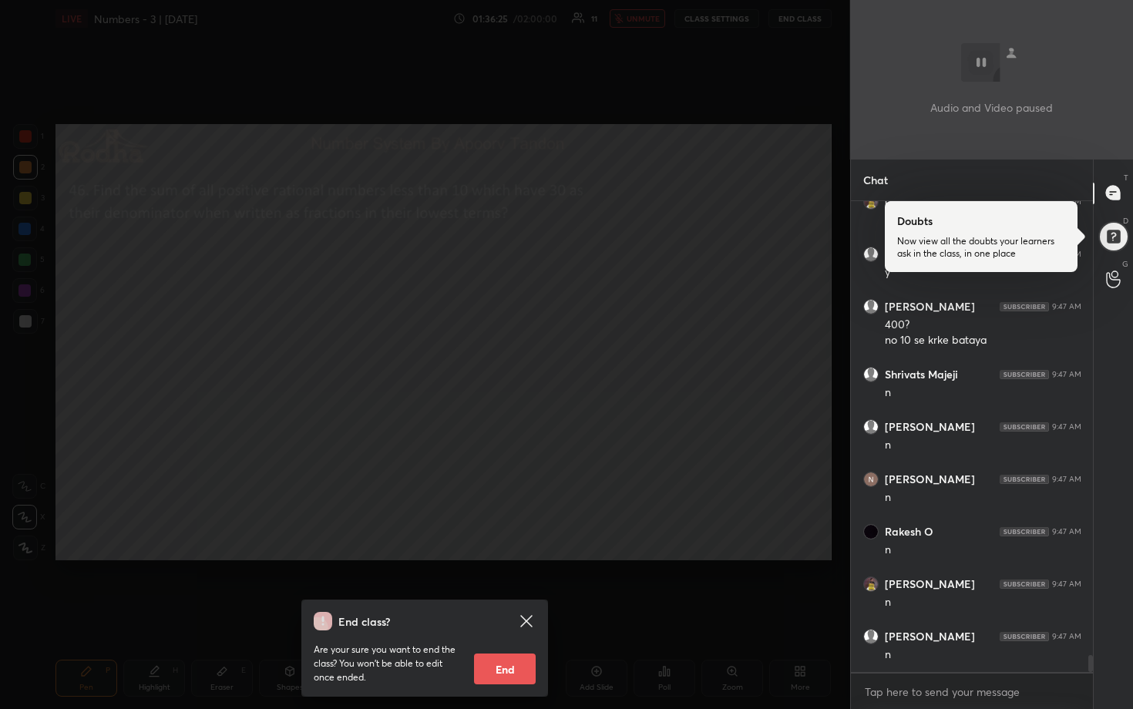
click at [617, 426] on div "End class? Are your sure you want to end the class? You won’t be able to edit o…" at bounding box center [425, 354] width 850 height 709
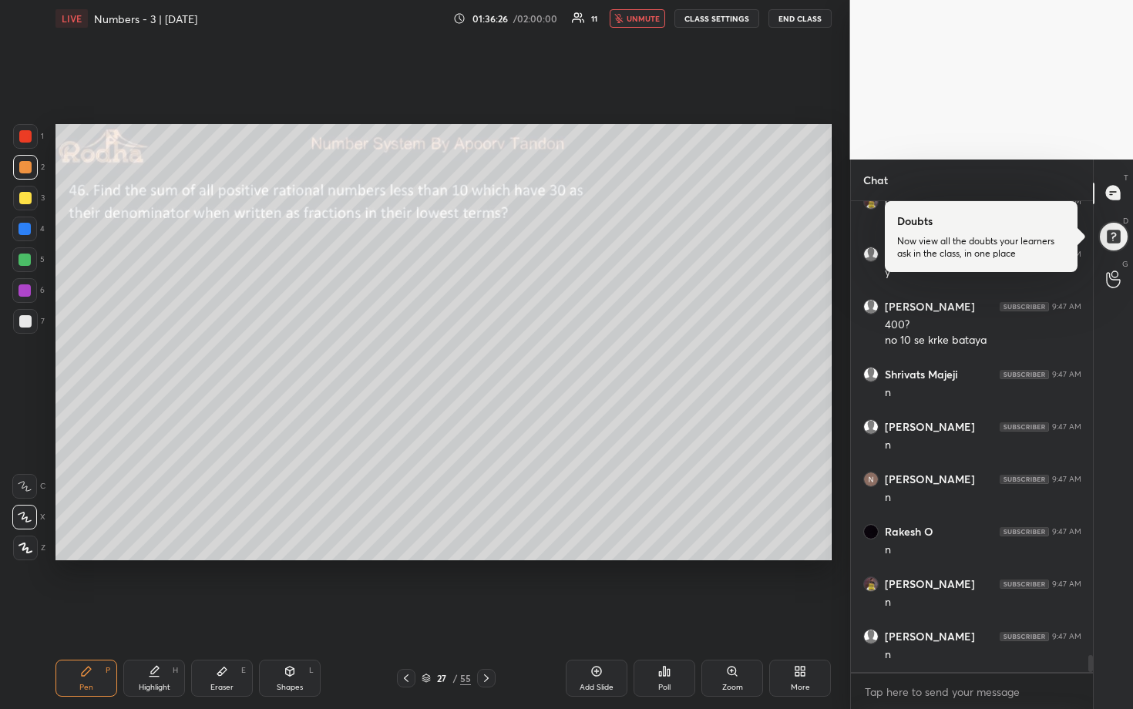
click at [645, 22] on span "unmute" at bounding box center [643, 18] width 33 height 11
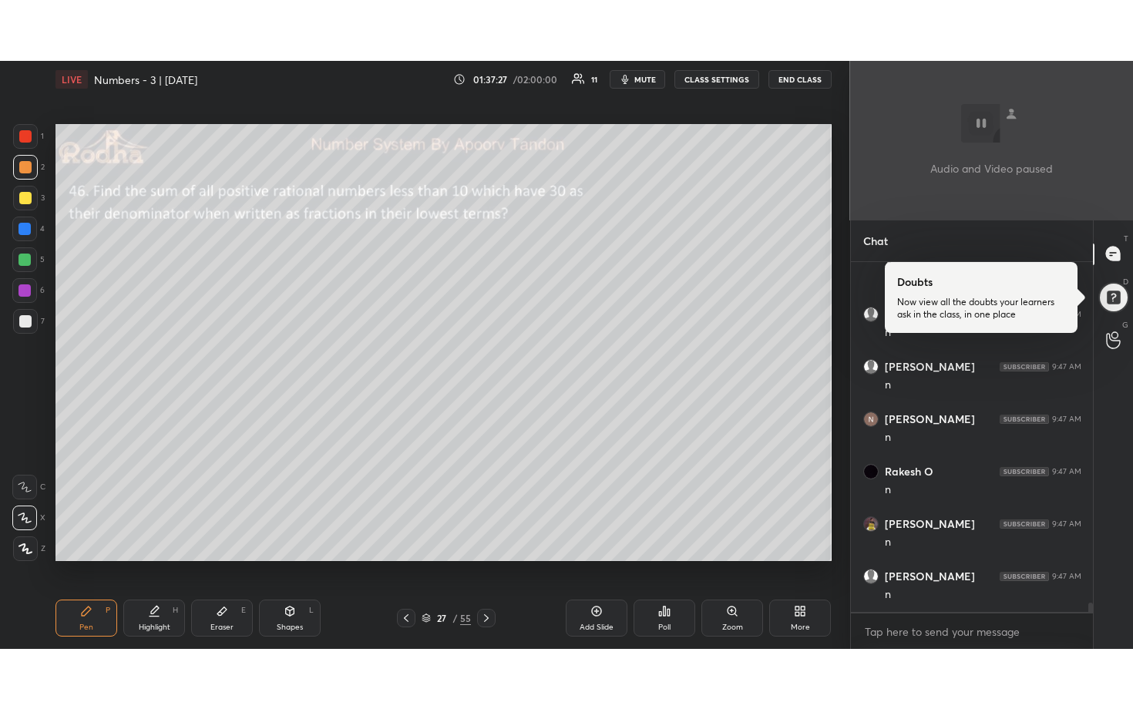
scroll to position [13056, 0]
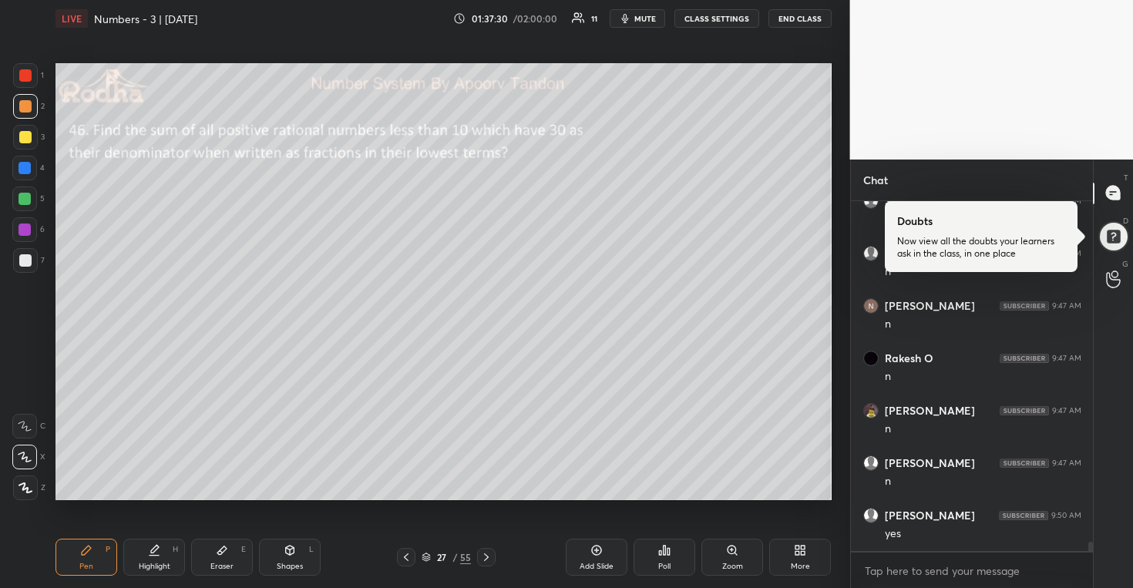
click at [799, 549] on icon at bounding box center [798, 548] width 4 height 4
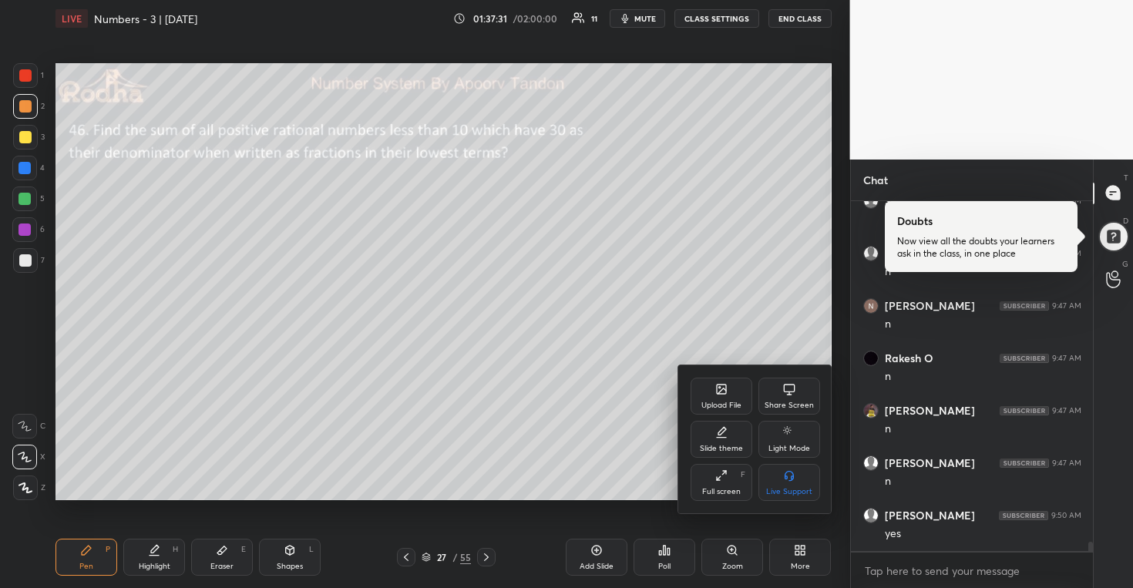
click at [725, 479] on icon at bounding box center [721, 475] width 12 height 12
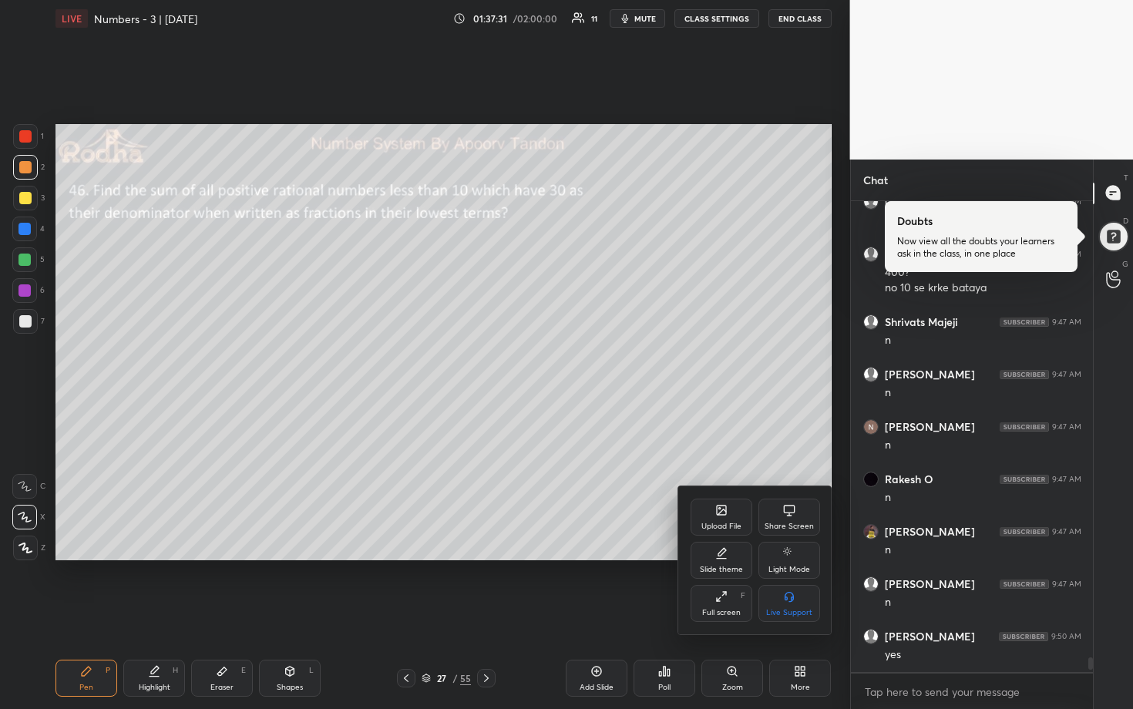
scroll to position [12935, 0]
click at [600, 358] on div at bounding box center [566, 354] width 1133 height 709
click at [600, 358] on div "Upload File Share Screen Slide theme Light Mode Full screen F Live Support" at bounding box center [566, 354] width 1133 height 709
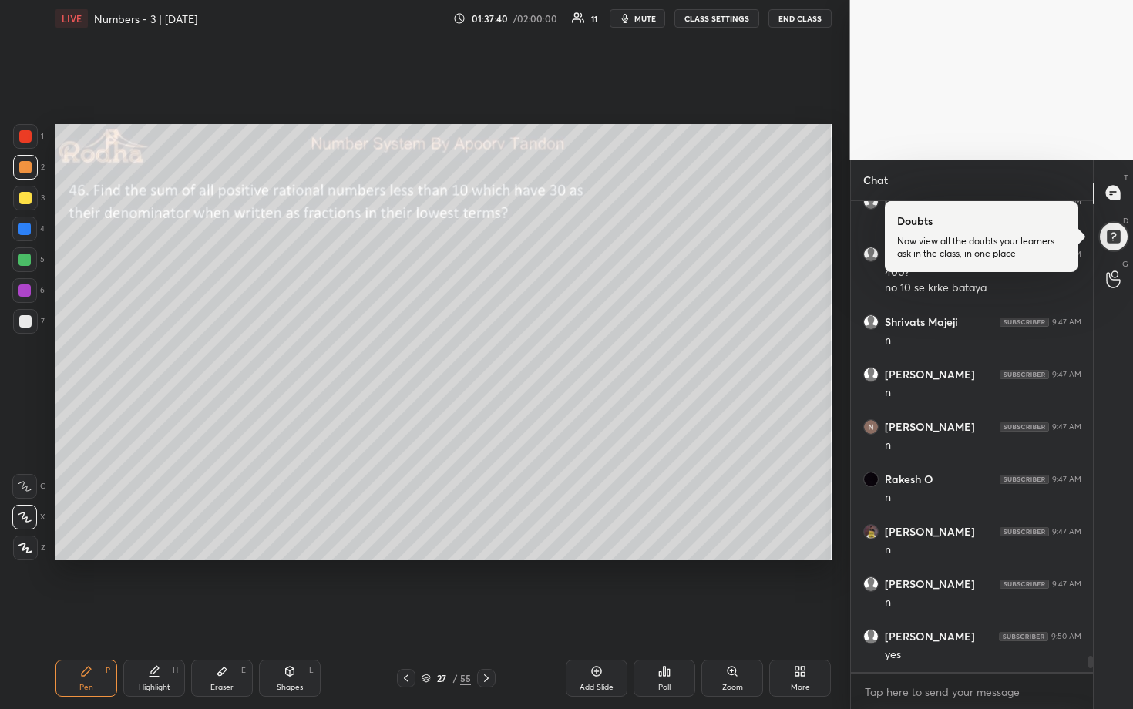
click at [32, 198] on div at bounding box center [25, 198] width 25 height 25
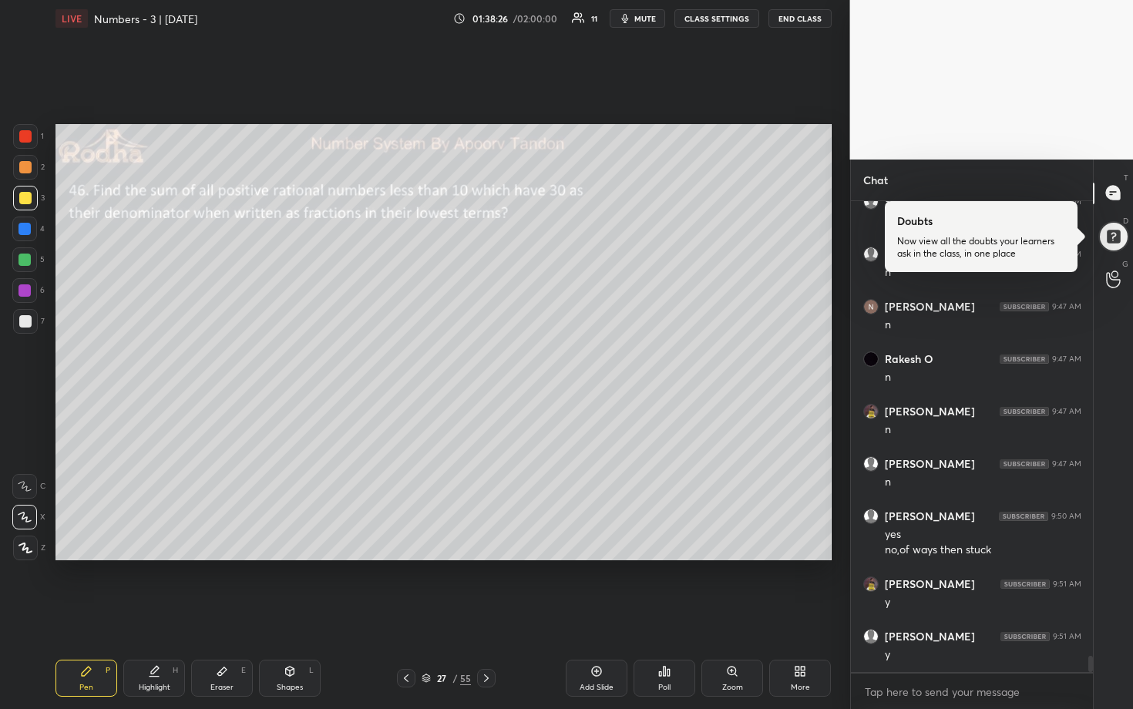
scroll to position [13107, 0]
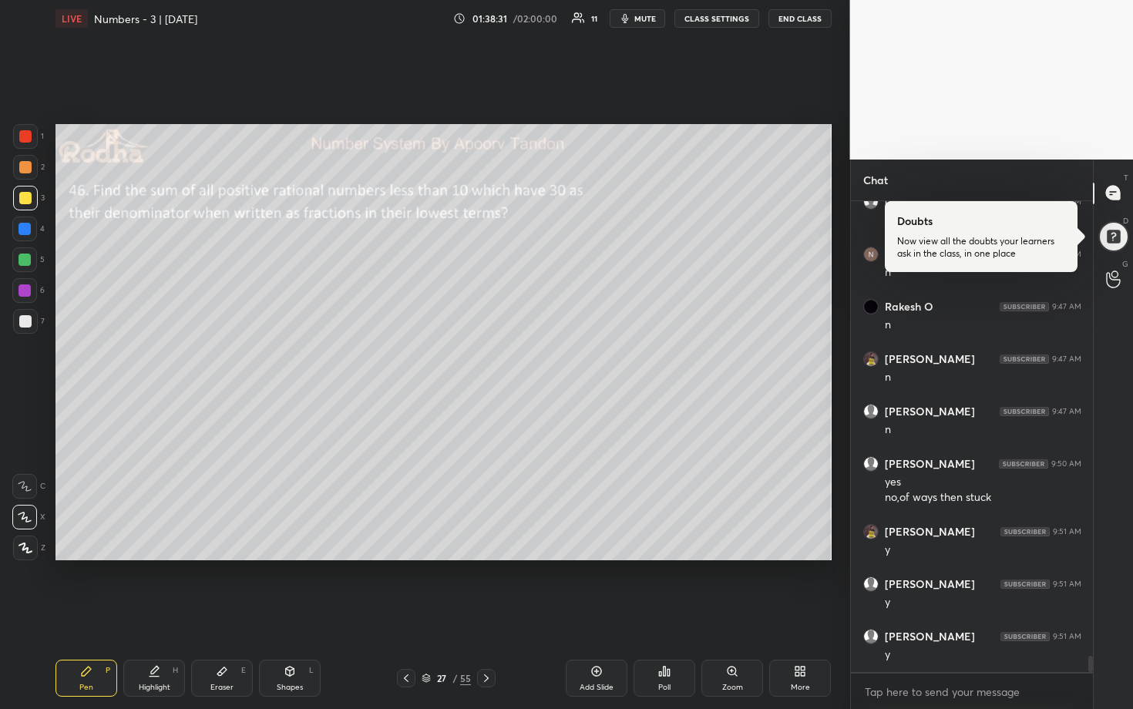
click at [29, 264] on div at bounding box center [25, 260] width 12 height 12
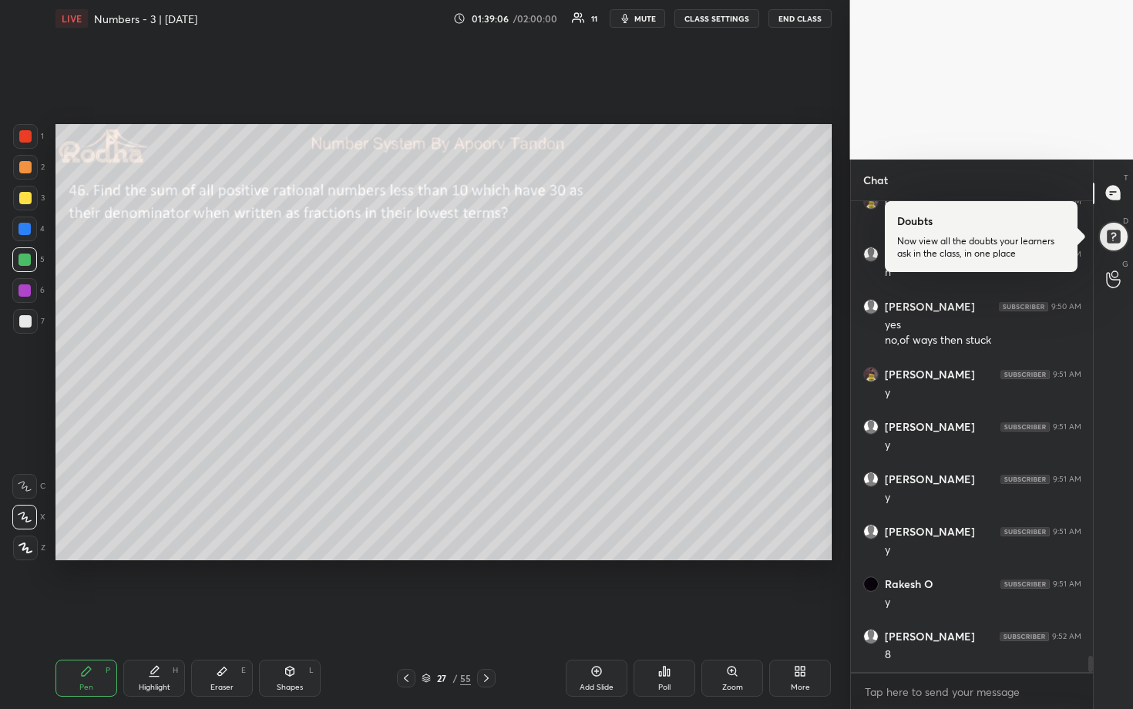
scroll to position [13317, 0]
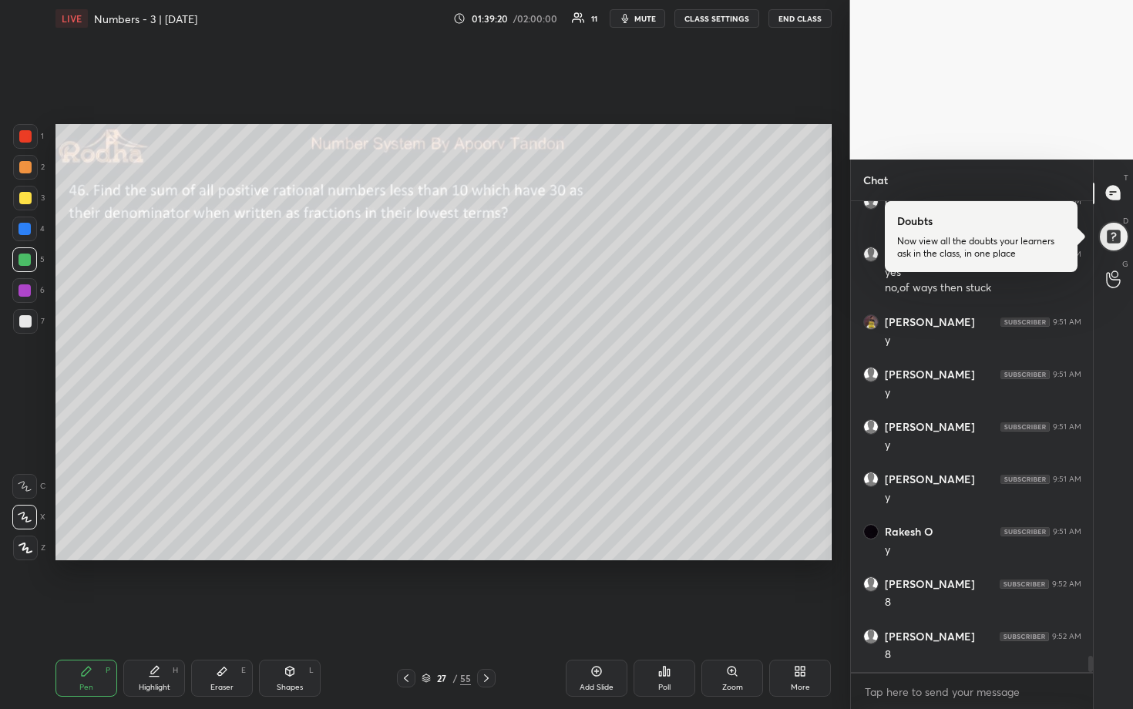
click at [25, 168] on div at bounding box center [25, 167] width 12 height 12
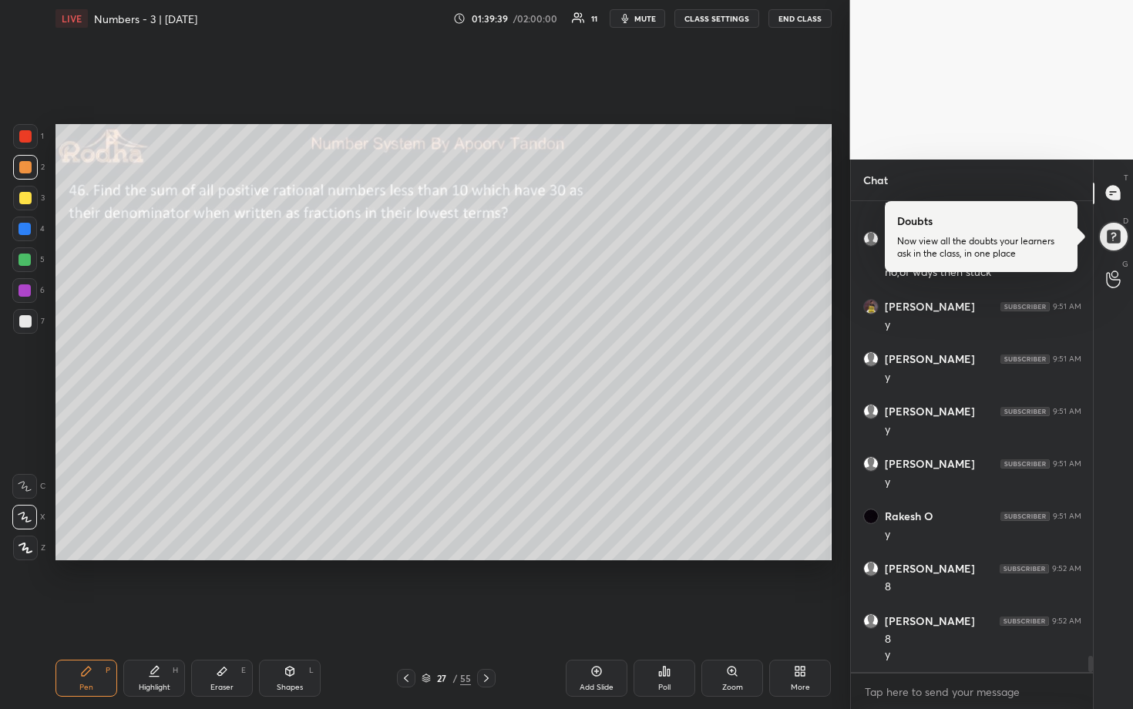
click at [25, 232] on div at bounding box center [25, 229] width 12 height 12
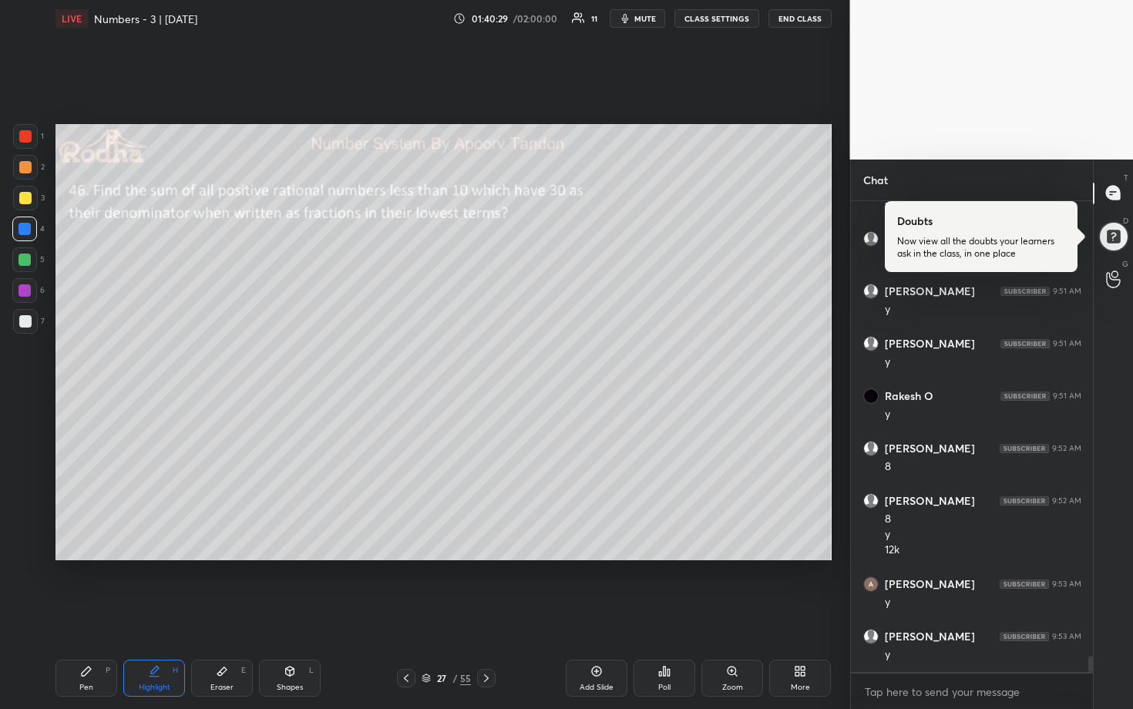
scroll to position [13505, 0]
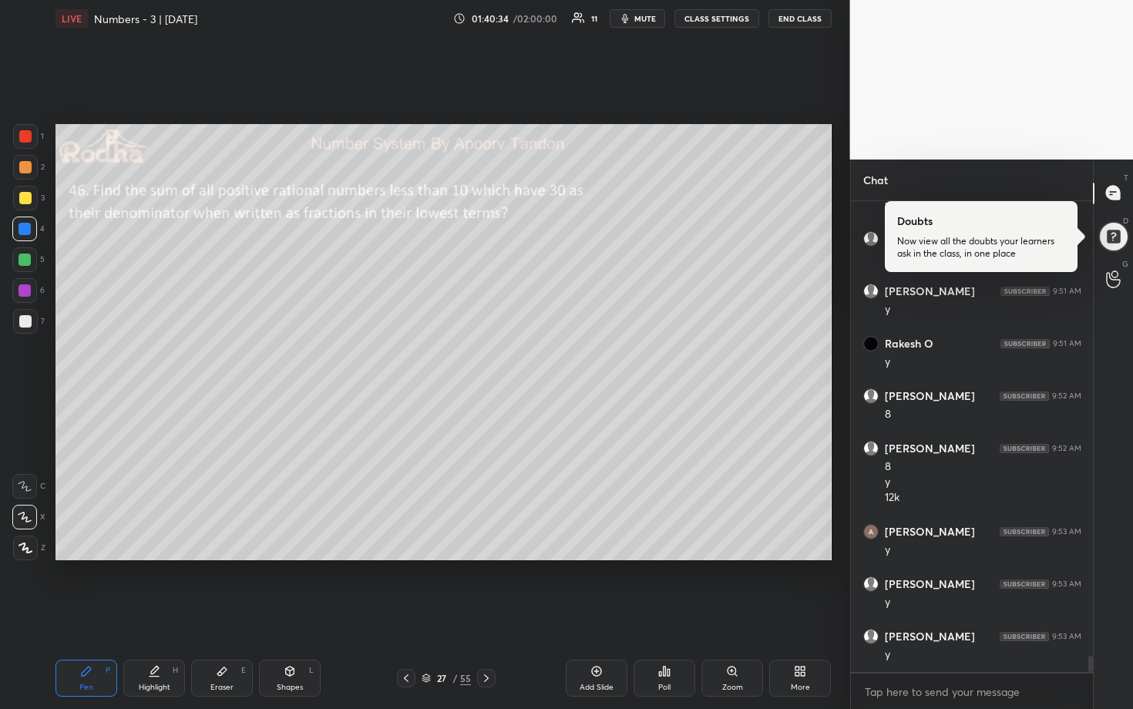
drag, startPoint x: 25, startPoint y: 318, endPoint x: 42, endPoint y: 321, distance: 16.6
click at [26, 318] on div at bounding box center [25, 321] width 12 height 12
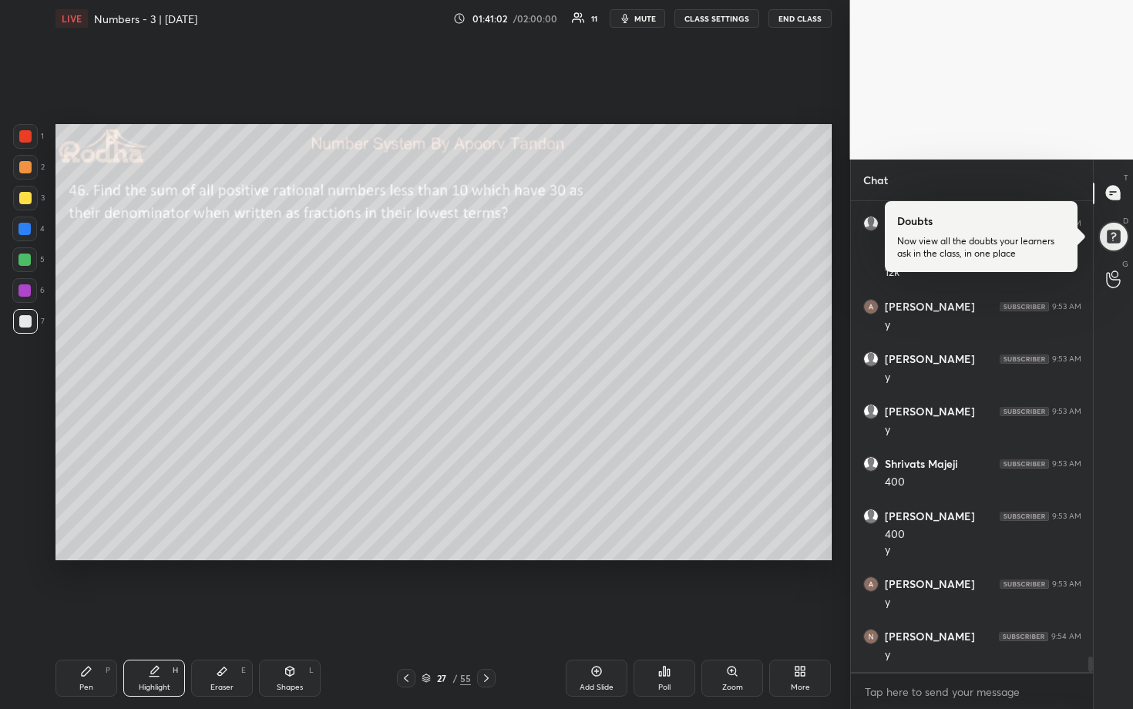
scroll to position [13783, 0]
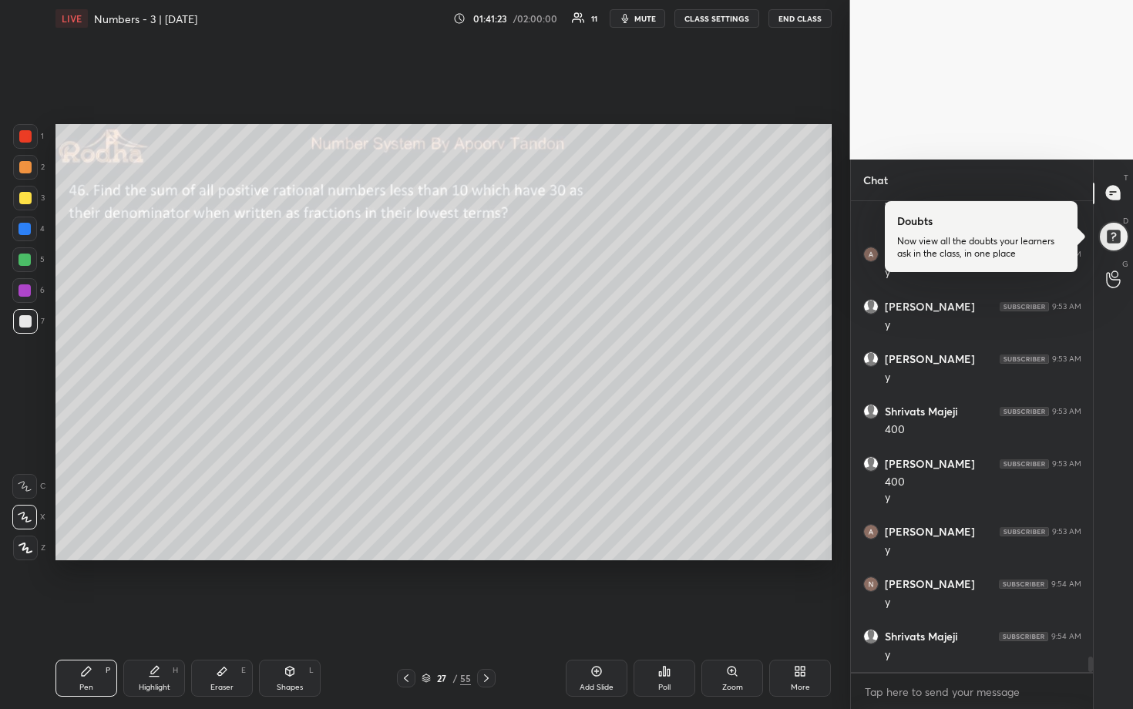
click at [29, 167] on div at bounding box center [25, 167] width 12 height 12
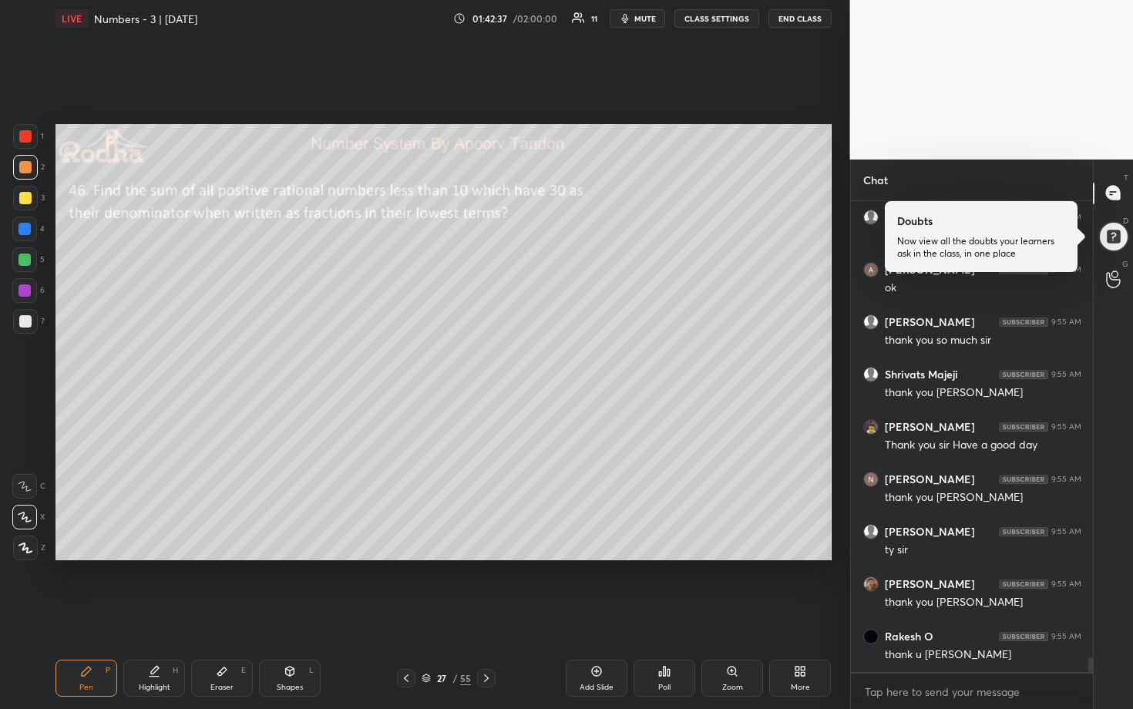
scroll to position [14726, 0]
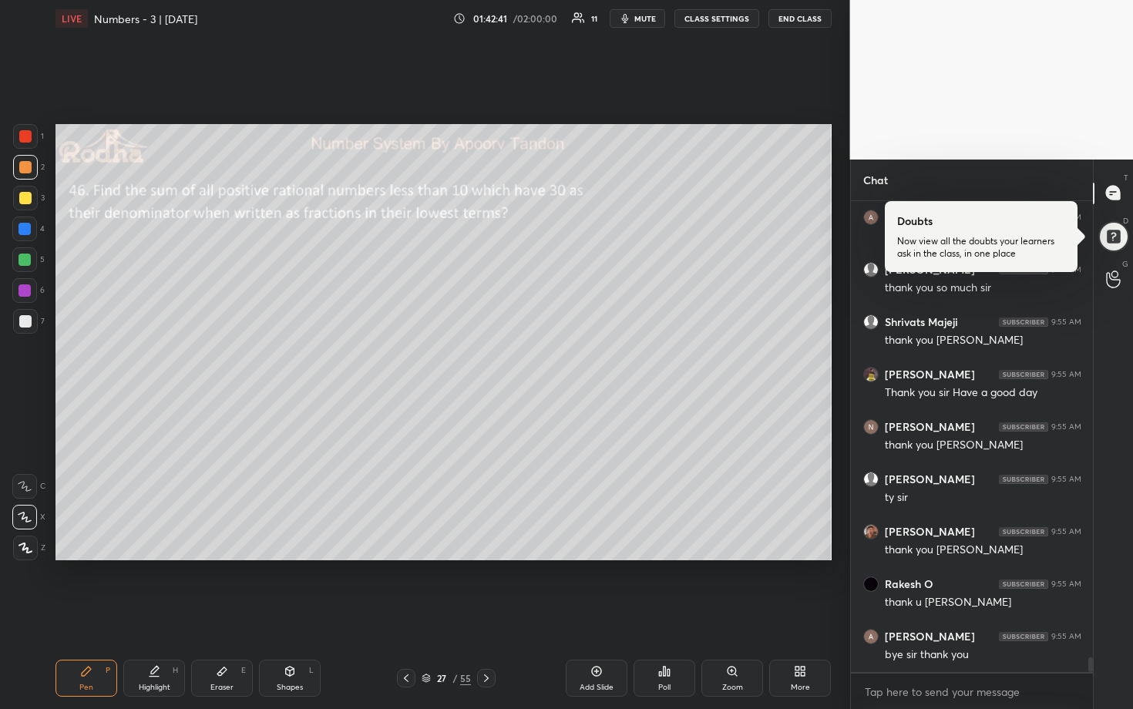
click at [786, 19] on button "END CLASS" at bounding box center [800, 18] width 63 height 19
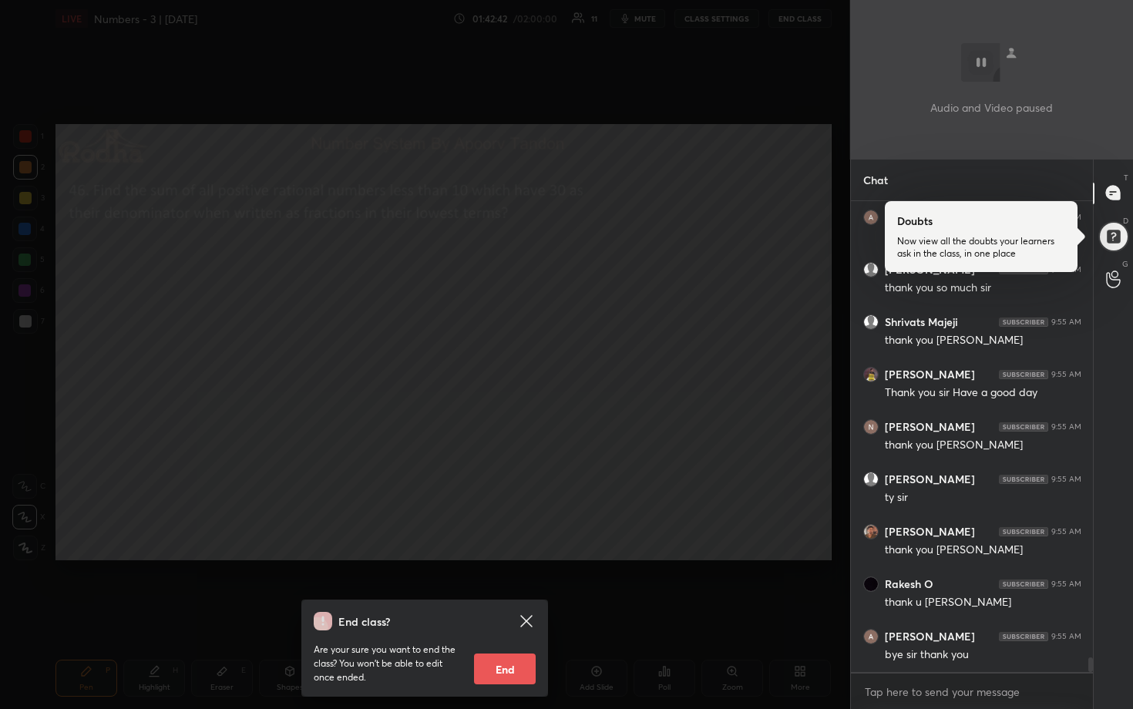
click at [506, 587] on button "End" at bounding box center [505, 669] width 62 height 31
type textarea "x"
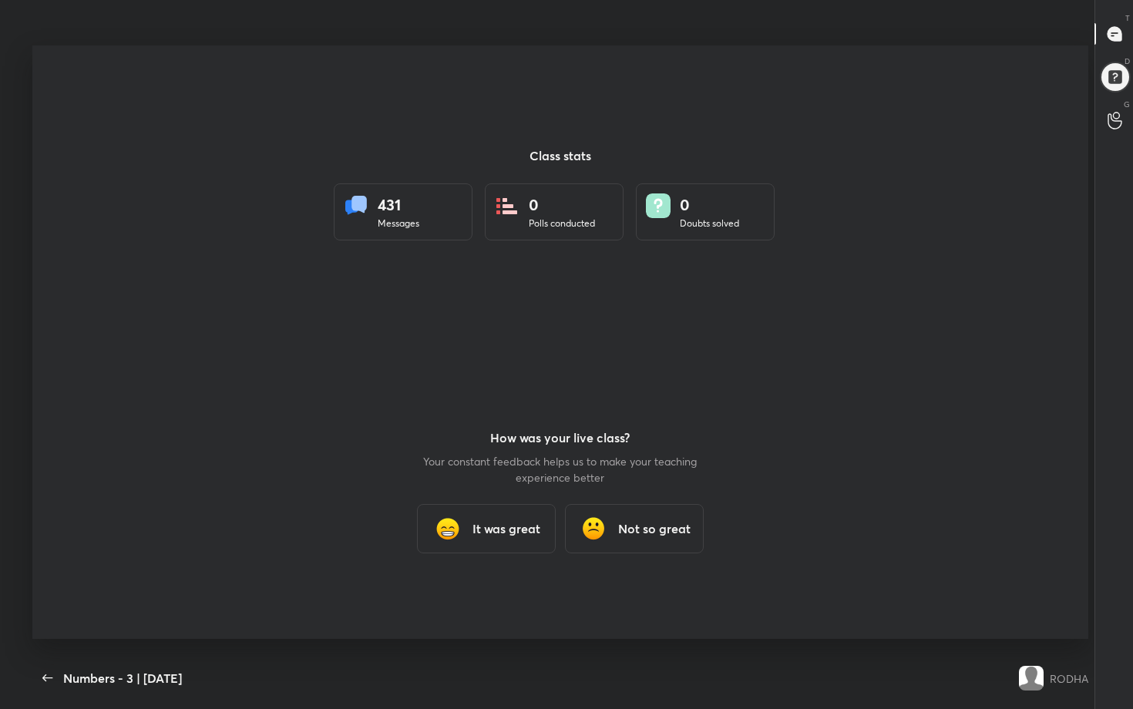
scroll to position [76474, 75964]
